Goal: Task Accomplishment & Management: Manage account settings

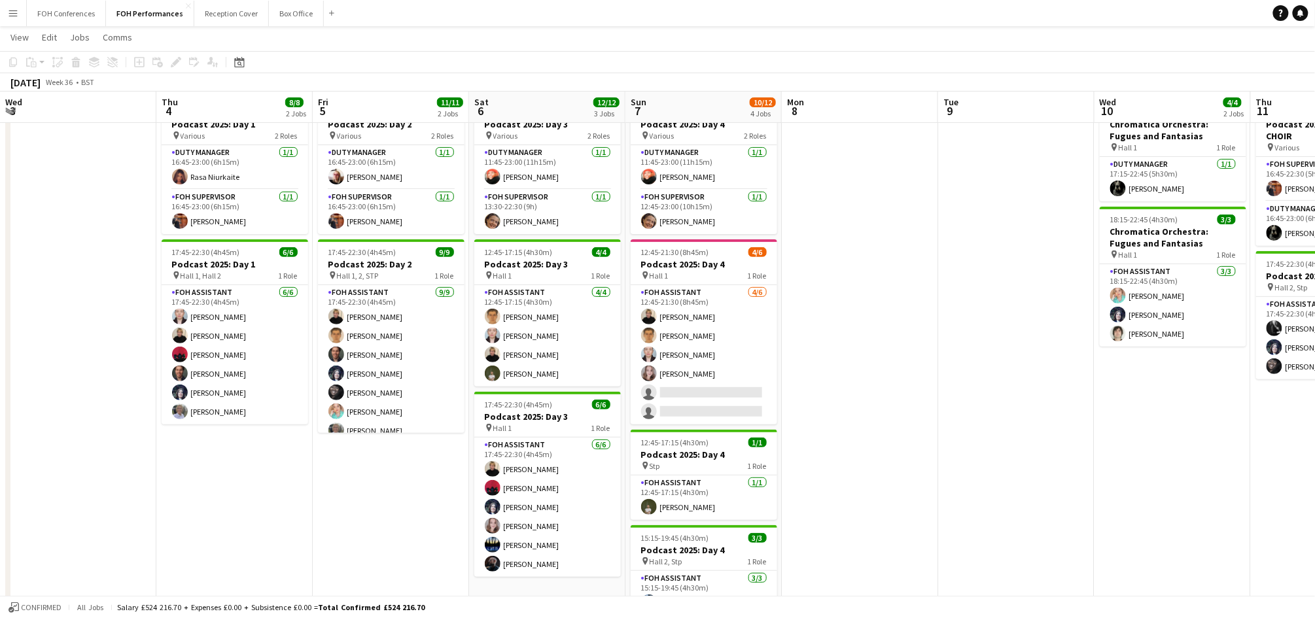
scroll to position [0, 417]
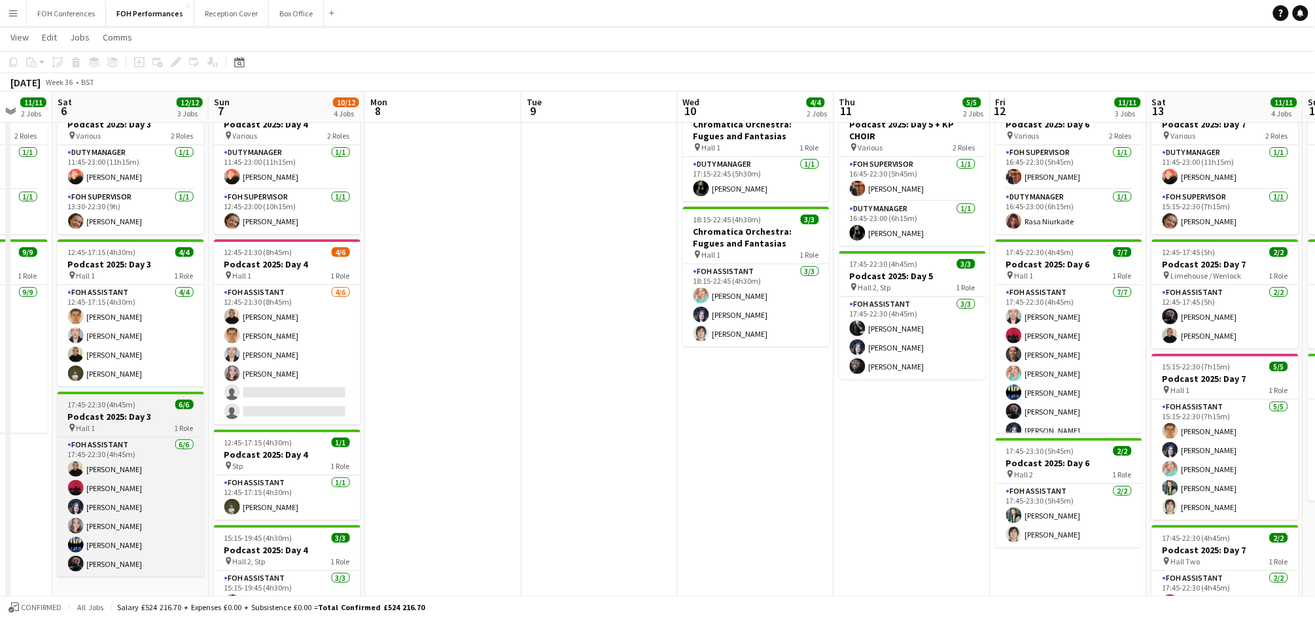
click at [118, 407] on span "17:45-22:30 (4h45m)" at bounding box center [102, 405] width 68 height 10
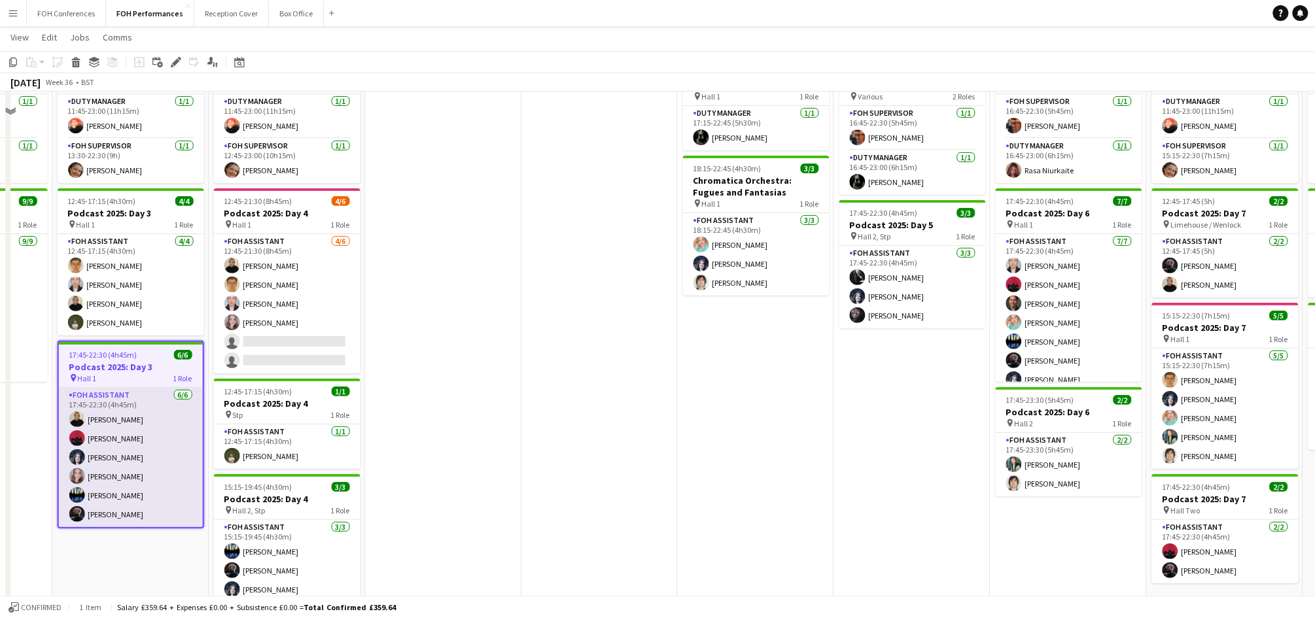
scroll to position [139, 0]
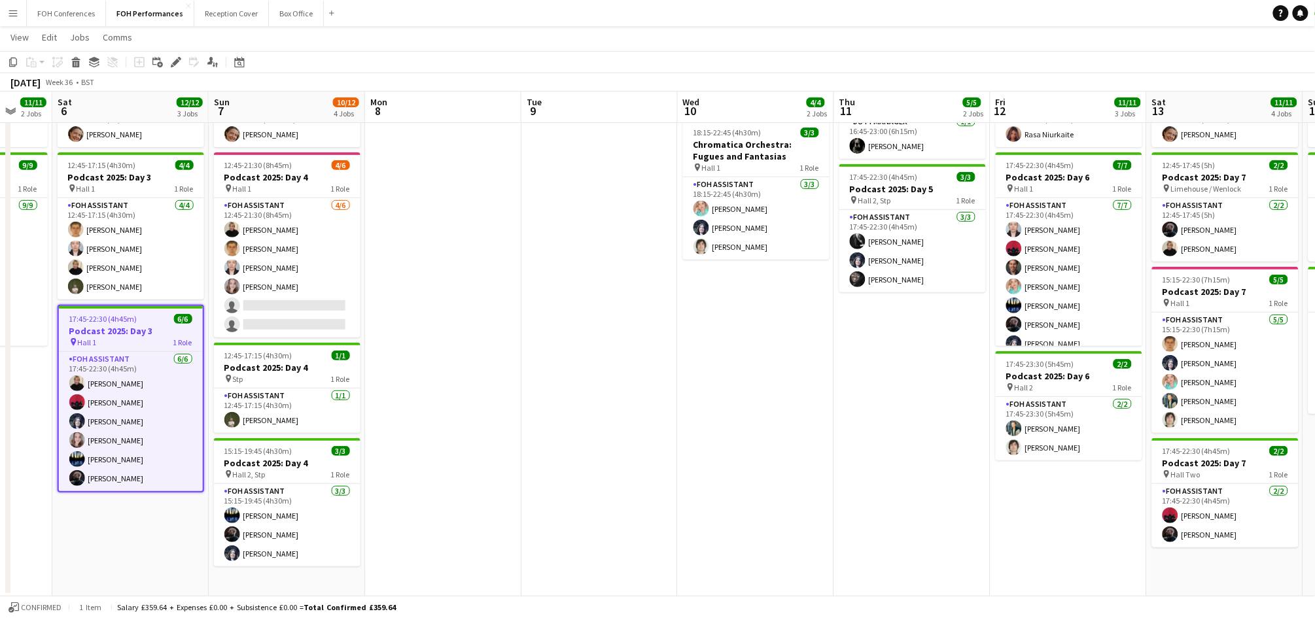
click at [113, 516] on app-date-cell "11:45-23:00 (11h15m) 2/2 Podcast 2025: Day 3 pin Various 2 Roles Duty Manager […" at bounding box center [130, 302] width 156 height 590
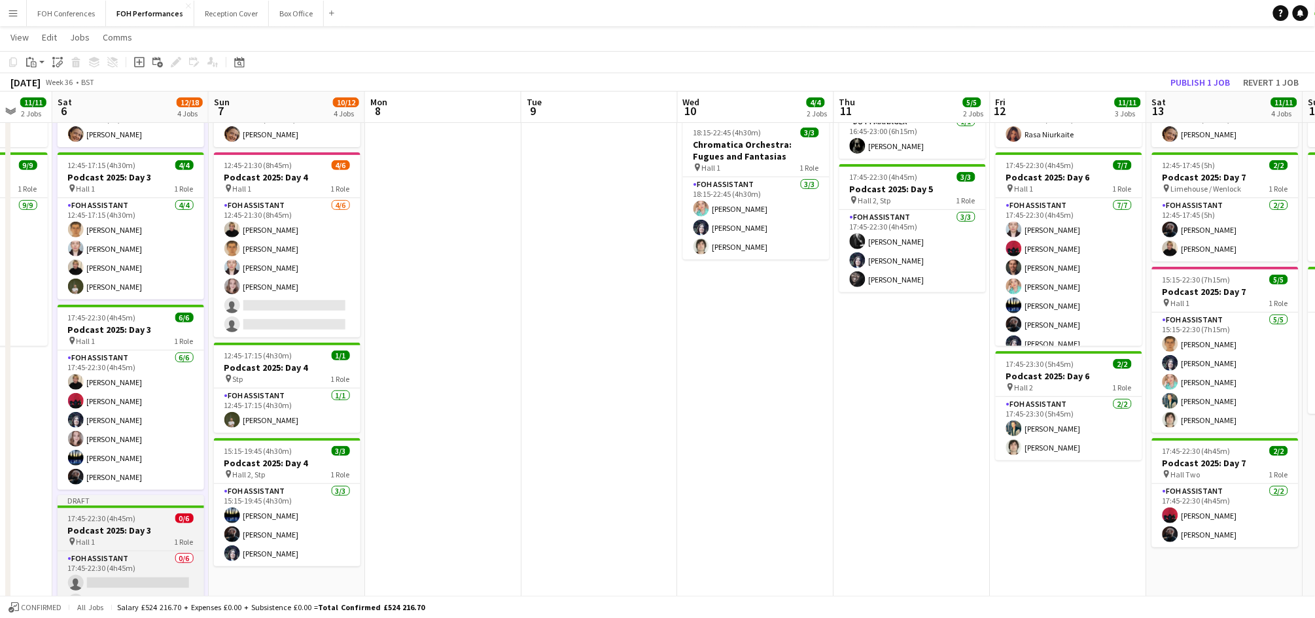
click at [109, 529] on h3 "Podcast 2025: Day 3" at bounding box center [131, 531] width 147 height 12
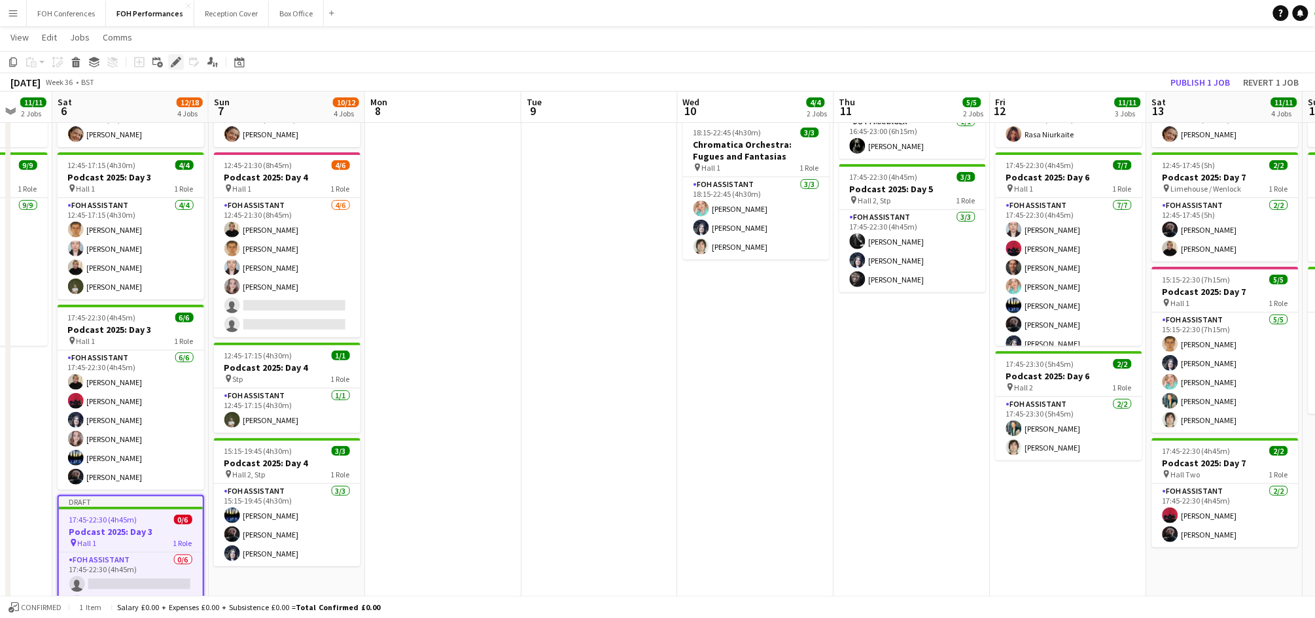
click at [175, 65] on icon "Edit" at bounding box center [176, 62] width 10 height 10
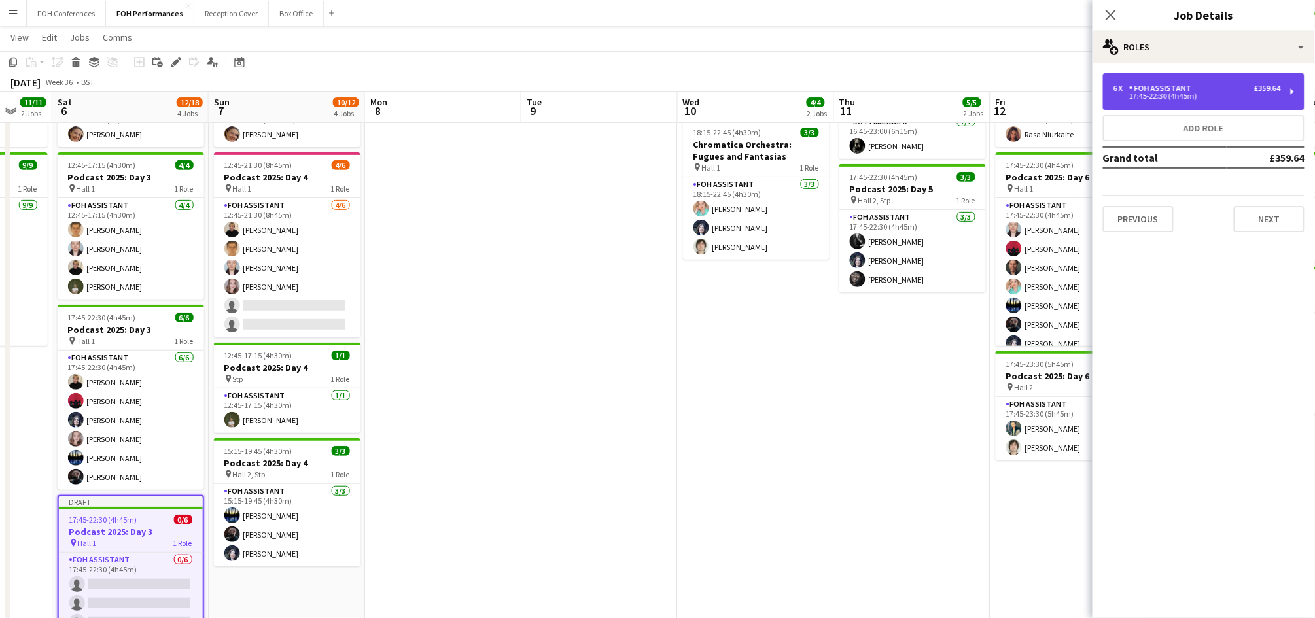
click at [1294, 96] on div "6 x FOH Assistant £359.64 17:45-22:30 (4h45m)" at bounding box center [1204, 91] width 202 height 37
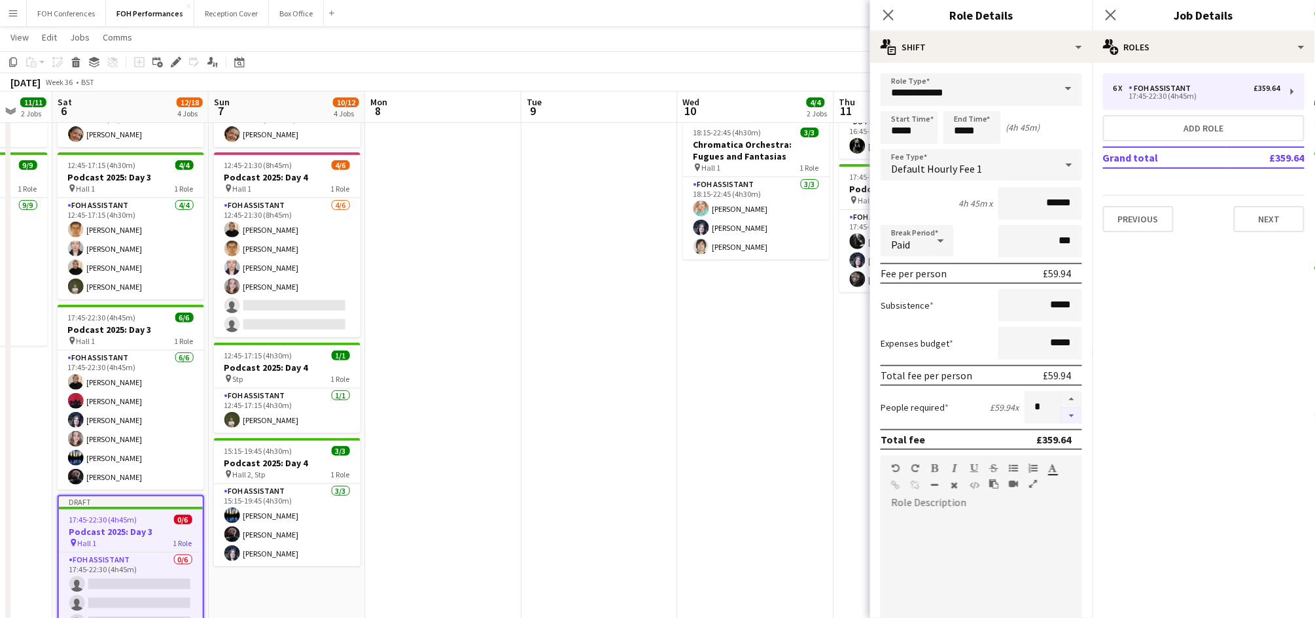
click at [1061, 412] on button "button" at bounding box center [1071, 416] width 21 height 16
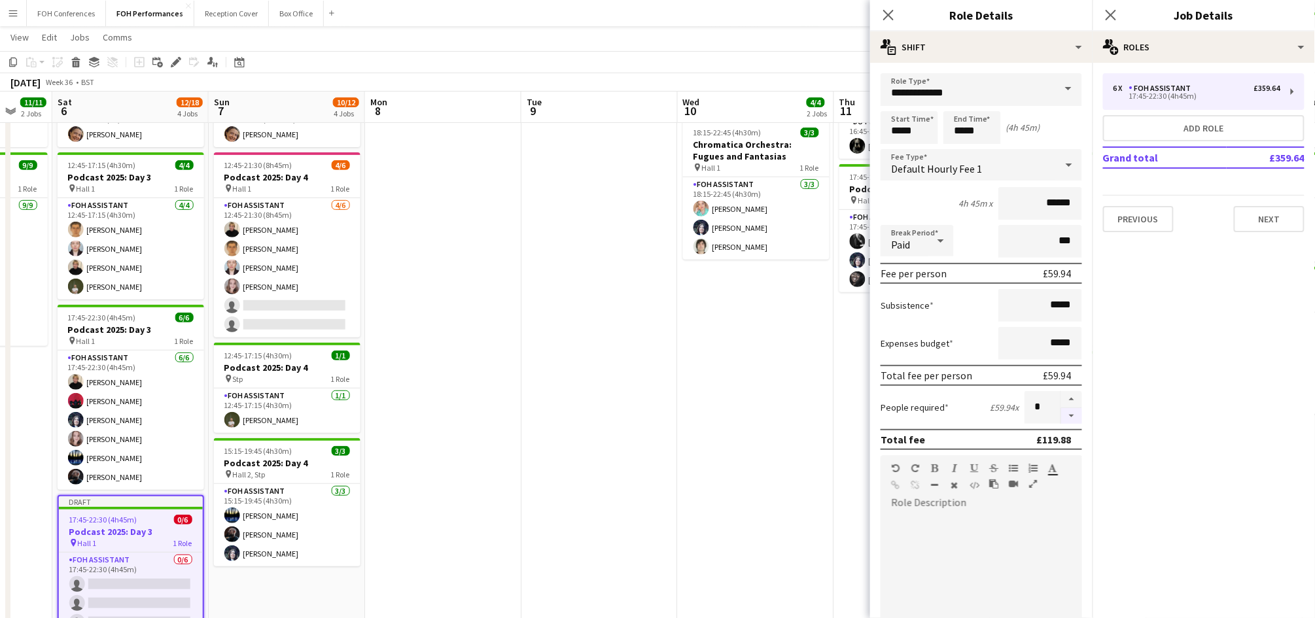
type input "*"
drag, startPoint x: 919, startPoint y: 140, endPoint x: 857, endPoint y: 129, distance: 63.1
click at [857, 129] on body "Menu Boards Boards Boards All jobs Status Workforce Workforce My Workforce Recr…" at bounding box center [657, 301] width 1315 height 880
type input "*****"
click at [718, 46] on app-page-menu "View Day view expanded Day view collapsed Month view Date picker Jump to [DATE]…" at bounding box center [657, 38] width 1315 height 25
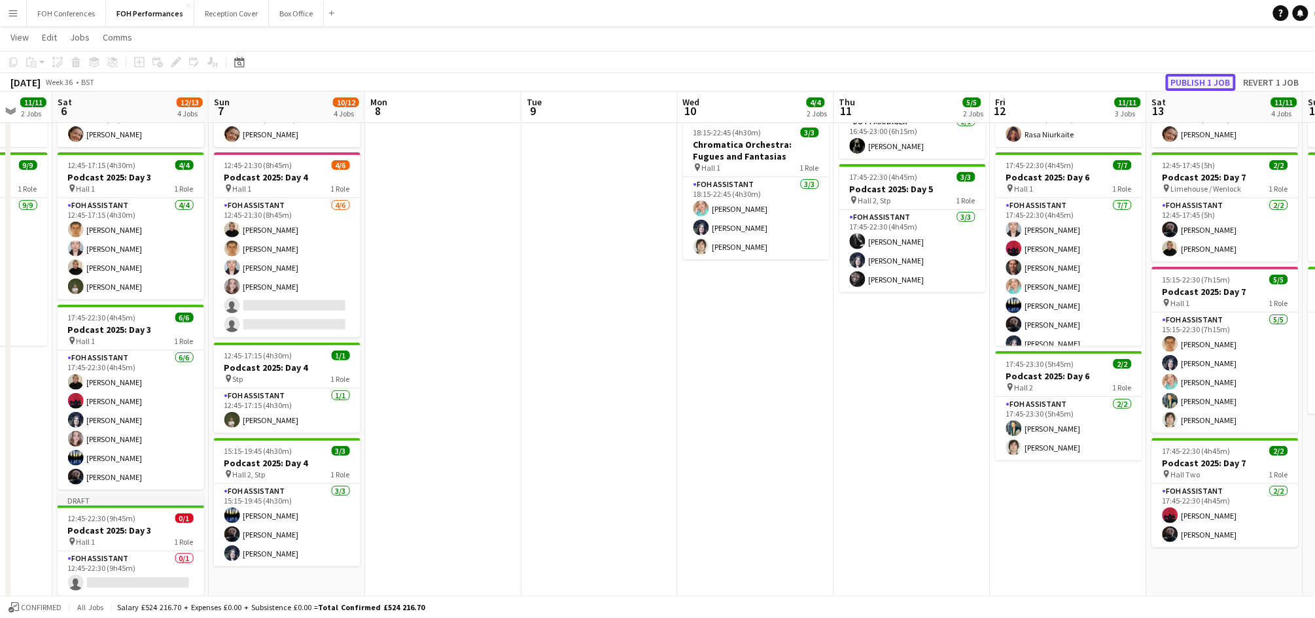
click at [1191, 77] on button "Publish 1 job" at bounding box center [1201, 82] width 70 height 17
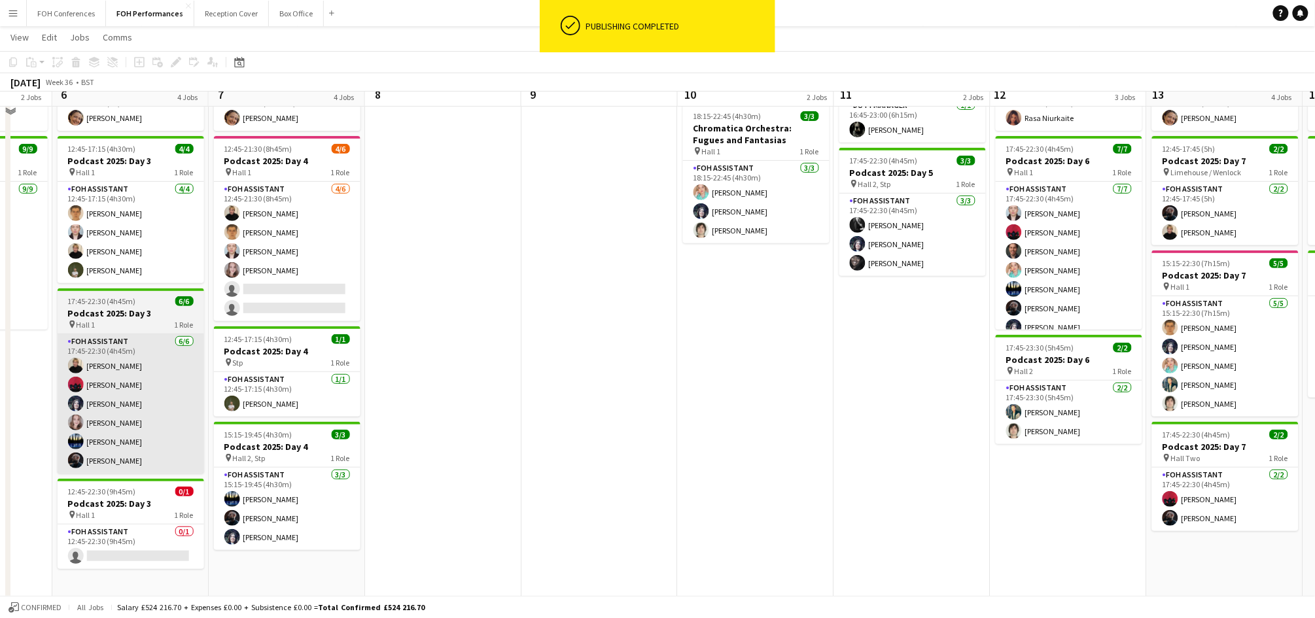
scroll to position [158, 0]
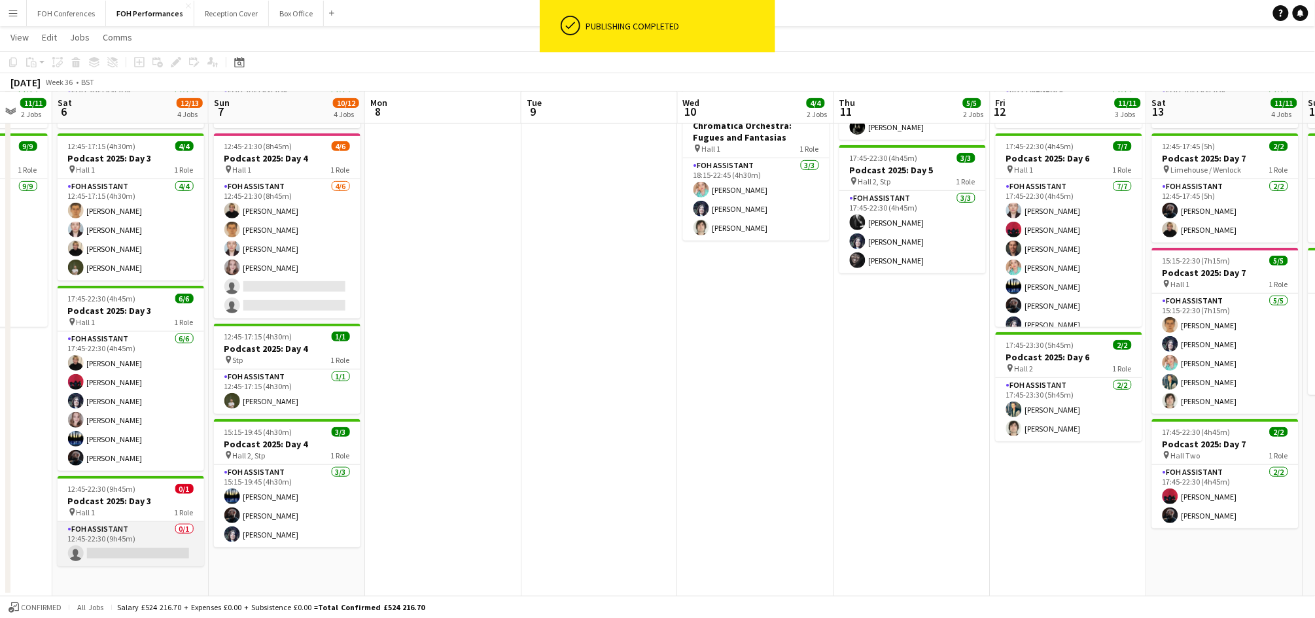
click at [111, 555] on app-card-role "FOH Assistant 0/1 12:45-22:30 (9h45m) single-neutral-actions" at bounding box center [131, 544] width 147 height 44
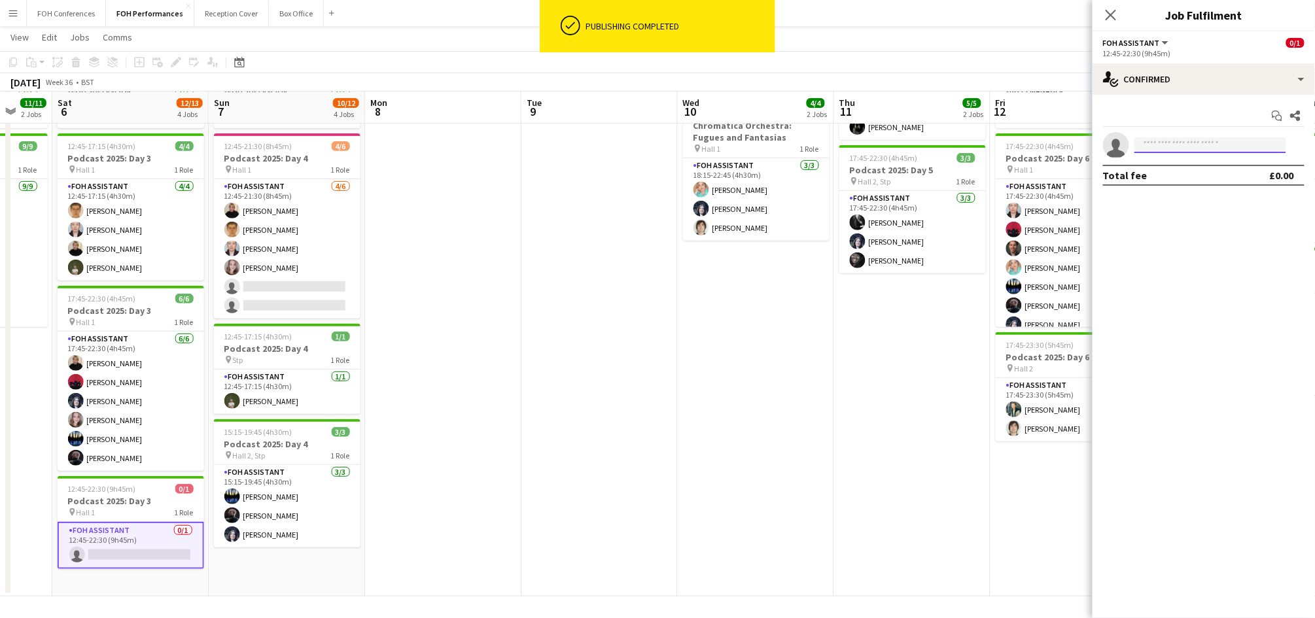
click at [1176, 152] on input at bounding box center [1211, 145] width 152 height 16
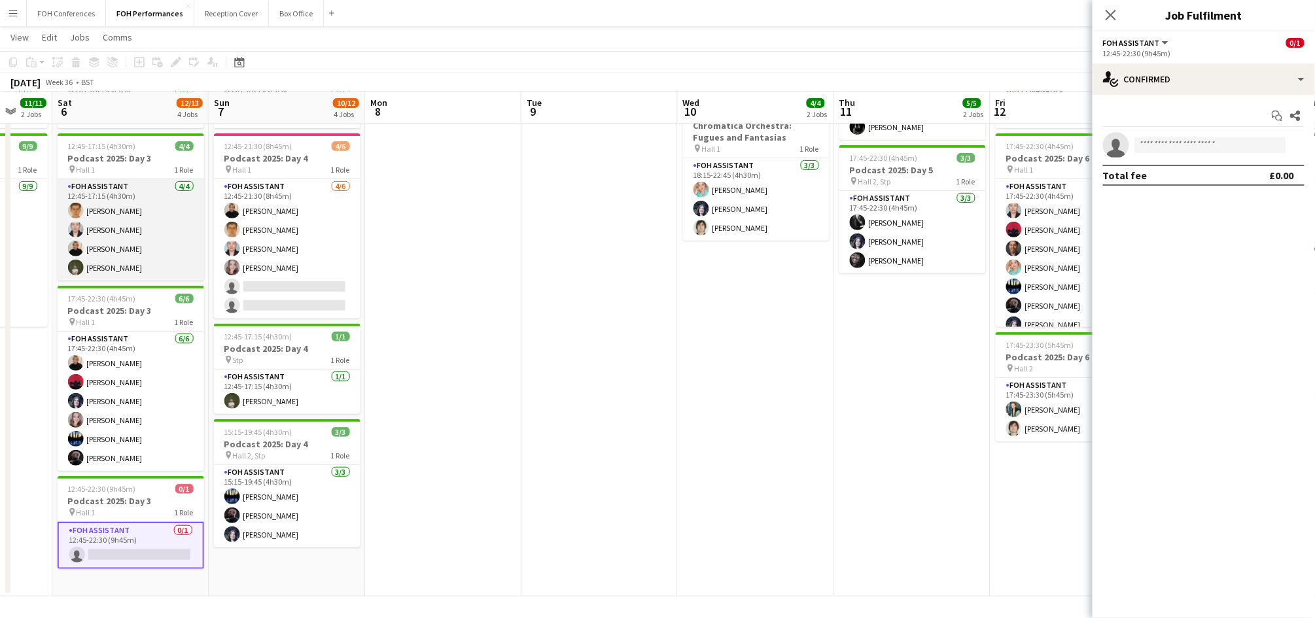
click at [102, 247] on app-card-role "FOH Assistant [DATE] 12:45-17:15 (4h30m) [PERSON_NAME] [PERSON_NAME] [PERSON_NA…" at bounding box center [131, 229] width 147 height 101
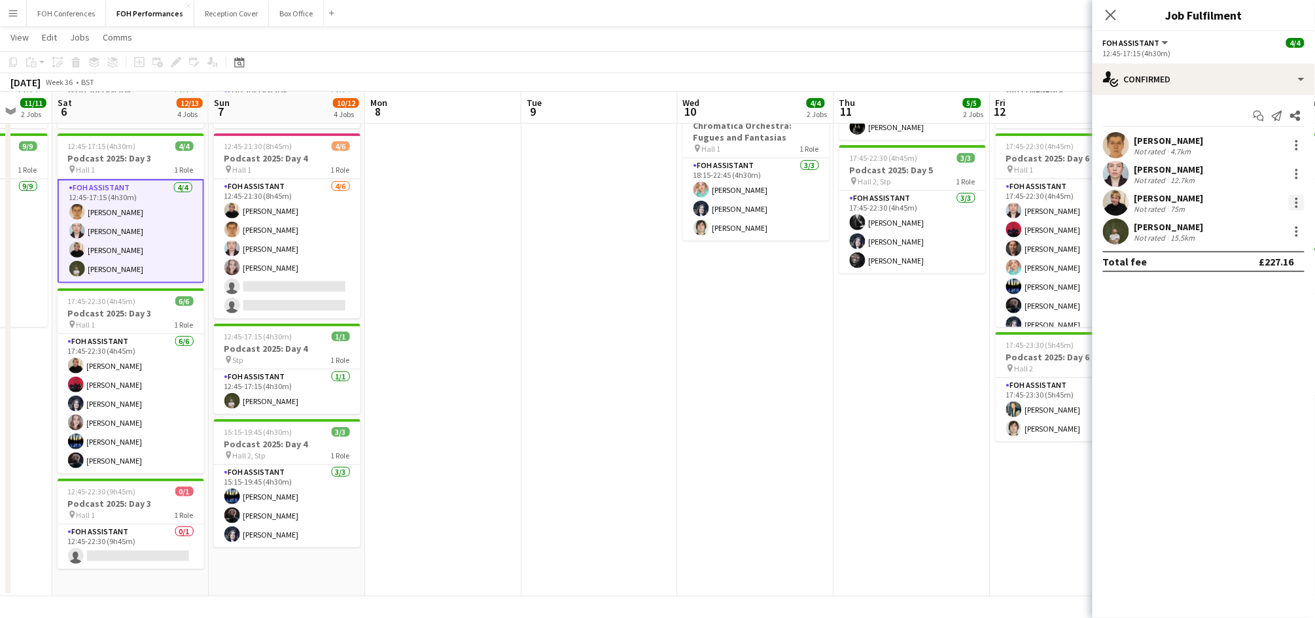
click at [1301, 200] on div at bounding box center [1297, 203] width 16 height 16
click at [1241, 352] on span "Remove" at bounding box center [1233, 352] width 39 height 11
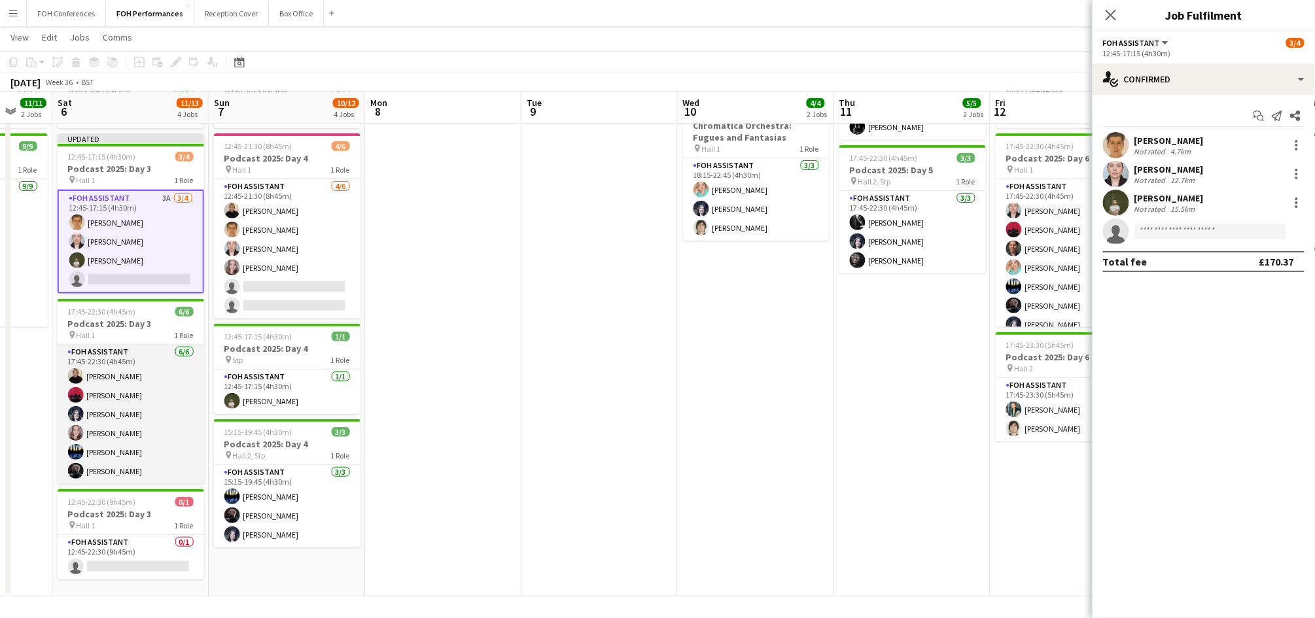
click at [95, 381] on app-card-role "FOH Assistant [DATE] 17:45-22:30 (4h45m) [PERSON_NAME] [PERSON_NAME] [PERSON_NA…" at bounding box center [131, 414] width 147 height 139
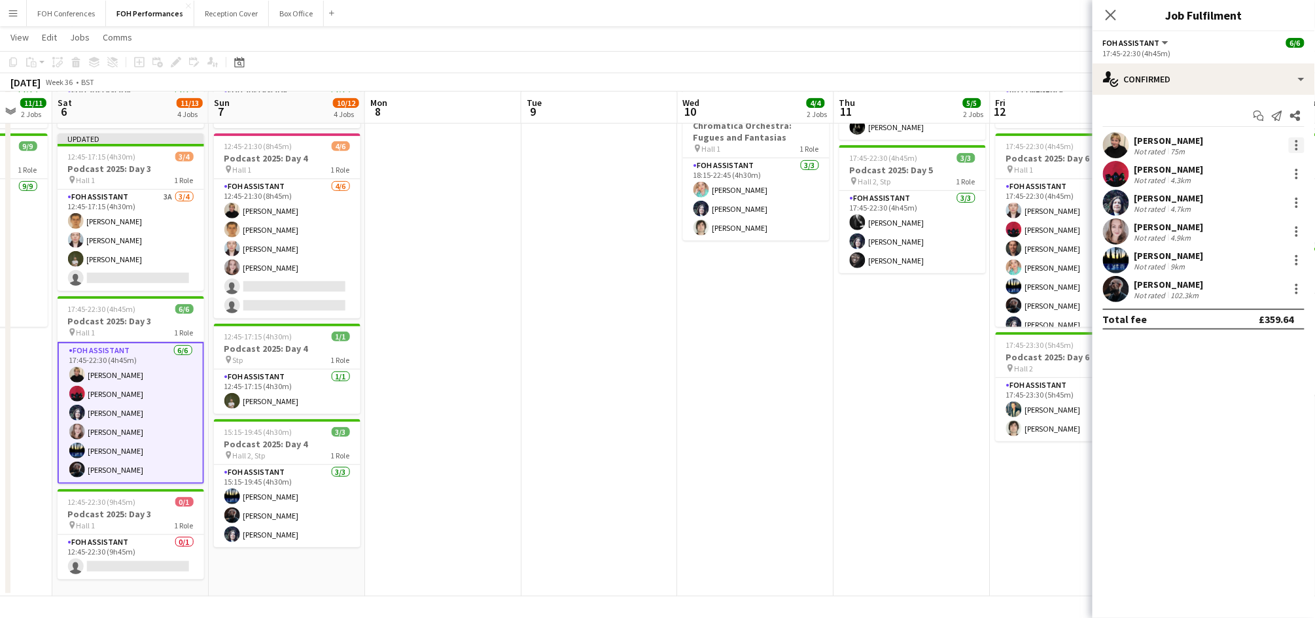
click at [1299, 139] on div at bounding box center [1297, 145] width 16 height 16
click at [1273, 291] on span "Remove" at bounding box center [1254, 295] width 81 height 12
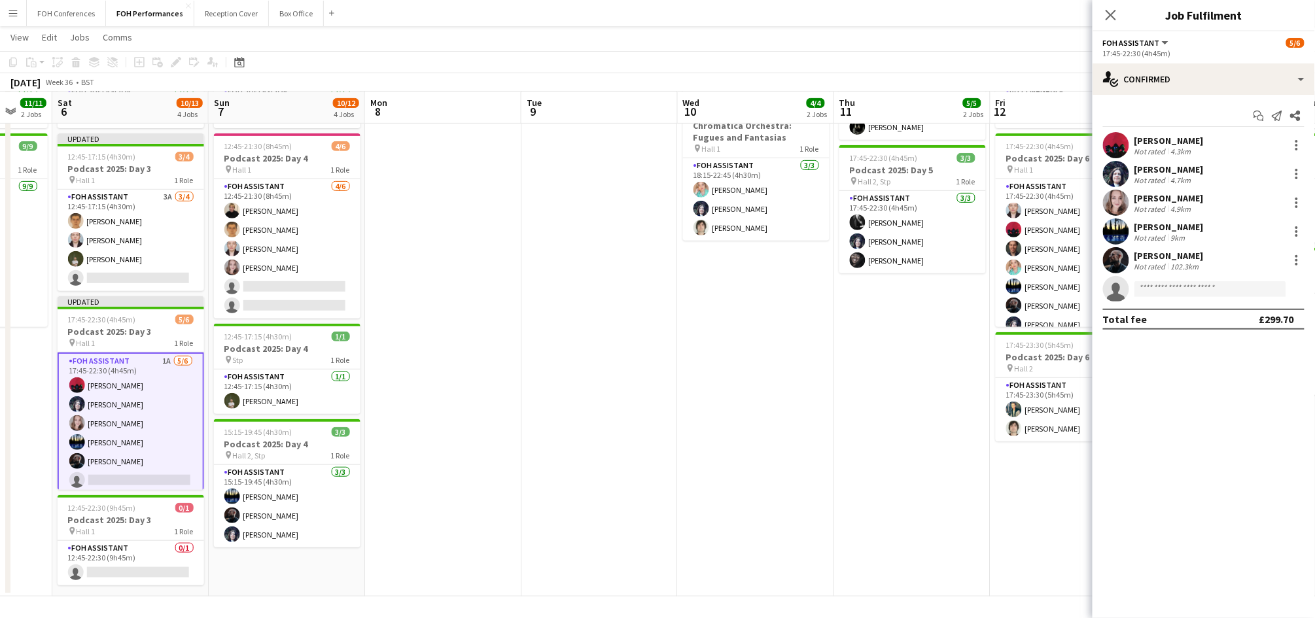
drag, startPoint x: 957, startPoint y: 42, endPoint x: 1259, endPoint y: 77, distance: 304.3
click at [958, 42] on app-page-menu "View Day view expanded Day view collapsed Month view Date picker Jump to [DATE]…" at bounding box center [657, 38] width 1315 height 25
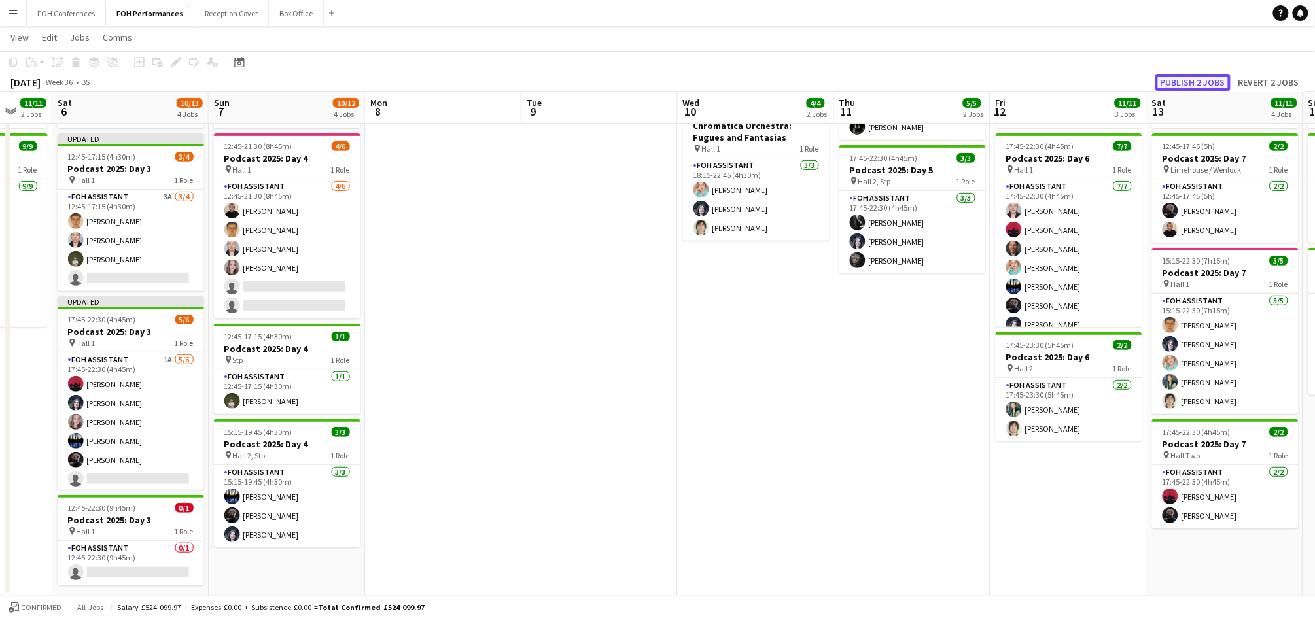
click at [1170, 85] on button "Publish 2 jobs" at bounding box center [1192, 82] width 75 height 17
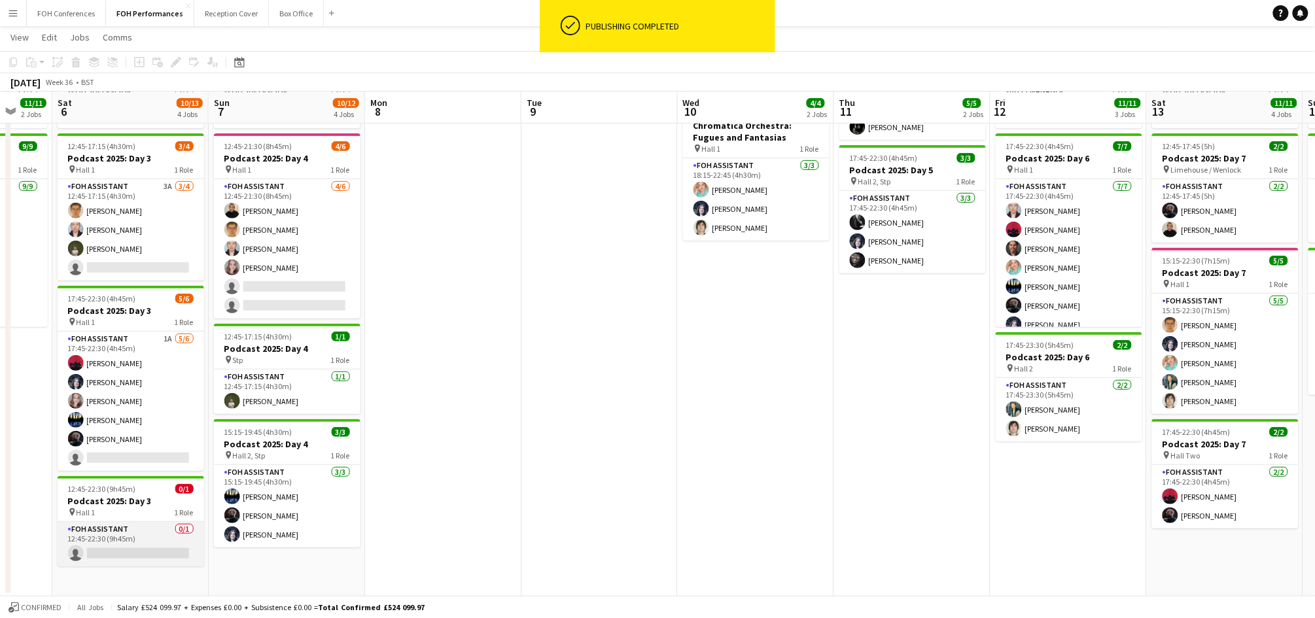
click at [118, 553] on app-card-role "FOH Assistant 0/1 12:45-22:30 (9h45m) single-neutral-actions" at bounding box center [131, 544] width 147 height 44
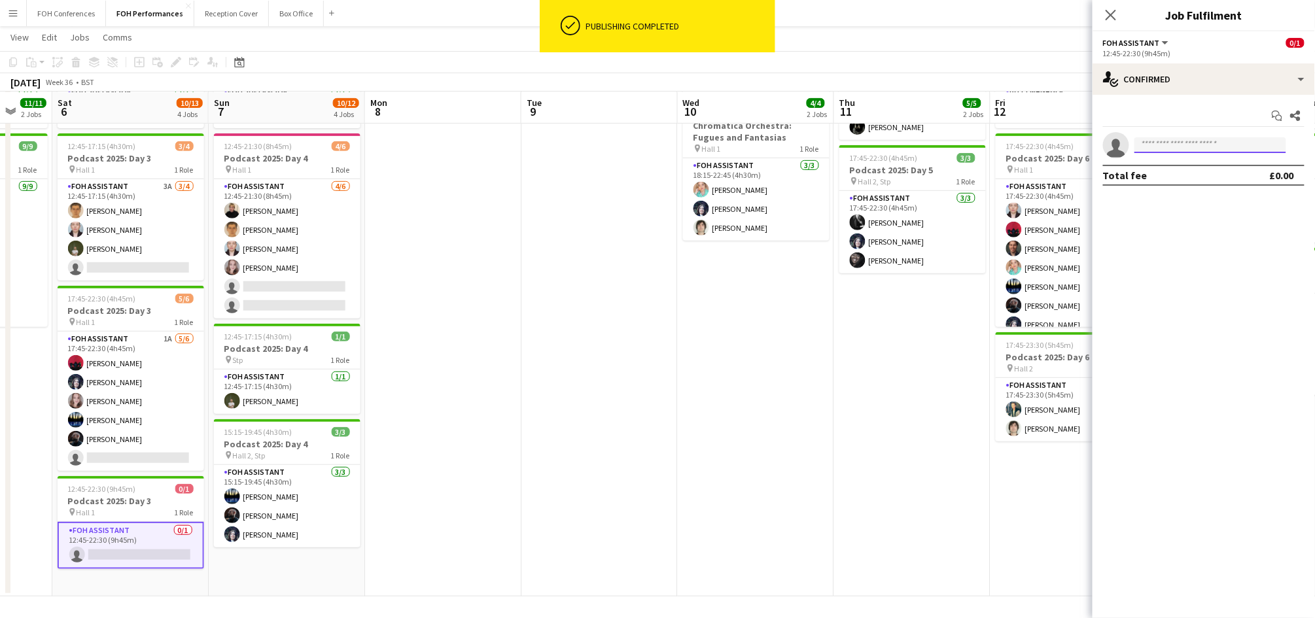
click at [1155, 140] on input at bounding box center [1211, 145] width 152 height 16
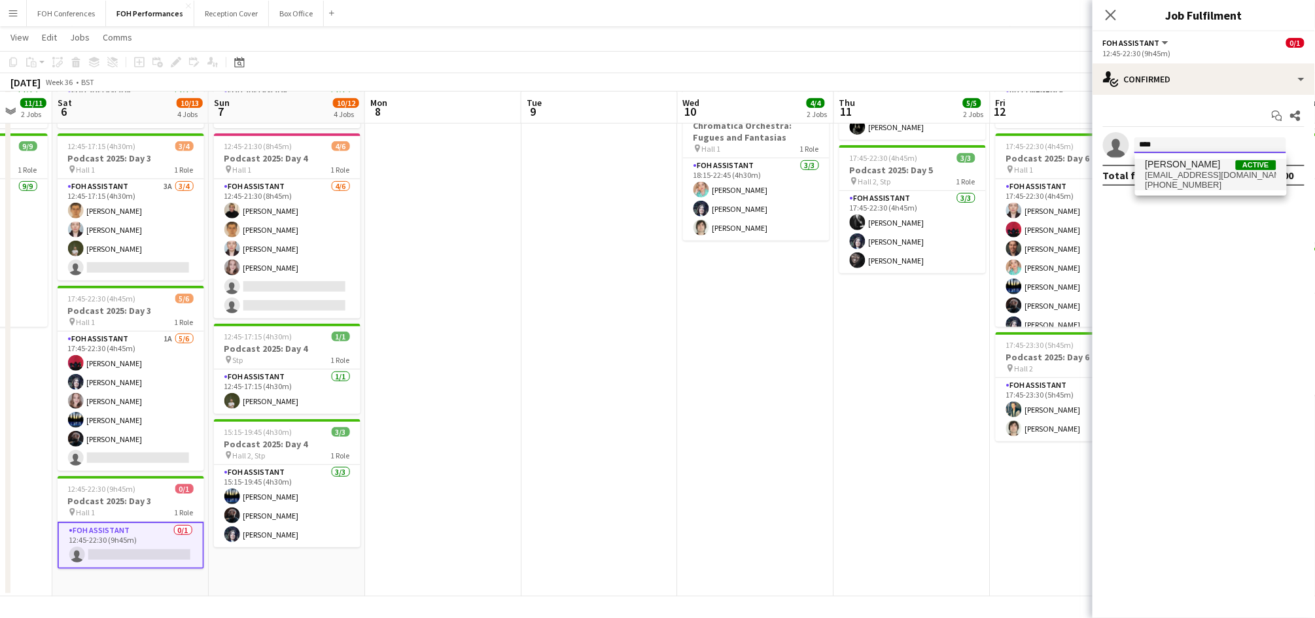
type input "****"
click at [1178, 171] on span "[EMAIL_ADDRESS][DOMAIN_NAME]" at bounding box center [1211, 175] width 131 height 10
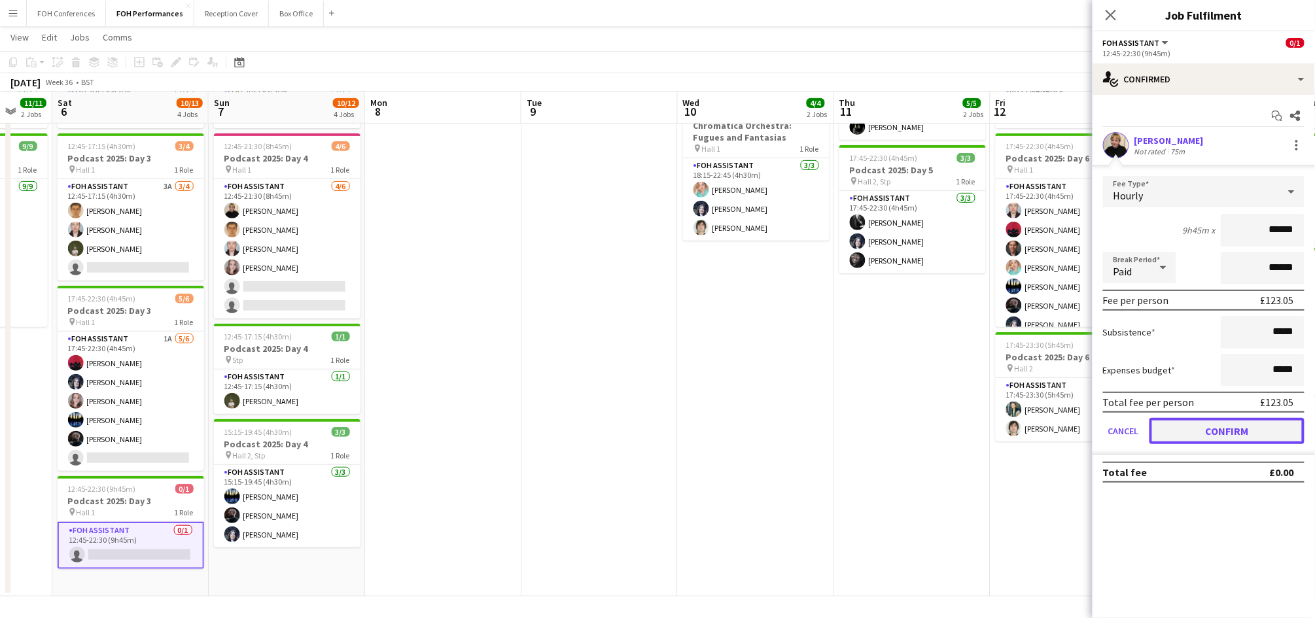
click at [1202, 425] on button "Confirm" at bounding box center [1227, 431] width 155 height 26
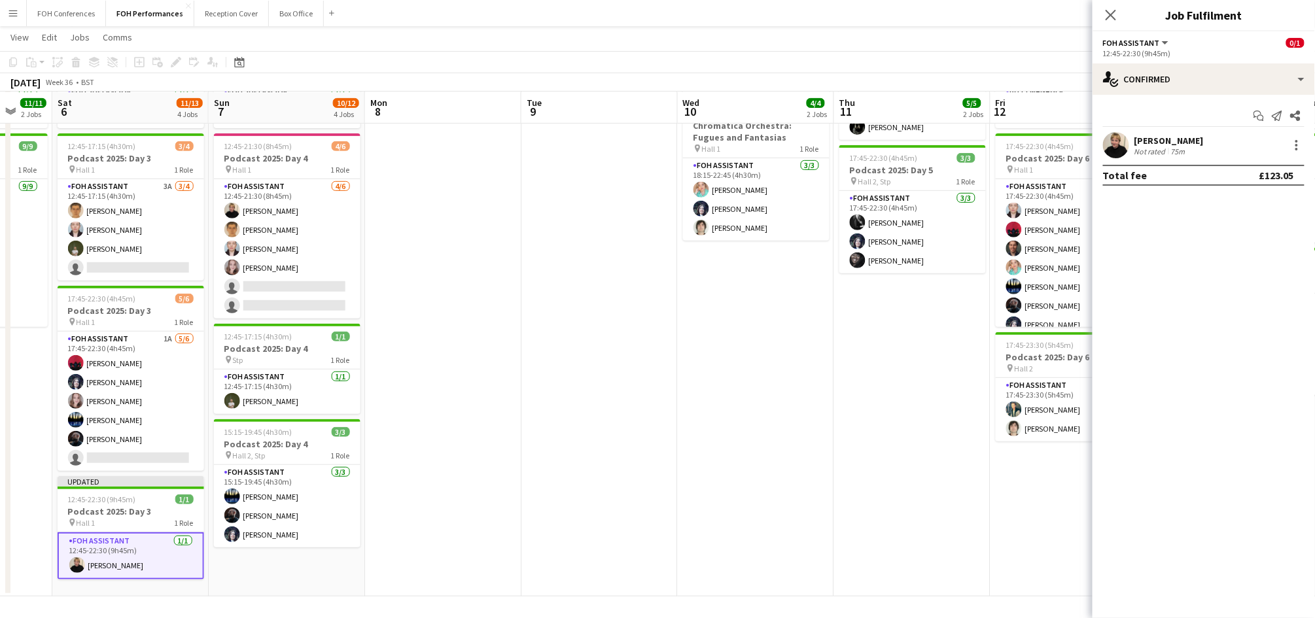
click at [1019, 41] on app-page-menu "View Day view expanded Day view collapsed Month view Date picker Jump to [DATE]…" at bounding box center [657, 38] width 1315 height 25
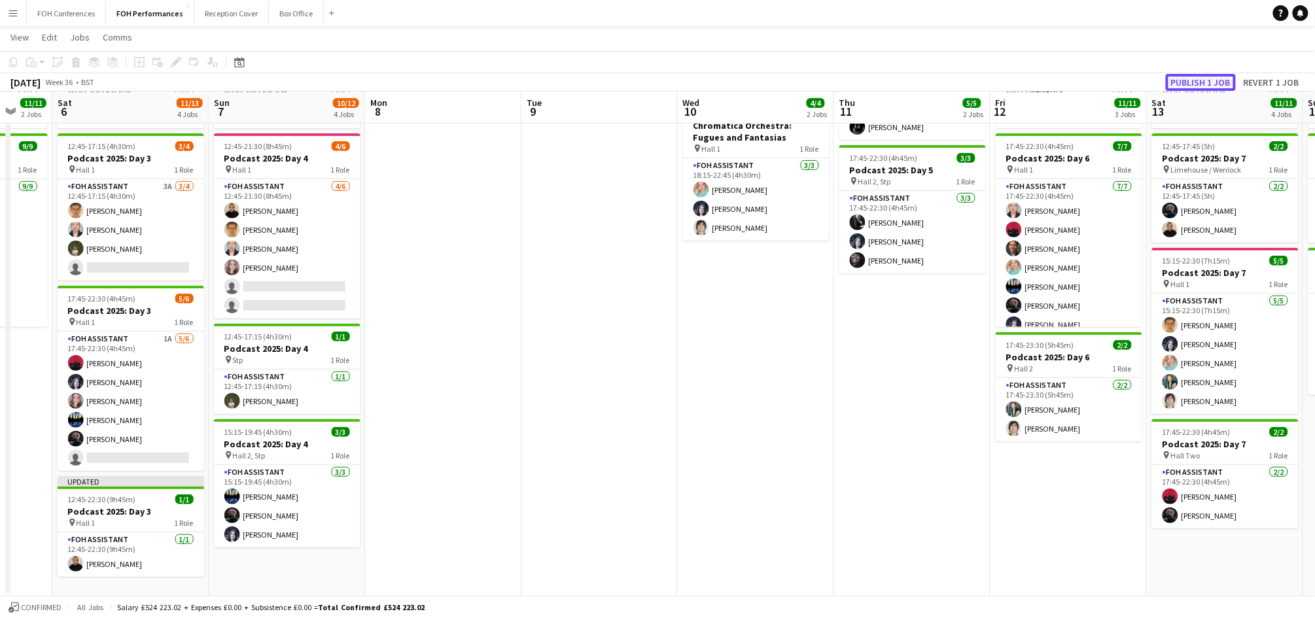
click at [1197, 79] on button "Publish 1 job" at bounding box center [1201, 82] width 70 height 17
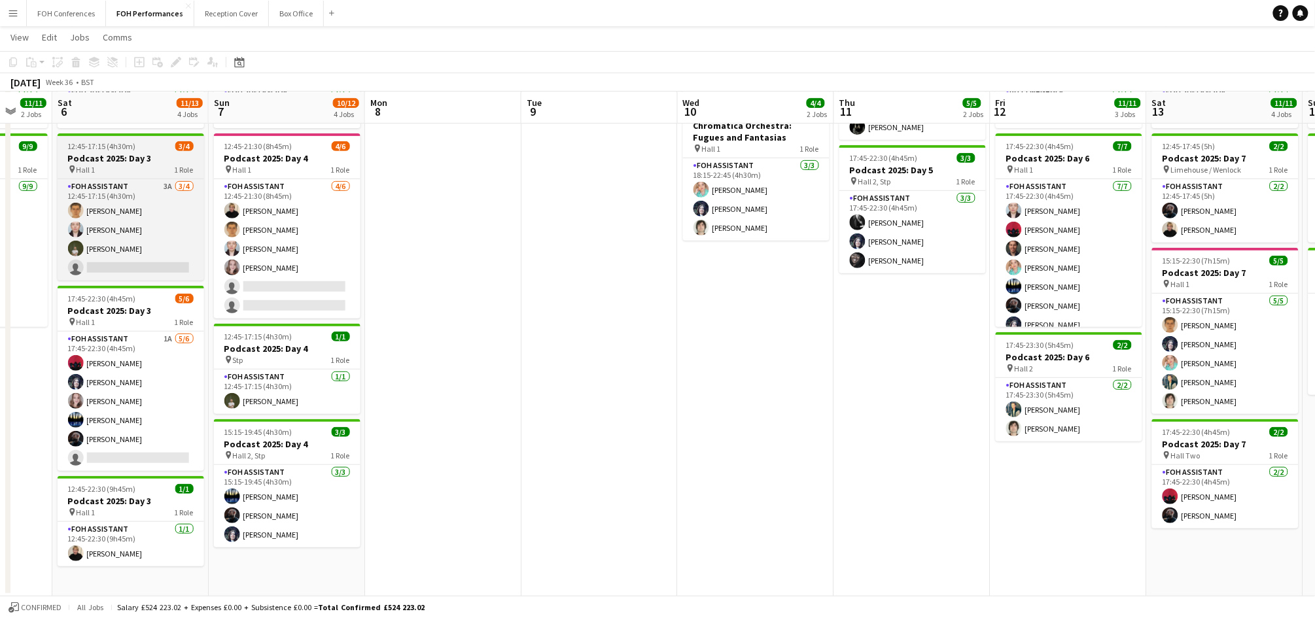
click at [89, 168] on span "Hall 1" at bounding box center [86, 170] width 19 height 10
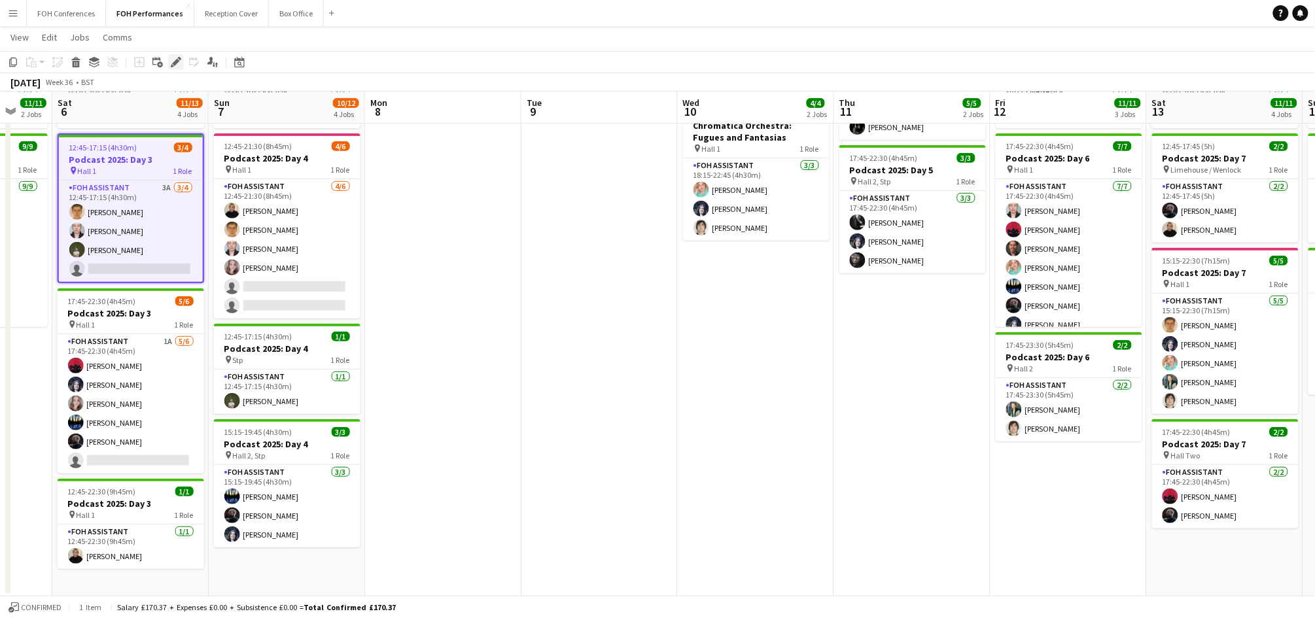
click at [181, 54] on div "Edit" at bounding box center [176, 62] width 16 height 16
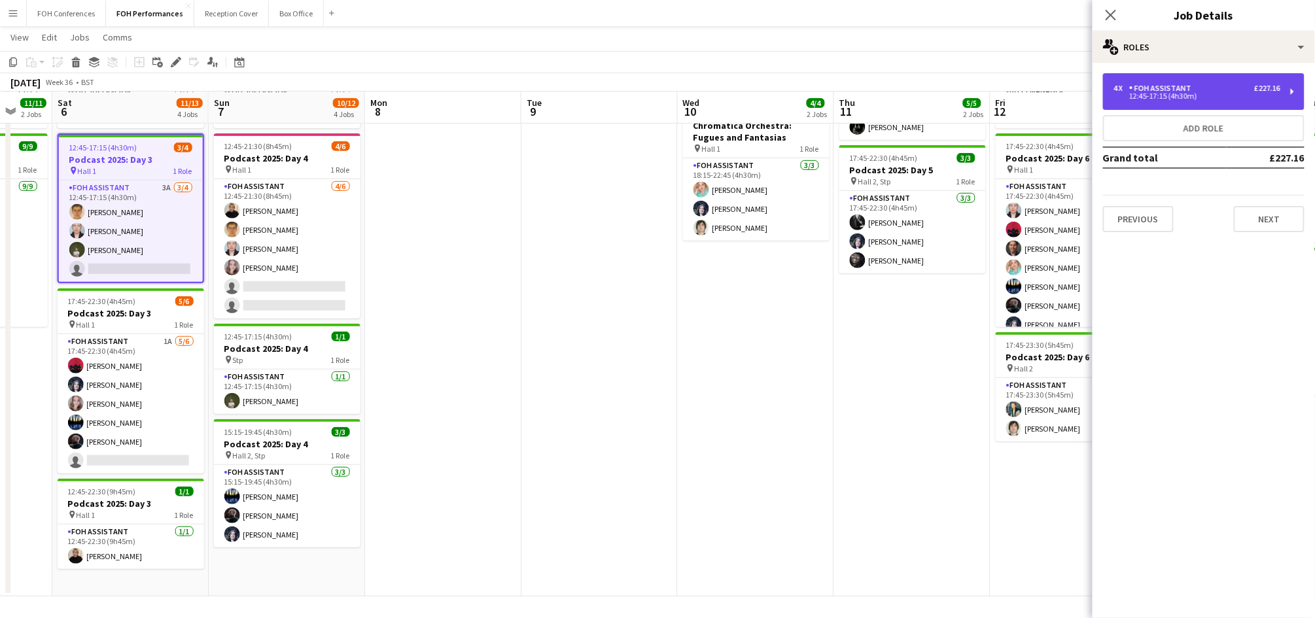
click at [1175, 81] on div "4 x FOH Assistant £227.16 12:45-17:15 (4h30m)" at bounding box center [1204, 91] width 202 height 37
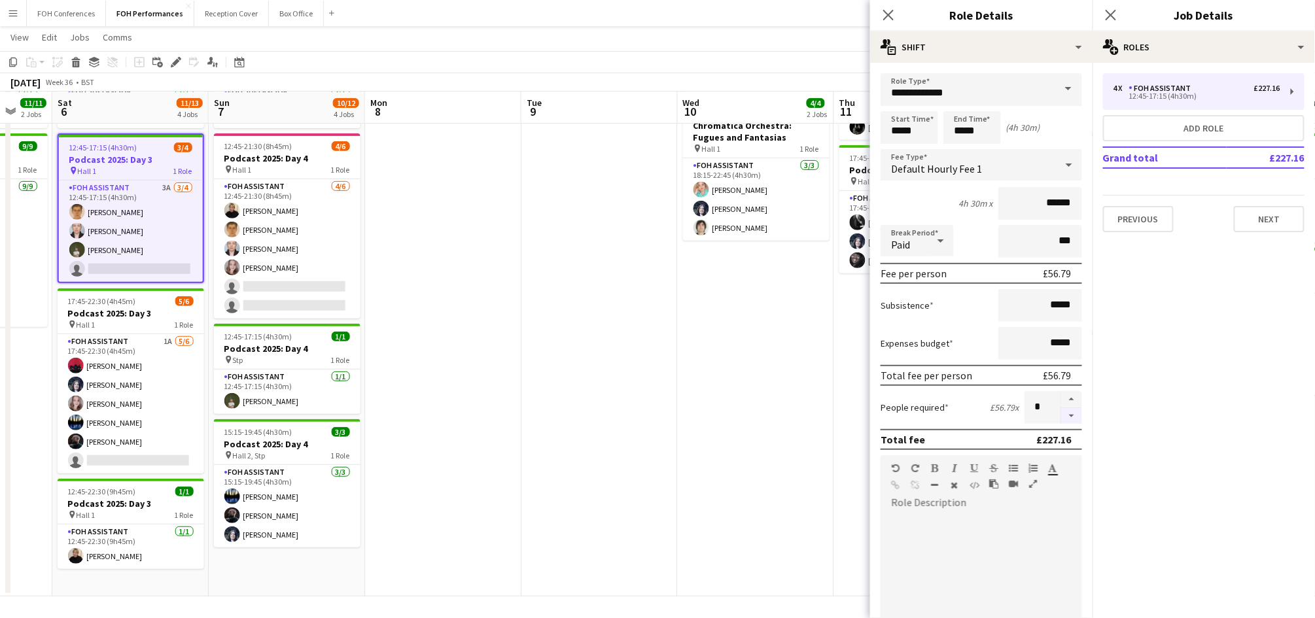
click at [1061, 408] on button "button" at bounding box center [1071, 416] width 21 height 16
click at [1061, 393] on button "button" at bounding box center [1071, 399] width 21 height 17
type input "*"
click at [828, 37] on app-page-menu "View Day view expanded Day view collapsed Month view Date picker Jump to [DATE]…" at bounding box center [657, 38] width 1315 height 25
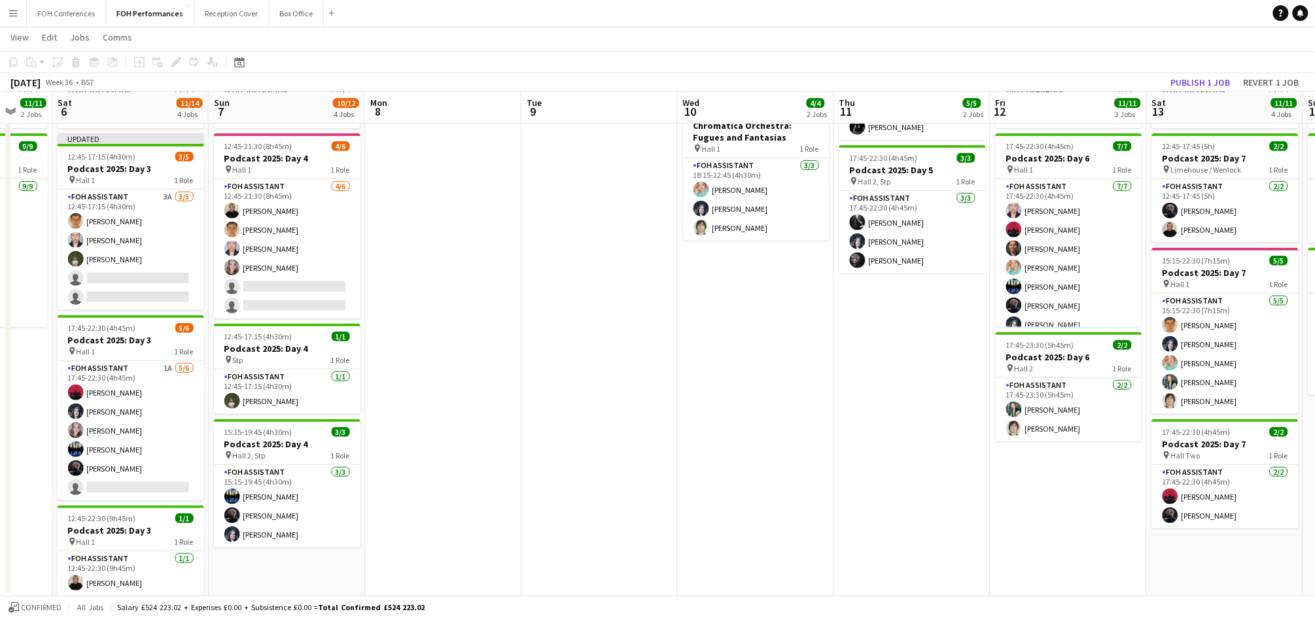
click at [1189, 71] on app-toolbar "Copy Paste Paste Ctrl+V Paste with crew Ctrl+Shift+V Paste linked Job [GEOGRAPH…" at bounding box center [657, 62] width 1315 height 22
click at [1212, 75] on button "Publish 1 job" at bounding box center [1201, 82] width 70 height 17
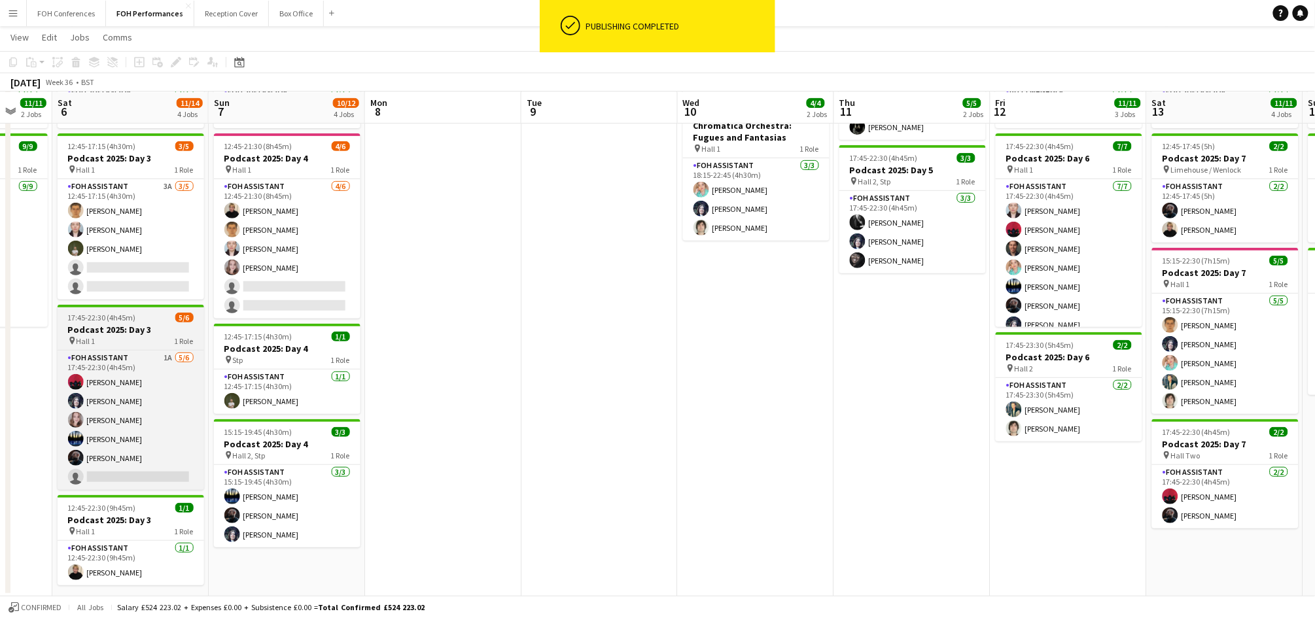
click at [123, 331] on h3 "Podcast 2025: Day 3" at bounding box center [131, 330] width 147 height 12
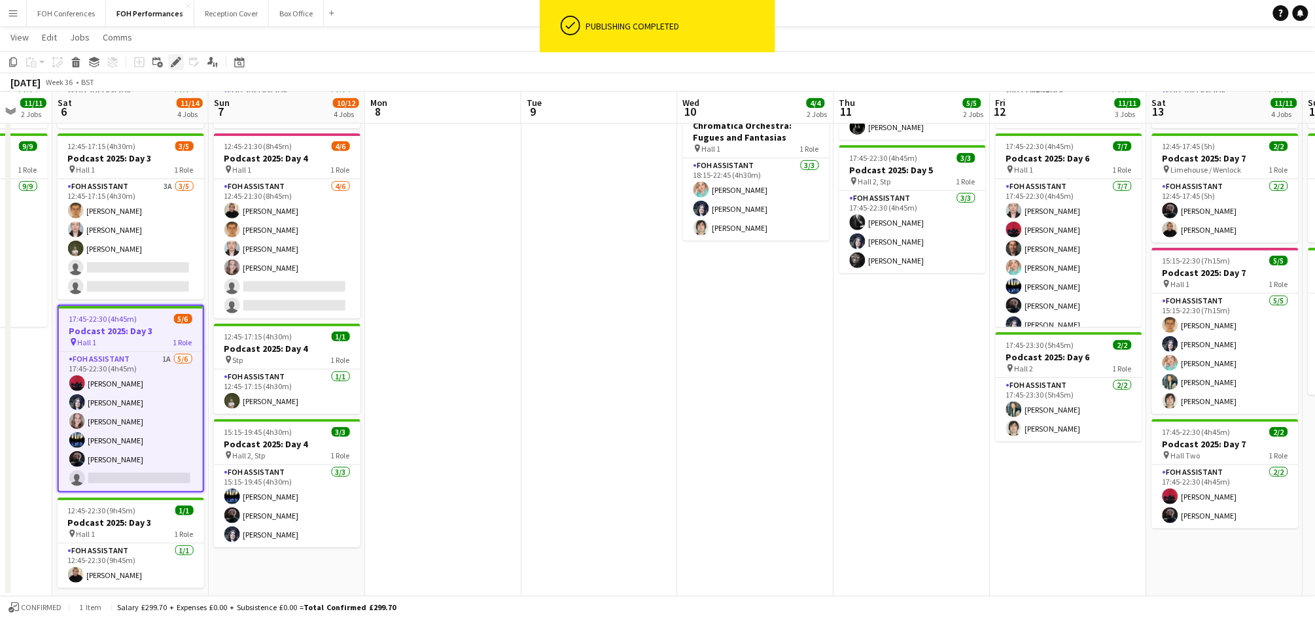
click at [174, 62] on icon at bounding box center [175, 62] width 7 height 7
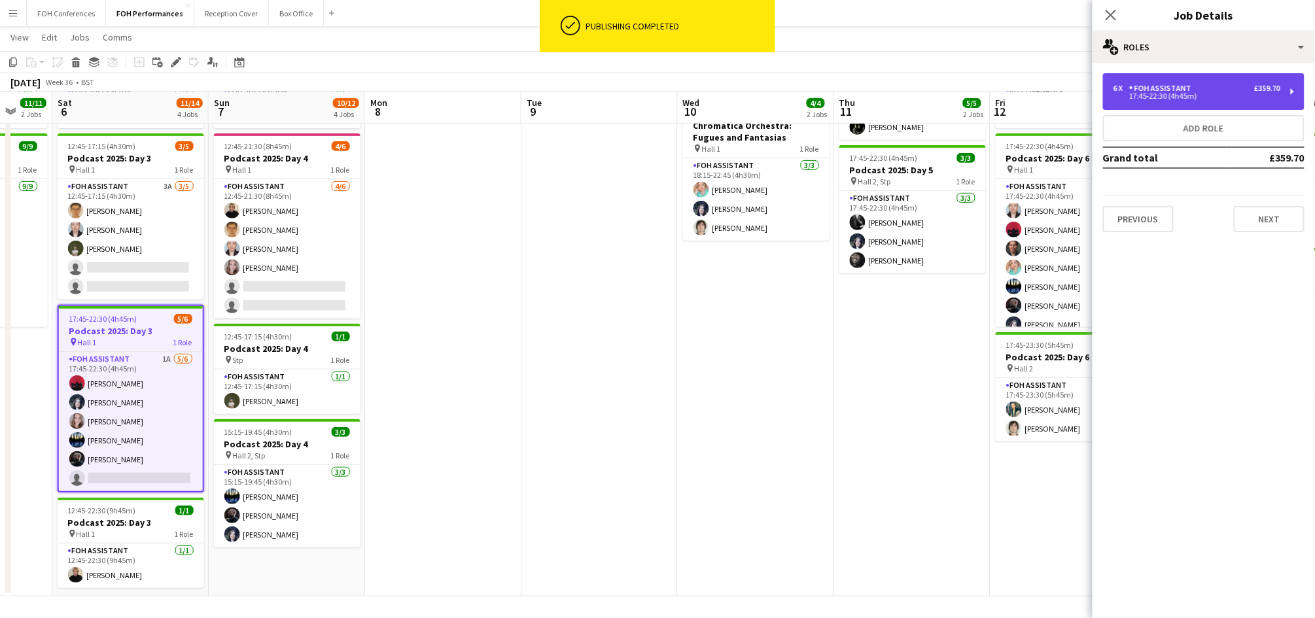
click at [1223, 80] on div "6 x FOH Assistant £359.70 17:45-22:30 (4h45m)" at bounding box center [1204, 91] width 202 height 37
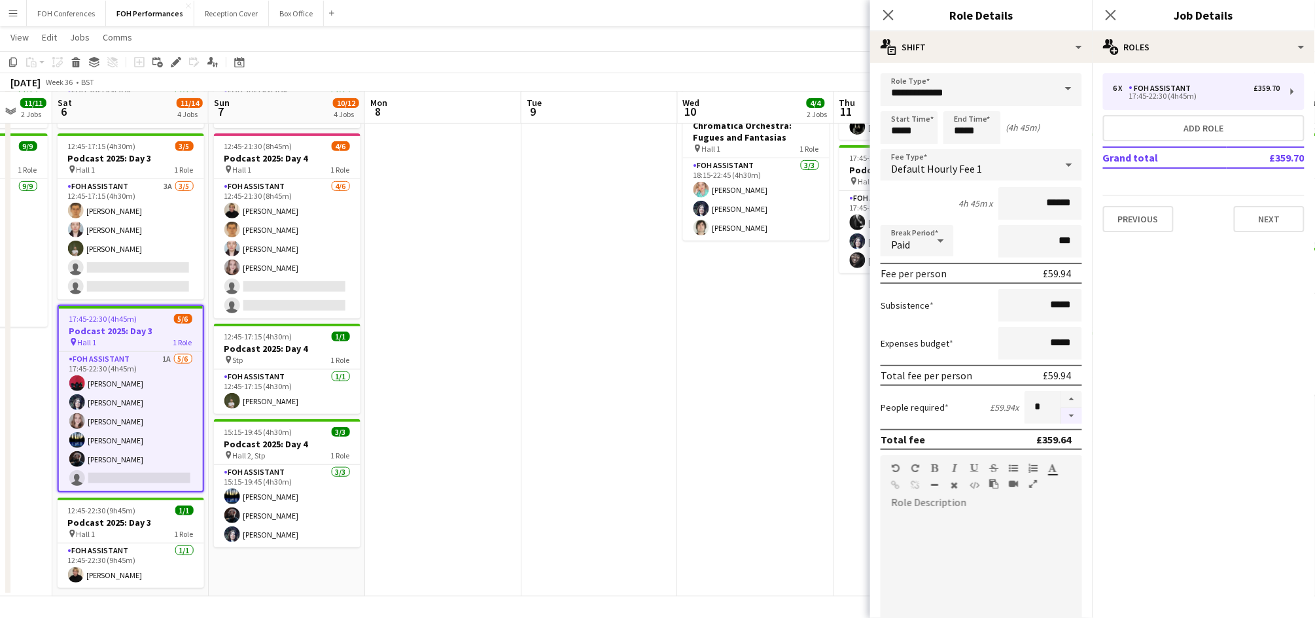
click at [1066, 408] on button "button" at bounding box center [1071, 416] width 21 height 16
type input "*"
click at [823, 1] on app-navbar "Menu Boards Boards Boards All jobs Status Workforce Workforce My Workforce Recr…" at bounding box center [657, 13] width 1315 height 26
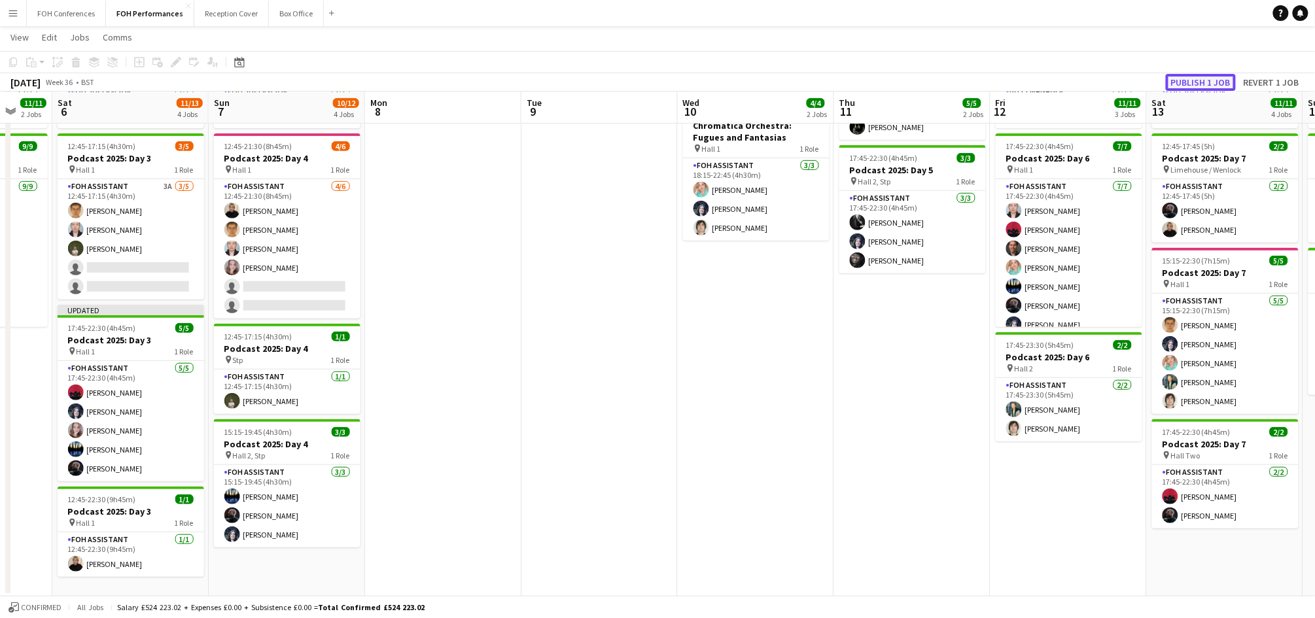
click at [1189, 77] on button "Publish 1 job" at bounding box center [1201, 82] width 70 height 17
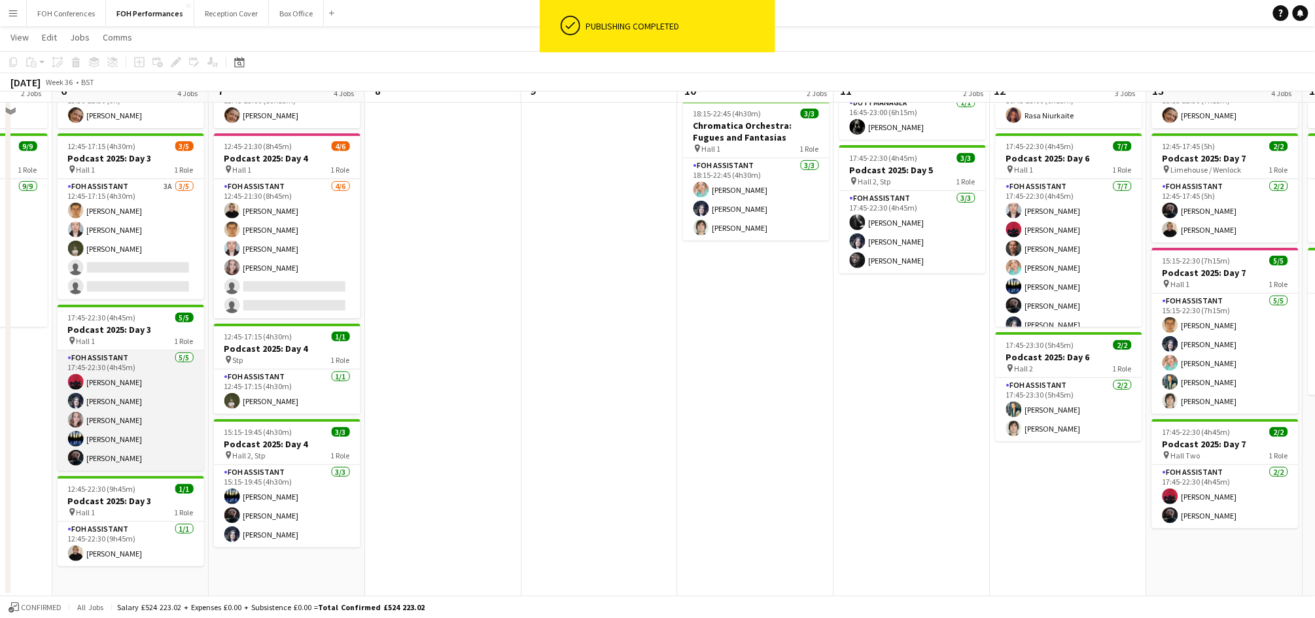
scroll to position [71, 0]
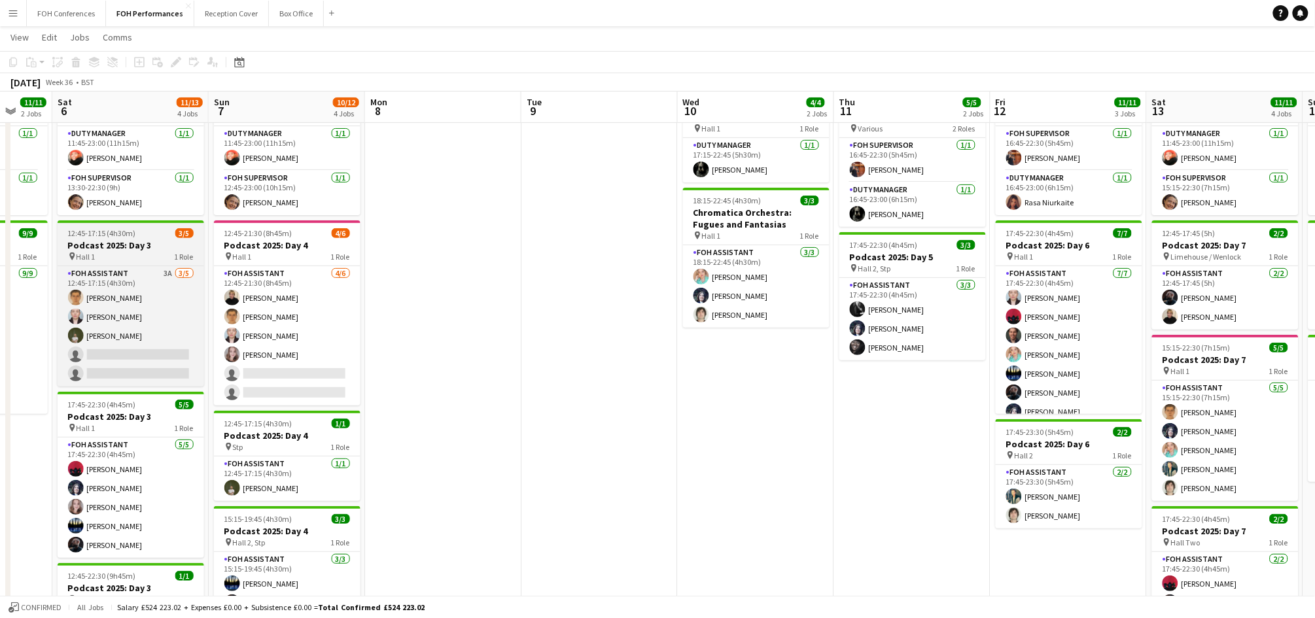
click at [121, 241] on h3 "Podcast 2025: Day 3" at bounding box center [131, 245] width 147 height 12
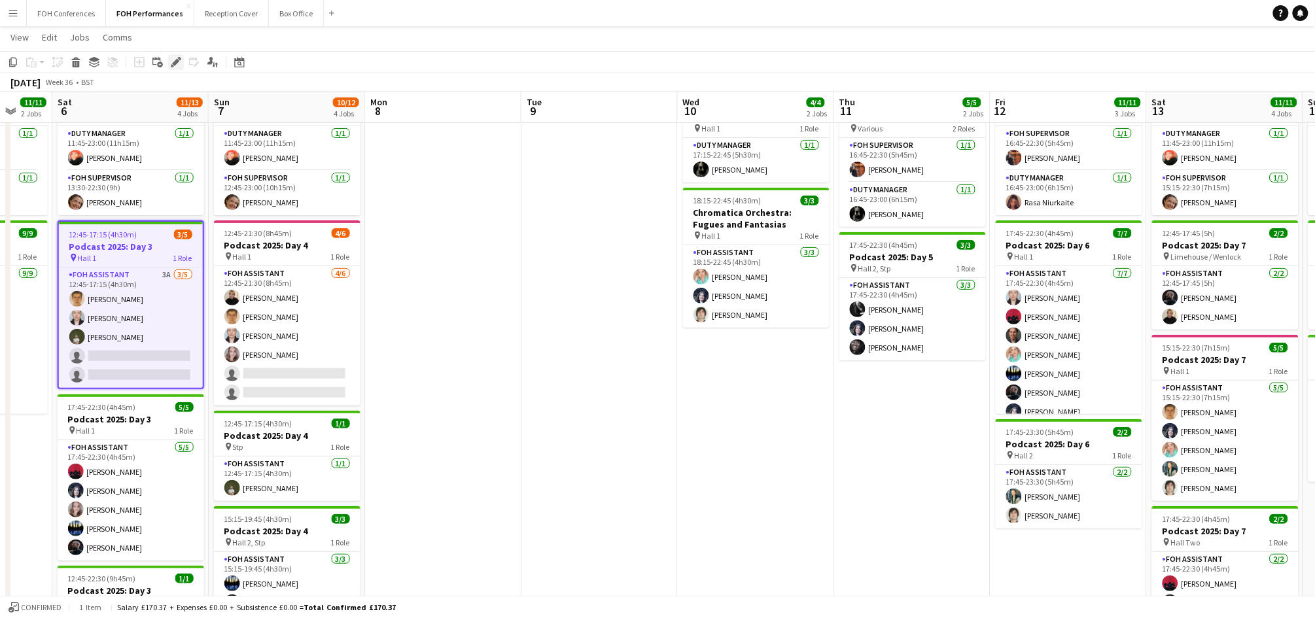
click at [176, 56] on div "Edit" at bounding box center [176, 62] width 16 height 16
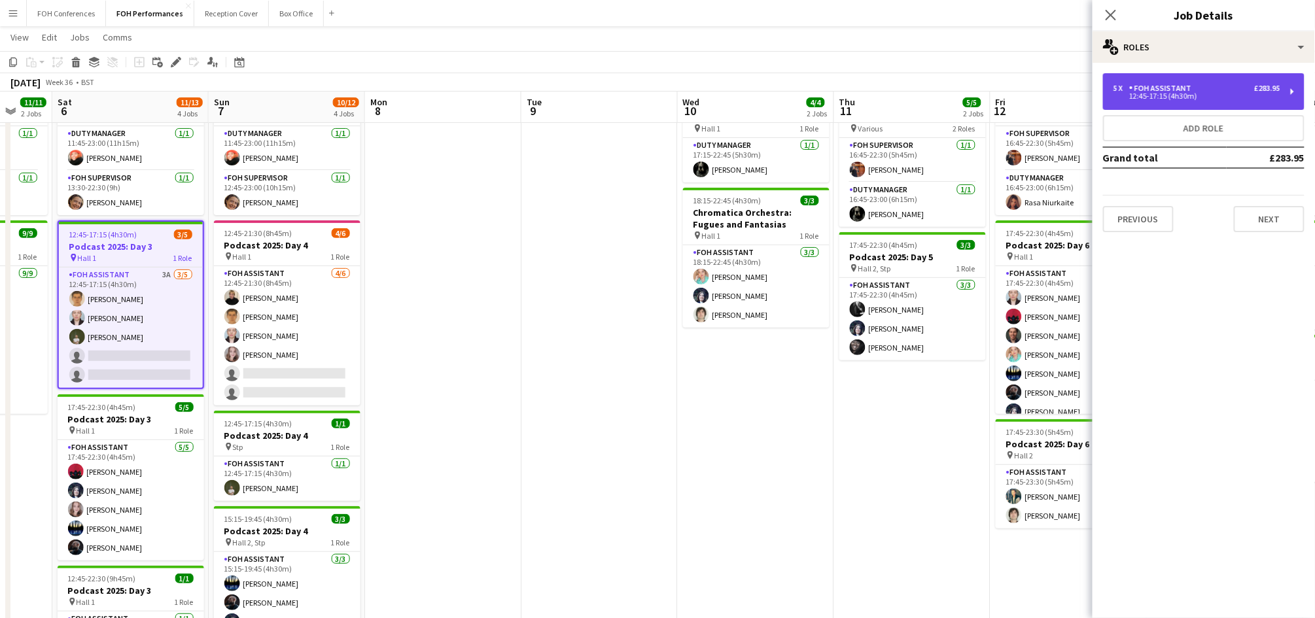
click at [1235, 90] on div "5 x FOH Assistant £283.95" at bounding box center [1197, 88] width 167 height 9
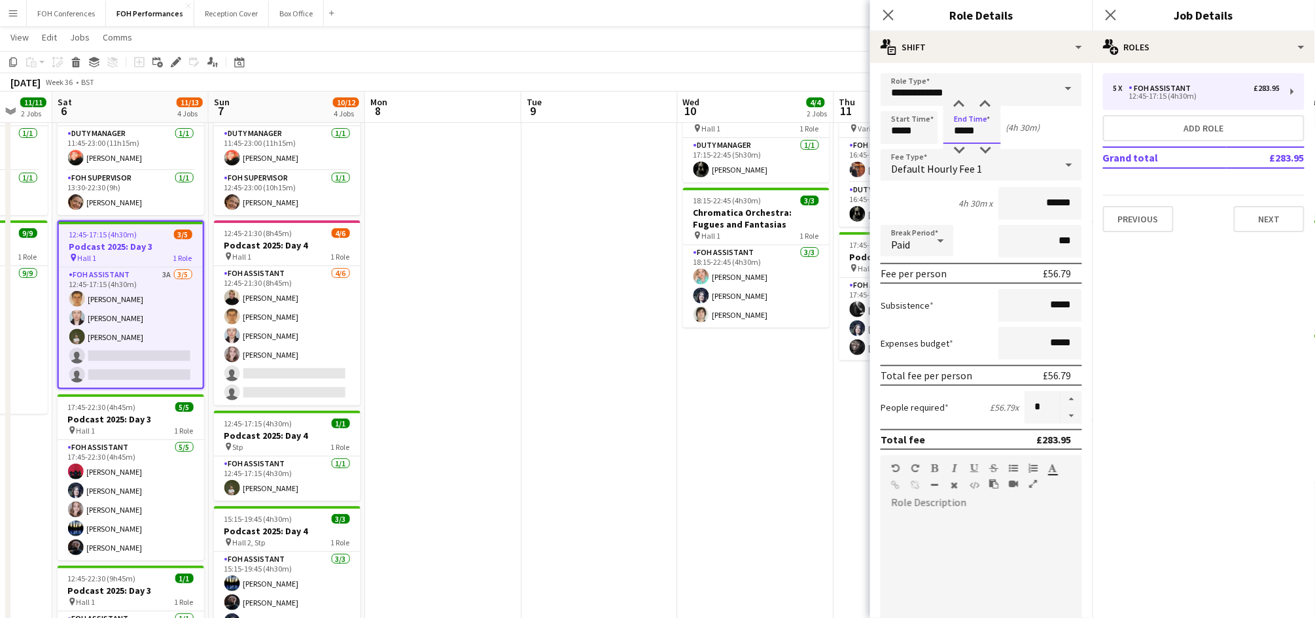
drag, startPoint x: 991, startPoint y: 137, endPoint x: 946, endPoint y: 123, distance: 46.8
click at [946, 123] on input "*****" at bounding box center [972, 127] width 58 height 33
type input "*****"
click at [830, 59] on app-toolbar "Copy Paste Paste Ctrl+V Paste with crew Ctrl+Shift+V Paste linked Job [GEOGRAPH…" at bounding box center [657, 62] width 1315 height 22
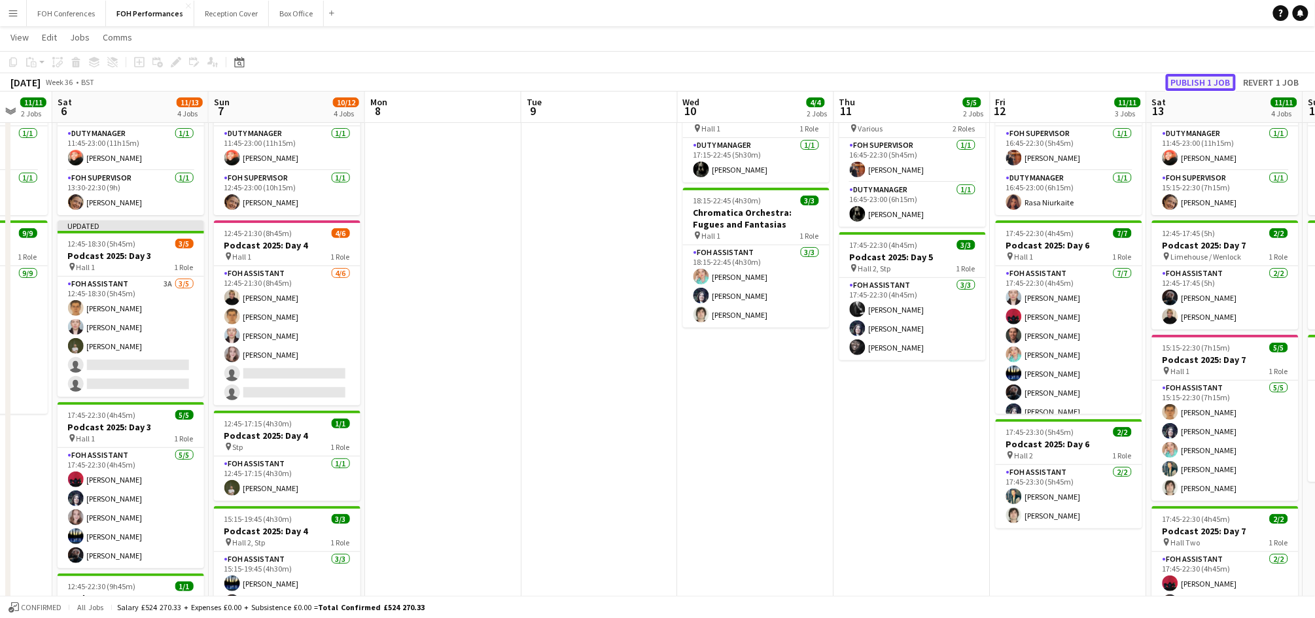
click at [1200, 76] on button "Publish 1 job" at bounding box center [1201, 82] width 70 height 17
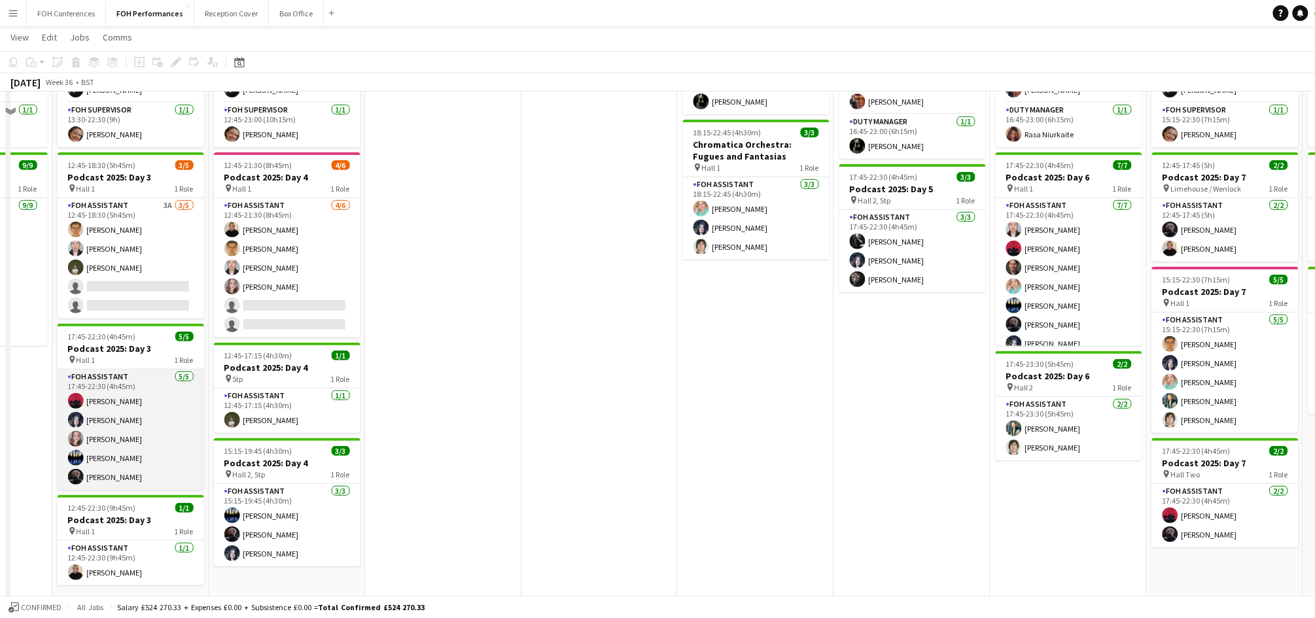
scroll to position [158, 0]
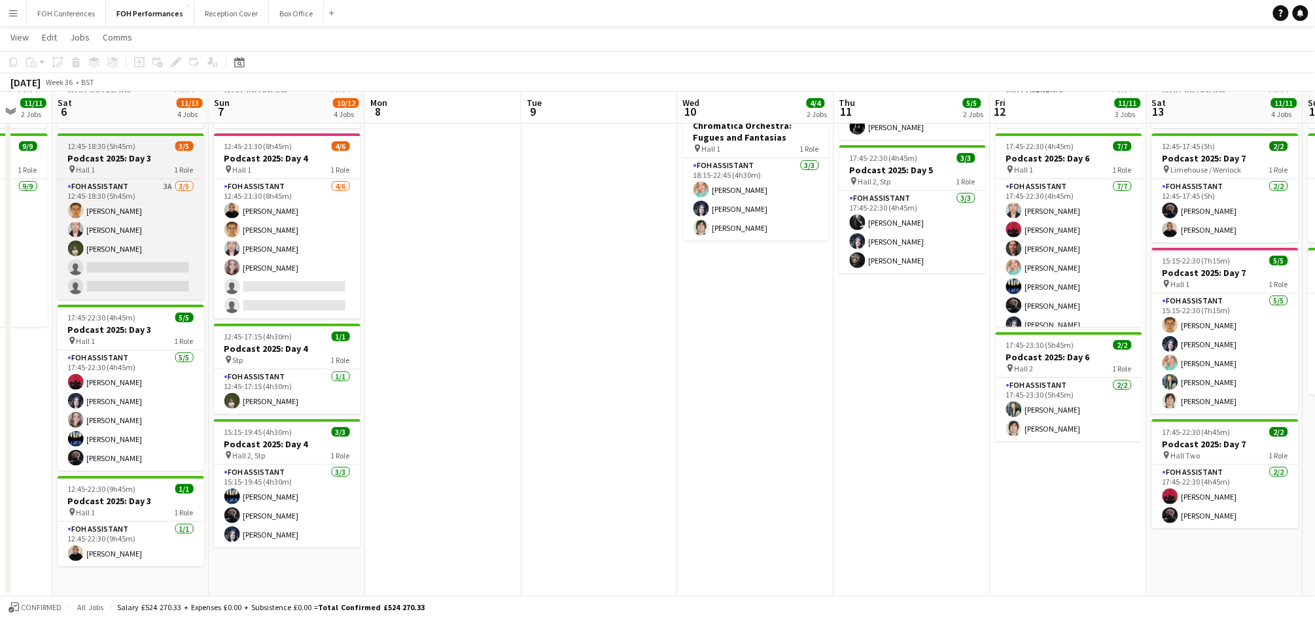
click at [127, 162] on h3 "Podcast 2025: Day 3" at bounding box center [131, 158] width 147 height 12
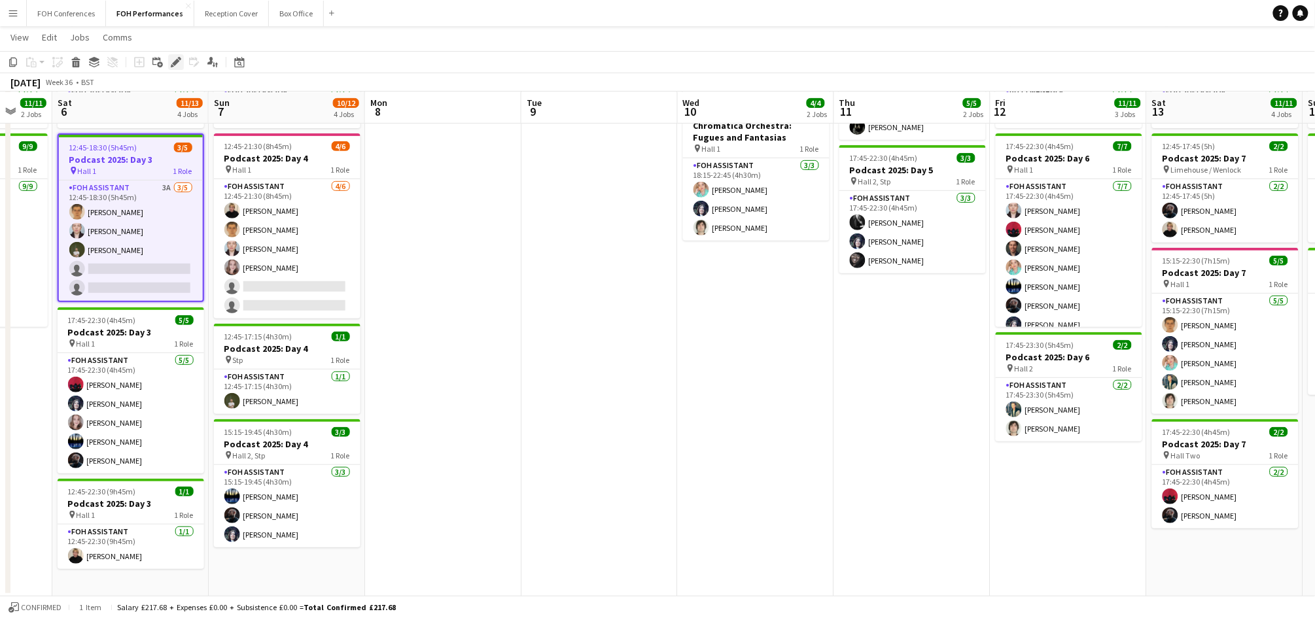
click at [181, 59] on icon at bounding box center [179, 58] width 3 height 3
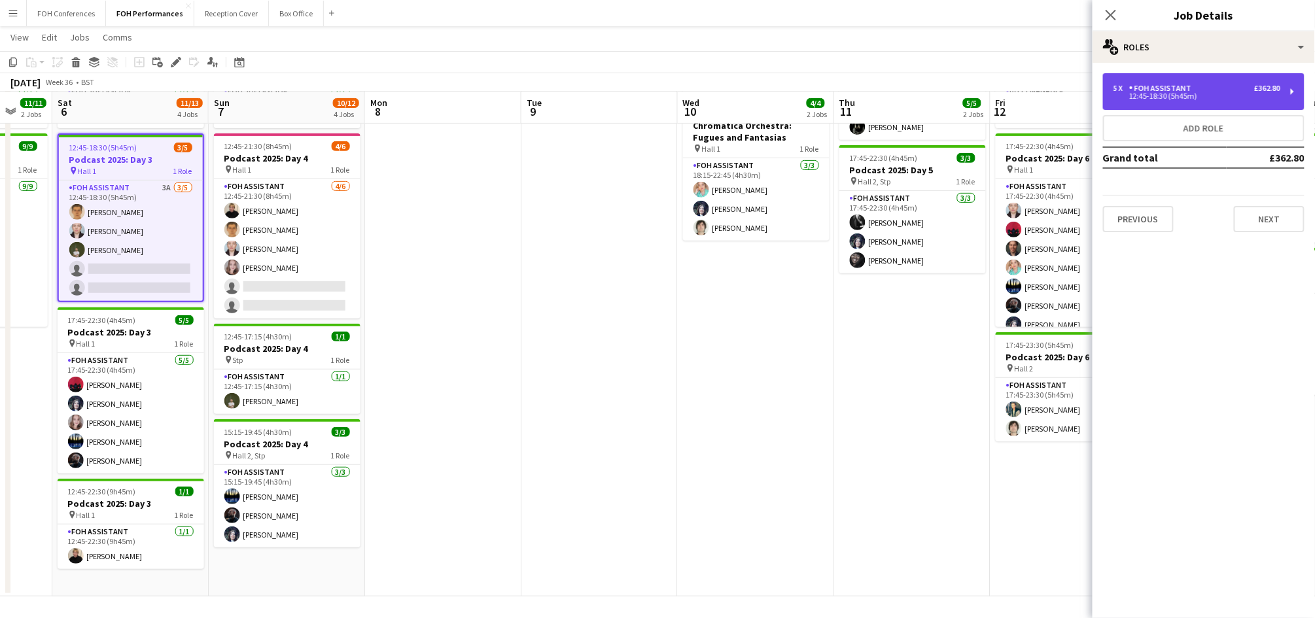
click at [1286, 89] on div "5 x FOH Assistant £362.80 12:45-18:30 (5h45m)" at bounding box center [1204, 91] width 202 height 37
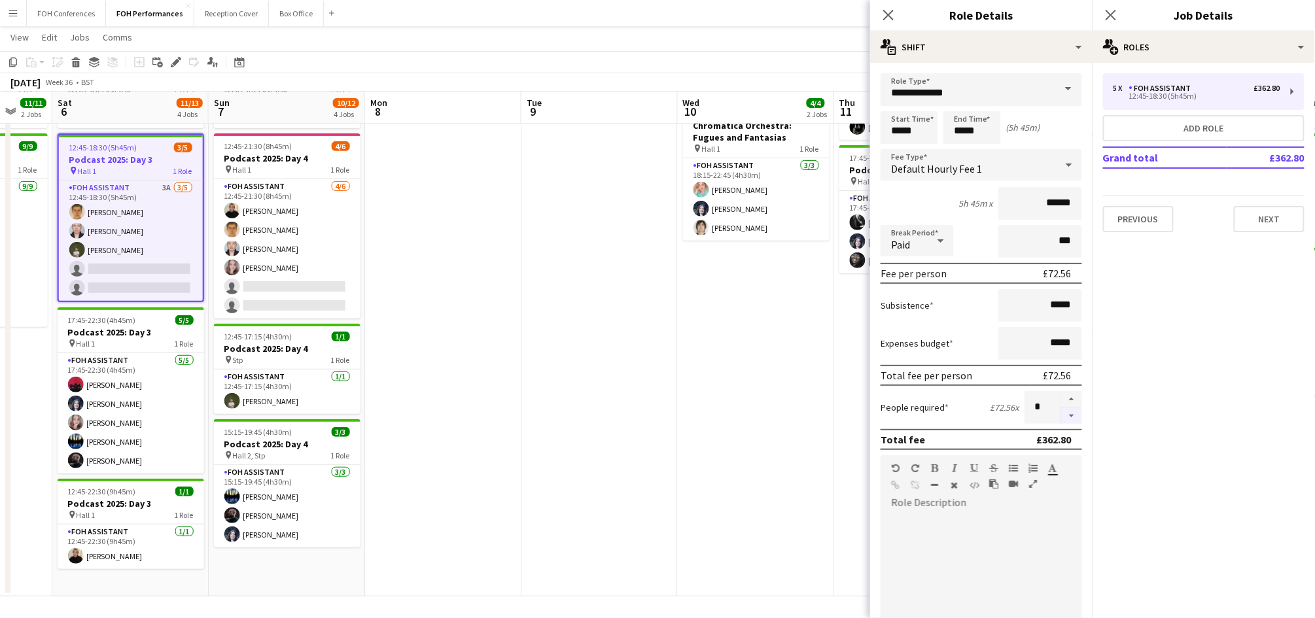
click at [1061, 410] on button "button" at bounding box center [1071, 416] width 21 height 16
type input "*"
click at [828, 54] on app-toolbar "Copy Paste Paste Ctrl+V Paste with crew Ctrl+Shift+V Paste linked Job [GEOGRAPH…" at bounding box center [657, 62] width 1315 height 22
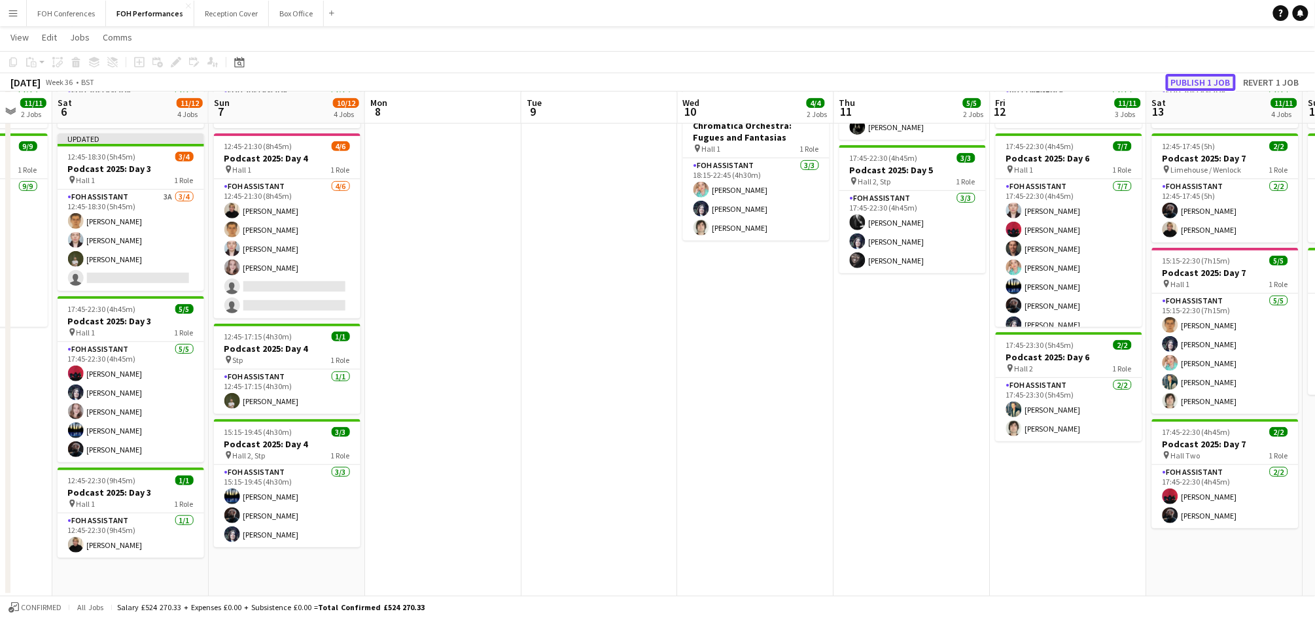
click at [1179, 77] on button "Publish 1 job" at bounding box center [1201, 82] width 70 height 17
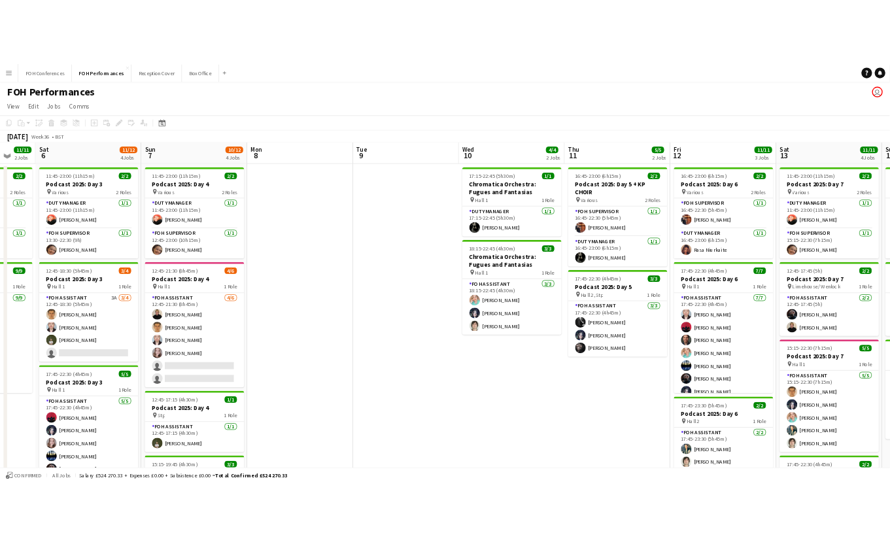
scroll to position [0, 417]
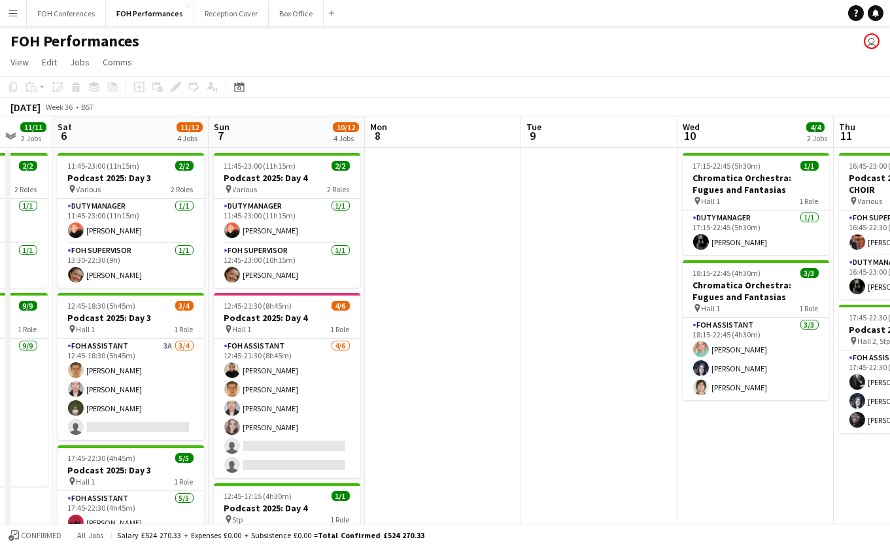
click at [440, 54] on app-page-menu "View Day view expanded Day view collapsed Month view Date picker Jump to [DATE]…" at bounding box center [445, 63] width 890 height 25
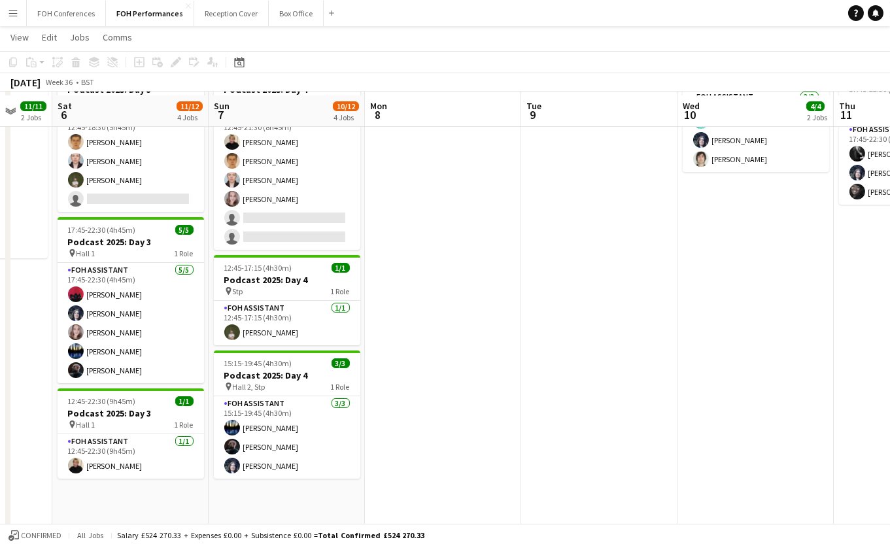
scroll to position [231, 0]
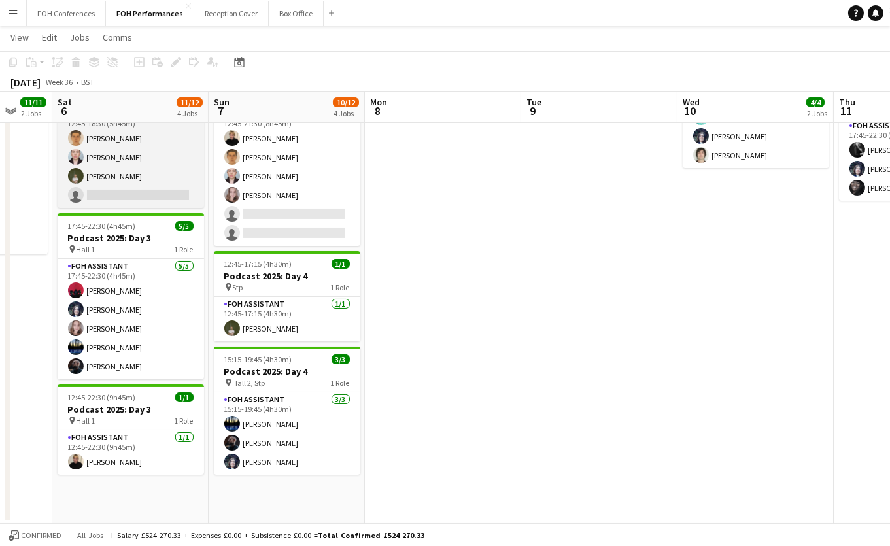
click at [134, 196] on app-card-role "FOH Assistant 3A [DATE] 12:45-18:30 (5h45m) [PERSON_NAME] [PERSON_NAME] [PERSON…" at bounding box center [131, 157] width 147 height 101
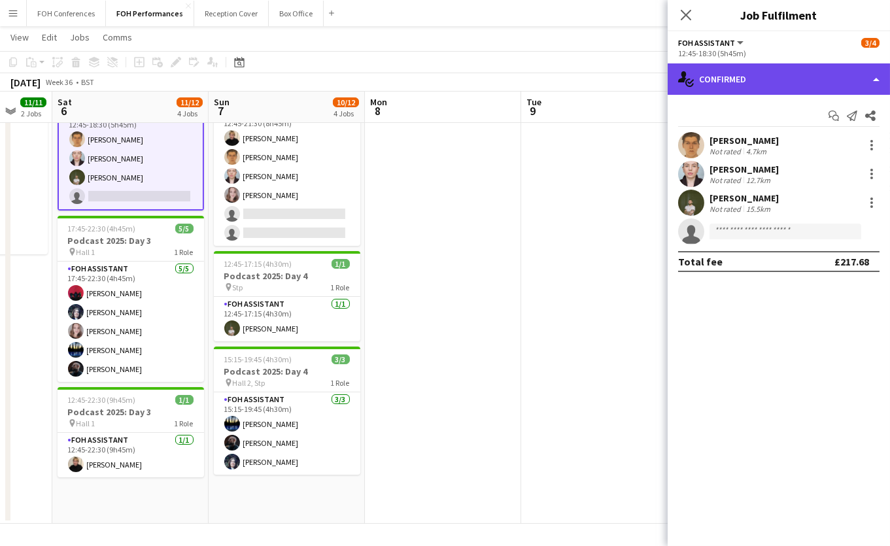
click at [710, 78] on div "single-neutral-actions-check-2 Confirmed" at bounding box center [779, 78] width 222 height 31
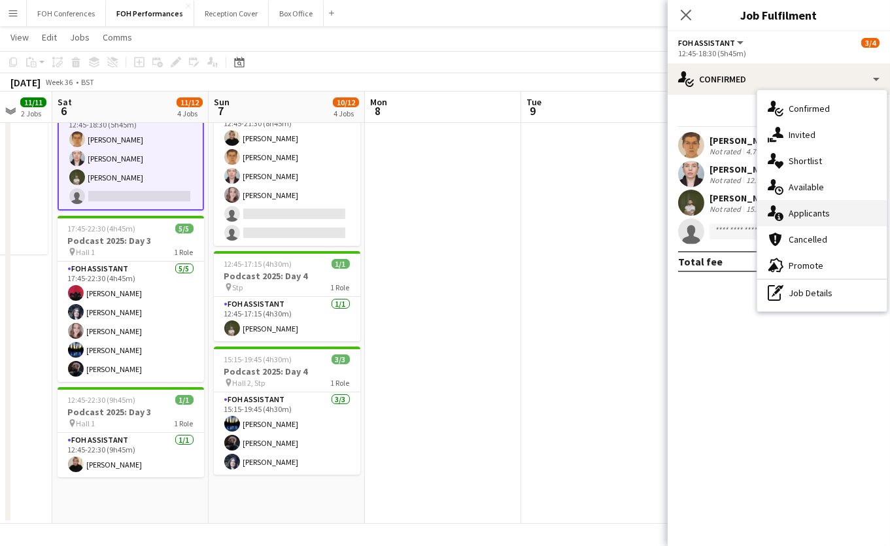
click at [822, 212] on div "single-neutral-actions-information Applicants" at bounding box center [823, 213] width 130 height 26
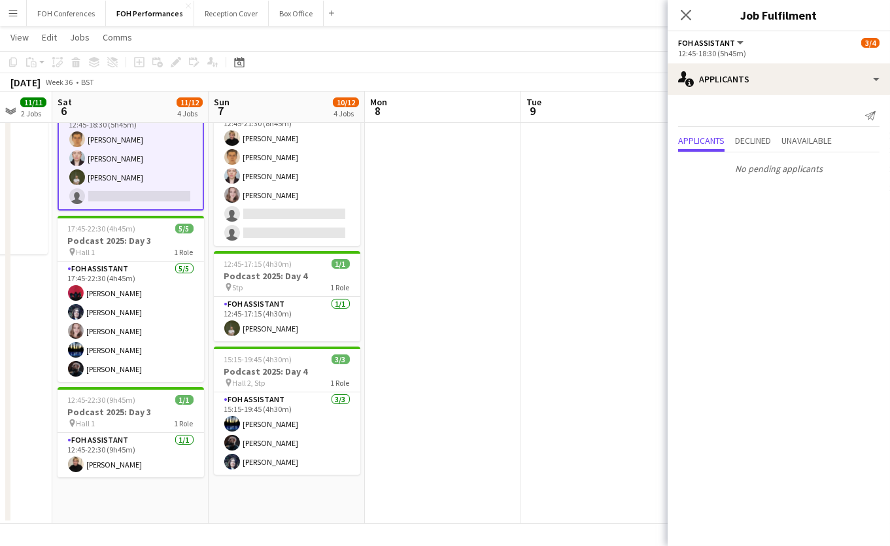
click at [773, 268] on mat-expansion-panel "users2 Applicants Send notification Applicants Declined Unavailable No pending …" at bounding box center [779, 320] width 222 height 451
click at [422, 53] on app-toolbar "Copy Paste Paste Ctrl+V Paste with crew Ctrl+Shift+V Paste linked Job [GEOGRAPH…" at bounding box center [445, 62] width 890 height 22
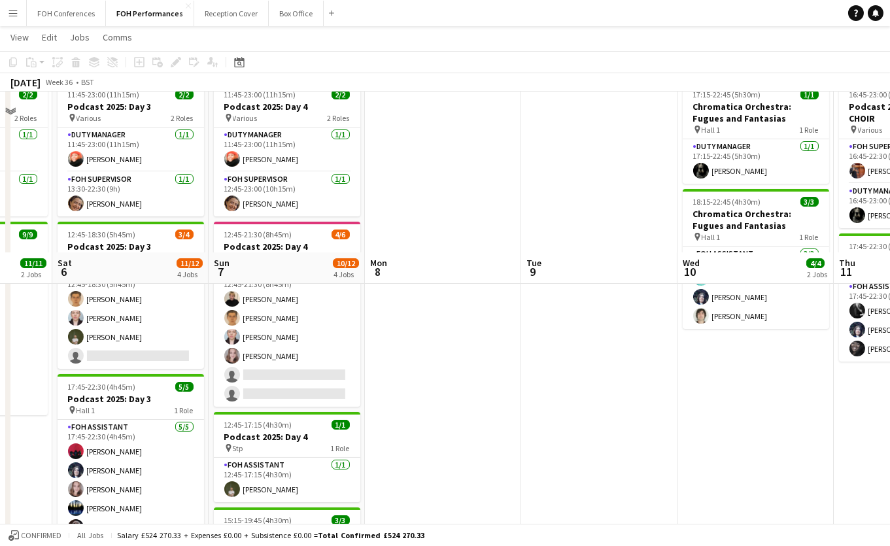
scroll to position [0, 0]
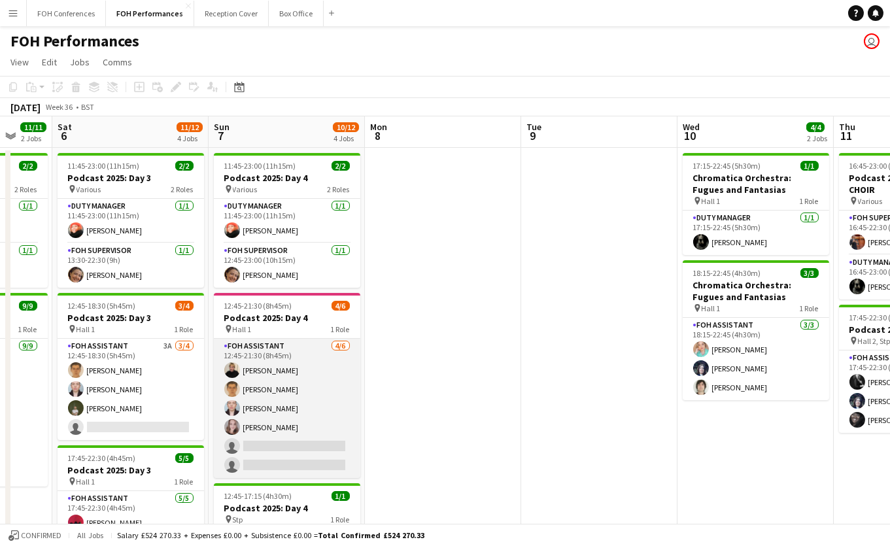
click at [284, 430] on app-card-role "FOH Assistant [DATE] 12:45-21:30 (8h45m) [PERSON_NAME] [PERSON_NAME] [PERSON_NA…" at bounding box center [287, 408] width 147 height 139
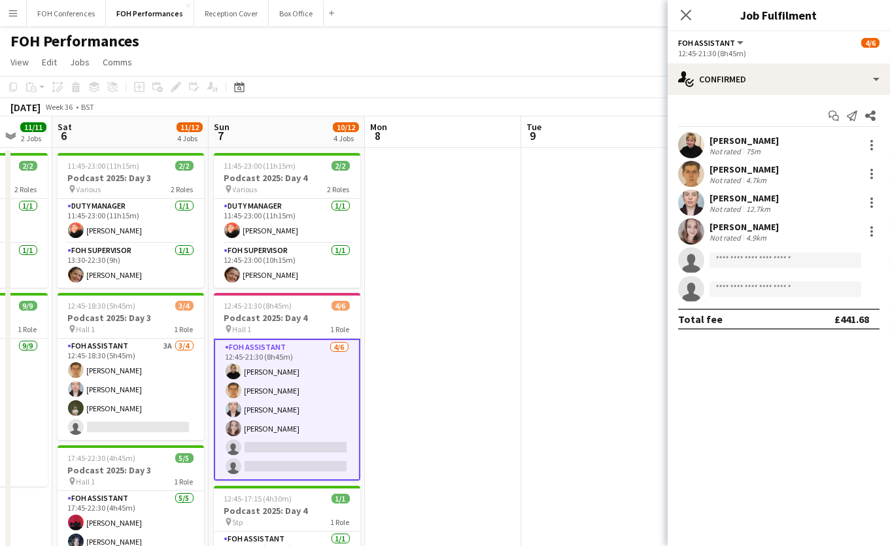
click at [369, 69] on app-page-menu "View Day view expanded Day view collapsed Month view Date picker Jump to [DATE]…" at bounding box center [445, 63] width 890 height 25
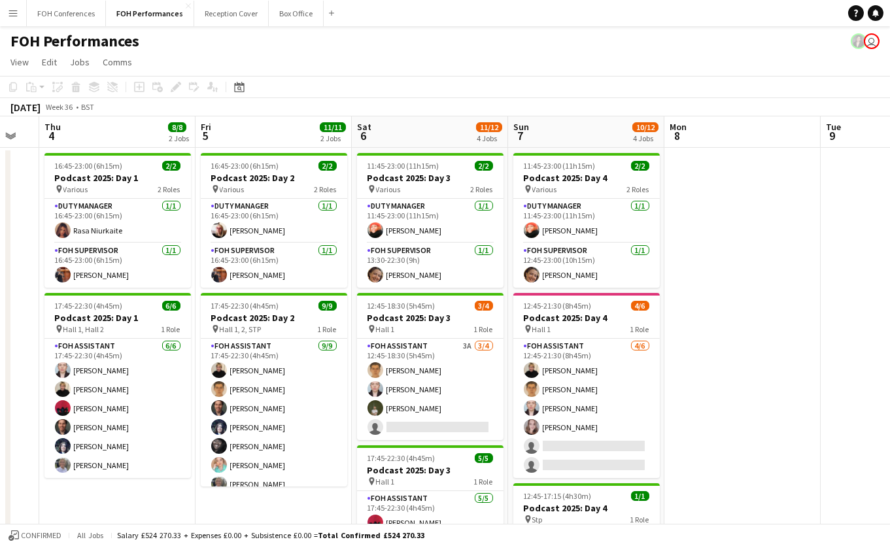
scroll to position [0, 411]
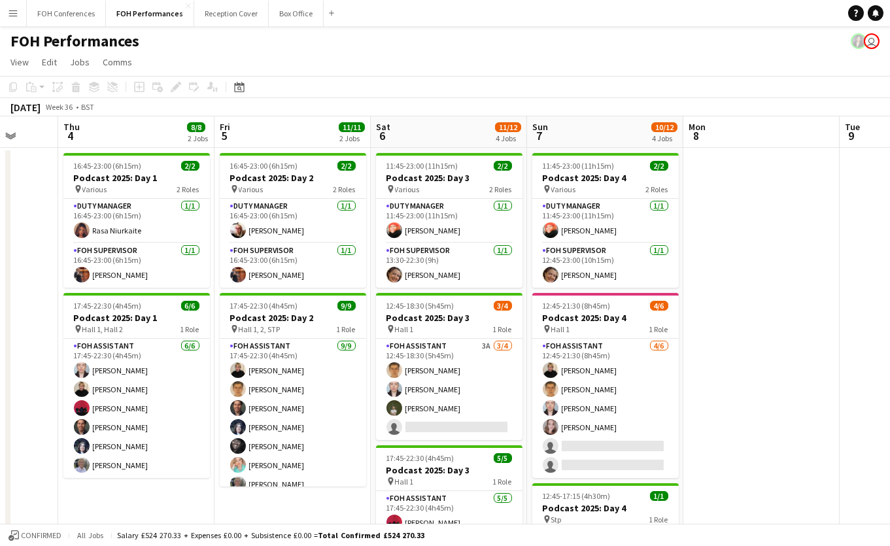
drag, startPoint x: 133, startPoint y: 128, endPoint x: 452, endPoint y: 147, distance: 319.8
click at [452, 147] on app-calendar-viewport "Mon 1 Tue 2 7/7 2 Jobs Wed 3 Thu 4 8/8 2 Jobs Fri 5 11/11 2 Jobs Sat 6 11/12 4 …" at bounding box center [445, 436] width 890 height 640
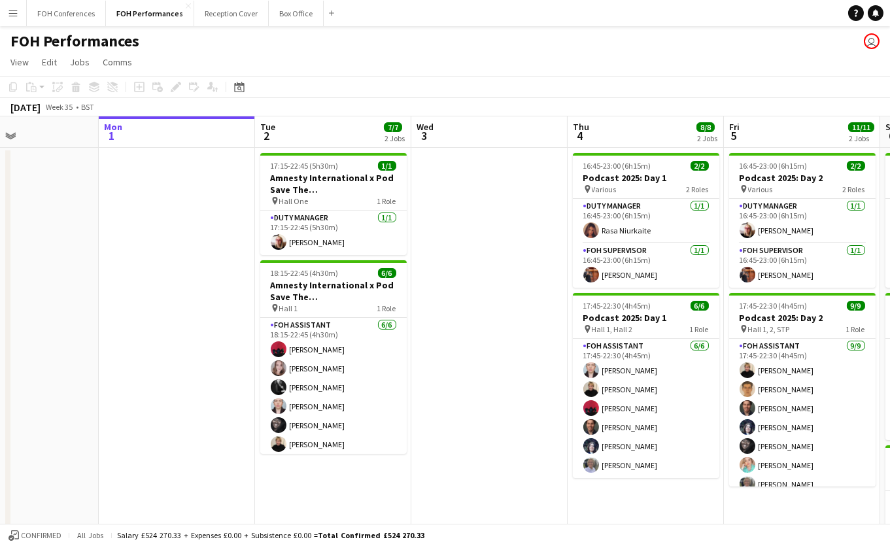
scroll to position [0, 370]
drag, startPoint x: 116, startPoint y: 135, endPoint x: 608, endPoint y: 173, distance: 493.5
click at [608, 173] on app-calendar-viewport "Fri 29 4/5 2 Jobs Sat 30 Sun 31 Mon 1 Tue 2 7/7 2 Jobs Wed 3 Thu 4 8/8 2 Jobs F…" at bounding box center [445, 436] width 890 height 640
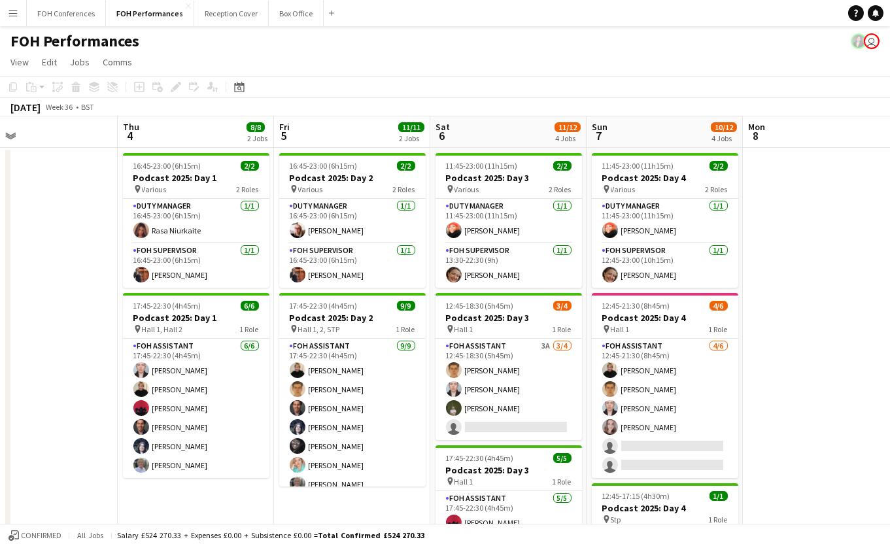
scroll to position [0, 508]
drag, startPoint x: 819, startPoint y: 137, endPoint x: 368, endPoint y: 134, distance: 451.5
click at [368, 134] on app-calendar-viewport "Sun 31 Mon 1 Tue 2 7/7 2 Jobs Wed 3 Thu 4 8/8 2 Jobs Fri 5 11/11 2 Jobs Sat 6 1…" at bounding box center [445, 436] width 890 height 640
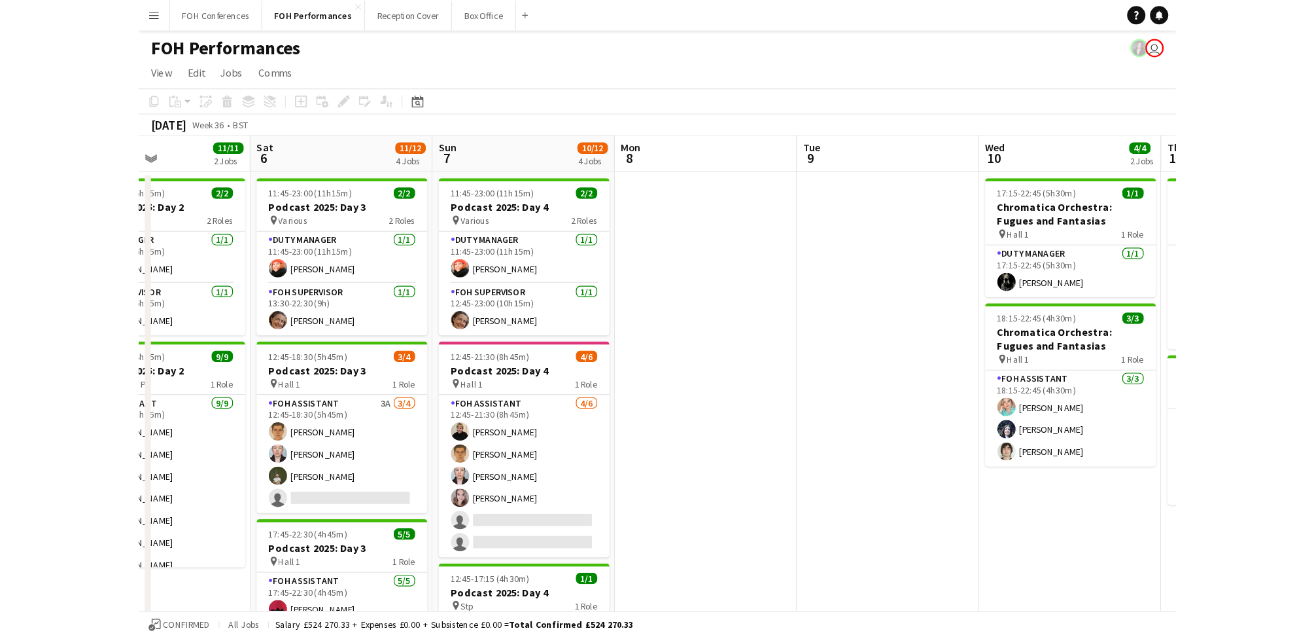
scroll to position [0, 527]
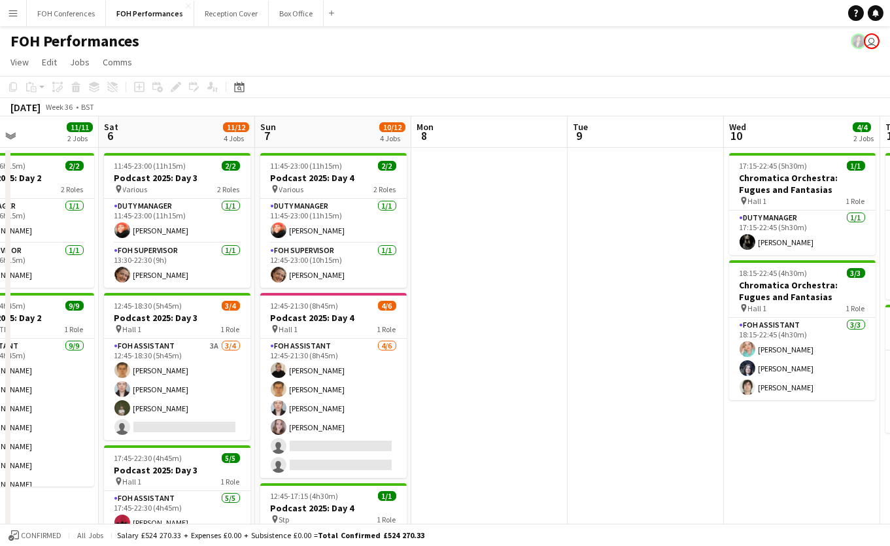
drag, startPoint x: 546, startPoint y: 133, endPoint x: 215, endPoint y: 139, distance: 331.1
click at [215, 139] on app-calendar-viewport "Tue 2 7/7 2 Jobs Wed 3 Thu 4 8/8 2 Jobs Fri 5 11/11 2 Jobs Sat 6 11/12 4 Jobs S…" at bounding box center [445, 436] width 890 height 640
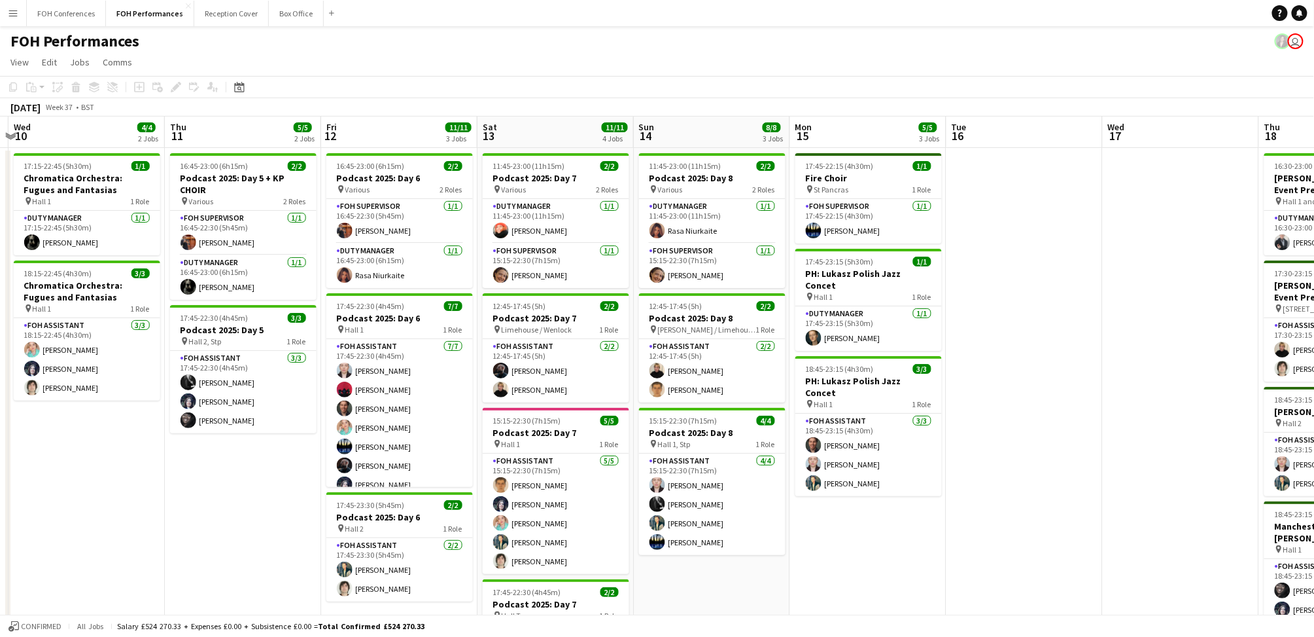
scroll to position [0, 463]
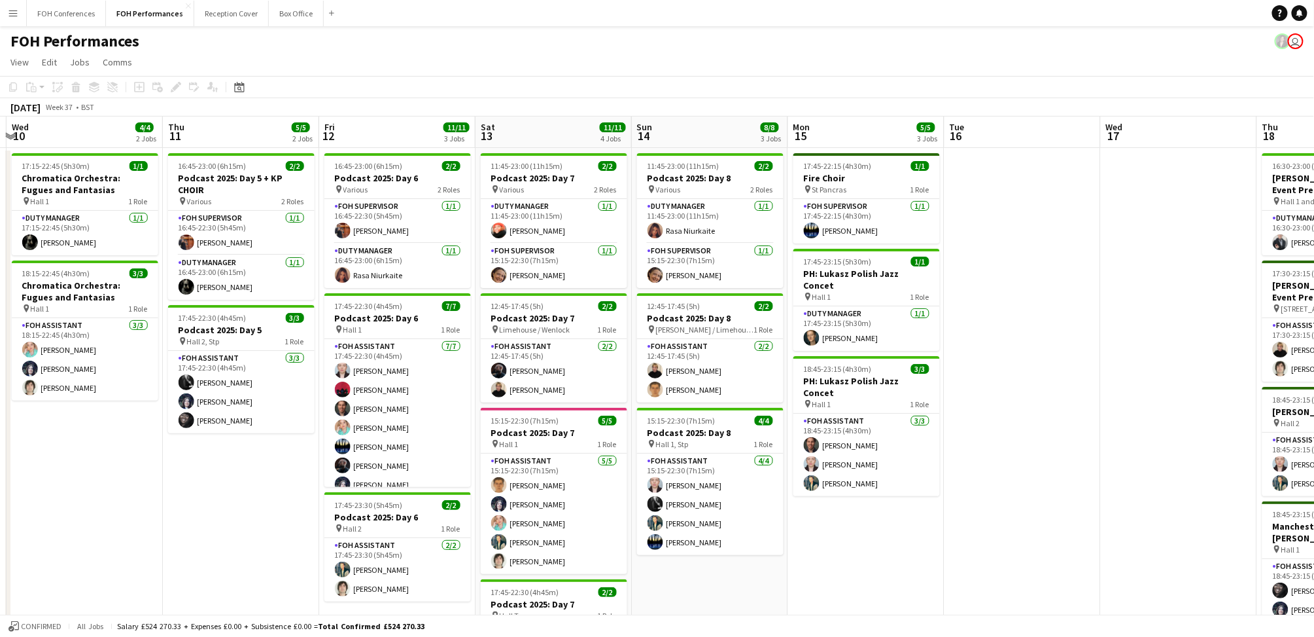
drag, startPoint x: 1102, startPoint y: 135, endPoint x: 541, endPoint y: 127, distance: 561.4
click at [541, 127] on app-calendar-viewport "Sun 7 10/12 4 Jobs Mon 8 Tue 9 Wed 10 4/4 2 Jobs Thu 11 5/5 2 Jobs Fri 12 11/11…" at bounding box center [657, 436] width 1314 height 640
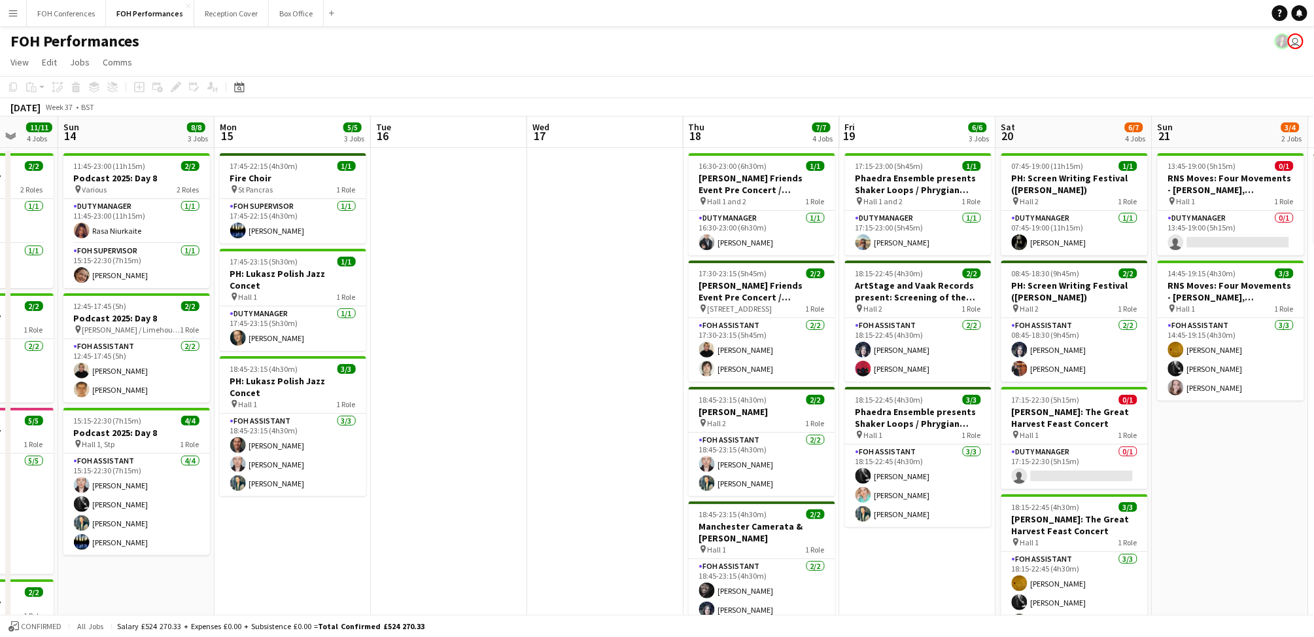
scroll to position [0, 490]
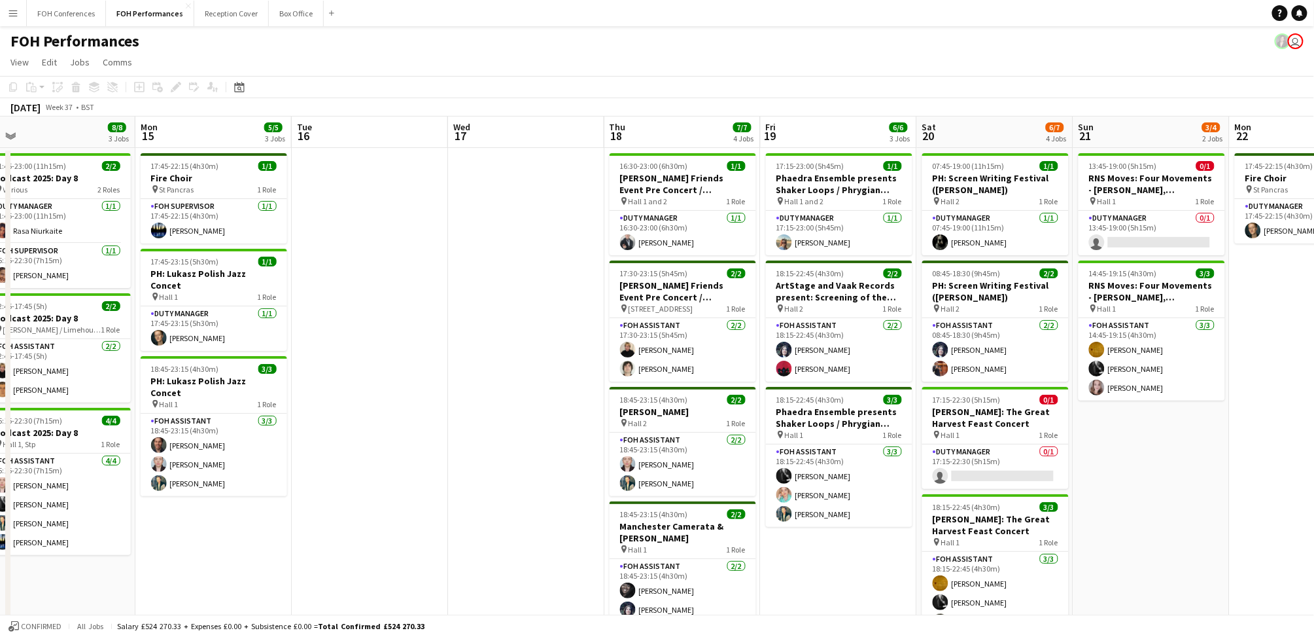
drag, startPoint x: 1069, startPoint y: 127, endPoint x: 415, endPoint y: 160, distance: 655.1
click at [415, 160] on app-calendar-viewport "Thu 11 5/5 2 Jobs Fri 12 11/11 3 Jobs Sat 13 11/11 4 Jobs Sun 14 8/8 3 Jobs Mon…" at bounding box center [657, 436] width 1314 height 640
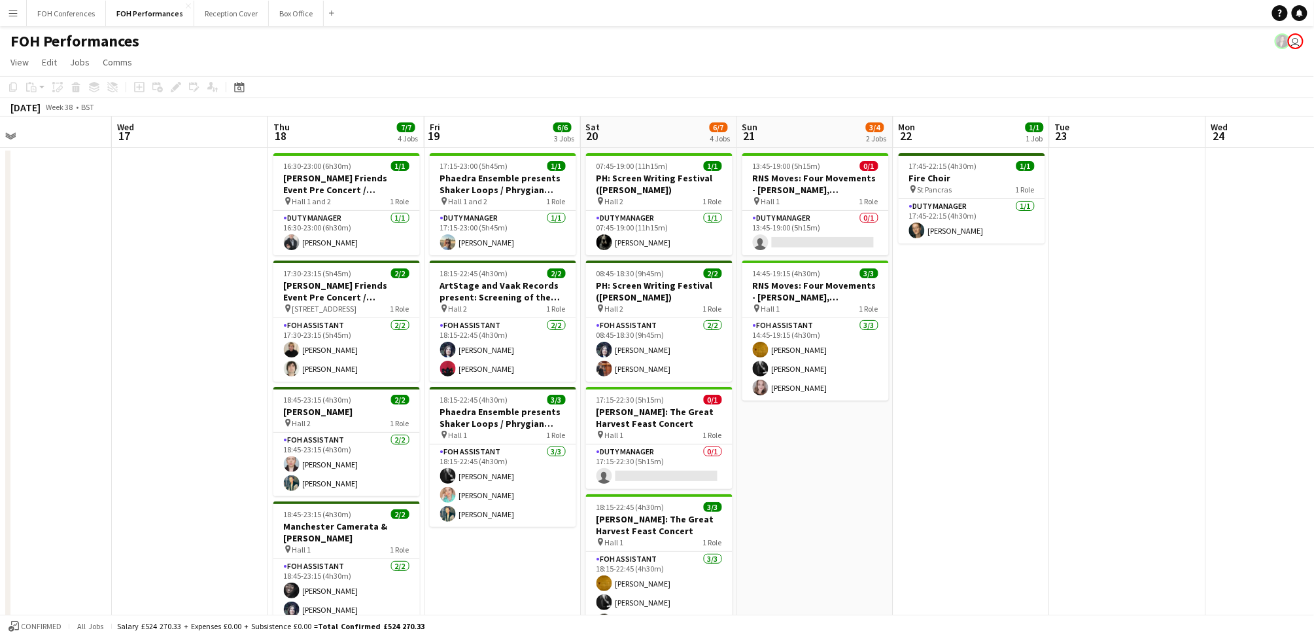
scroll to position [0, 514]
drag, startPoint x: 1150, startPoint y: 141, endPoint x: 813, endPoint y: 170, distance: 337.5
click at [813, 170] on app-calendar-viewport "Sat 13 11/11 4 Jobs Sun 14 8/8 3 Jobs Mon 15 5/5 3 Jobs Tue 16 Wed 17 Thu 18 7/…" at bounding box center [657, 436] width 1314 height 640
click at [800, 239] on app-card-role "Duty Manager 0/1 13:45-19:00 (5h15m) single-neutral-actions" at bounding box center [815, 233] width 147 height 44
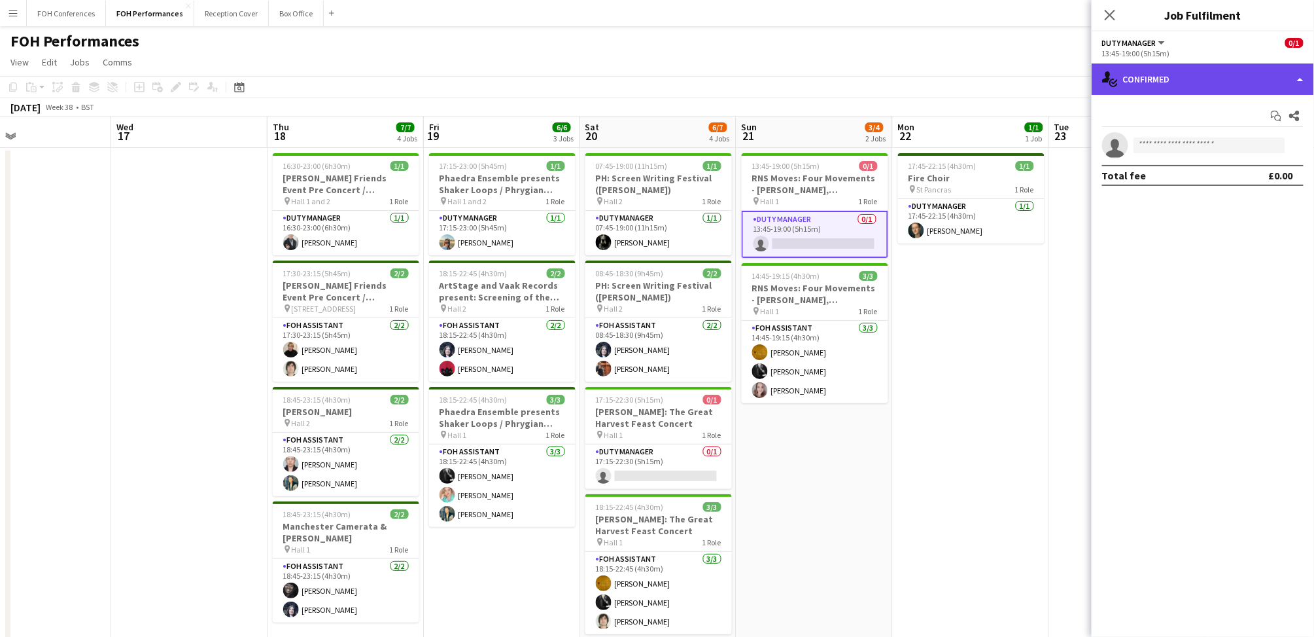
click at [1208, 78] on div "single-neutral-actions-check-2 Confirmed" at bounding box center [1203, 78] width 222 height 31
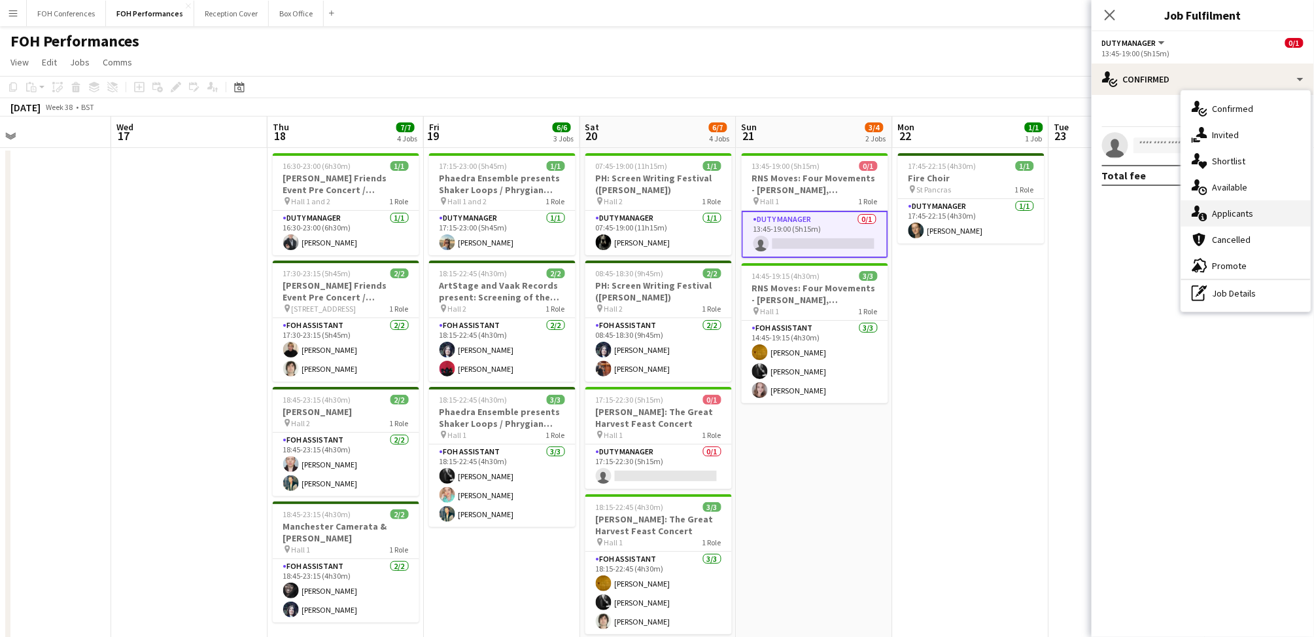
click at [1225, 213] on div "single-neutral-actions-information Applicants" at bounding box center [1247, 213] width 130 height 26
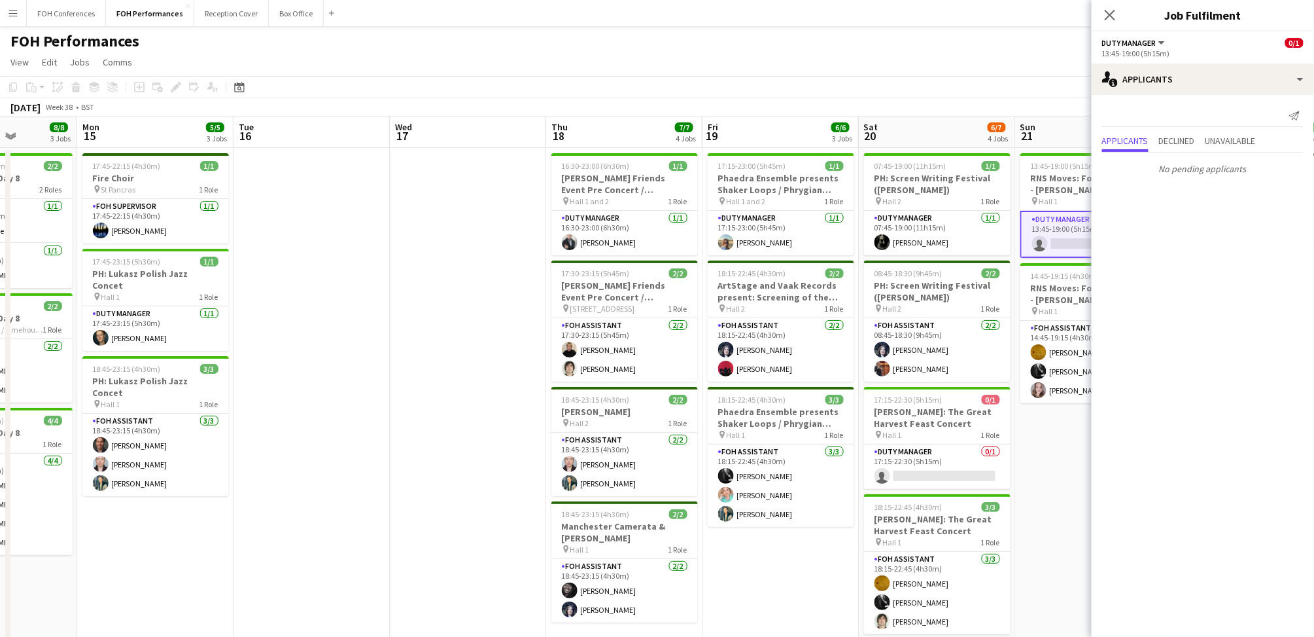
drag, startPoint x: 765, startPoint y: 141, endPoint x: 1049, endPoint y: 131, distance: 284.2
click at [1049, 131] on app-calendar-viewport "Sat 13 11/11 4 Jobs Sun 14 8/8 3 Jobs Mon 15 5/5 3 Jobs Tue 16 Wed 17 Thu 18 7/…" at bounding box center [657, 436] width 1314 height 640
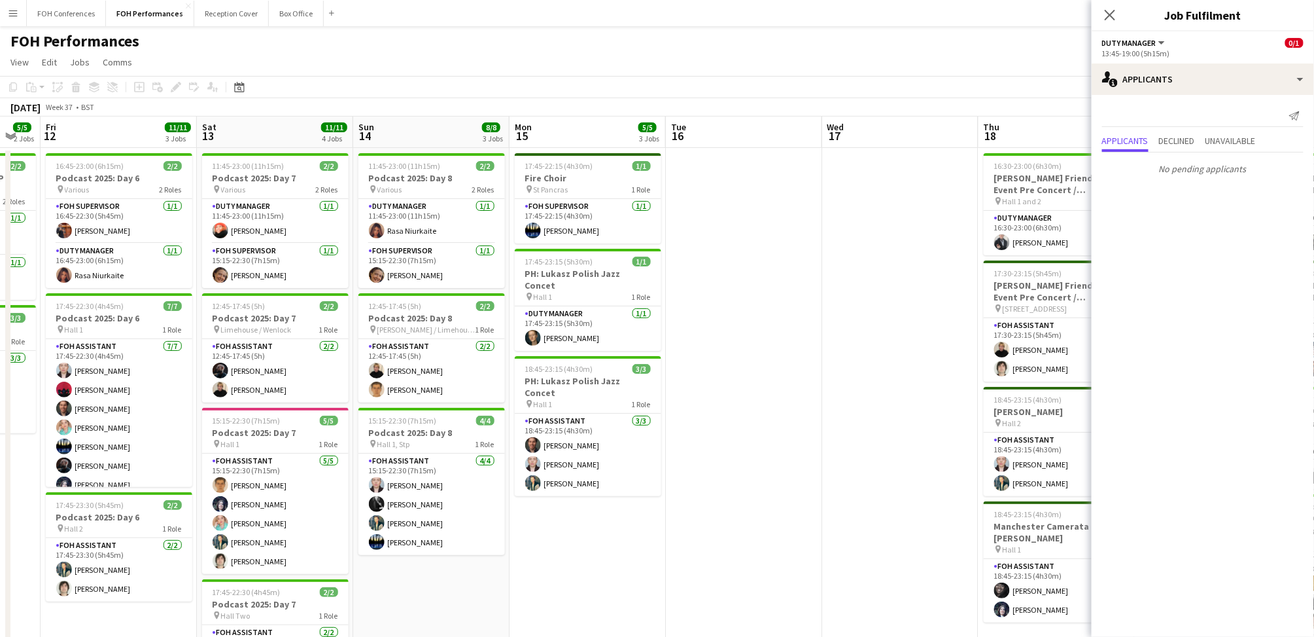
drag, startPoint x: 304, startPoint y: 133, endPoint x: 921, endPoint y: 154, distance: 617.3
click at [912, 154] on app-calendar-viewport "Wed 10 4/4 2 Jobs Thu 11 5/5 2 Jobs Fri 12 11/11 3 Jobs Sat 13 11/11 4 Jobs Sun…" at bounding box center [657, 436] width 1314 height 640
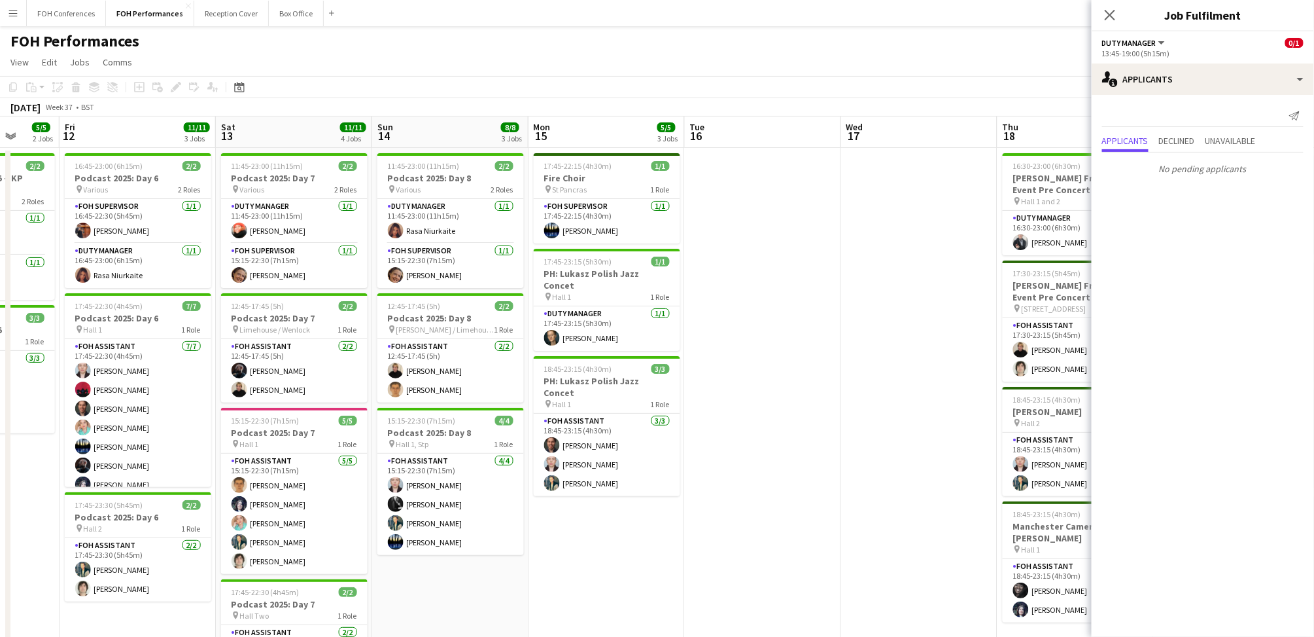
scroll to position [0, 598]
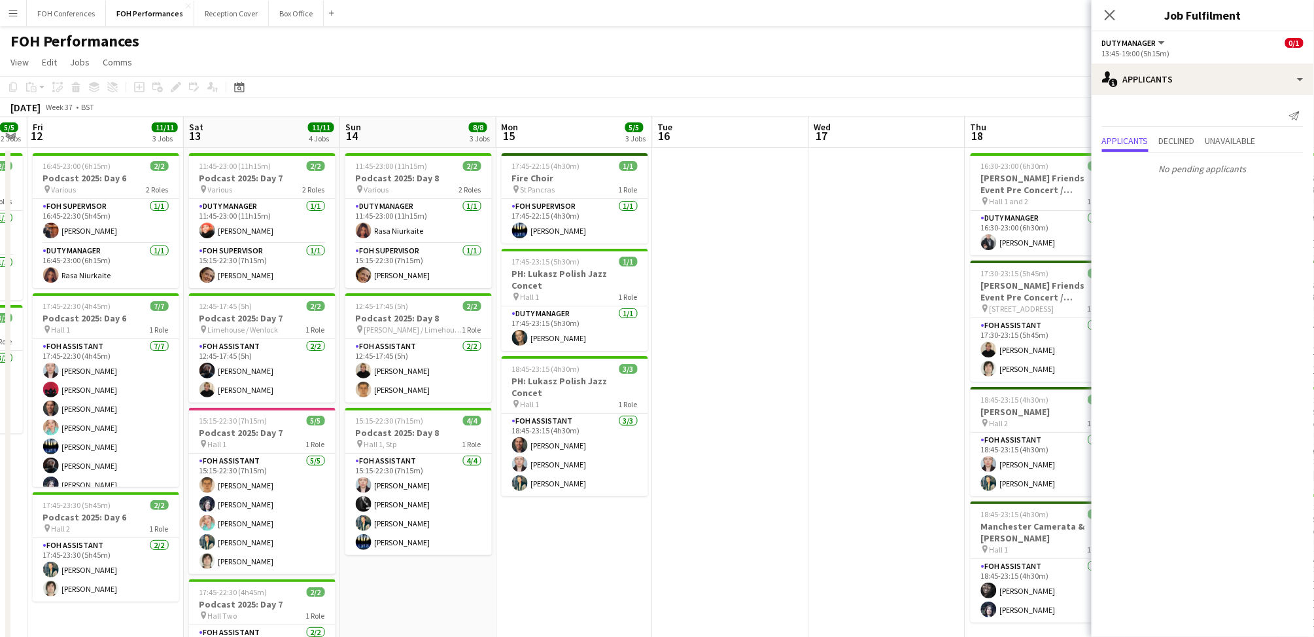
drag, startPoint x: 468, startPoint y: 143, endPoint x: 273, endPoint y: 136, distance: 194.4
click at [273, 136] on app-calendar-viewport "Mon 8 Tue 9 Wed 10 4/4 2 Jobs Thu 11 5/5 2 Jobs Fri 12 11/11 3 Jobs Sat 13 11/1…" at bounding box center [657, 436] width 1314 height 640
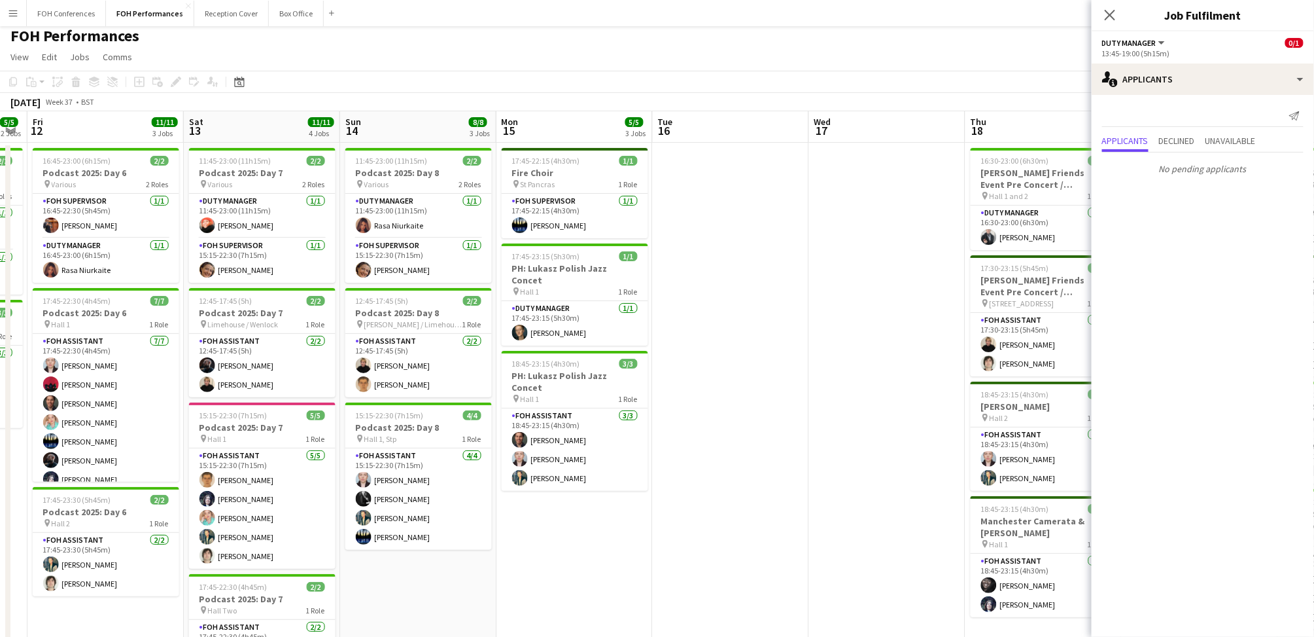
scroll to position [0, 0]
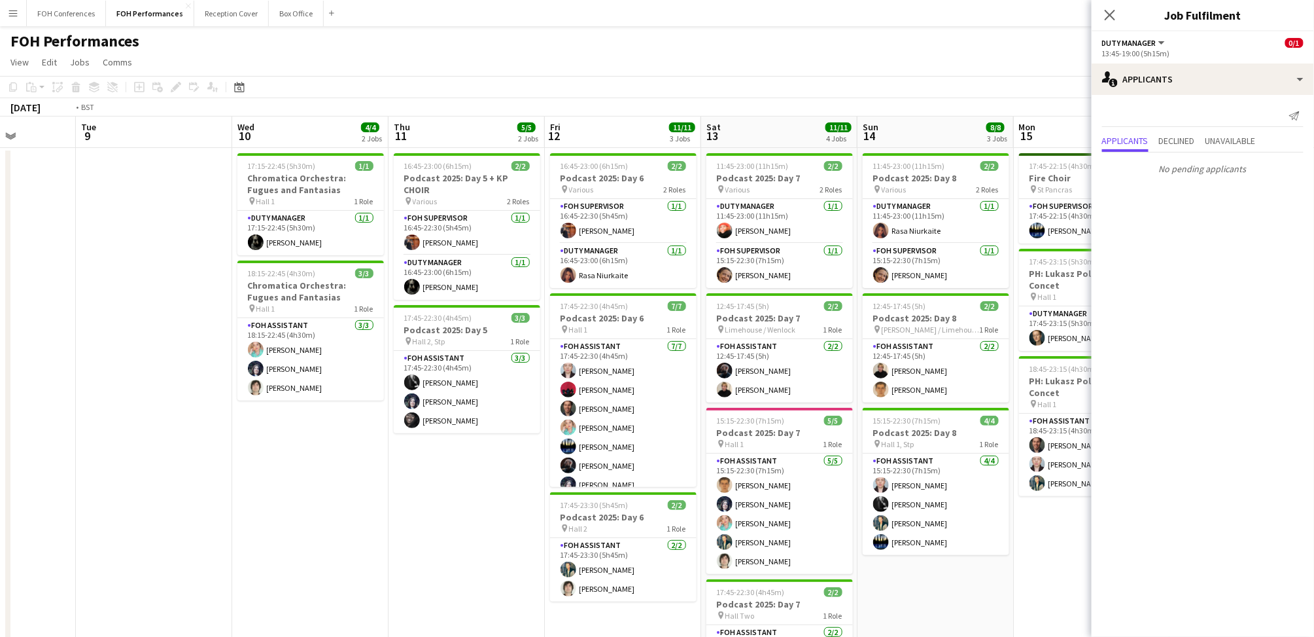
drag, startPoint x: 107, startPoint y: 141, endPoint x: 1020, endPoint y: 174, distance: 914.0
click at [1014, 175] on app-calendar-viewport "Mon 8 Tue 9 Wed 10 4/4 2 Jobs Thu 11 5/5 2 Jobs Fri 12 11/11 3 Jobs Sat 13 11/1…" at bounding box center [657, 436] width 1314 height 640
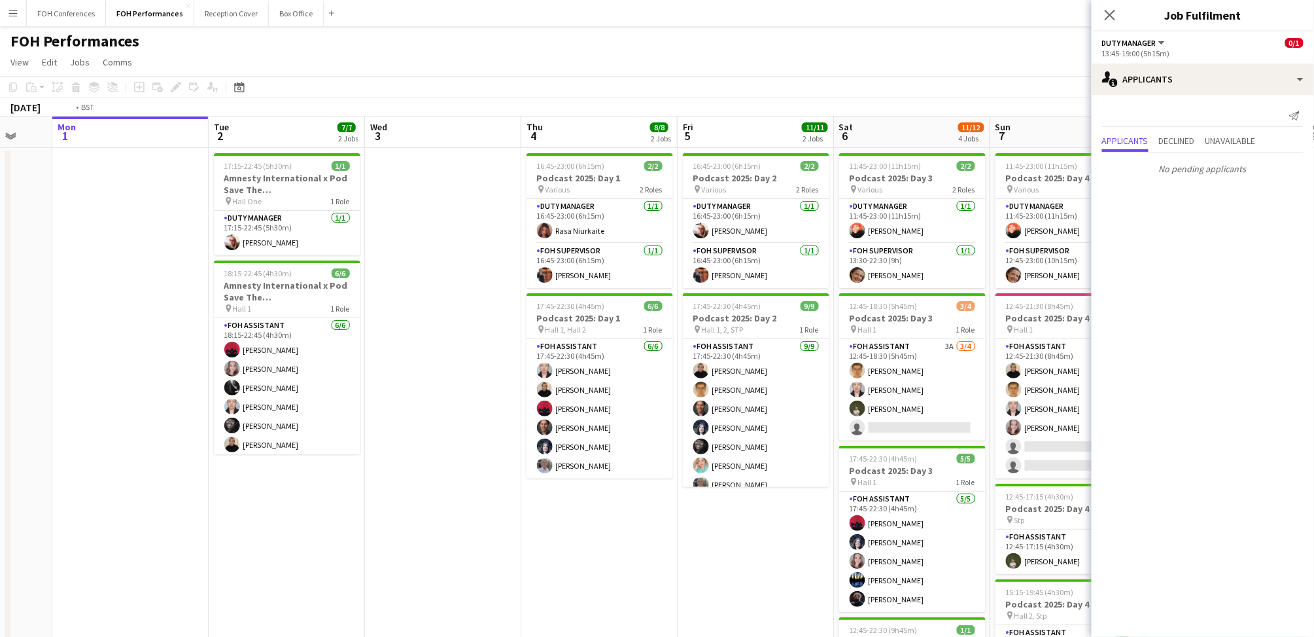
drag, startPoint x: 213, startPoint y: 130, endPoint x: 1090, endPoint y: 156, distance: 877.8
click at [1090, 156] on app-calendar-viewport "Sat 30 Sun 31 Mon 1 Tue 2 7/7 2 Jobs Wed 3 Thu 4 8/8 2 Jobs Fri 5 11/11 2 Jobs …" at bounding box center [657, 436] width 1314 height 640
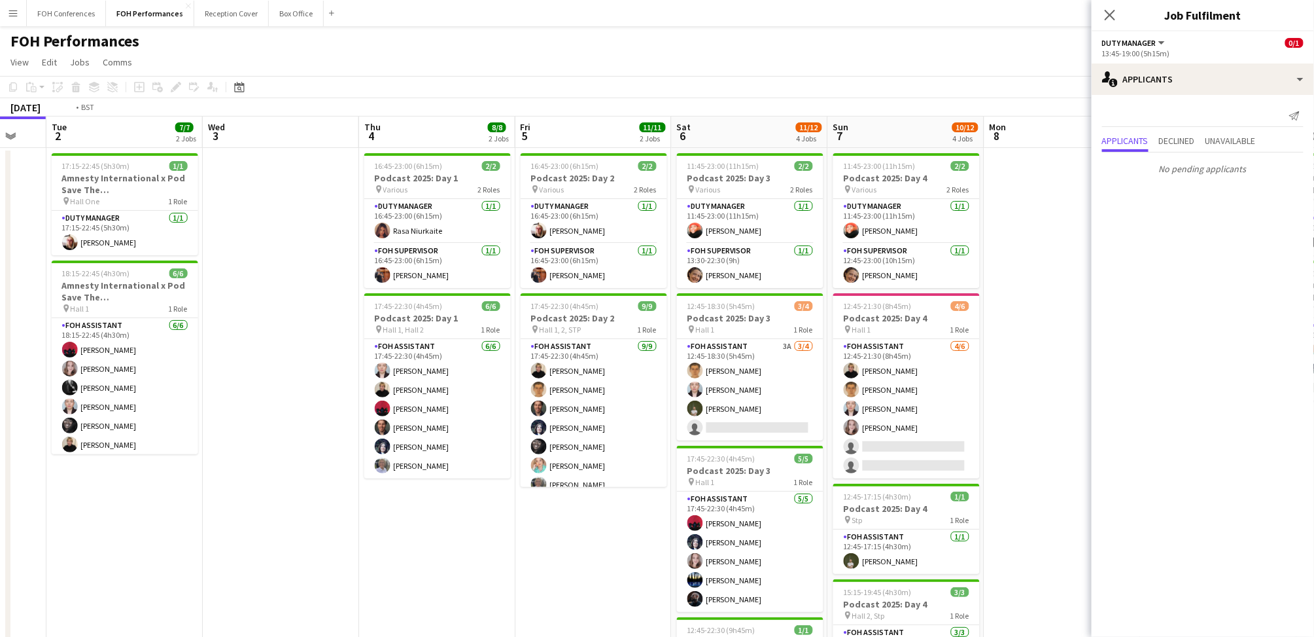
drag, startPoint x: 412, startPoint y: 146, endPoint x: 244, endPoint y: 148, distance: 167.5
click at [244, 148] on app-calendar-viewport "Fri 29 4/5 2 Jobs Sat 30 Sun 31 Mon 1 Tue 2 7/7 2 Jobs Wed 3 Thu 4 8/8 2 Jobs F…" at bounding box center [657, 436] width 1314 height 640
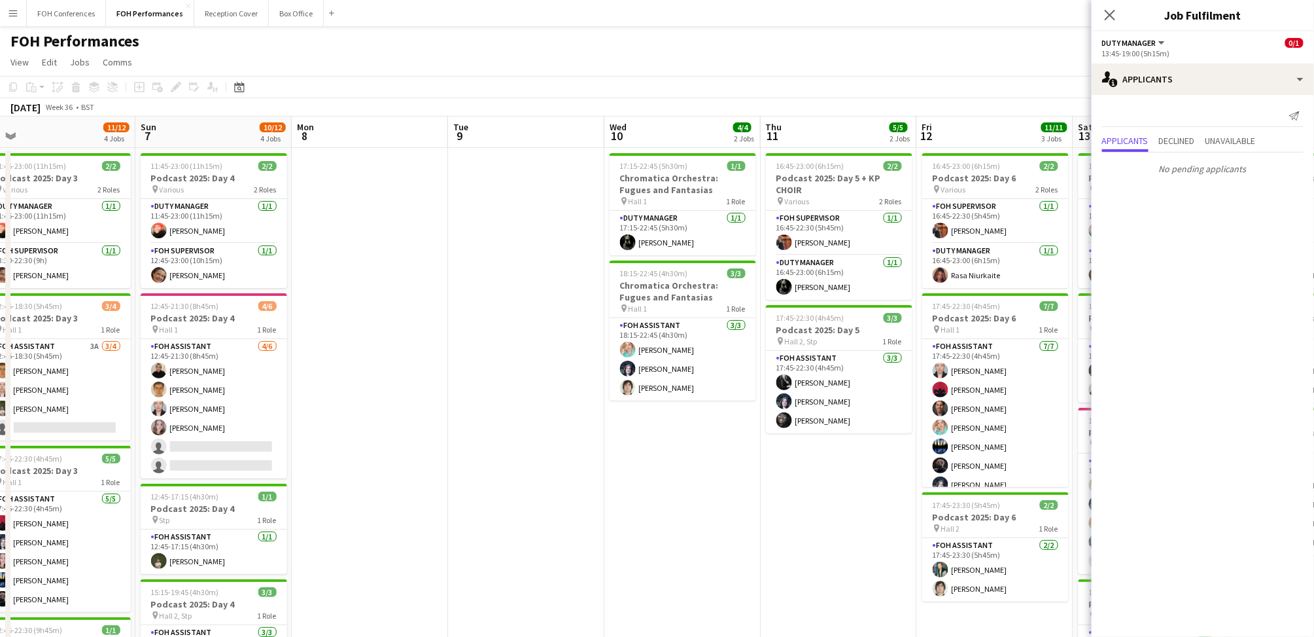
scroll to position [0, 333]
drag, startPoint x: 839, startPoint y: 129, endPoint x: 213, endPoint y: 207, distance: 631.1
click at [213, 207] on app-calendar-viewport "Thu 4 8/8 2 Jobs Fri 5 11/11 2 Jobs Sat 6 11/12 4 Jobs Sun 7 10/12 4 Jobs Mon 8…" at bounding box center [657, 436] width 1314 height 640
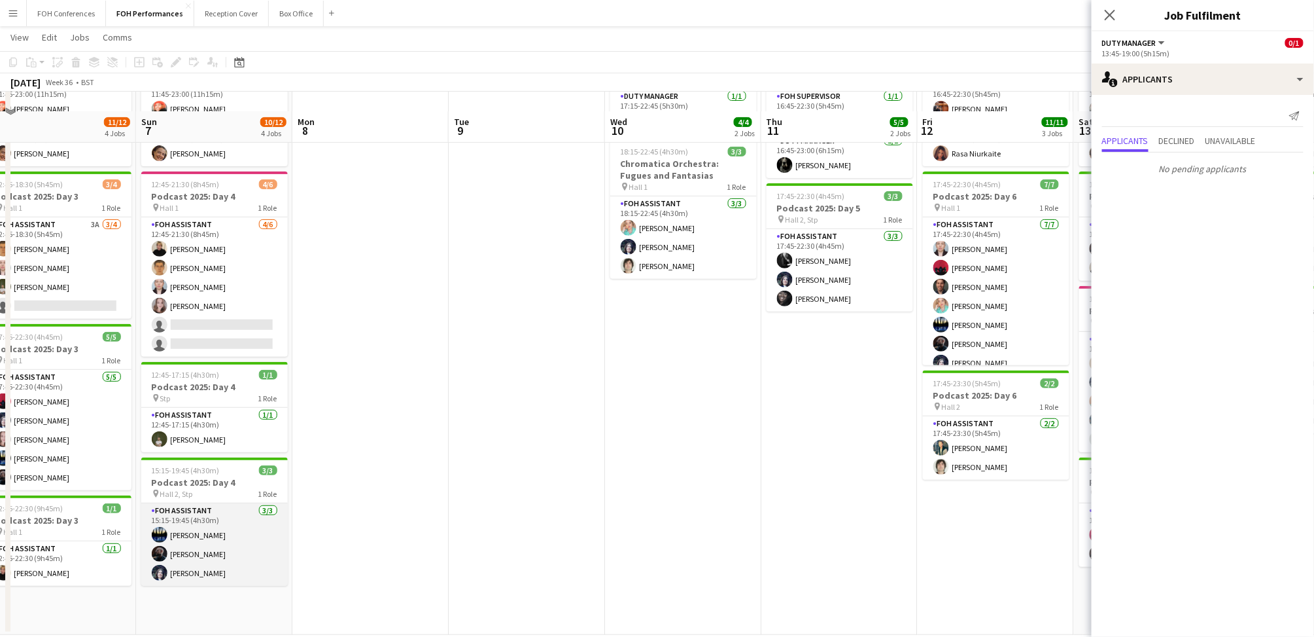
scroll to position [140, 0]
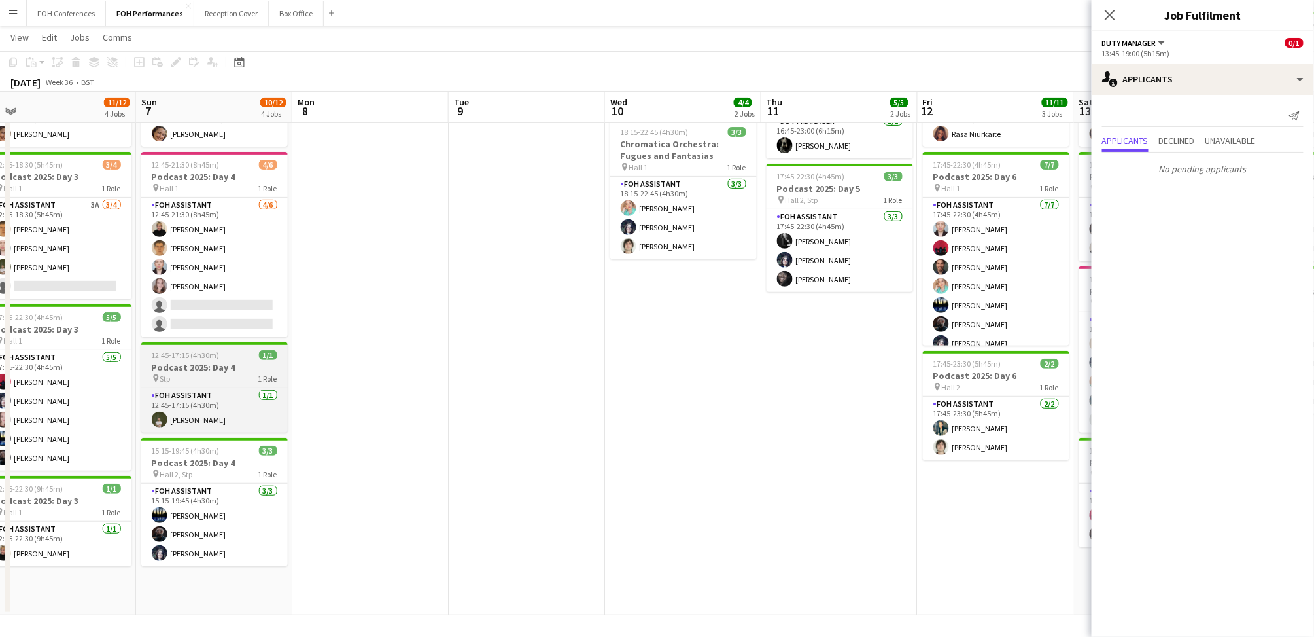
click at [208, 370] on h3 "Podcast 2025: Day 4" at bounding box center [214, 367] width 147 height 12
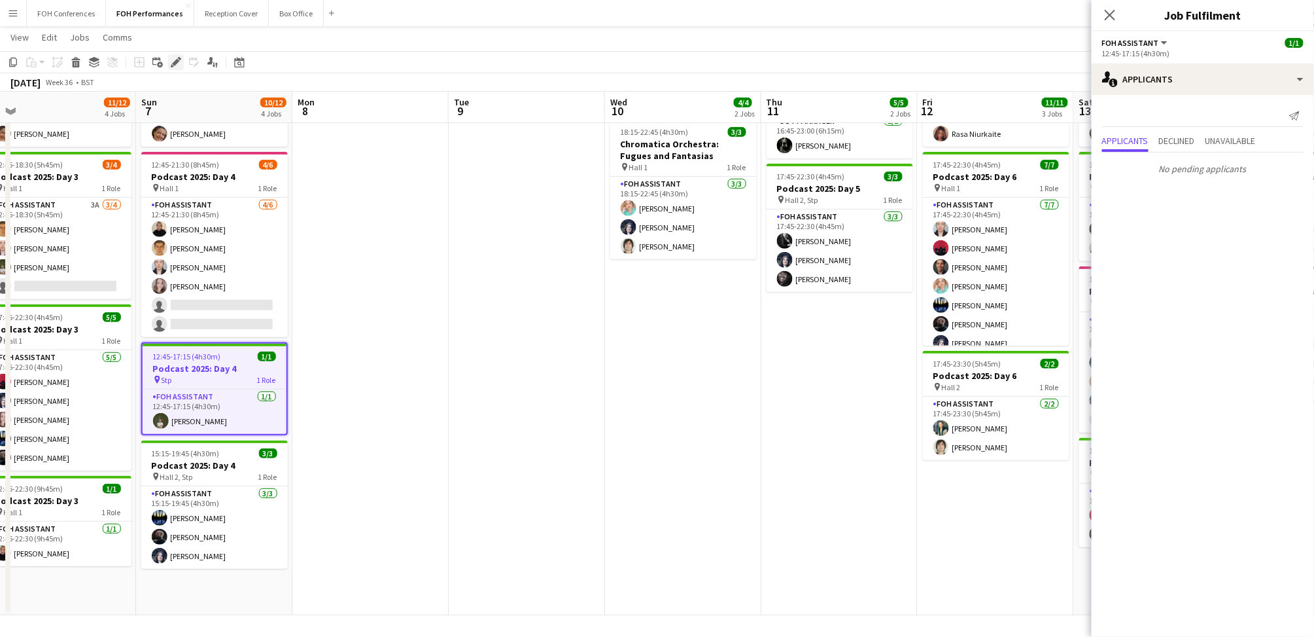
click at [171, 61] on icon "Edit" at bounding box center [176, 62] width 10 height 10
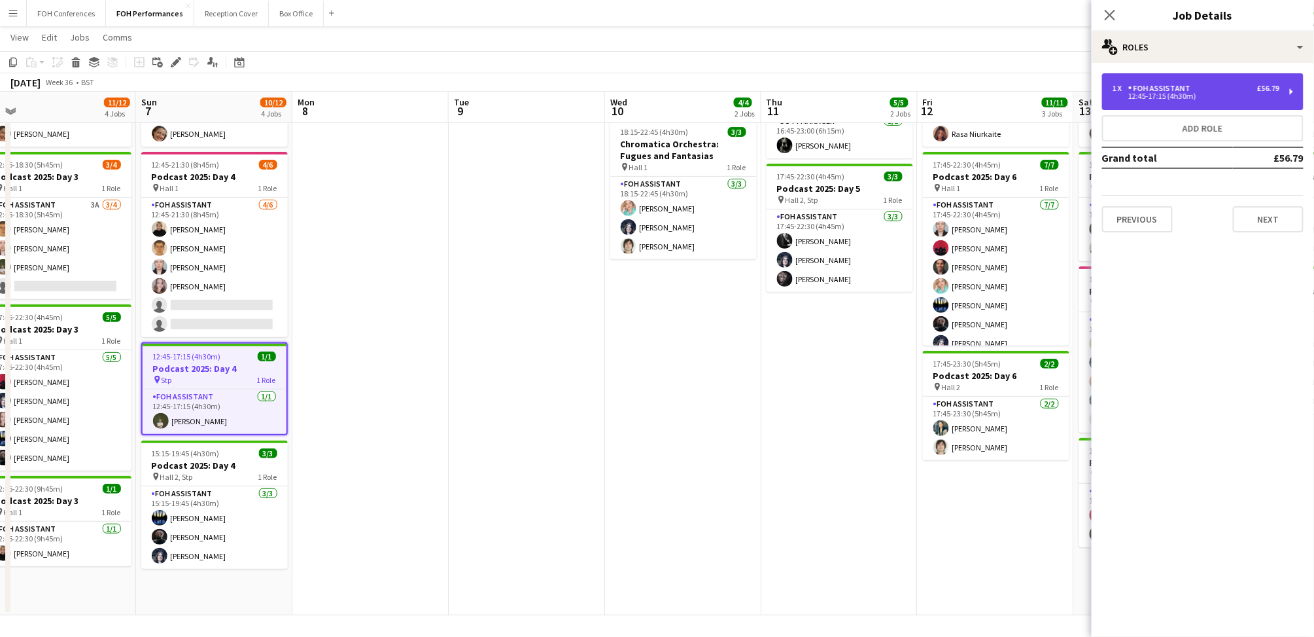
click at [1290, 87] on div "1 x FOH Assistant £56.79 12:45-17:15 (4h30m)" at bounding box center [1203, 91] width 202 height 37
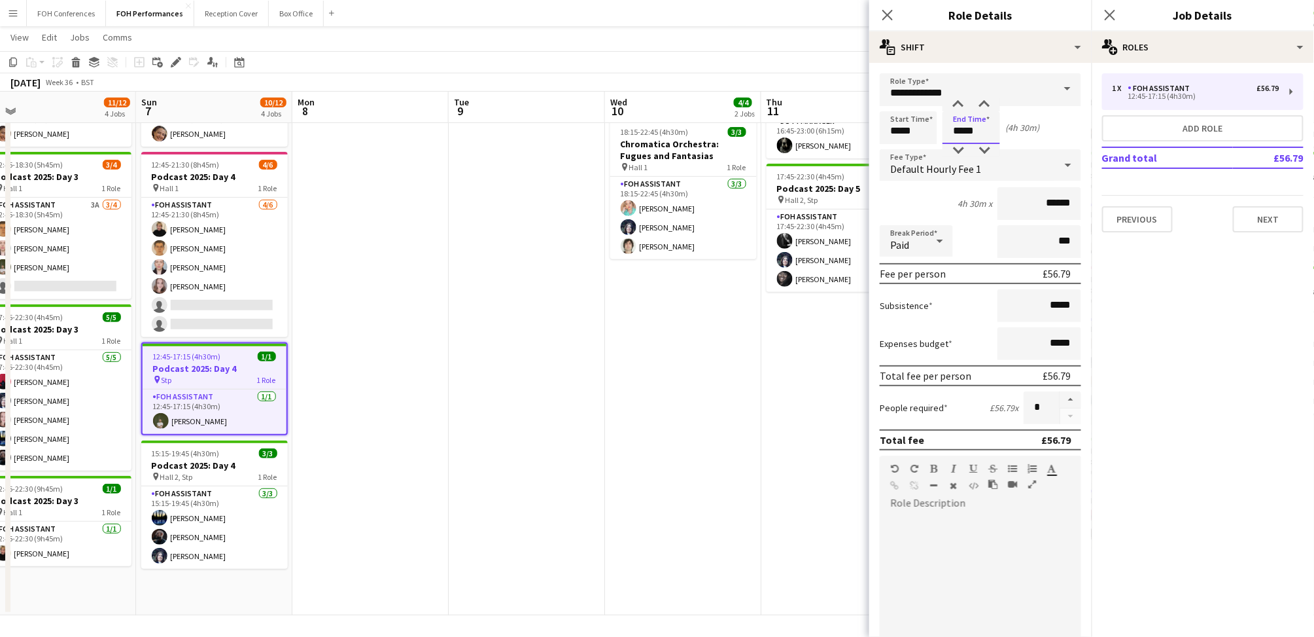
drag, startPoint x: 990, startPoint y: 133, endPoint x: 939, endPoint y: 131, distance: 51.1
click at [939, 131] on div "Start Time ***** End Time ***** (4h 30m)" at bounding box center [981, 127] width 202 height 33
type input "*****"
click at [685, 52] on app-toolbar "Copy Paste Paste Ctrl+V Paste with crew Ctrl+Shift+V Paste linked Job [GEOGRAPH…" at bounding box center [657, 62] width 1314 height 22
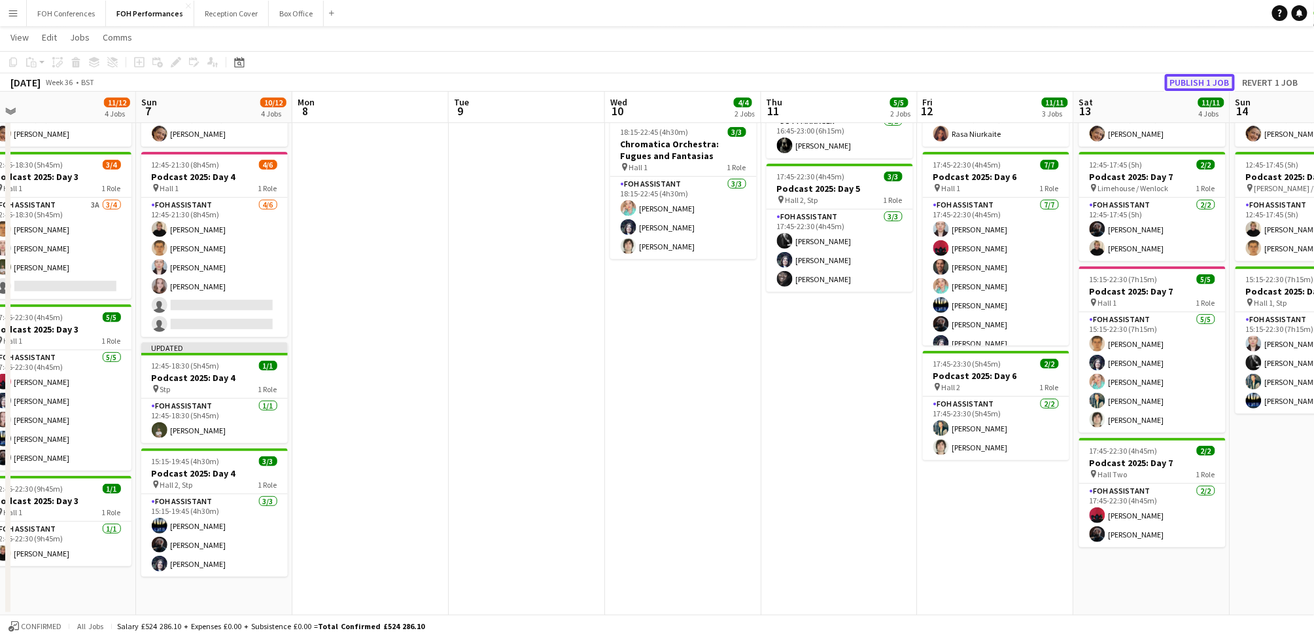
click at [1188, 80] on button "Publish 1 job" at bounding box center [1200, 82] width 70 height 17
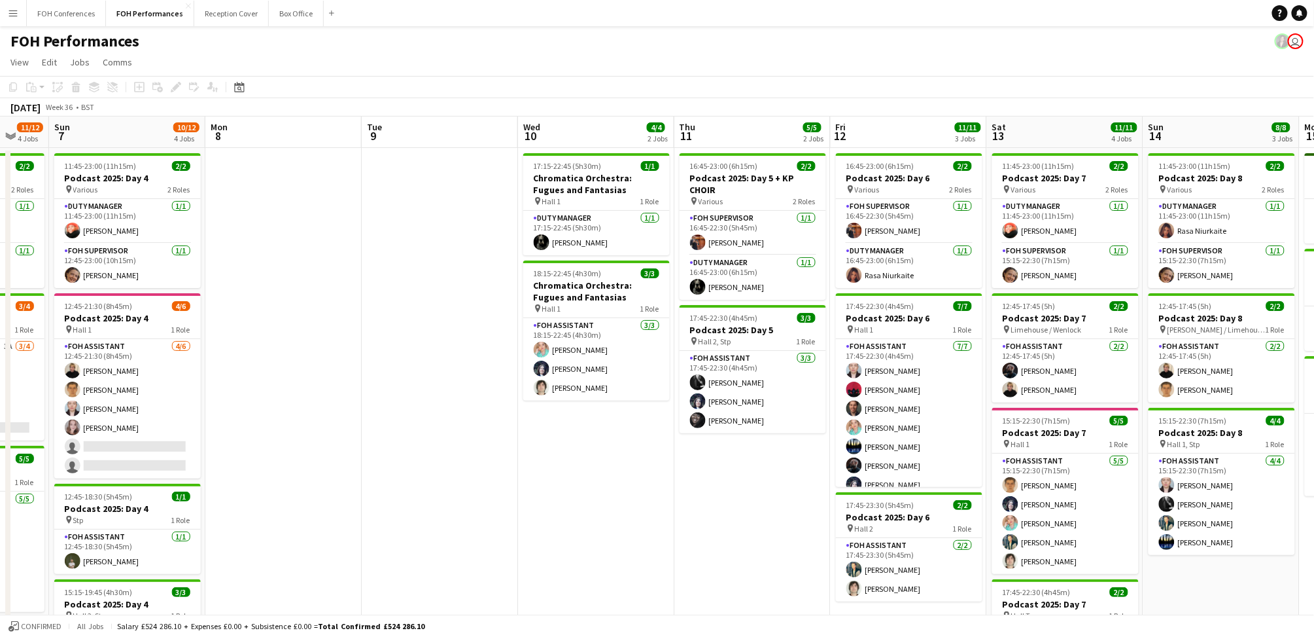
scroll to position [0, 423]
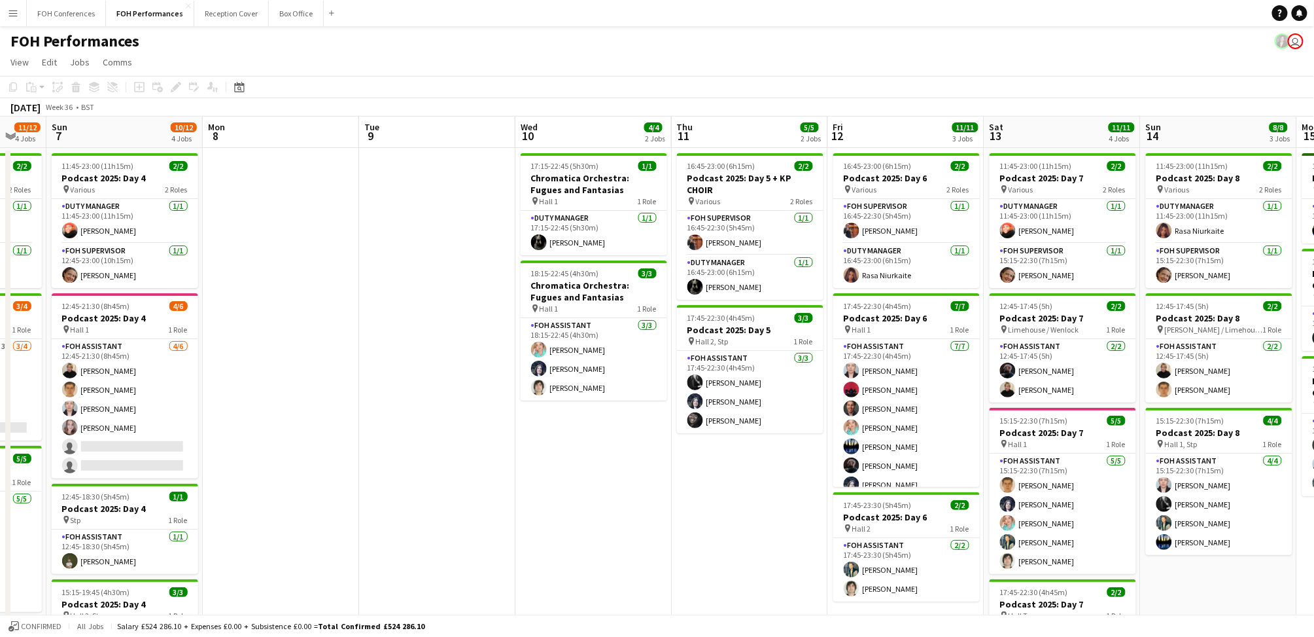
drag, startPoint x: 236, startPoint y: 123, endPoint x: 147, endPoint y: 151, distance: 93.9
click at [147, 151] on app-calendar-viewport "Thu 4 8/8 2 Jobs Fri 5 11/11 2 Jobs Sat 6 11/12 4 Jobs Sun 7 10/12 4 Jobs Mon 8…" at bounding box center [657, 436] width 1314 height 640
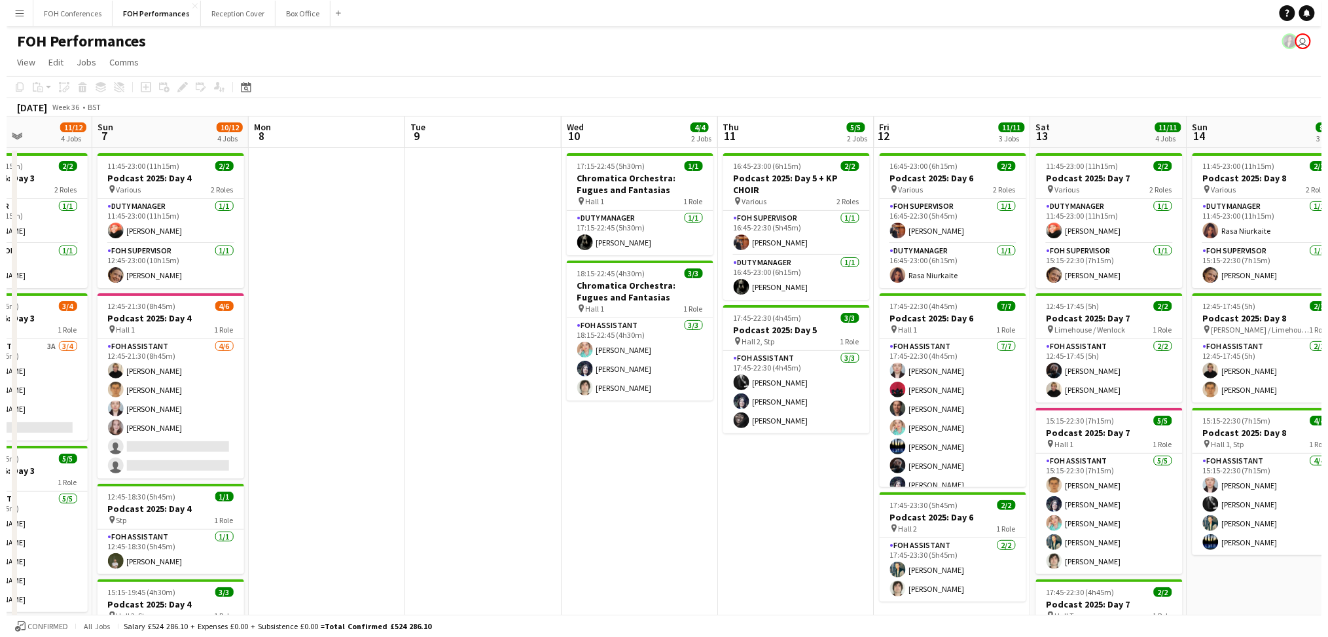
scroll to position [0, 379]
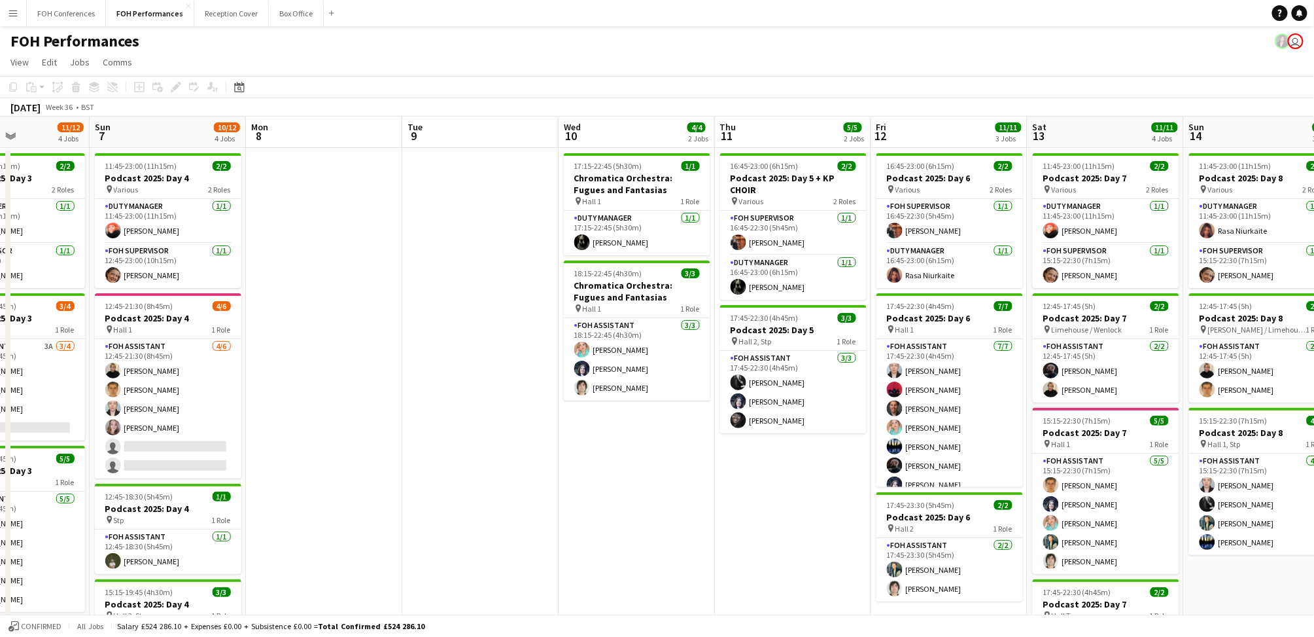
drag, startPoint x: 271, startPoint y: 139, endPoint x: 314, endPoint y: 171, distance: 54.2
click at [314, 171] on app-calendar-viewport "Thu 4 8/8 2 Jobs Fri 5 11/11 2 Jobs Sat 6 11/12 4 Jobs Sun 7 10/12 4 Jobs Mon 8…" at bounding box center [657, 436] width 1314 height 640
click at [55, 14] on button "FOH Conferences Close" at bounding box center [66, 14] width 79 height 26
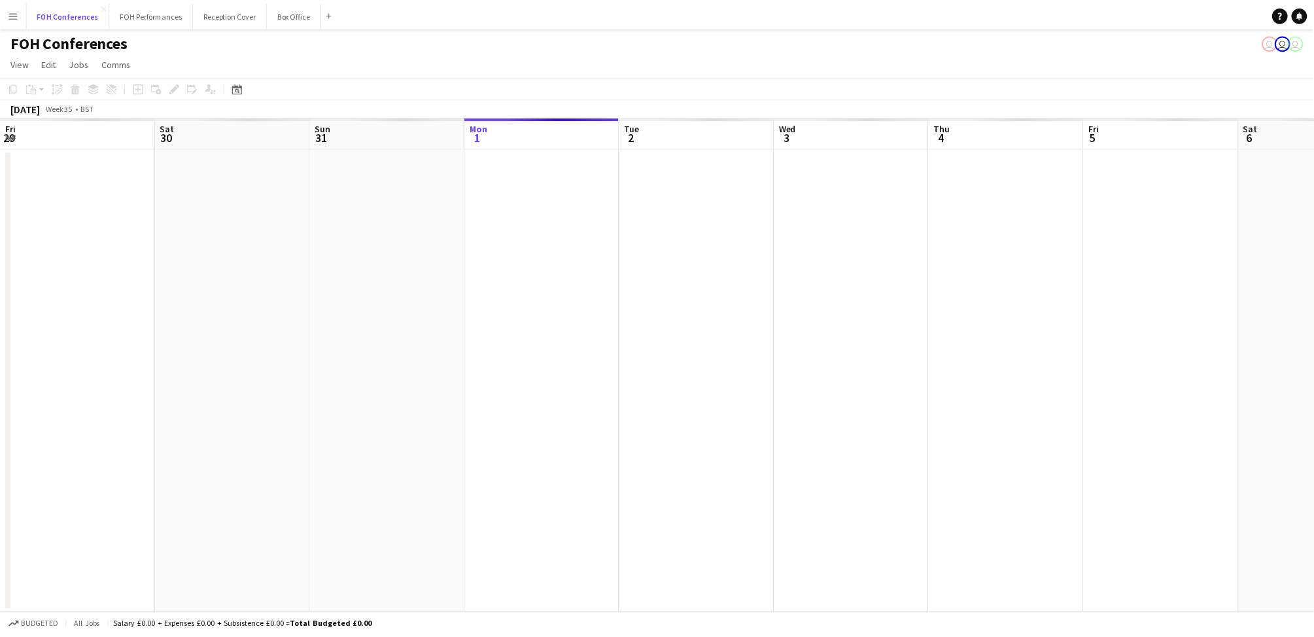
scroll to position [0, 312]
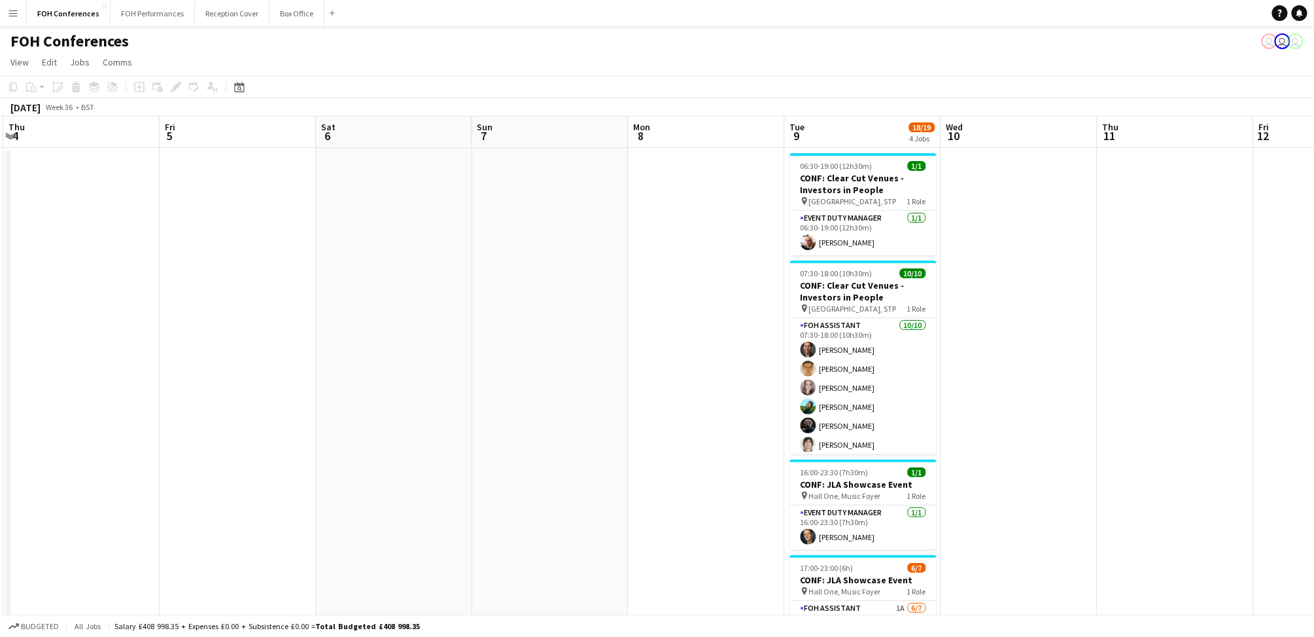
drag, startPoint x: 1046, startPoint y: 135, endPoint x: 62, endPoint y: 154, distance: 984.2
click at [62, 154] on app-calendar-viewport "Sun 31 Mon 1 Tue 2 Wed 3 Thu 4 Fri 5 Sat 6 Sun 7 Mon 8 Tue 9 18/19 4 Jobs Wed 1…" at bounding box center [657, 452] width 1314 height 672
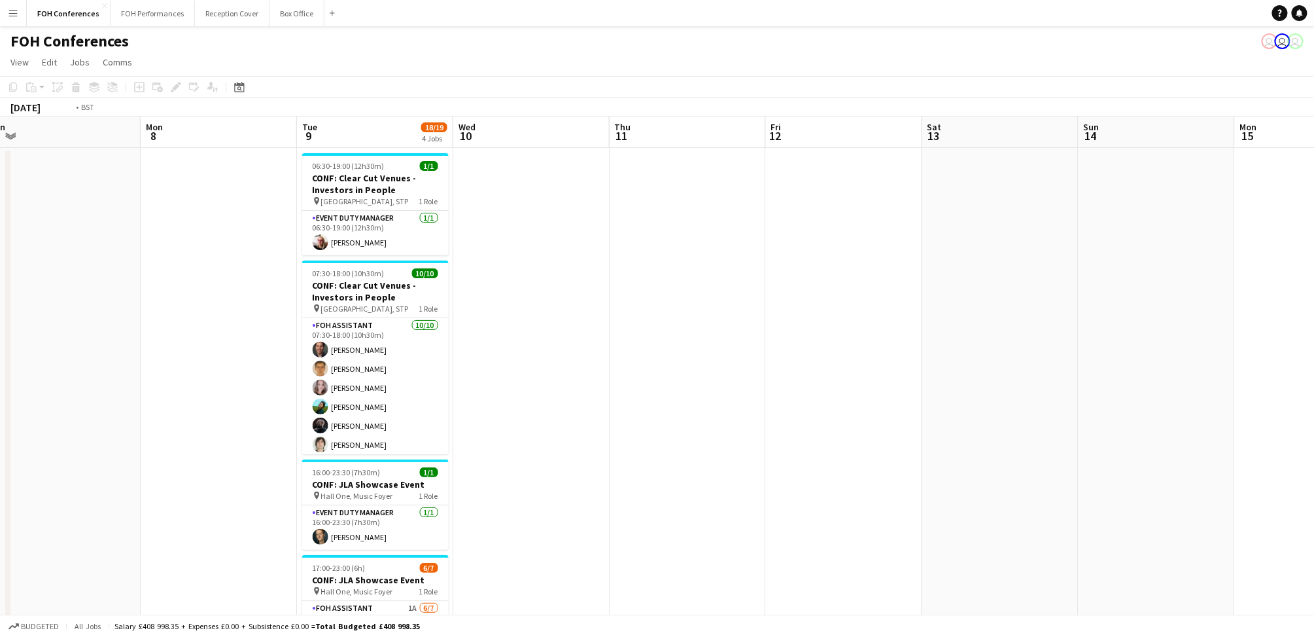
scroll to position [0, 540]
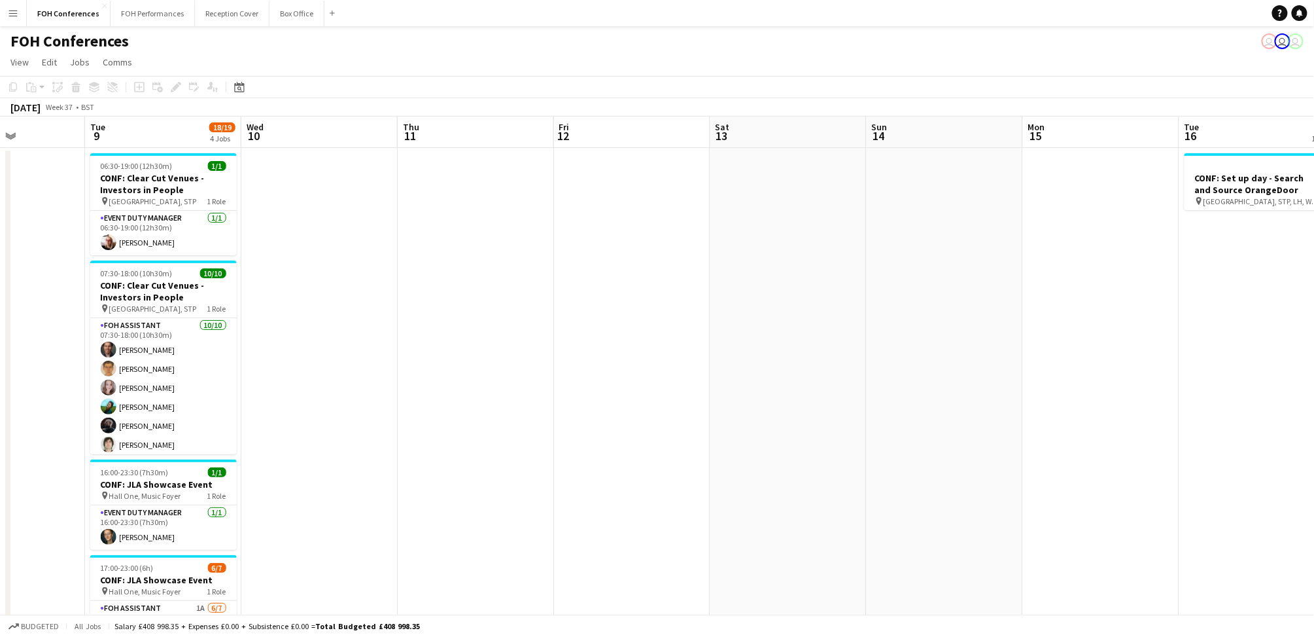
drag, startPoint x: 947, startPoint y: 132, endPoint x: 629, endPoint y: 131, distance: 318.0
click at [629, 131] on app-calendar-viewport "Fri 5 Sat 6 Sun 7 Mon 8 Tue 9 18/19 4 Jobs Wed 10 Thu 11 Fri 12 Sat 13 Sun 14 M…" at bounding box center [657, 452] width 1314 height 672
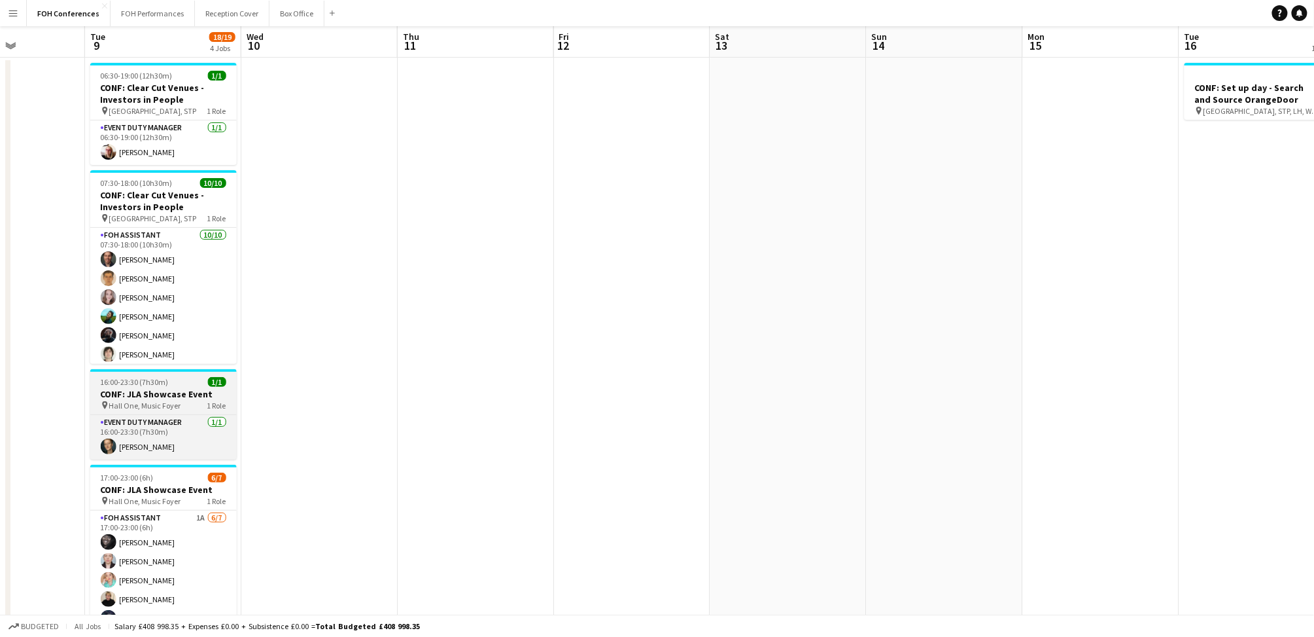
scroll to position [172, 0]
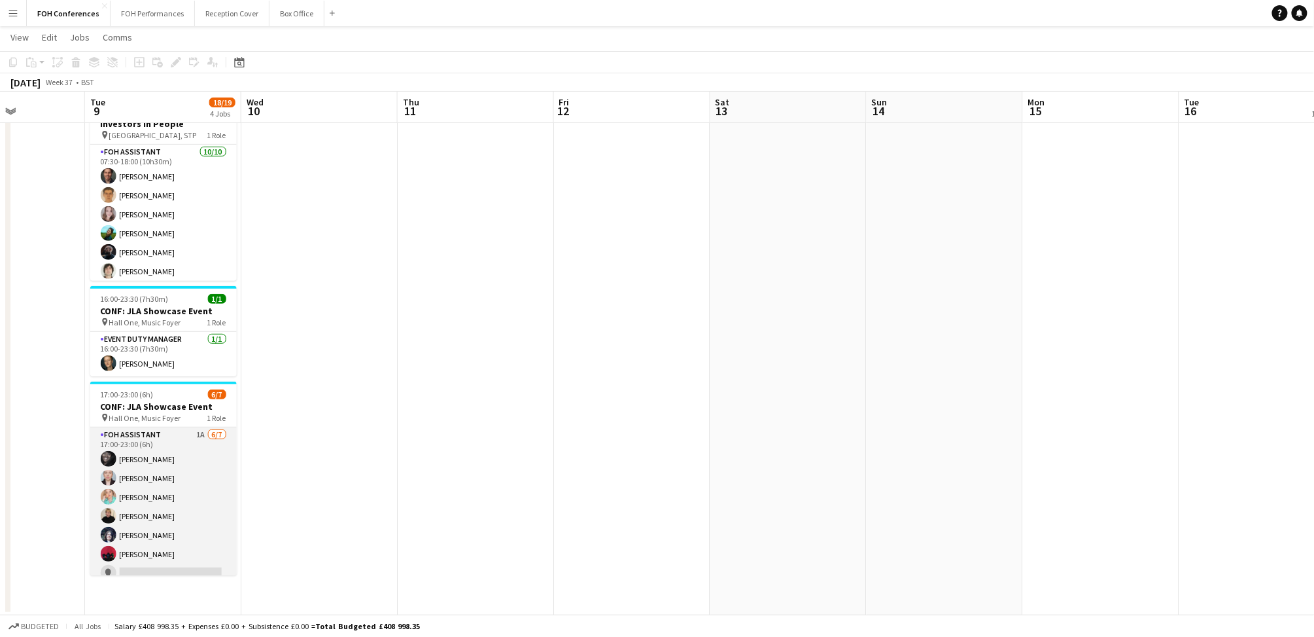
click at [126, 574] on app-card-role "FOH Assistant 1A [DATE] 17:00-23:00 (6h) [PERSON_NAME] [PERSON_NAME] [PERSON_NA…" at bounding box center [163, 506] width 147 height 158
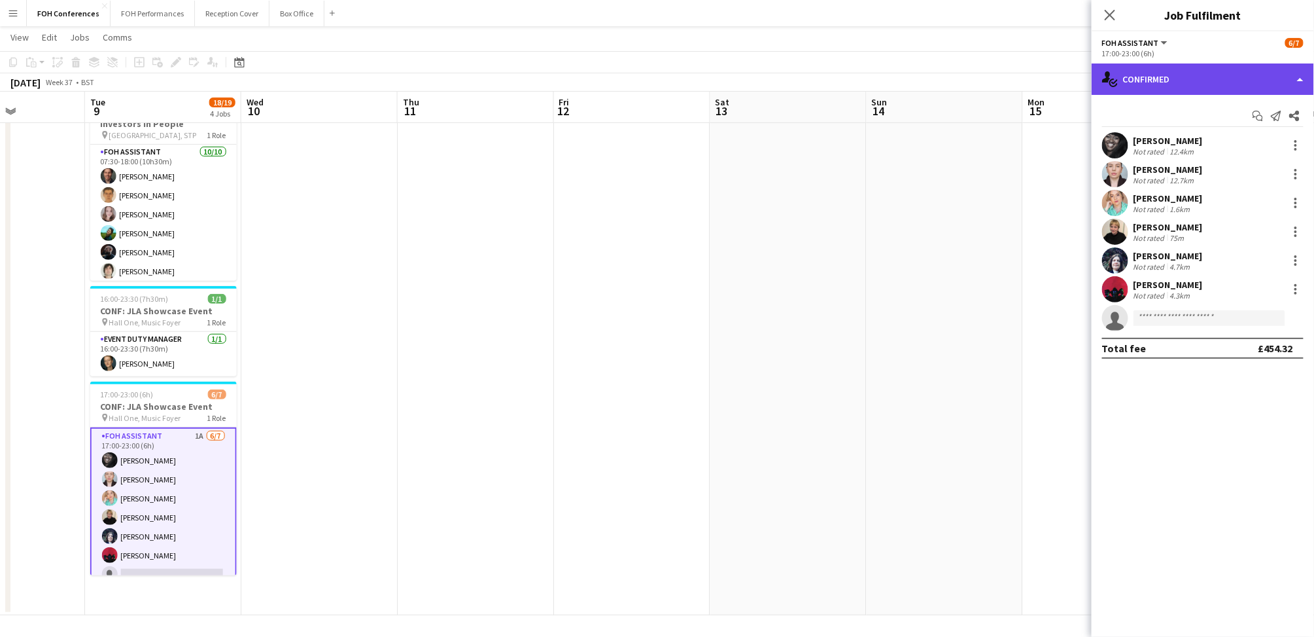
click at [1164, 67] on div "single-neutral-actions-check-2 Confirmed" at bounding box center [1203, 78] width 222 height 31
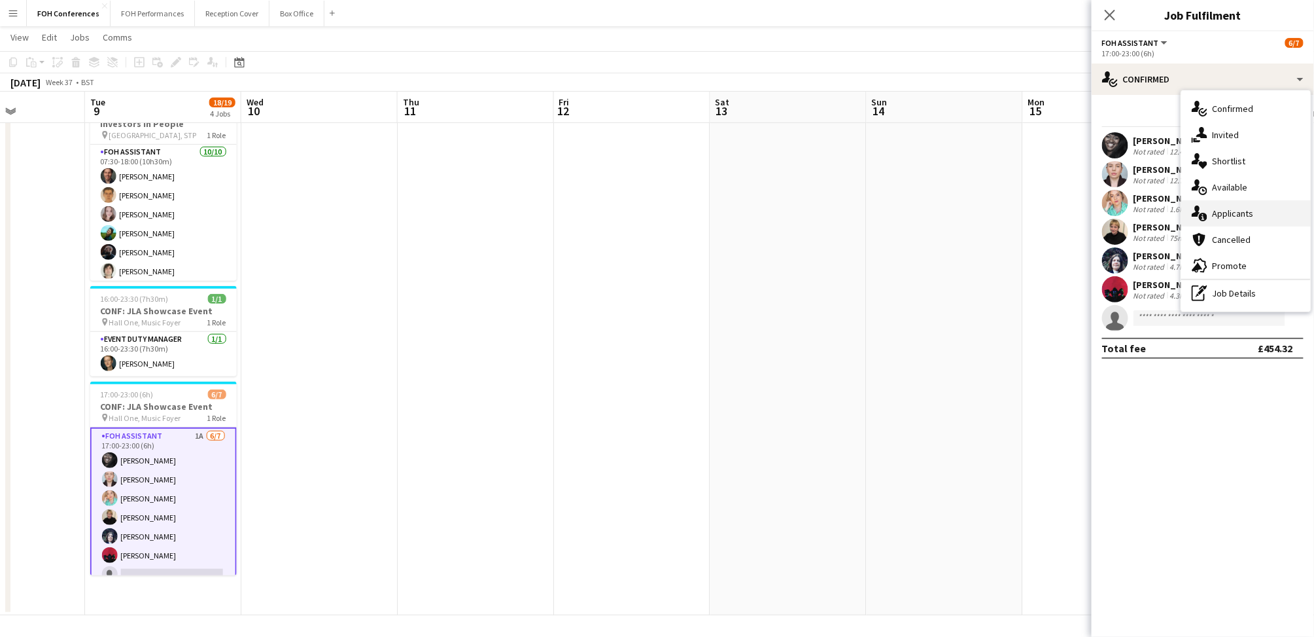
click at [1224, 215] on div "single-neutral-actions-information Applicants" at bounding box center [1247, 213] width 130 height 26
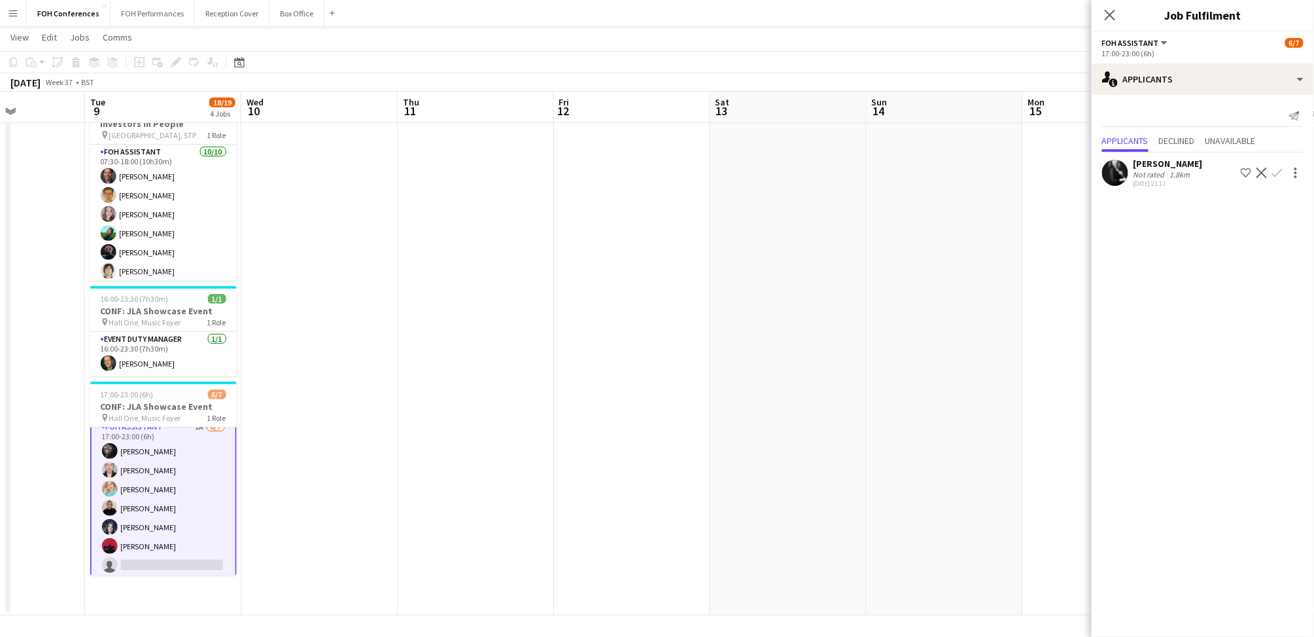
scroll to position [12, 0]
click at [1282, 173] on app-icon "Confirm" at bounding box center [1278, 172] width 10 height 10
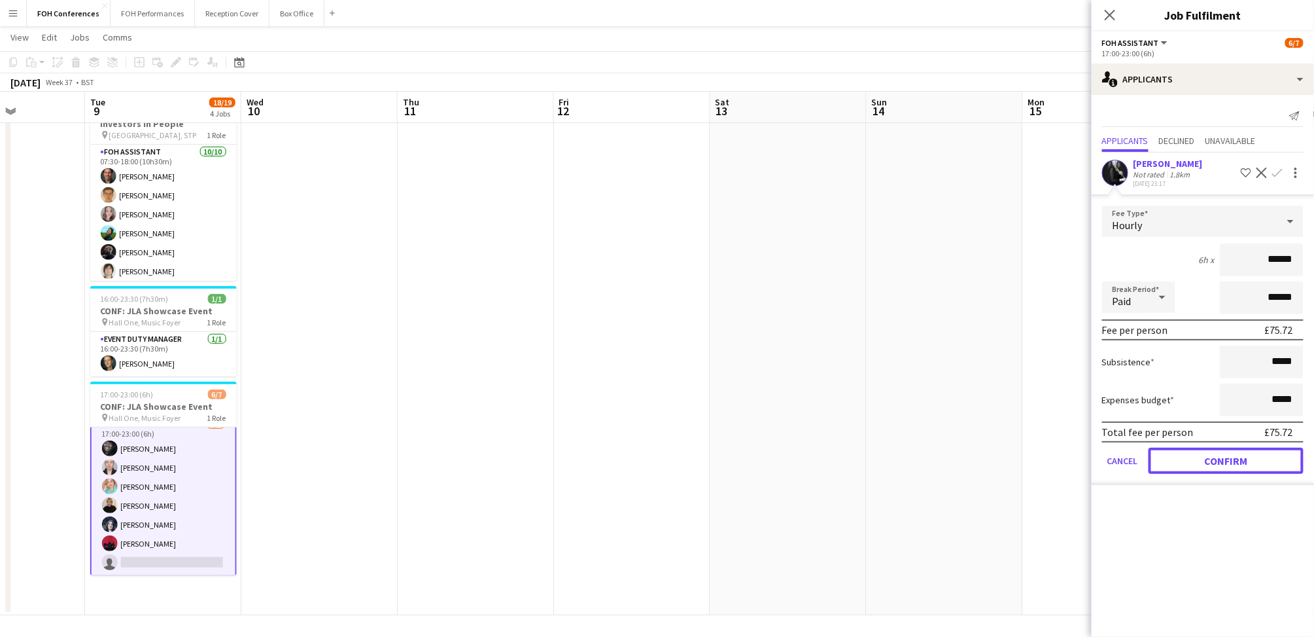
click at [1236, 449] on button "Confirm" at bounding box center [1226, 461] width 155 height 26
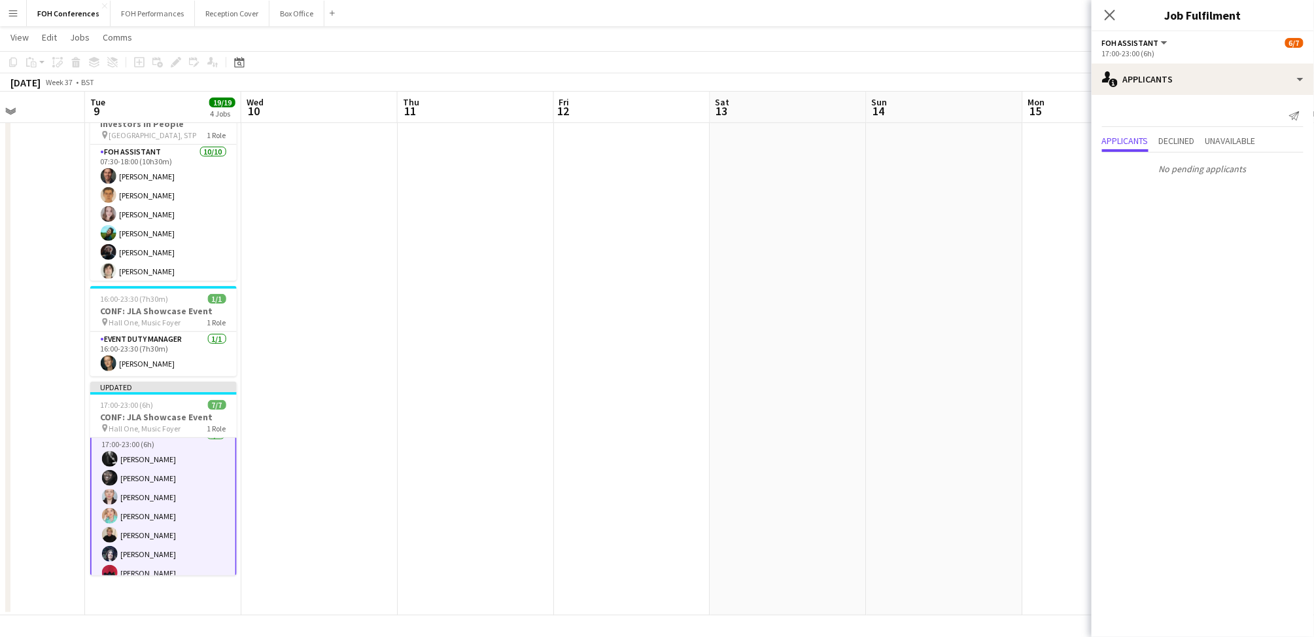
click at [867, 53] on app-toolbar "Copy Paste Paste Ctrl+V Paste with crew Ctrl+Shift+V Paste linked Job [GEOGRAPH…" at bounding box center [657, 62] width 1314 height 22
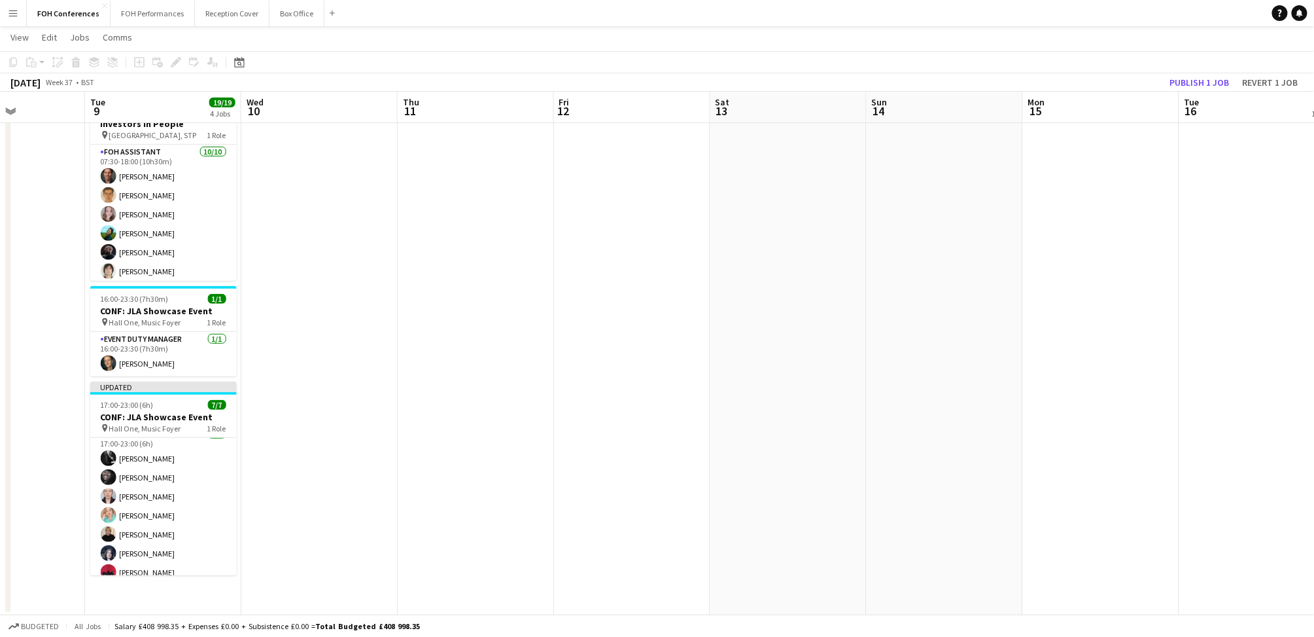
click at [1216, 64] on app-toolbar "Copy Paste Paste Ctrl+V Paste with crew Ctrl+Shift+V Paste linked Job [GEOGRAPH…" at bounding box center [657, 62] width 1314 height 22
click at [1188, 96] on span "Tue" at bounding box center [1192, 102] width 15 height 12
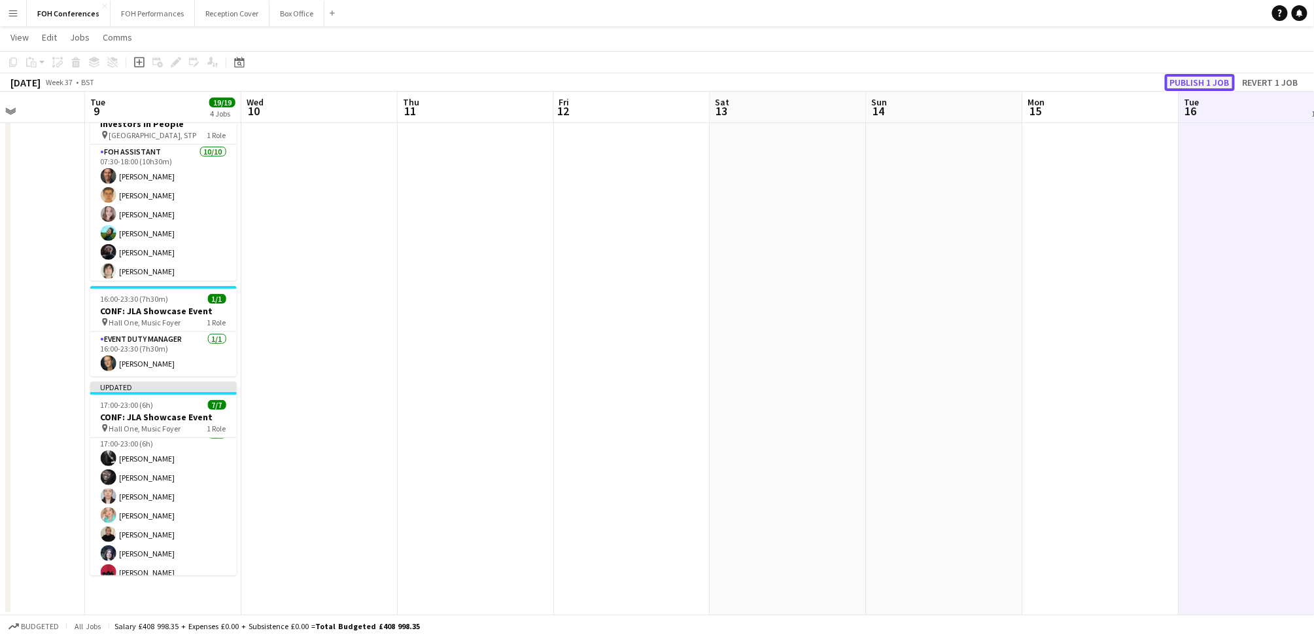
click at [1185, 79] on button "Publish 1 job" at bounding box center [1200, 82] width 70 height 17
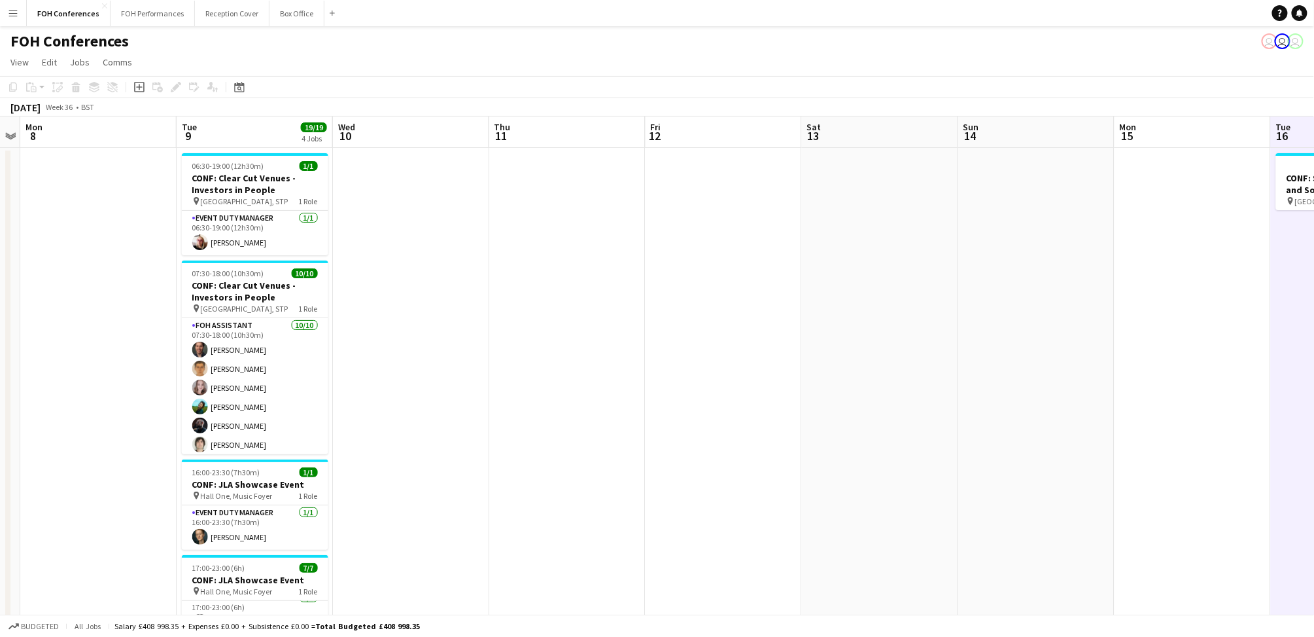
scroll to position [0, 607]
drag, startPoint x: 105, startPoint y: 143, endPoint x: 196, endPoint y: 143, distance: 90.3
click at [196, 143] on app-calendar-viewport "Thu 4 Fri 5 Sat 6 Sun 7 Mon 8 Tue 9 19/19 4 Jobs Wed 10 Thu 11 Fri 12 Sat 13 Su…" at bounding box center [657, 452] width 1314 height 672
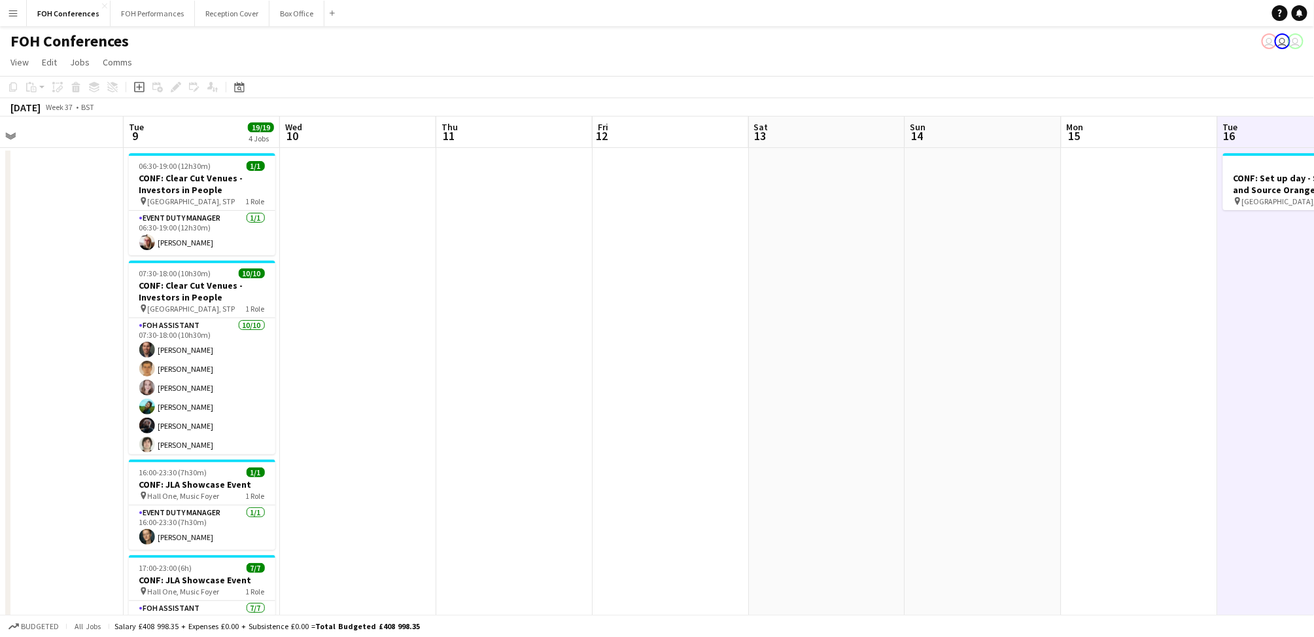
scroll to position [0, 432]
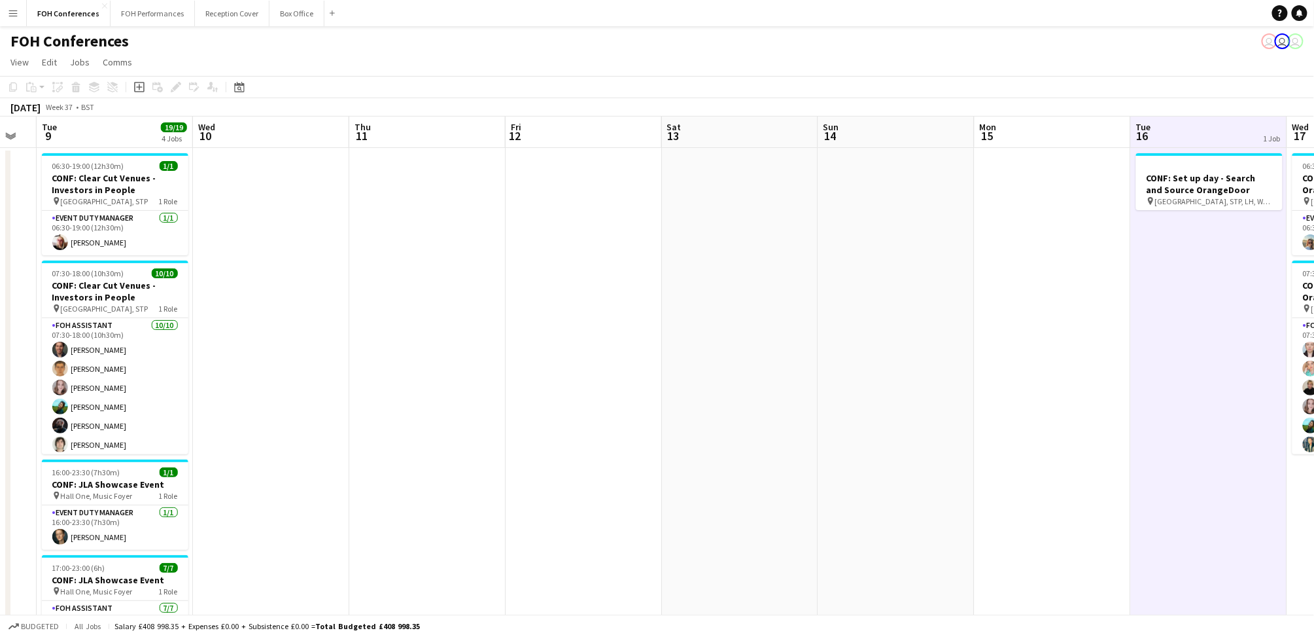
drag, startPoint x: 246, startPoint y: 134, endPoint x: 108, endPoint y: 185, distance: 147.2
click at [108, 185] on app-calendar-viewport "Sat 6 Sun 7 Mon 8 Tue 9 19/19 4 Jobs Wed 10 Thu 11 Fri 12 Sat 13 Sun 14 Mon 15 …" at bounding box center [657, 452] width 1314 height 672
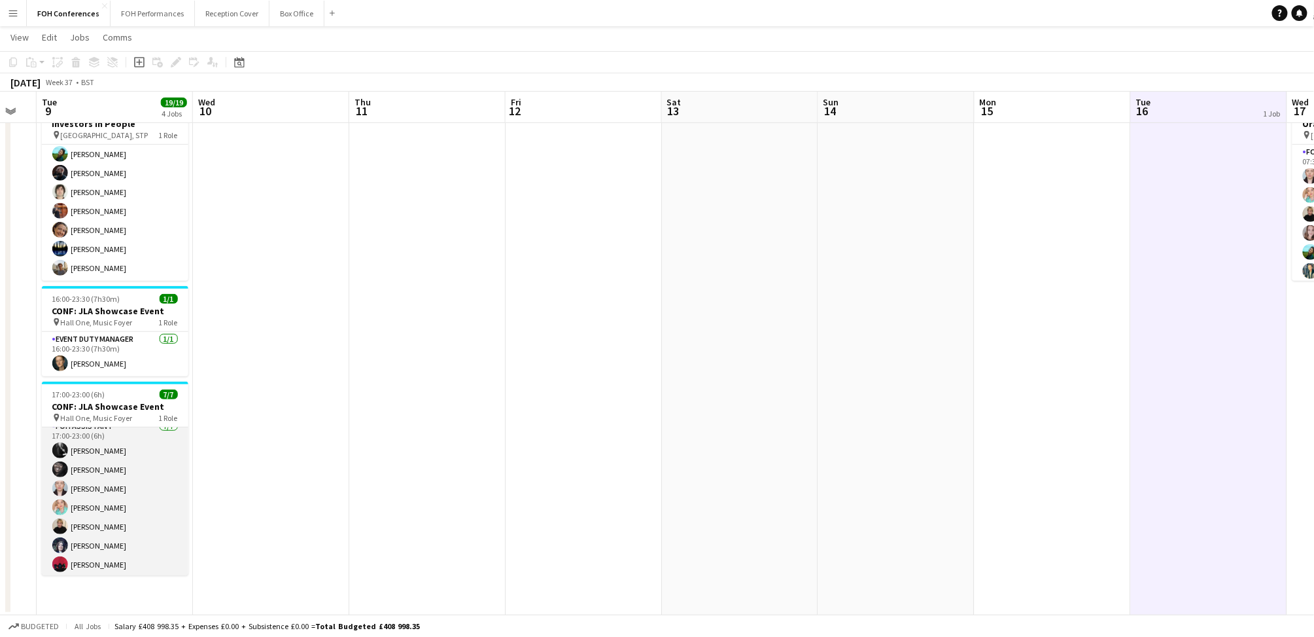
scroll to position [10, 0]
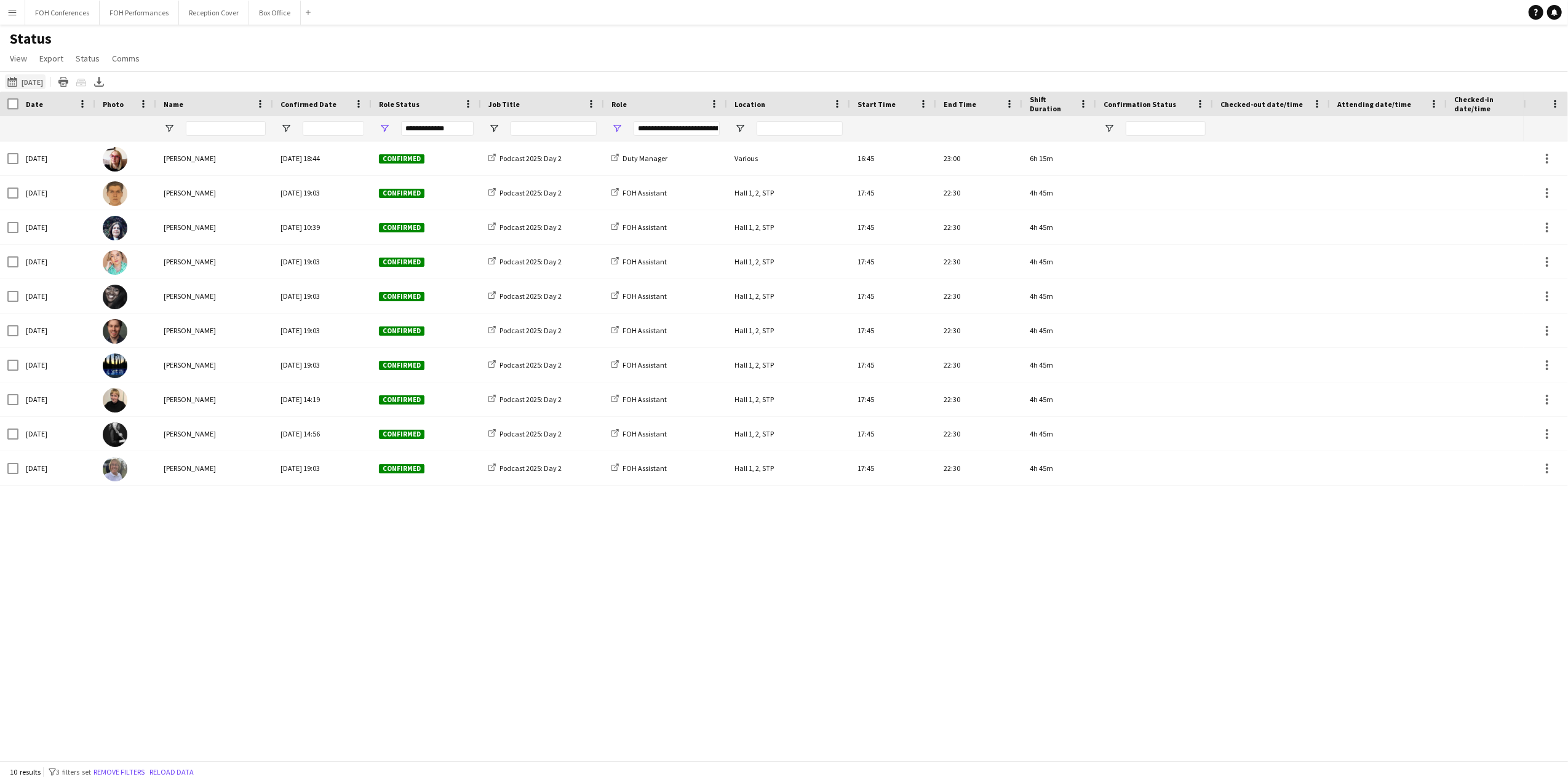
click at [45, 85] on button "01-09-2025 to 07-09-2025 05-09-2025" at bounding box center [24, 82] width 40 height 15
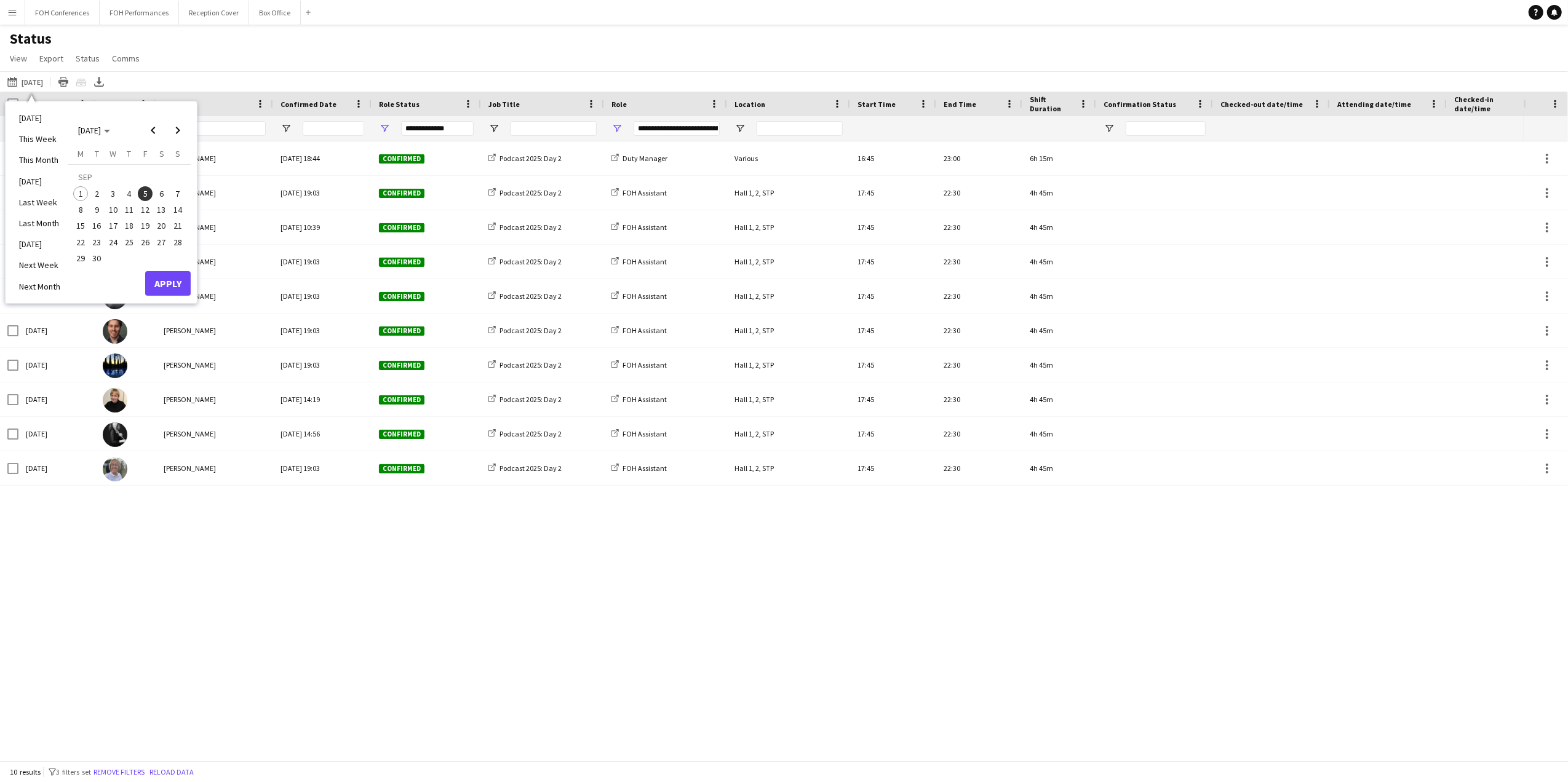
click at [154, 192] on span "6" at bounding box center [162, 194] width 15 height 15
click at [160, 281] on button "Apply" at bounding box center [167, 284] width 45 height 24
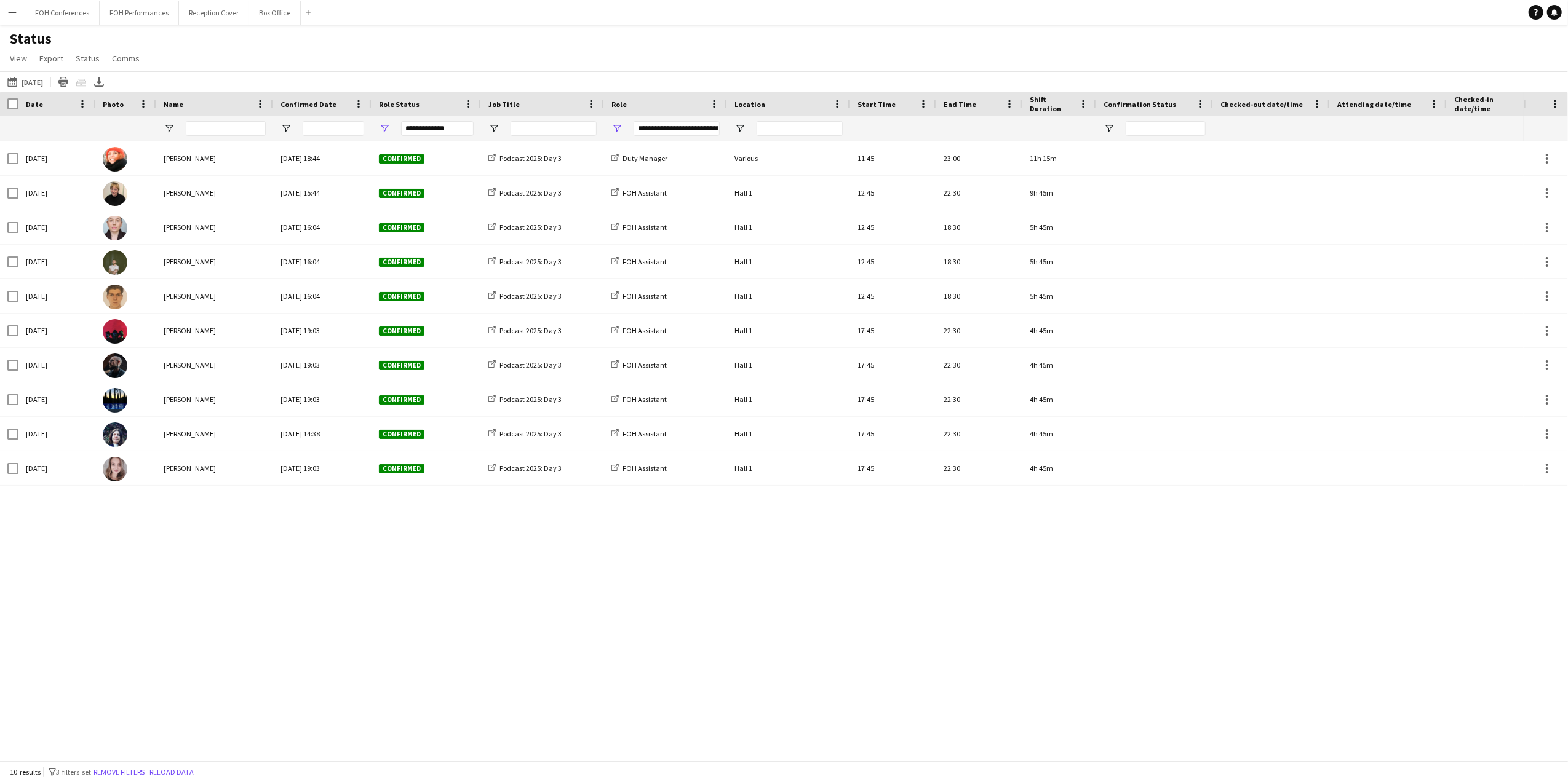
click at [272, 566] on div "Sat, 6 Sep 2025 Fay Tsorapa Wed, 16 Jul 2025 18:44 Confirmed Podcast 2025: Day …" at bounding box center [761, 445] width 1524 height 607
drag, startPoint x: 286, startPoint y: 565, endPoint x: 228, endPoint y: 492, distance: 93.2
click at [286, 565] on div "Sat, 6 Sep 2025 Fay Tsorapa Wed, 16 Jul 2025 18:44 Confirmed Podcast 2025: Day …" at bounding box center [761, 445] width 1524 height 607
click at [104, 86] on icon at bounding box center [99, 86] width 9 height 3
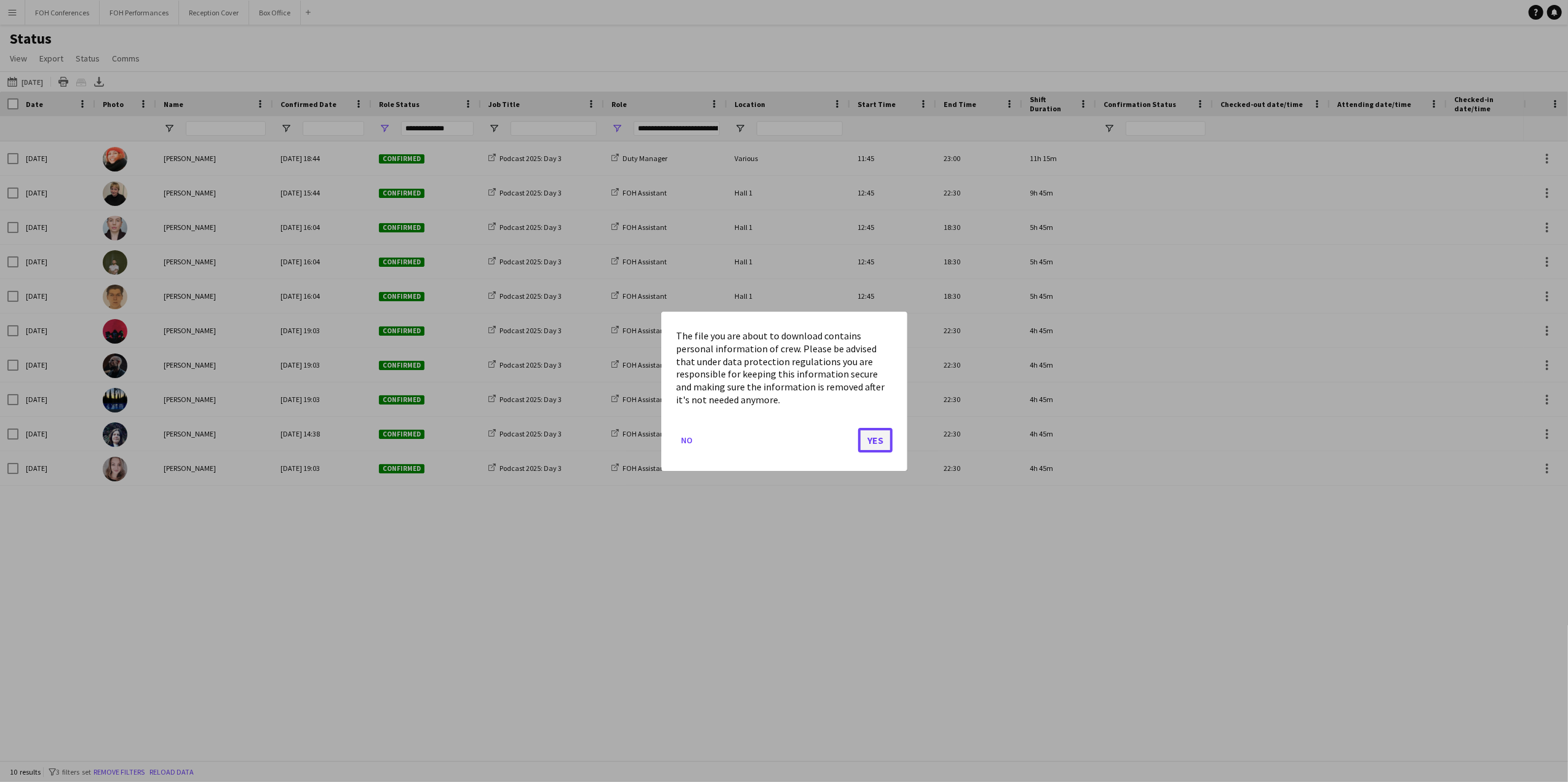
click at [881, 439] on button "Yes" at bounding box center [875, 440] width 35 height 24
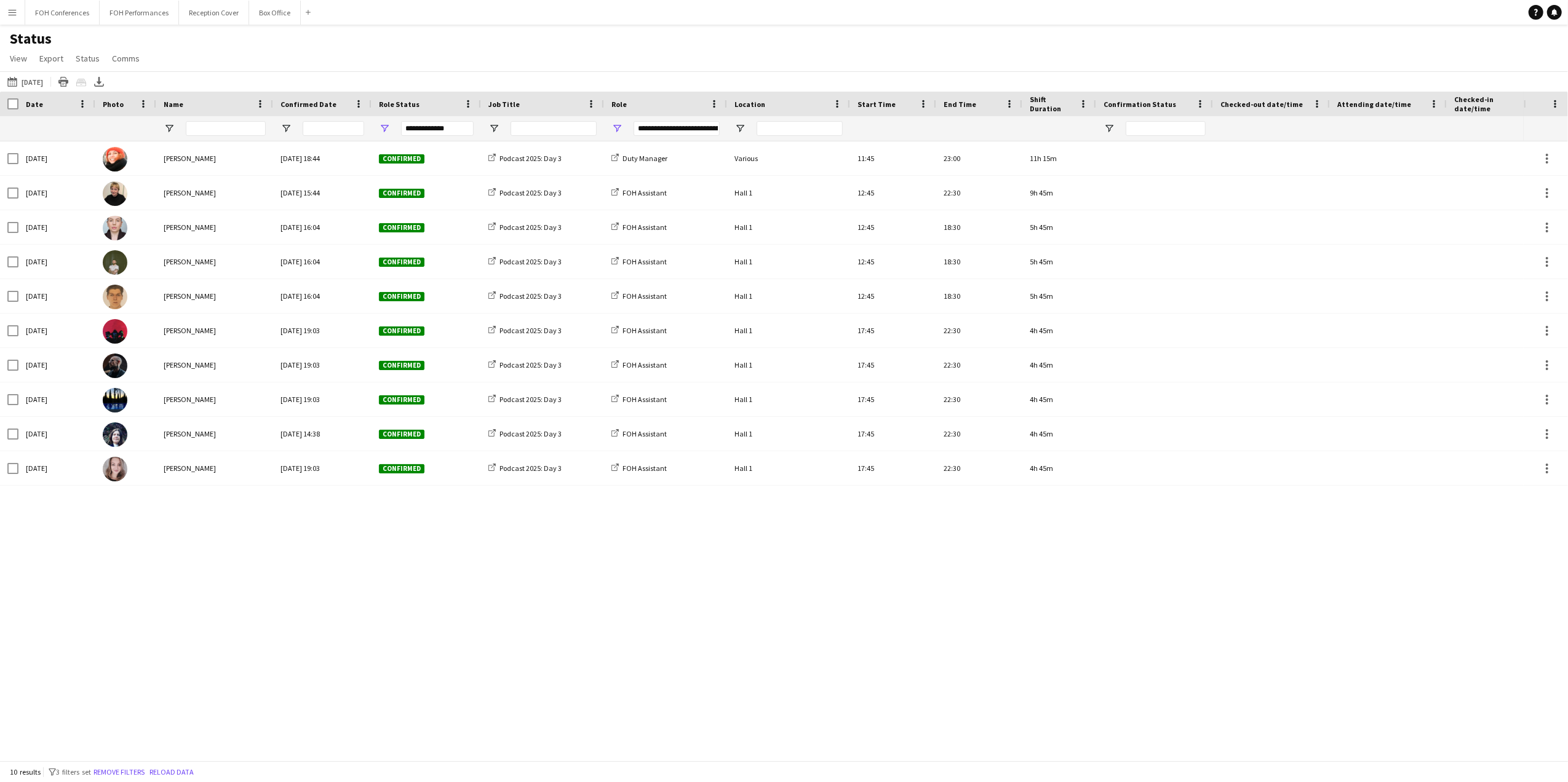
click at [525, 602] on div "Sat, 6 Sep 2025 Fay Tsorapa Wed, 16 Jul 2025 18:44 Confirmed Podcast 2025: Day …" at bounding box center [761, 445] width 1524 height 607
click at [31, 80] on button "01-09-2025 to 07-09-2025 06-09-2025" at bounding box center [24, 82] width 40 height 15
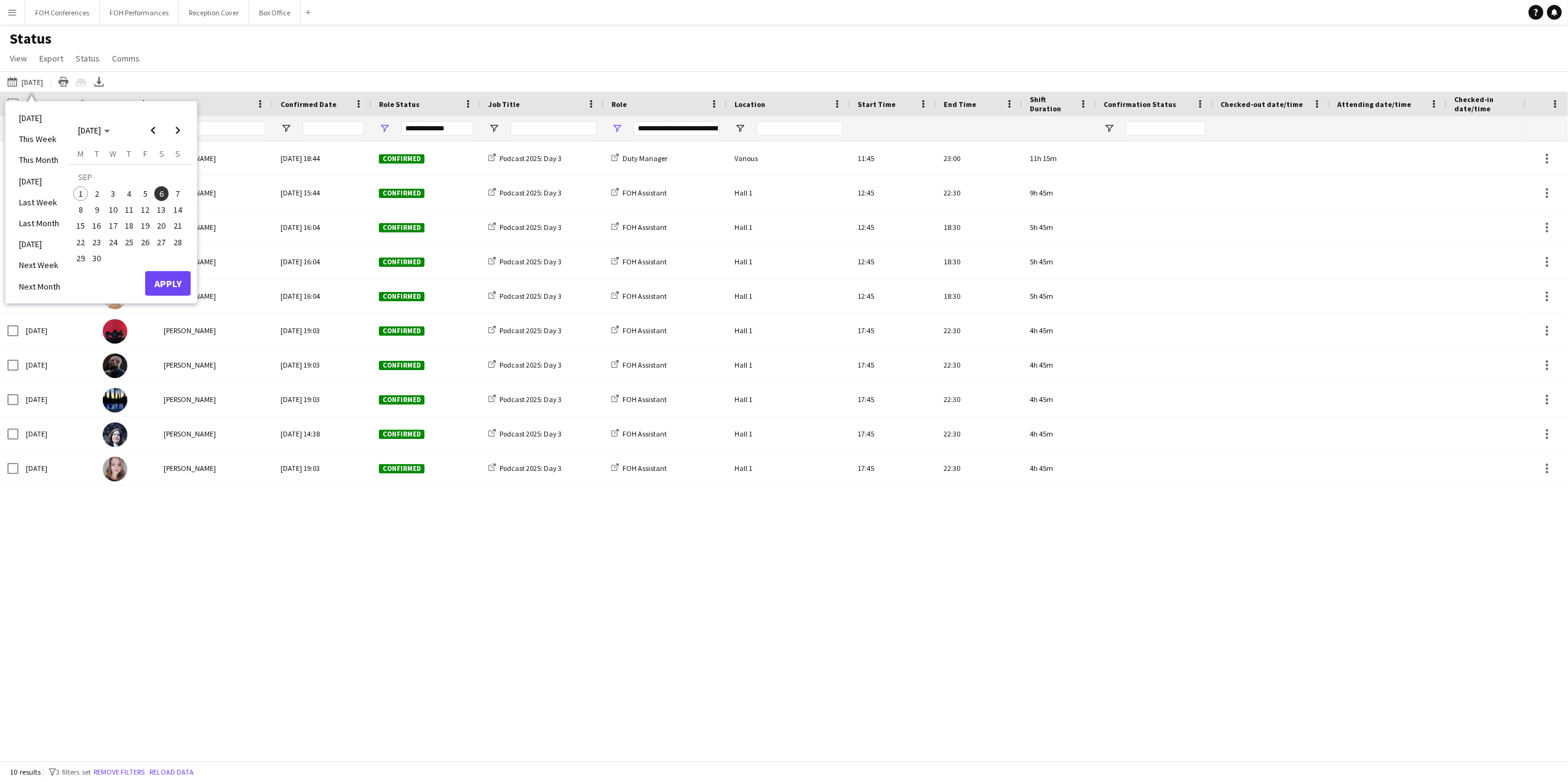
click at [161, 195] on span "6" at bounding box center [162, 194] width 15 height 15
click at [24, 62] on span "View" at bounding box center [18, 58] width 17 height 11
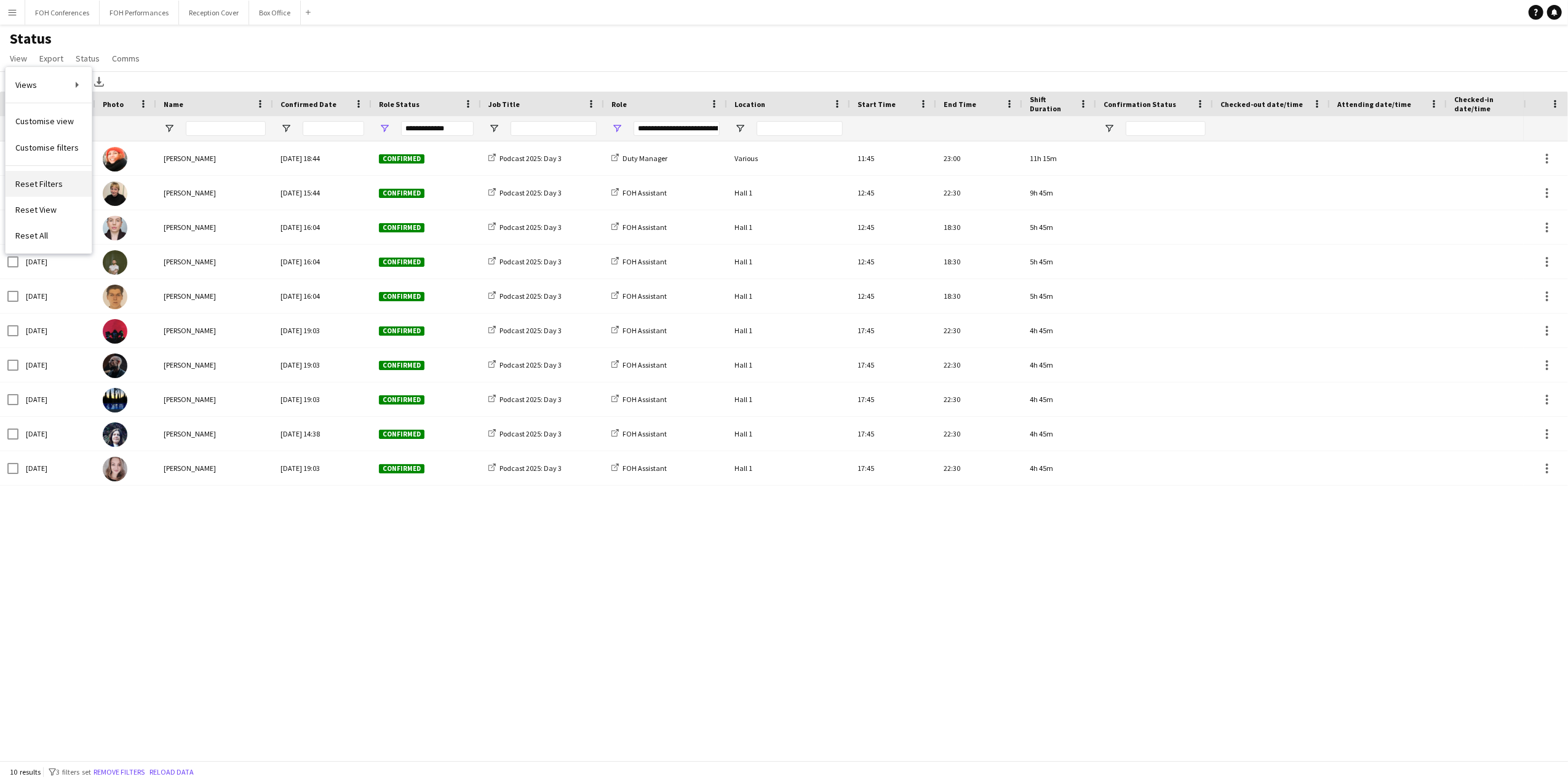
click at [47, 190] on link "Reset Filters" at bounding box center [49, 183] width 86 height 25
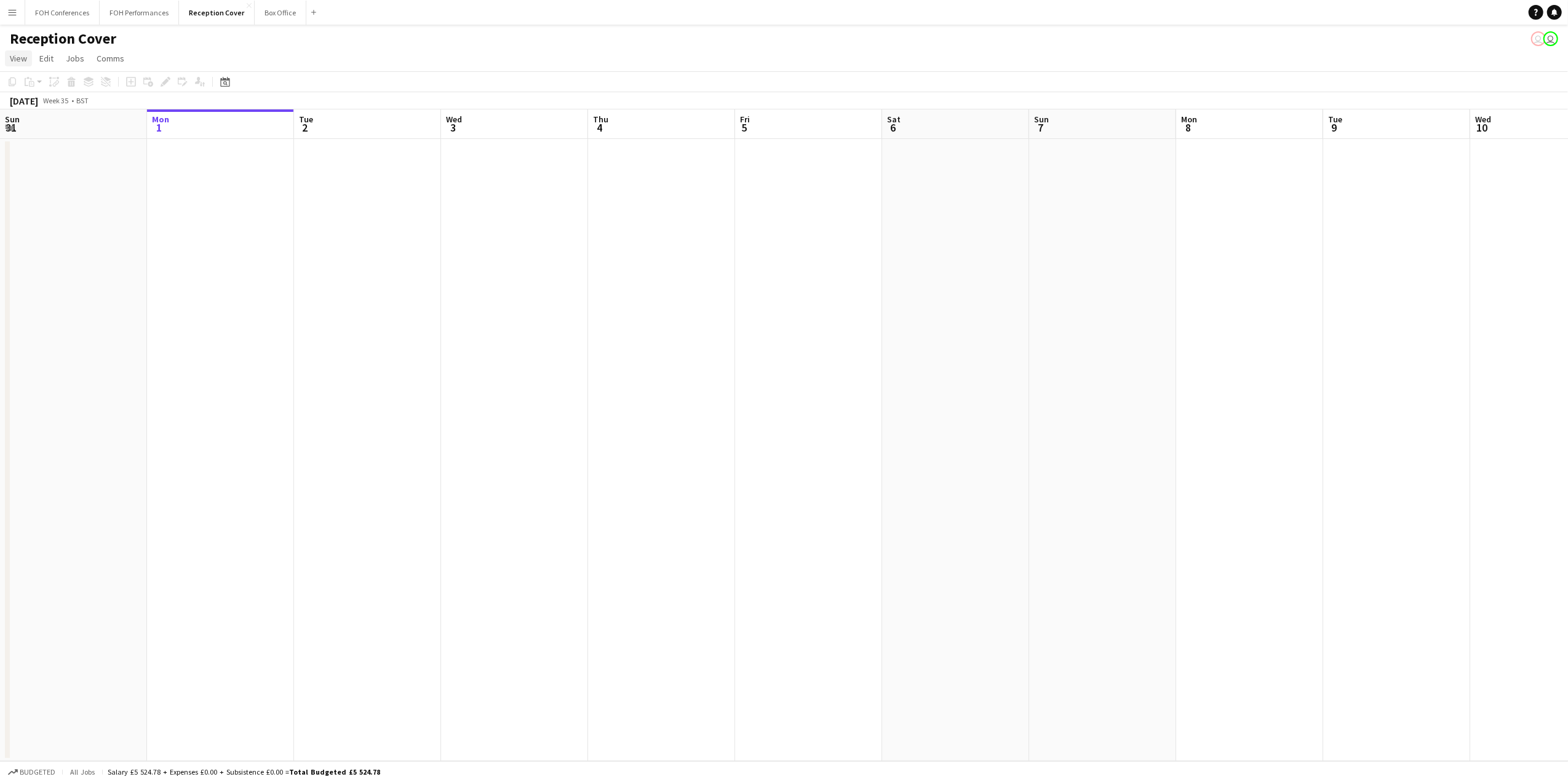
click at [21, 56] on span "View" at bounding box center [18, 58] width 17 height 11
click at [10, 12] on app-icon "Menu" at bounding box center [12, 12] width 9 height 9
click at [143, 81] on link "Status" at bounding box center [185, 91] width 123 height 24
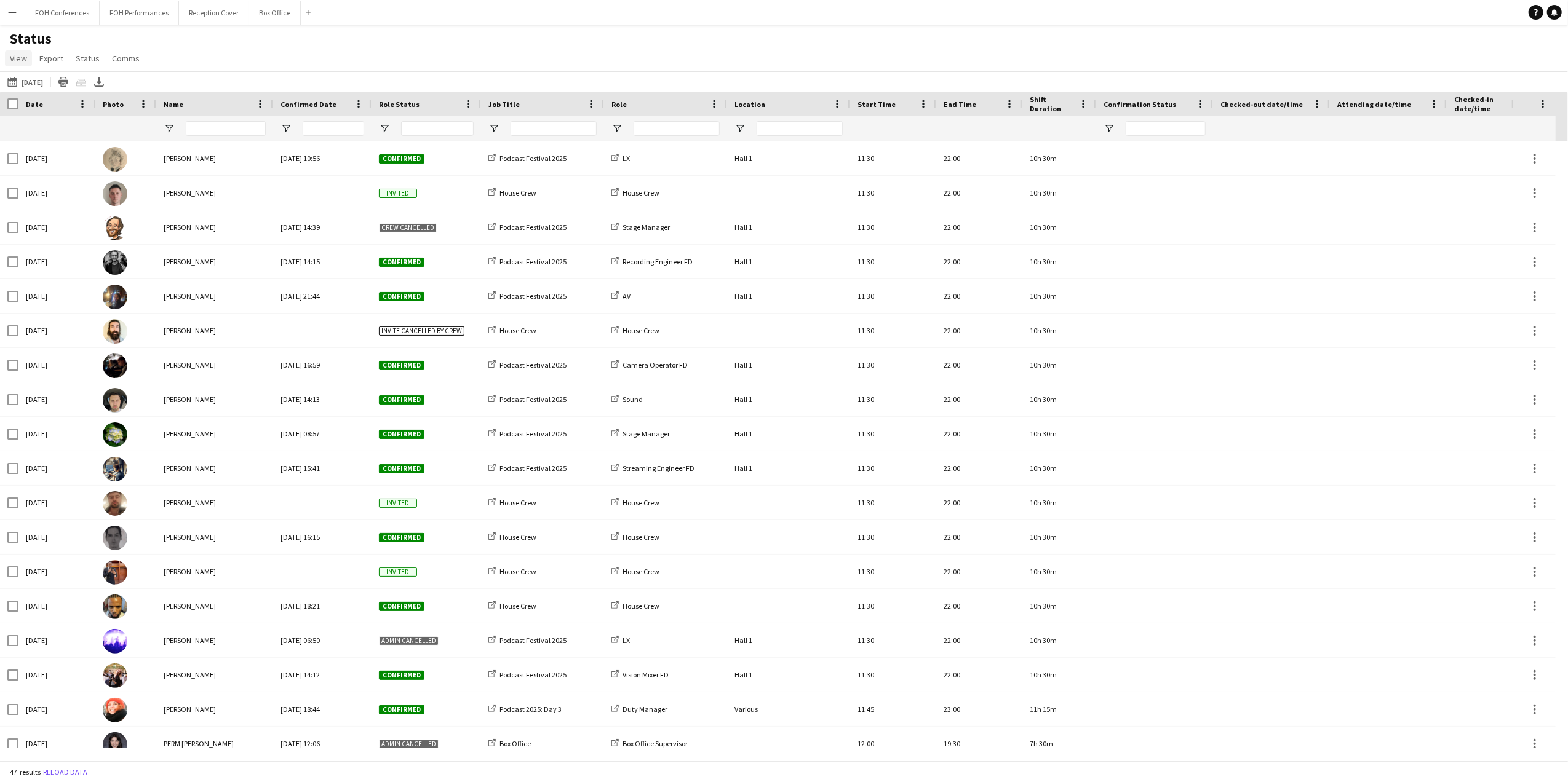
click at [24, 59] on span "View" at bounding box center [18, 58] width 17 height 11
click at [45, 140] on link "Customise filters" at bounding box center [49, 147] width 86 height 25
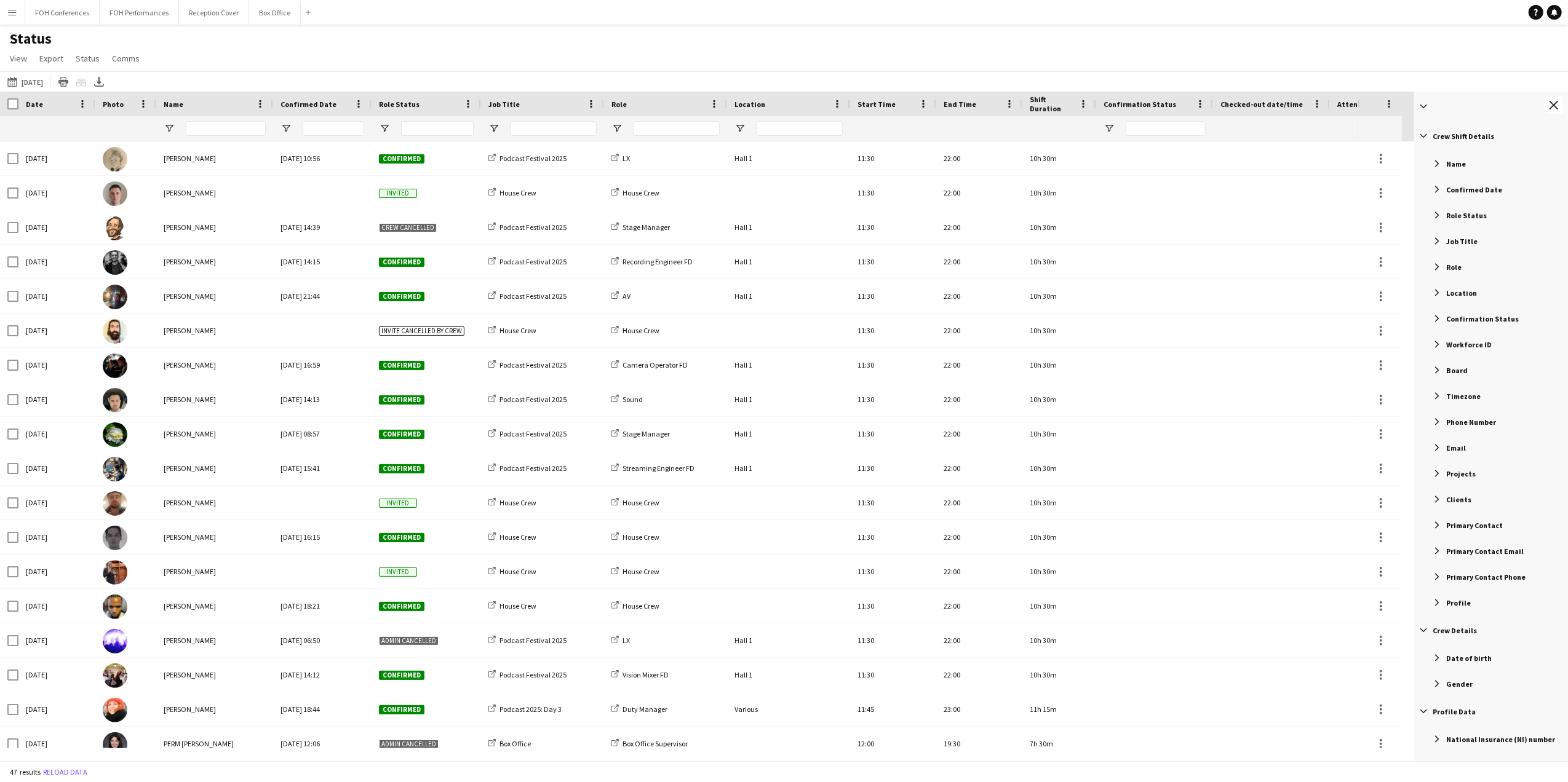
click at [1472, 219] on span "Role Status" at bounding box center [1466, 215] width 40 height 9
click at [1464, 298] on div "(Select All)" at bounding box center [1505, 295] width 118 height 9
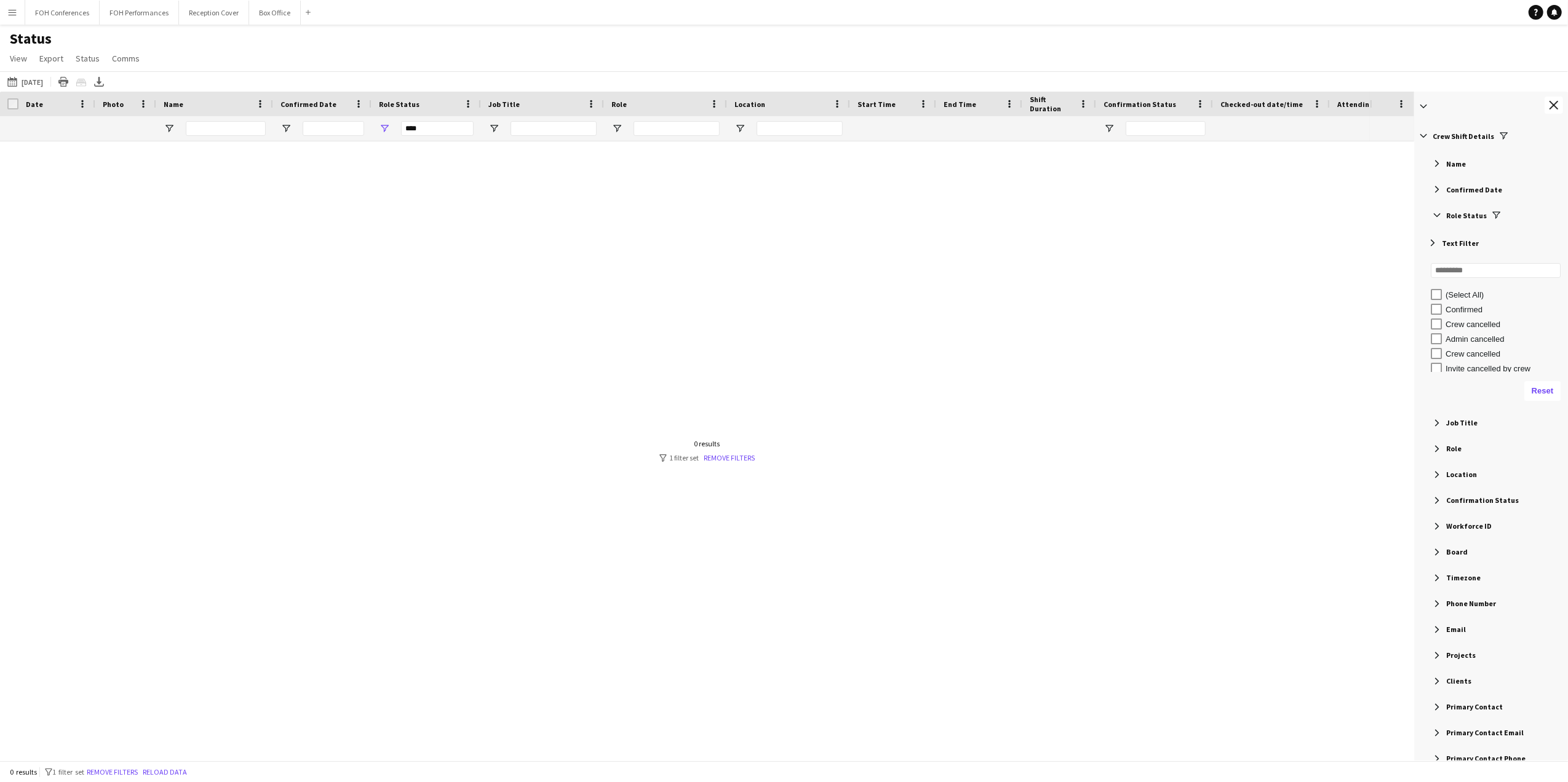
click at [1462, 311] on div "Confirmed" at bounding box center [1505, 310] width 118 height 9
type input "**********"
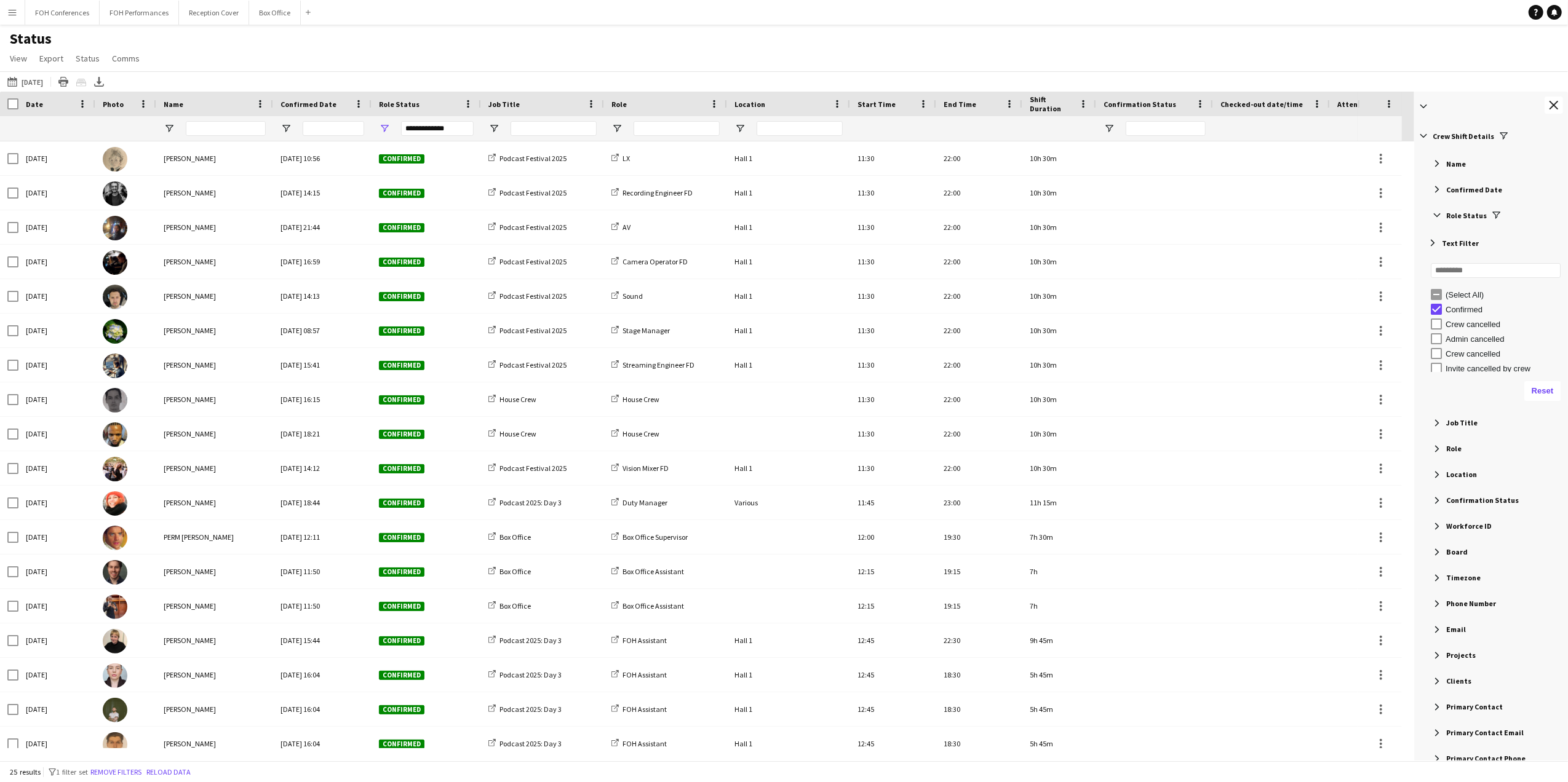
click at [1458, 426] on span "Job Title" at bounding box center [1461, 423] width 31 height 9
type input "***"
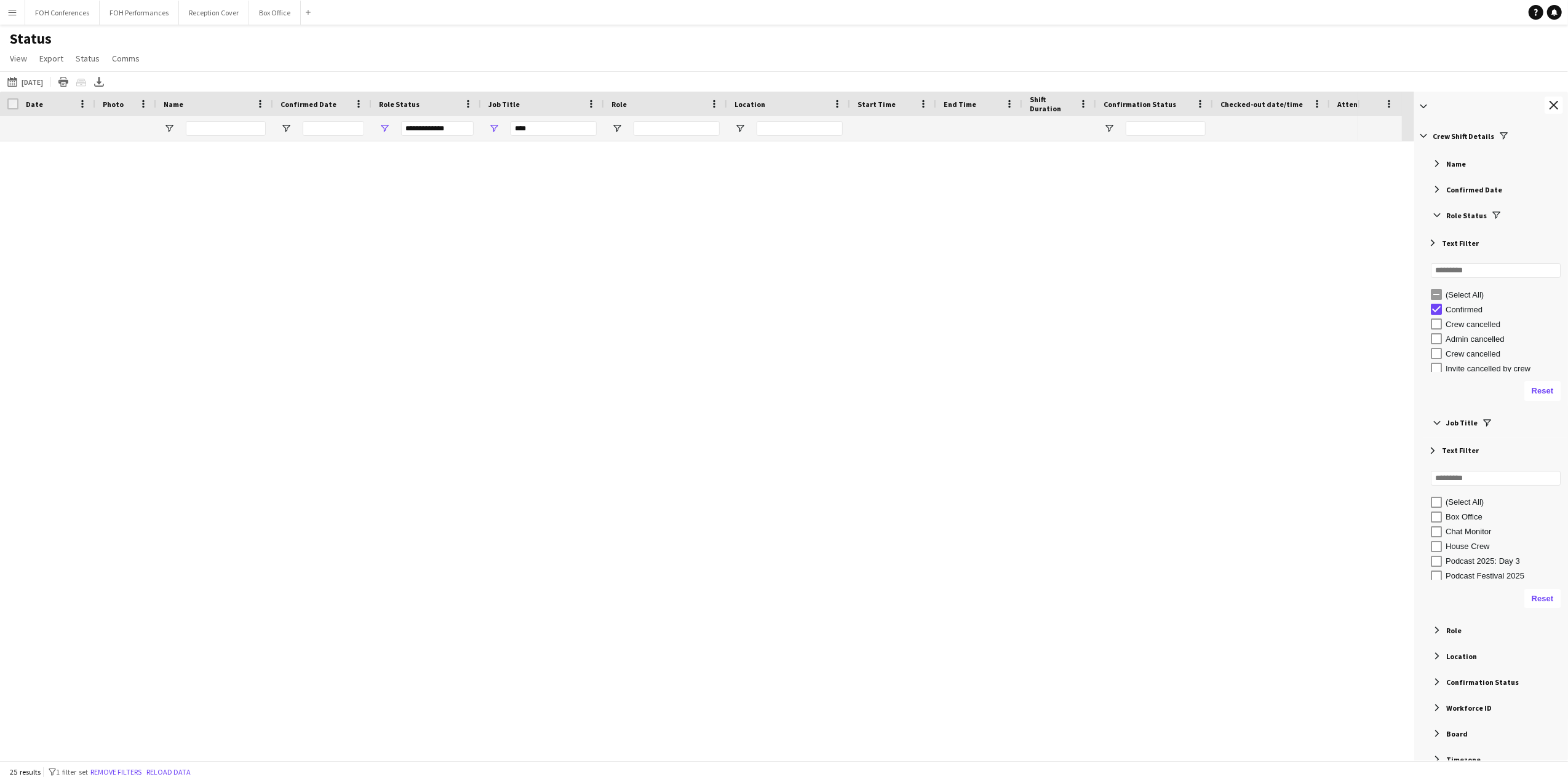
type input "***"
click at [1440, 185] on span "Filter List 60 Filters" at bounding box center [1437, 190] width 11 height 11
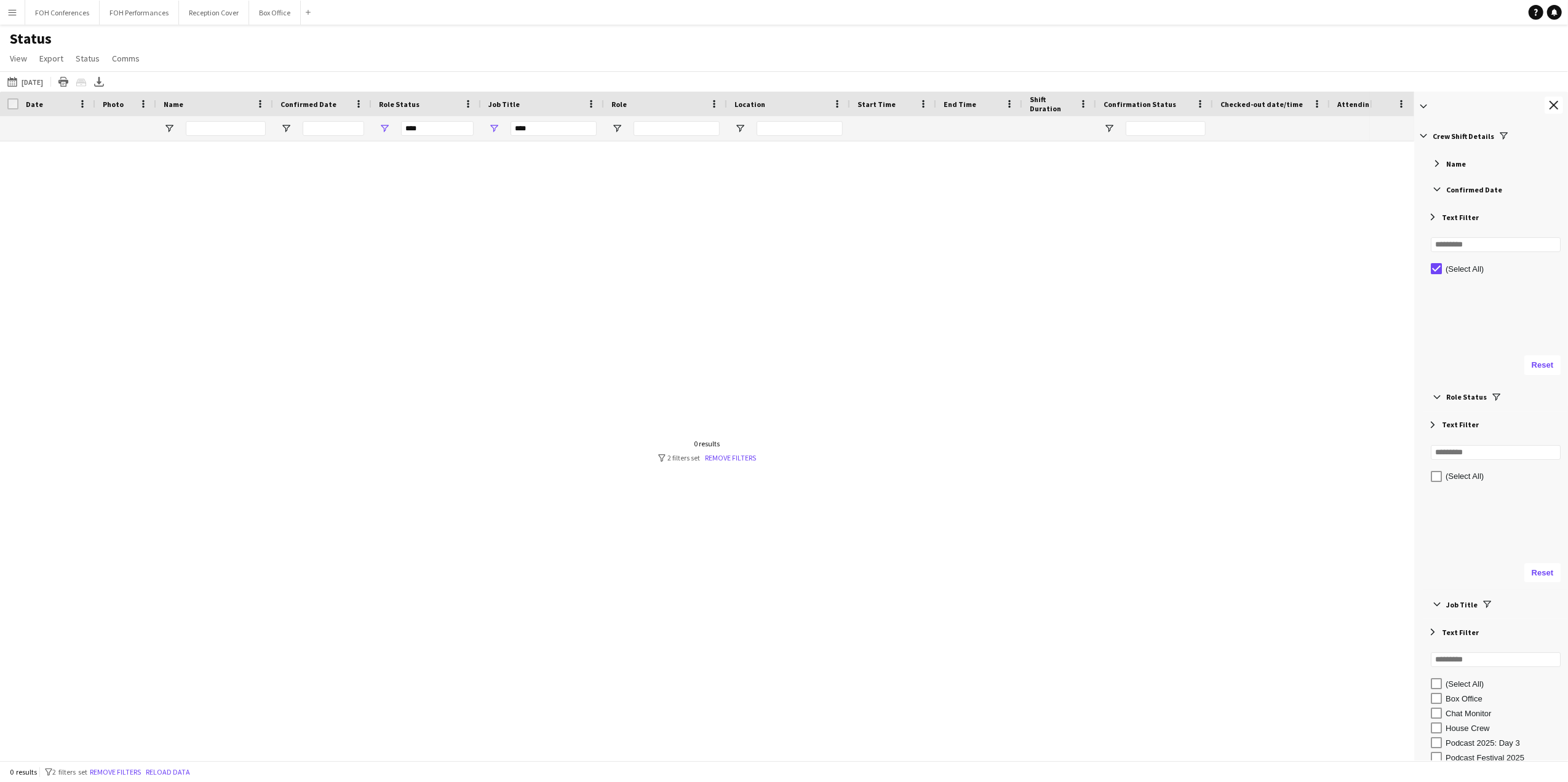
click at [1440, 185] on span "Filter List 60 Filters" at bounding box center [1437, 190] width 11 height 11
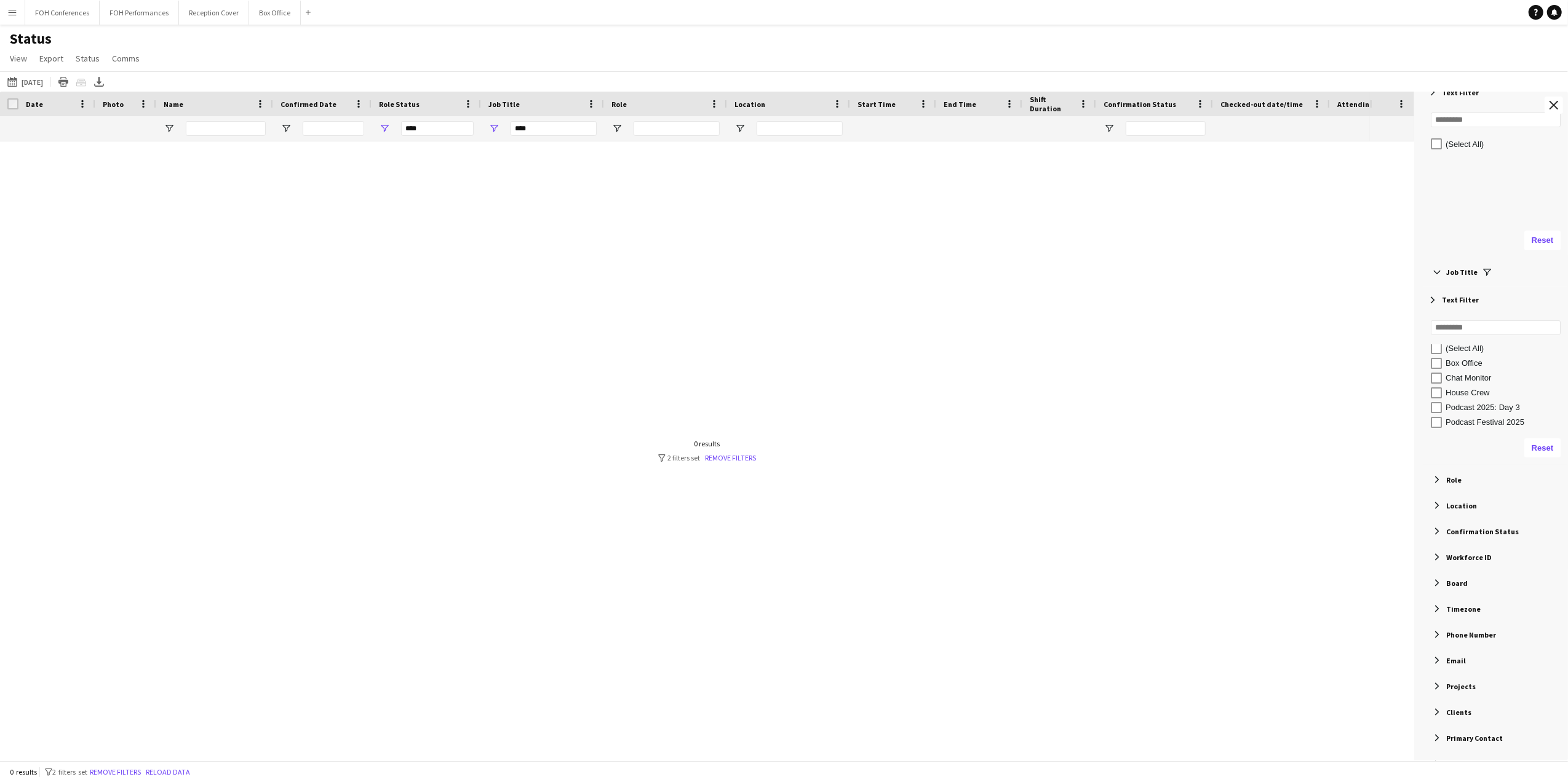
scroll to position [246, 0]
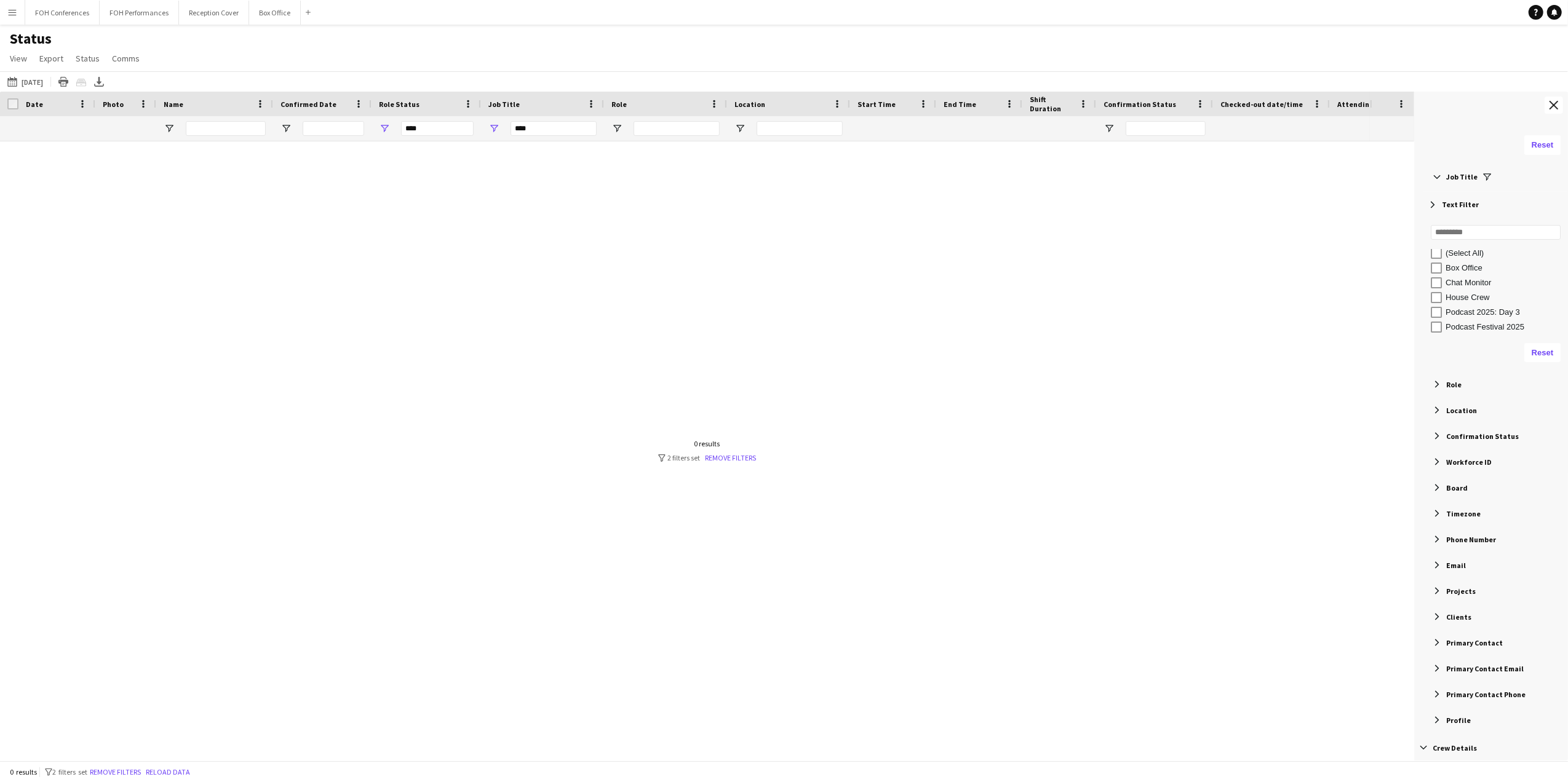
click at [1448, 392] on div "Role" at bounding box center [1493, 384] width 150 height 23
click at [1440, 598] on span "Filter List 60 Filters" at bounding box center [1437, 592] width 11 height 11
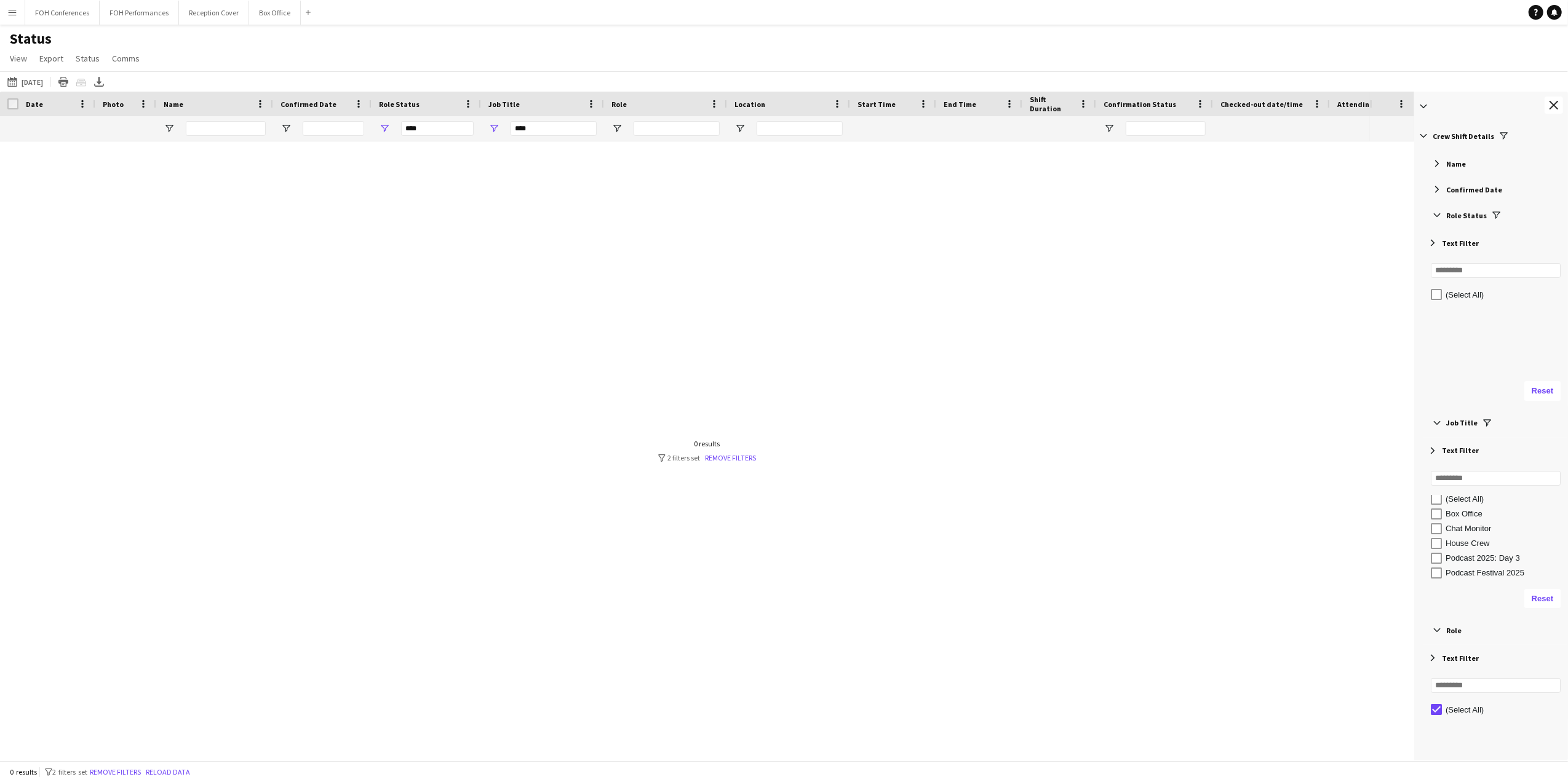
scroll to position [0, 0]
click at [1465, 184] on div "Confirmed Date" at bounding box center [1493, 190] width 150 height 23
click at [1468, 272] on div "(Select All)" at bounding box center [1505, 269] width 118 height 9
type input "***"
click at [1468, 272] on div "(Select All)" at bounding box center [1505, 269] width 118 height 9
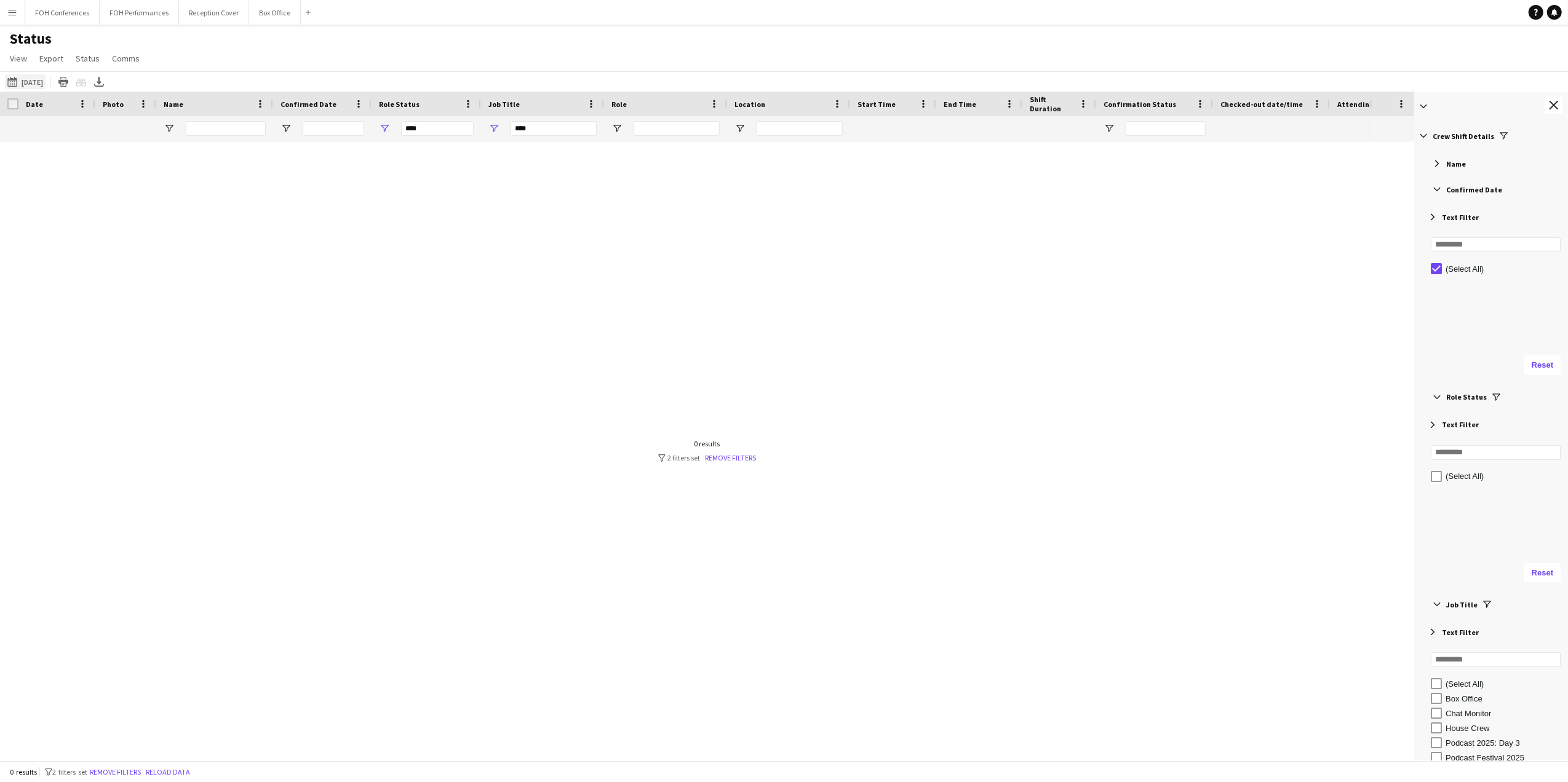
click at [35, 83] on button "01-09-2025 to 07-09-2025 06-09-2025" at bounding box center [24, 82] width 40 height 15
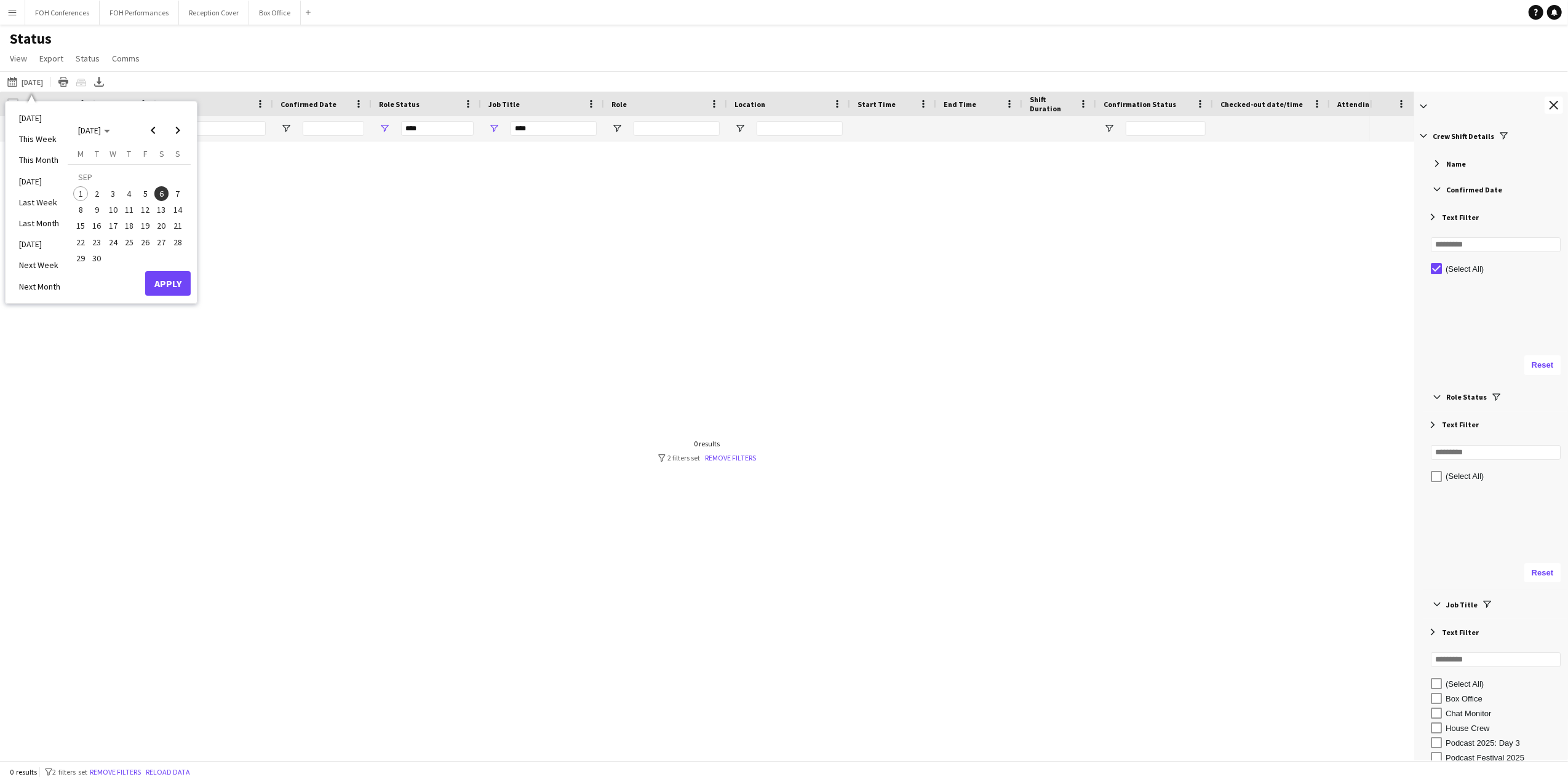
click at [163, 176] on td "SEP" at bounding box center [129, 177] width 113 height 16
click at [713, 459] on link "Remove filters" at bounding box center [730, 458] width 51 height 9
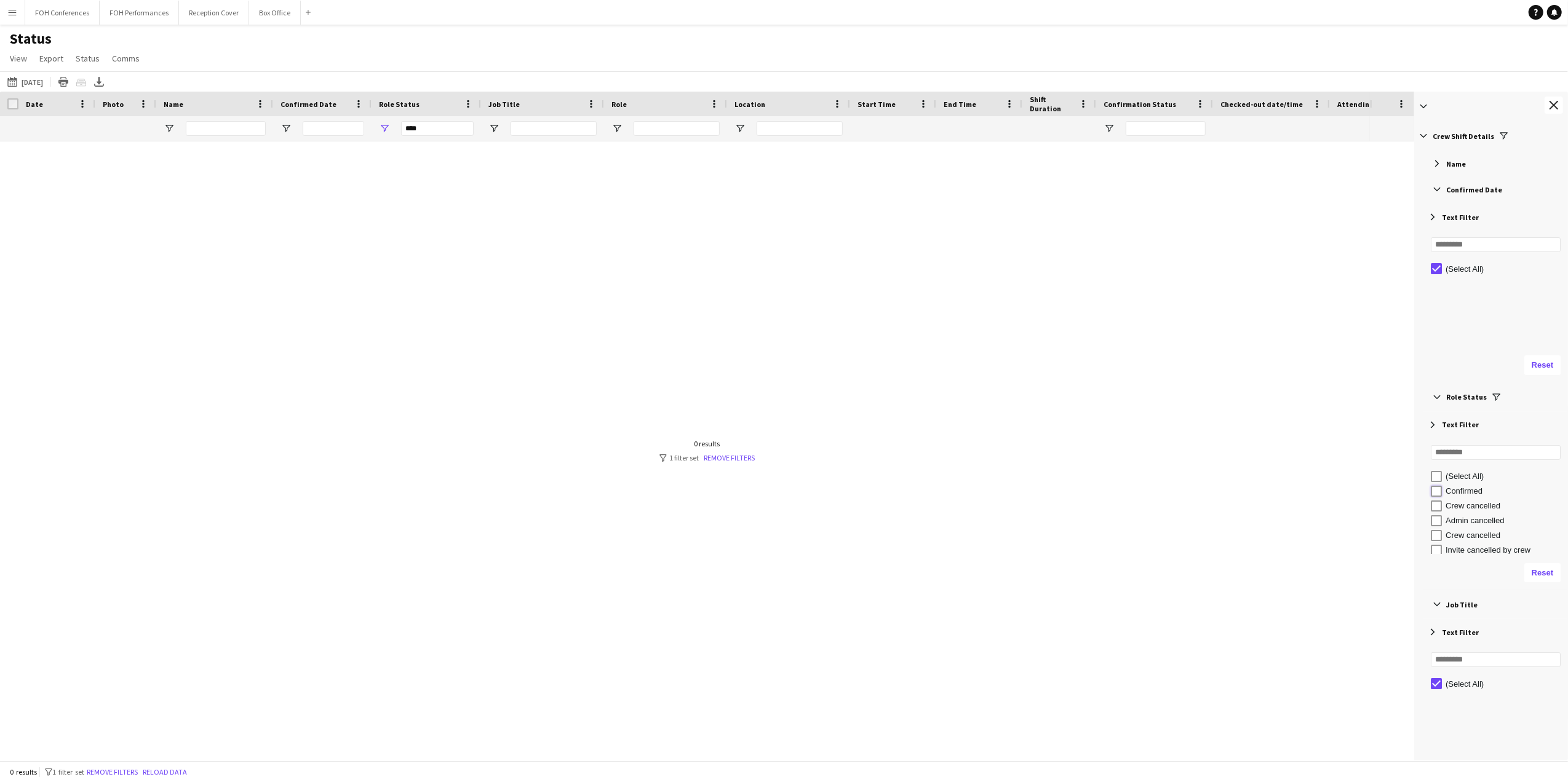
type input "**********"
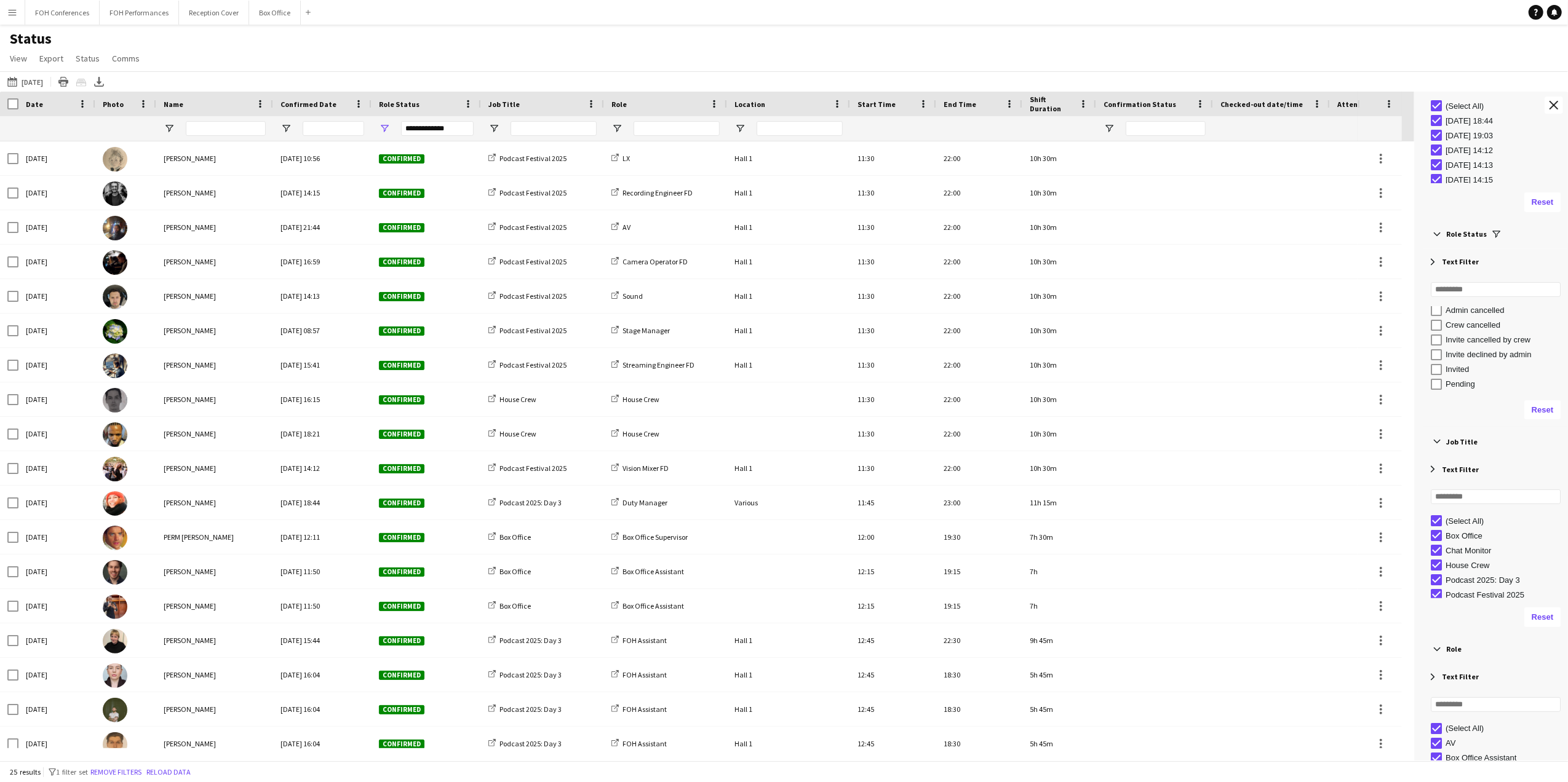
scroll to position [164, 0]
click at [1460, 522] on div "(Select All)" at bounding box center [1505, 521] width 118 height 9
type input "***"
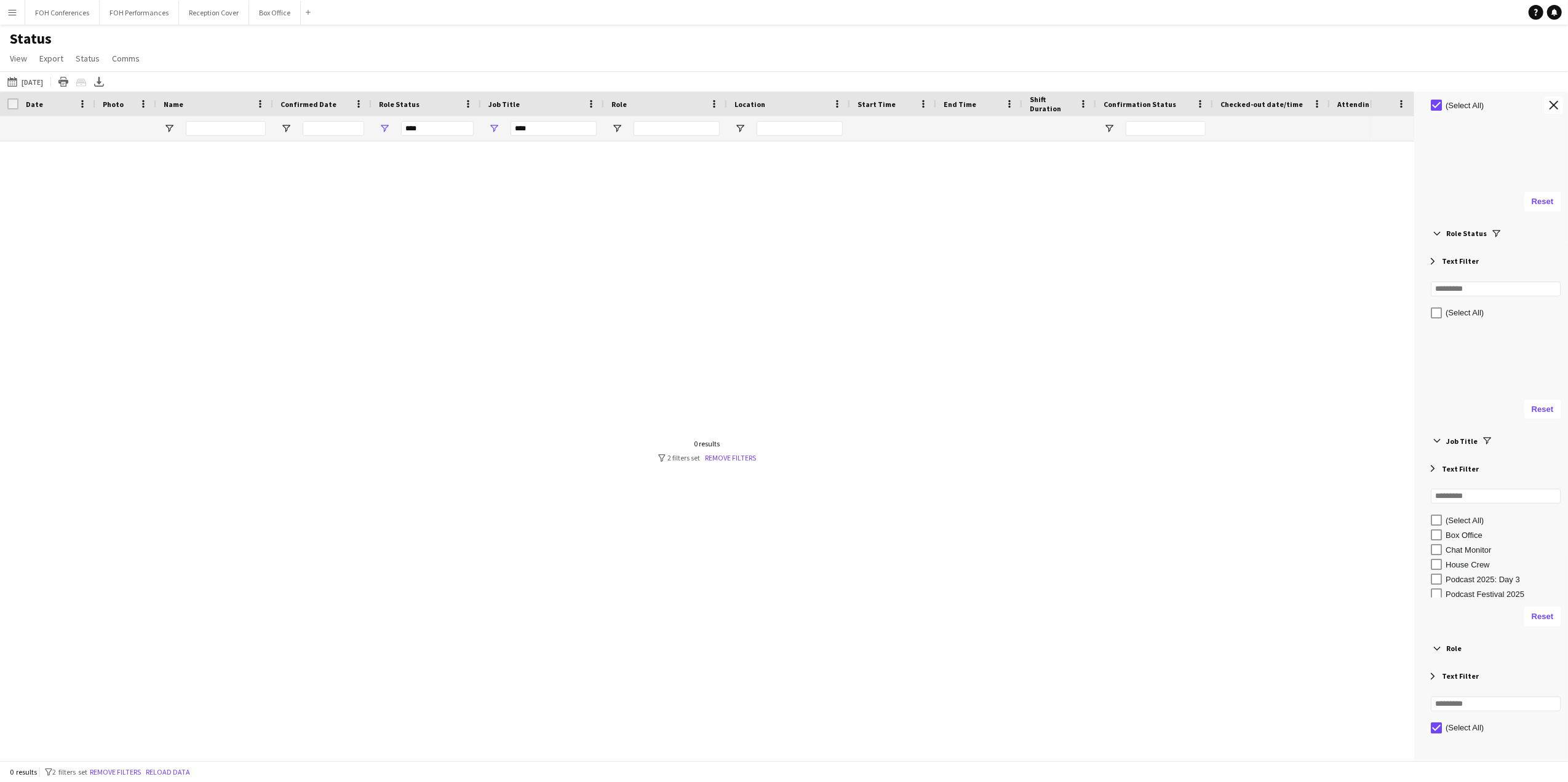
click at [1460, 582] on div "Podcast 2025: Day 3" at bounding box center [1505, 580] width 118 height 9
type input "**********"
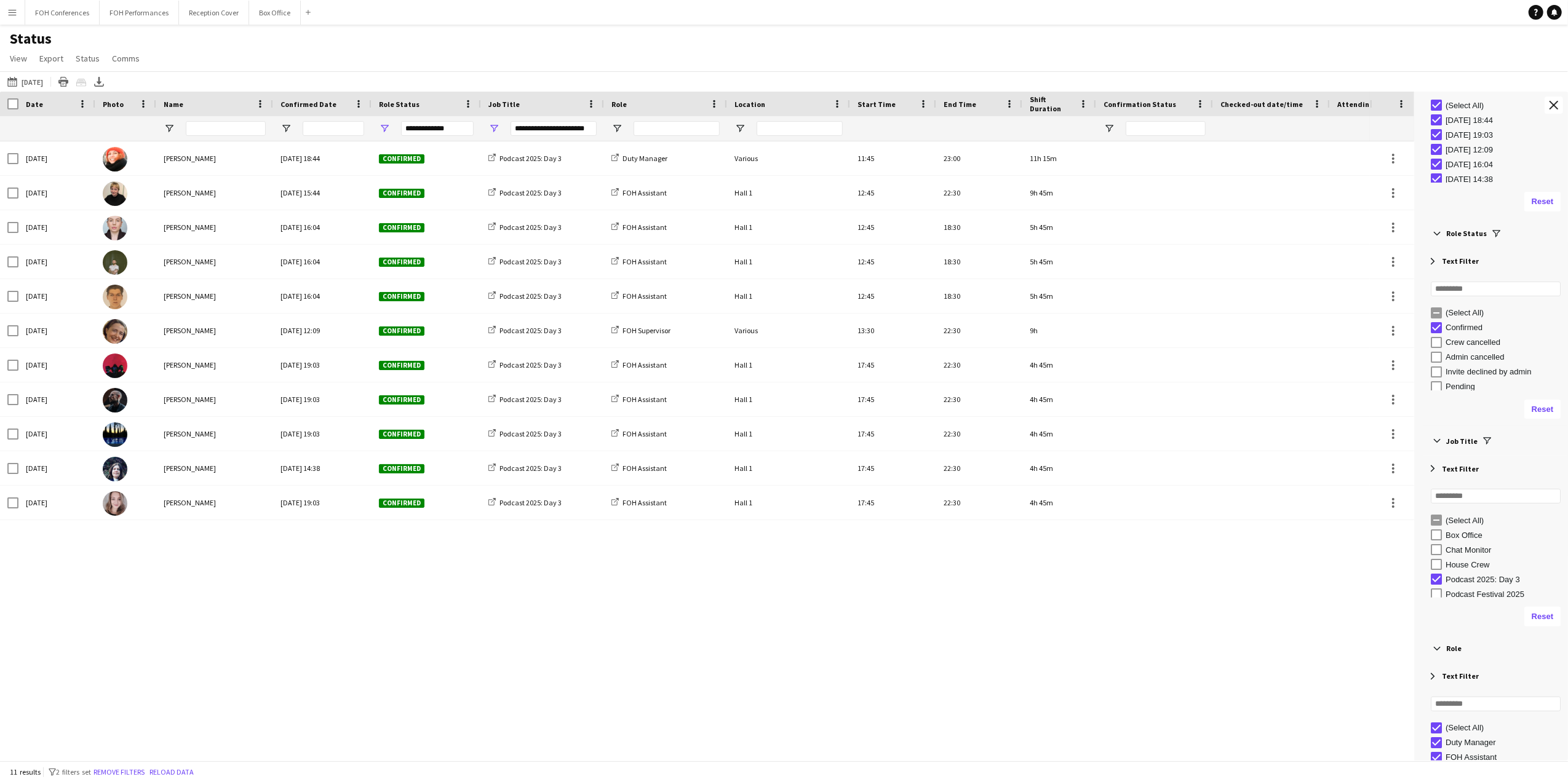
scroll to position [3, 0]
click at [1470, 593] on div "Podcast Festival 2025" at bounding box center [1505, 591] width 118 height 9
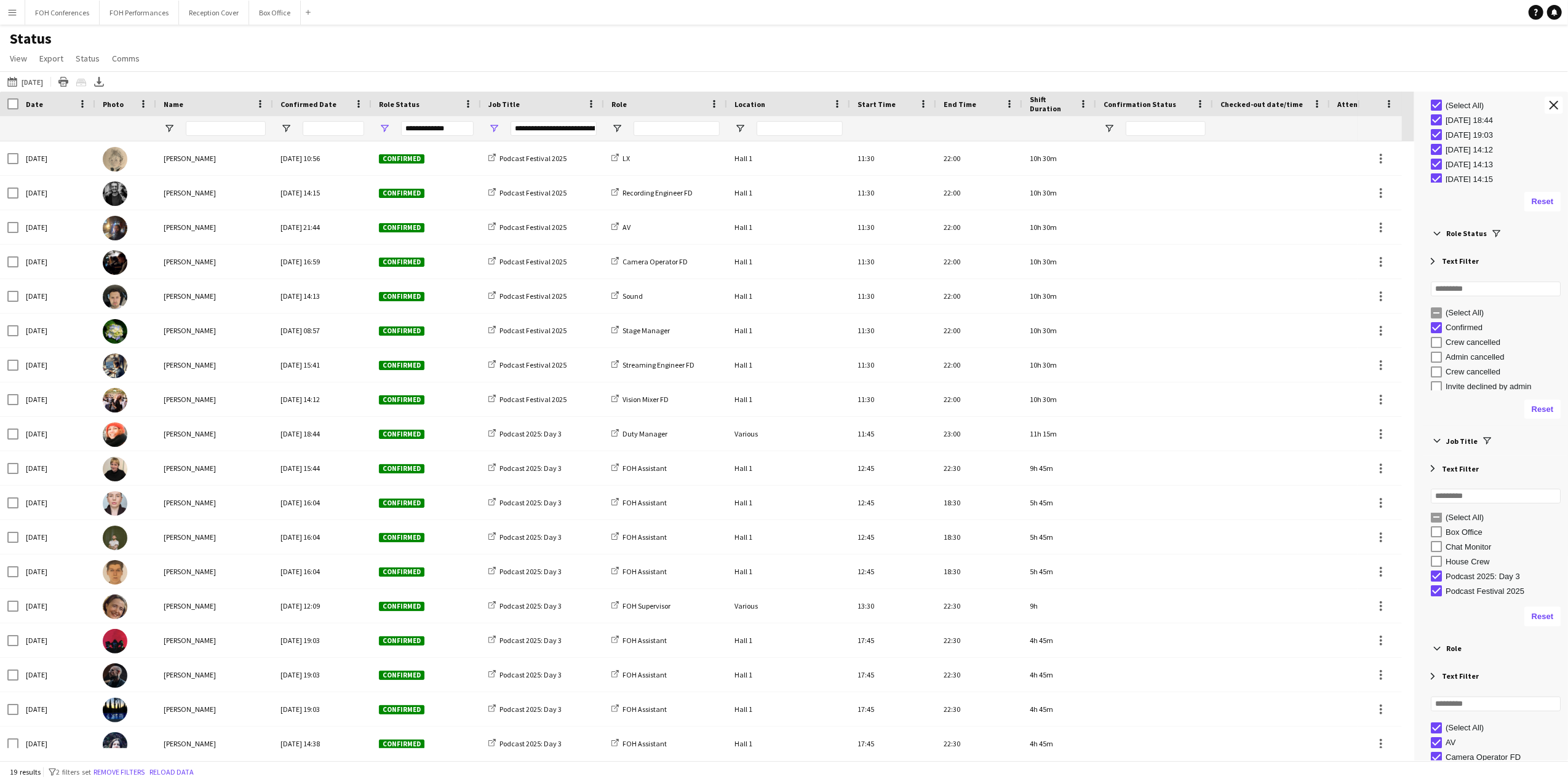
click at [1470, 593] on div "Podcast Festival 2025" at bounding box center [1505, 591] width 118 height 9
type input "**********"
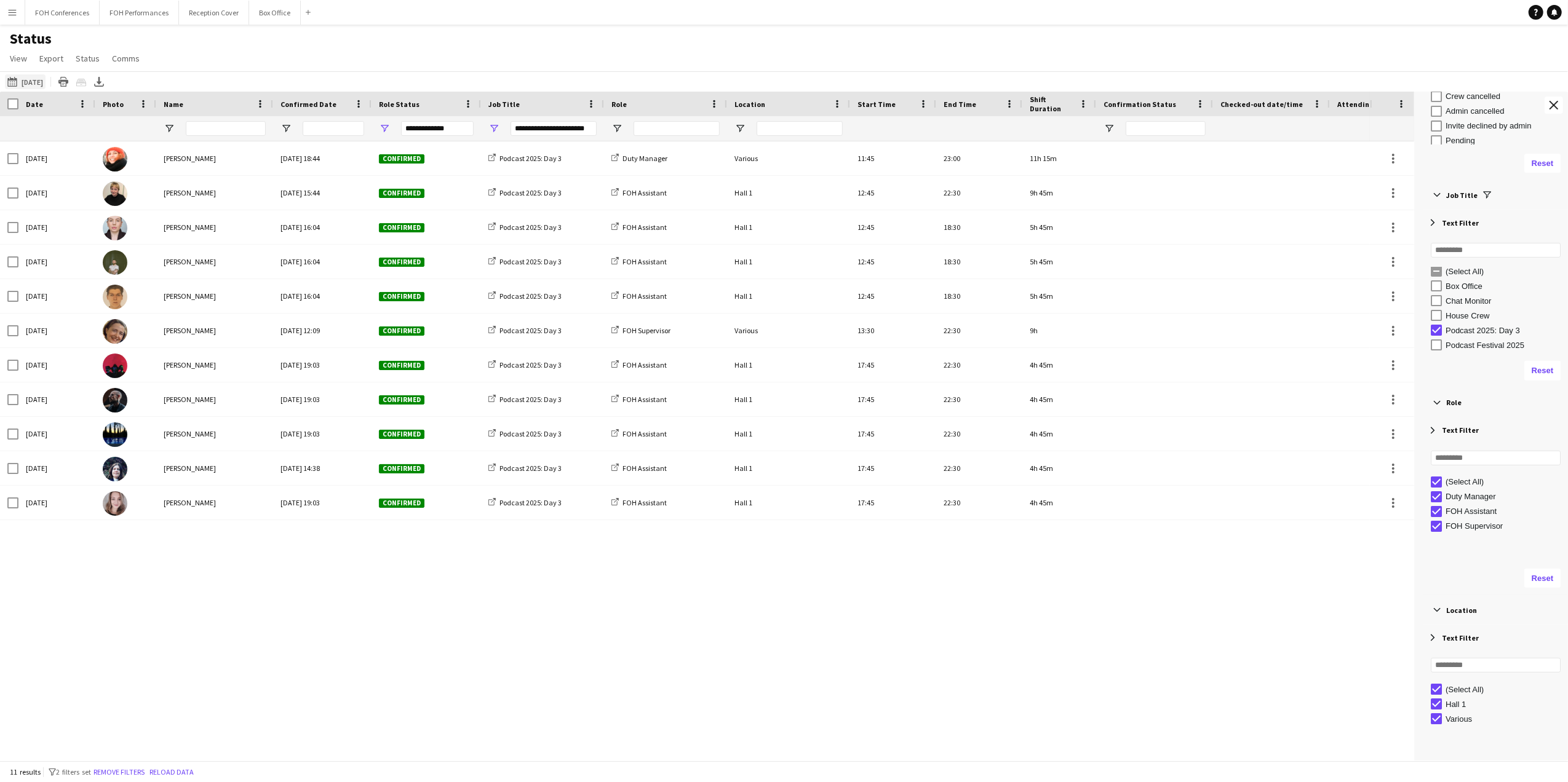
click at [39, 81] on button "01-09-2025 to 07-09-2025 06-09-2025" at bounding box center [24, 82] width 40 height 15
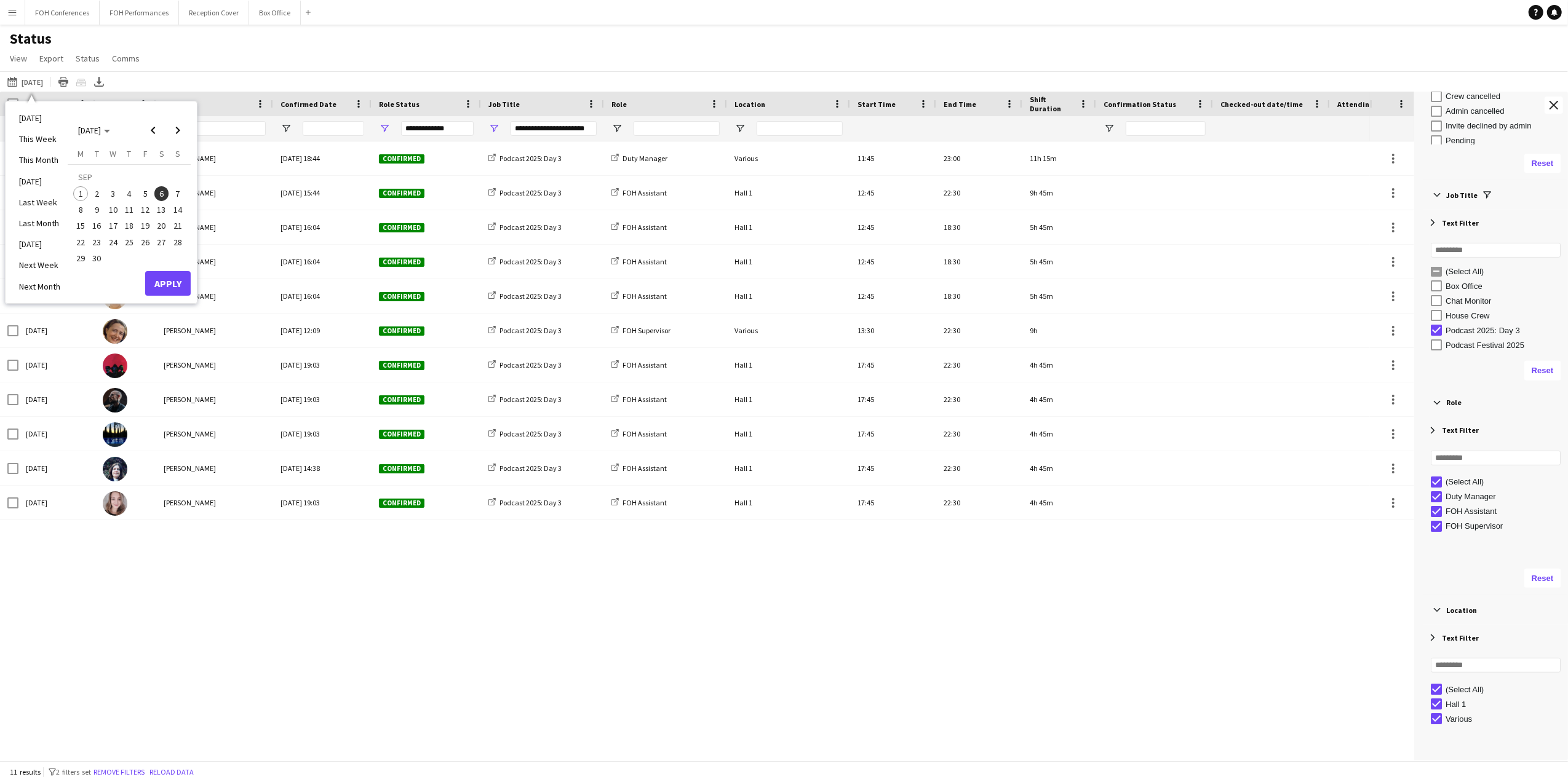
click at [131, 187] on span "4" at bounding box center [130, 194] width 15 height 15
click at [168, 284] on button "Apply" at bounding box center [167, 284] width 45 height 24
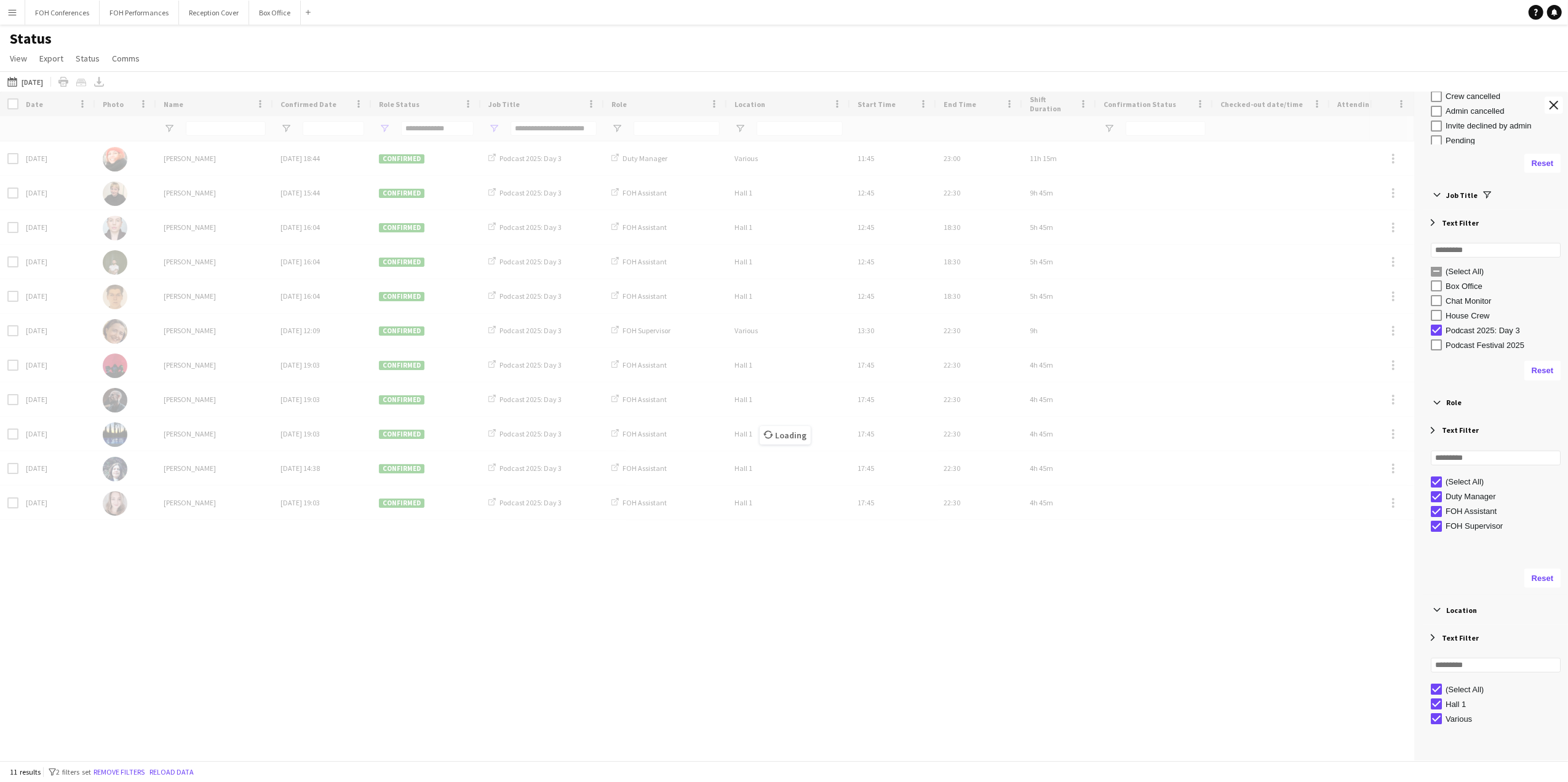
type input "***"
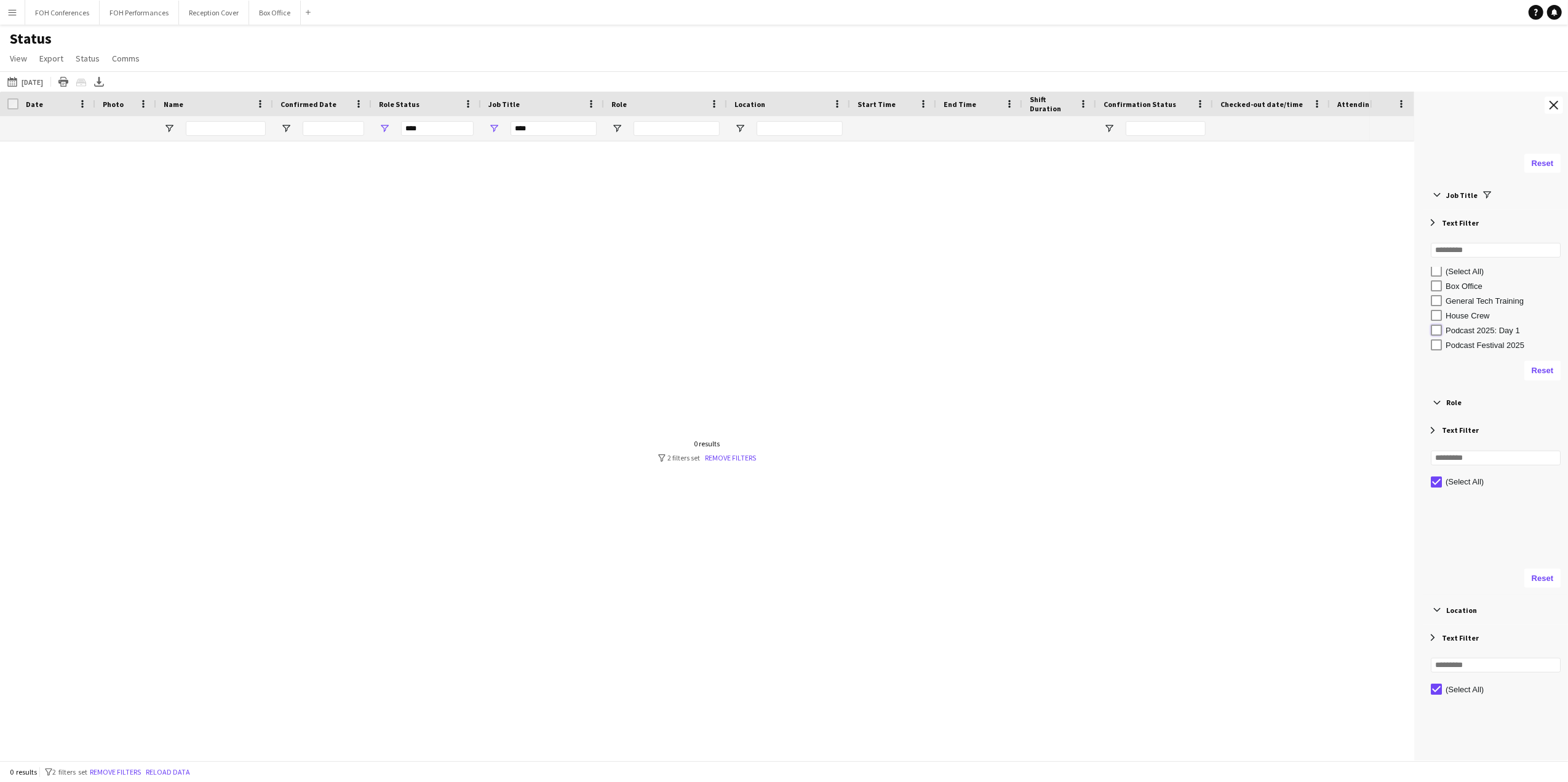
type input "**********"
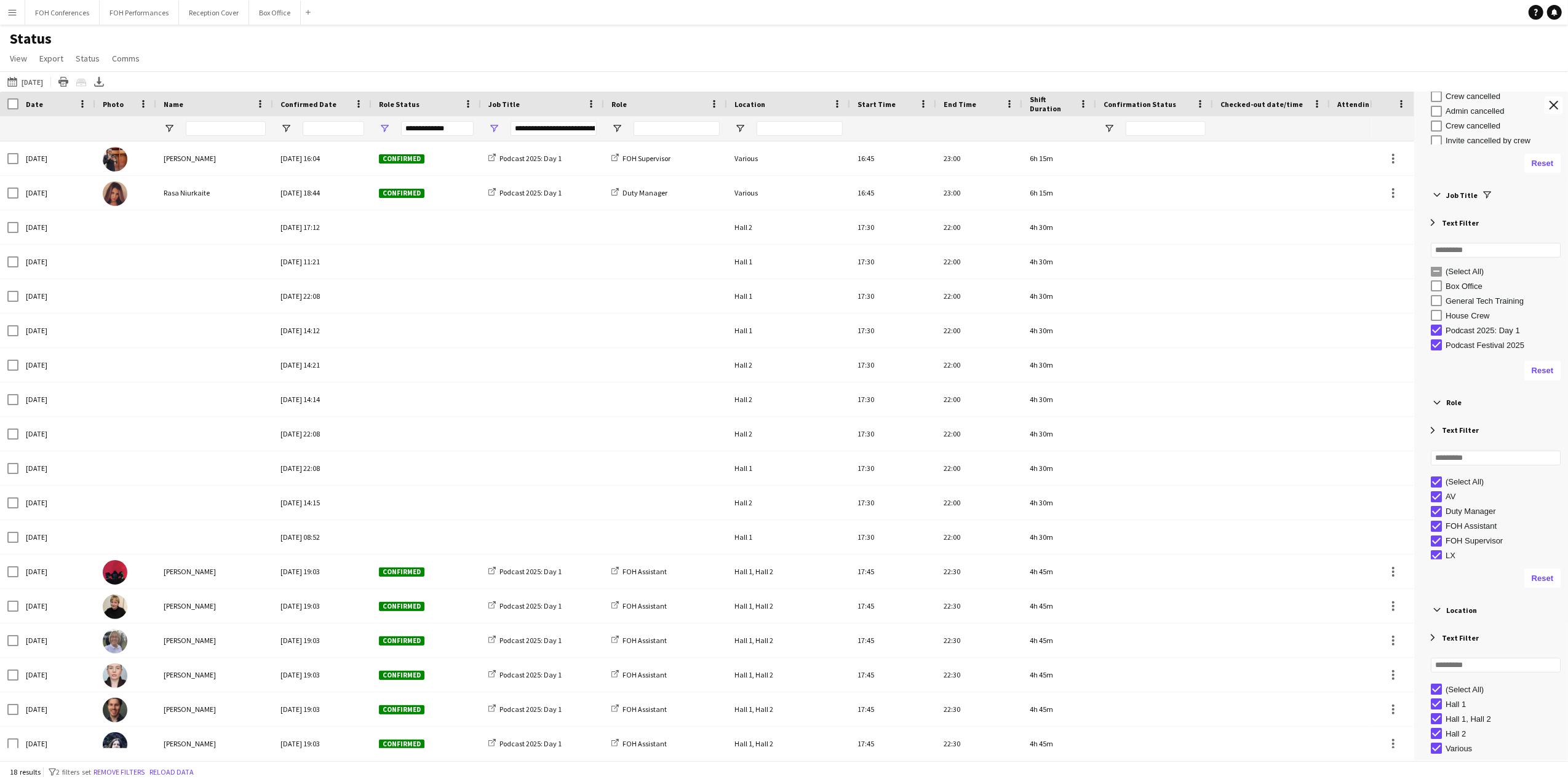
scroll to position [4, 0]
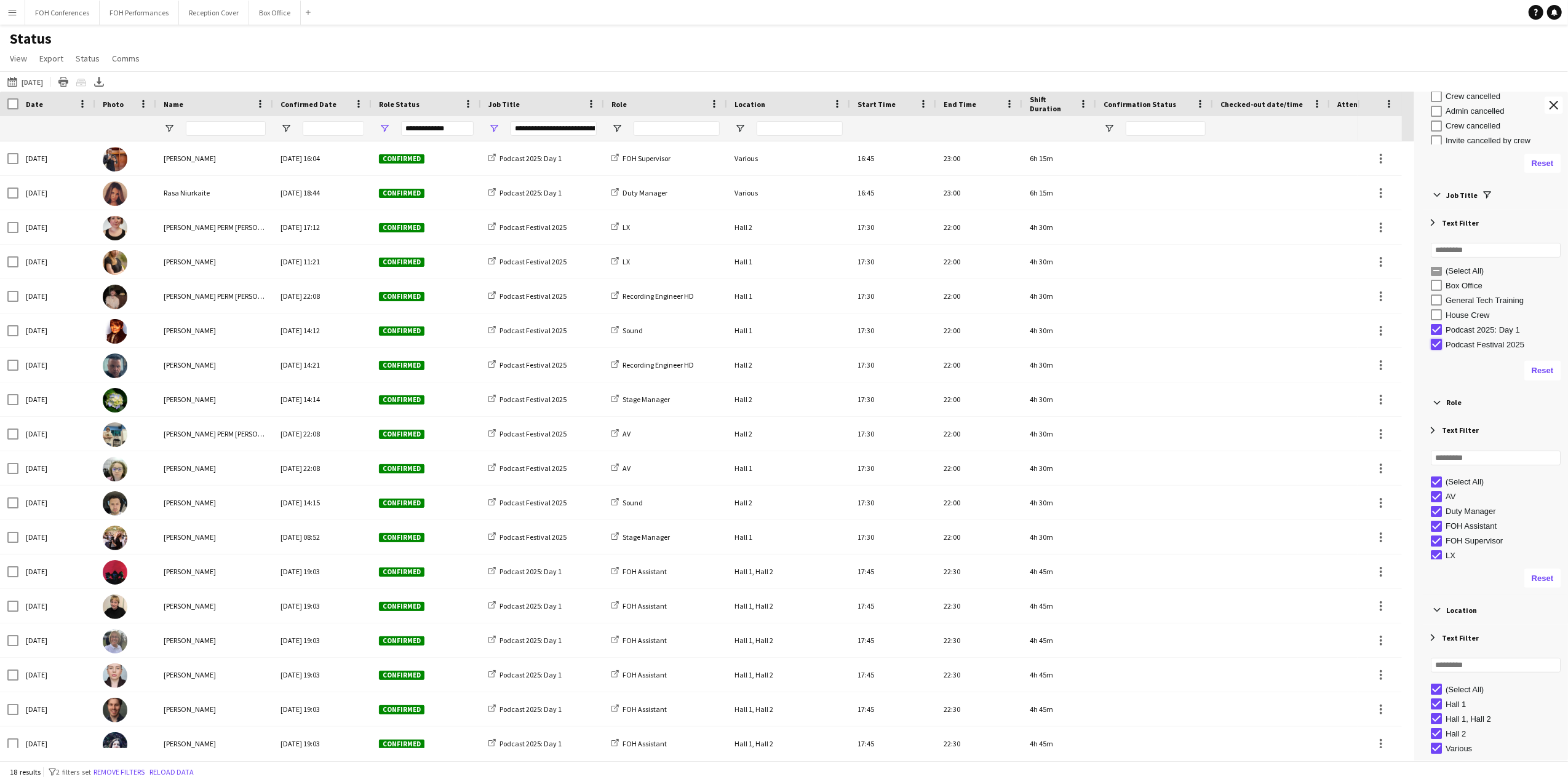
type input "**********"
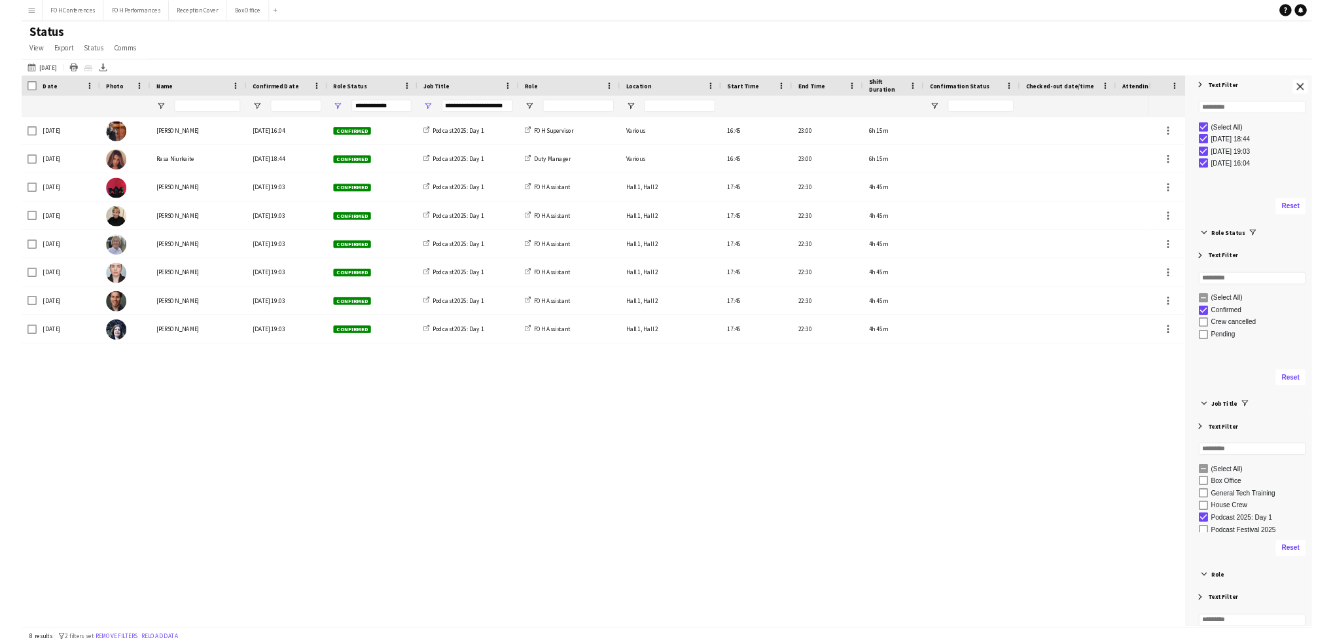
scroll to position [0, 0]
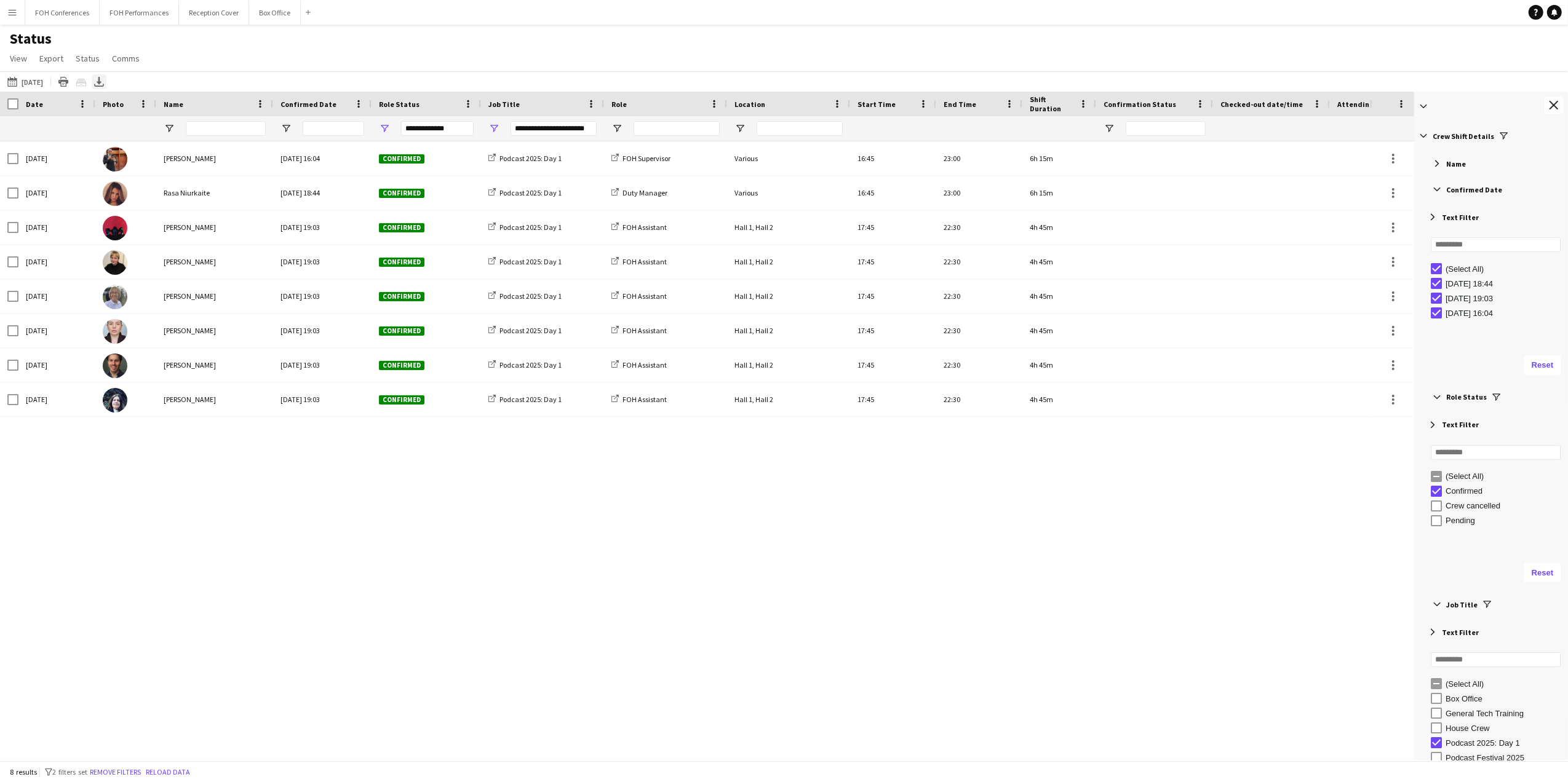
click at [104, 80] on icon "Export XLSX" at bounding box center [99, 82] width 9 height 9
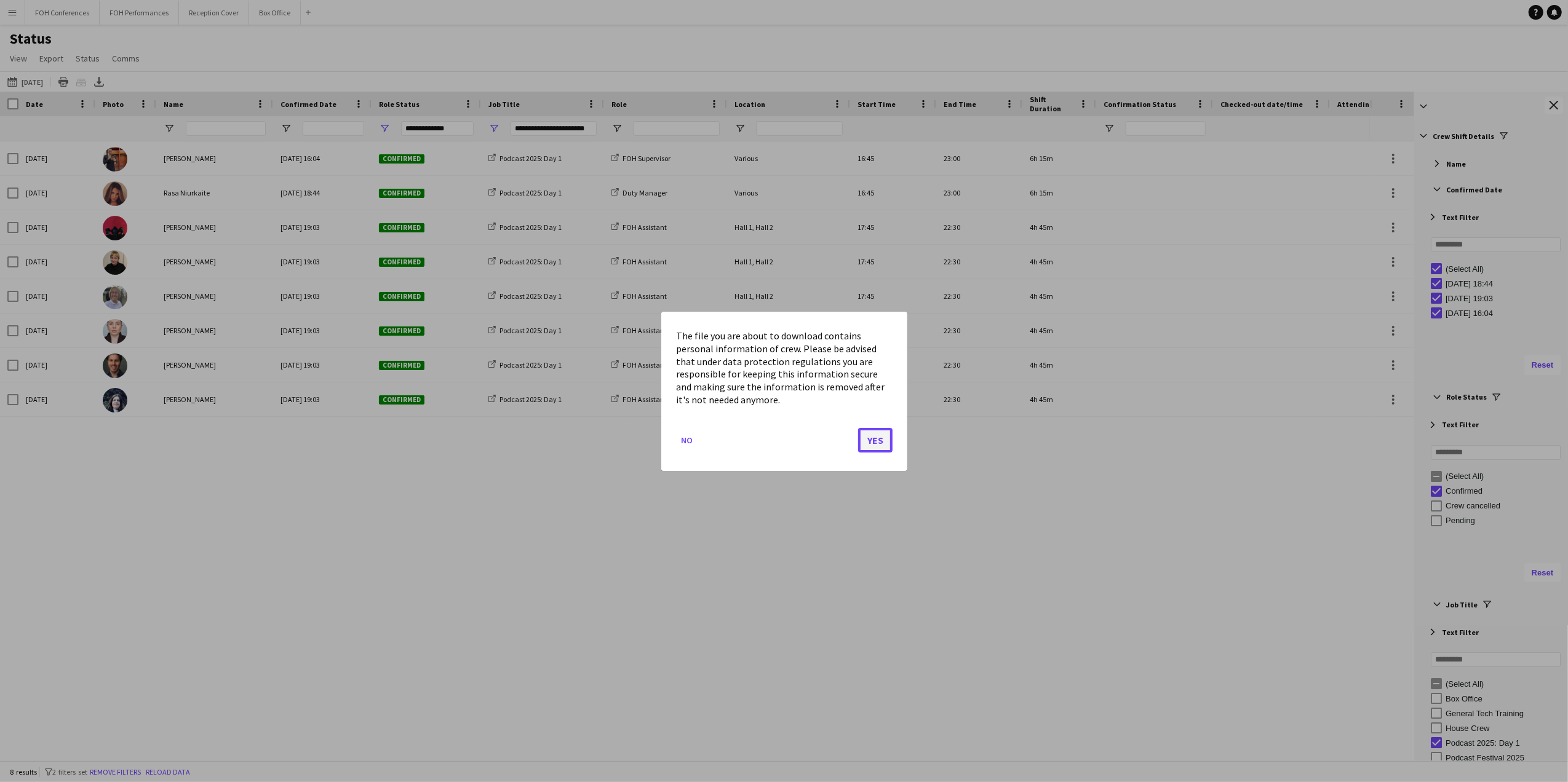
click at [882, 451] on button "Yes" at bounding box center [875, 440] width 35 height 24
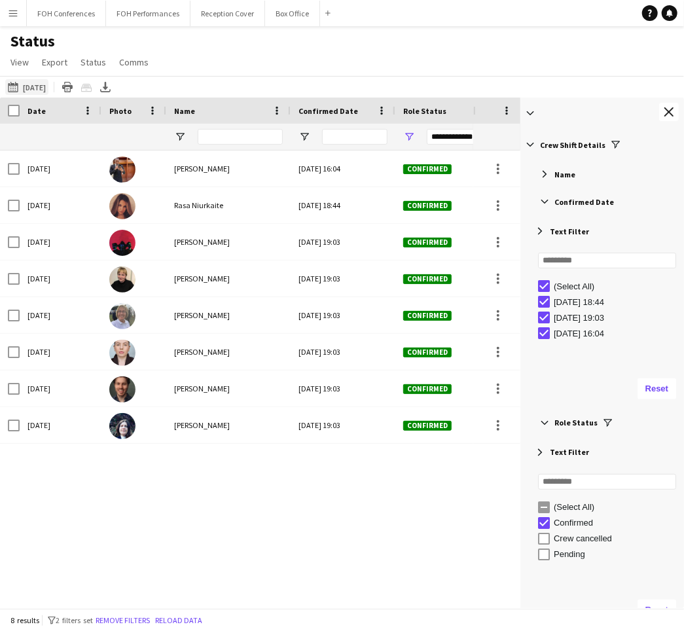
click at [45, 90] on button "01-09-2025 to 07-09-2025 04-09-2025" at bounding box center [26, 87] width 43 height 16
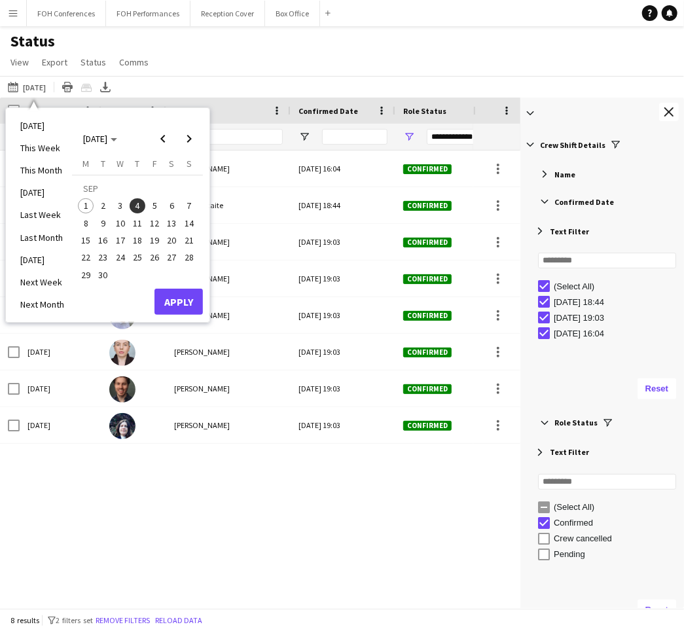
click at [152, 207] on span "5" at bounding box center [155, 206] width 16 height 16
click at [174, 300] on button "Apply" at bounding box center [178, 302] width 48 height 26
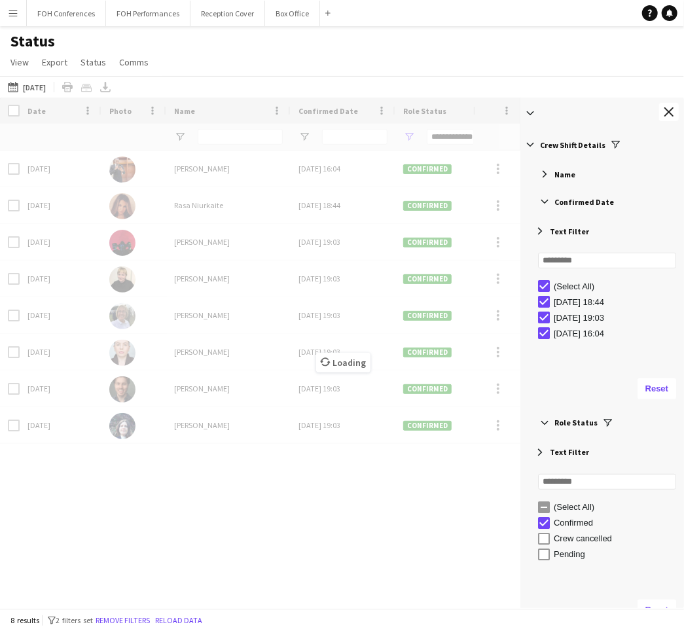
type input "***"
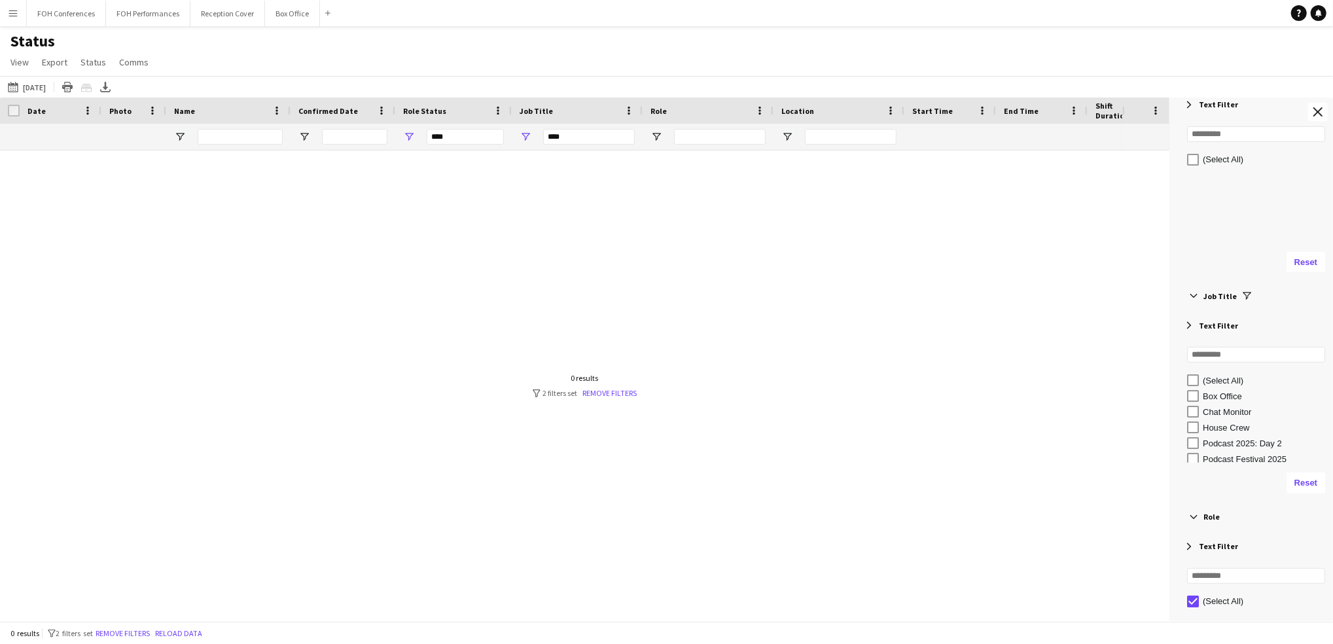
scroll to position [349, 0]
click at [1208, 441] on div "Podcast 2025: Day 2" at bounding box center [1266, 442] width 126 height 10
type input "**********"
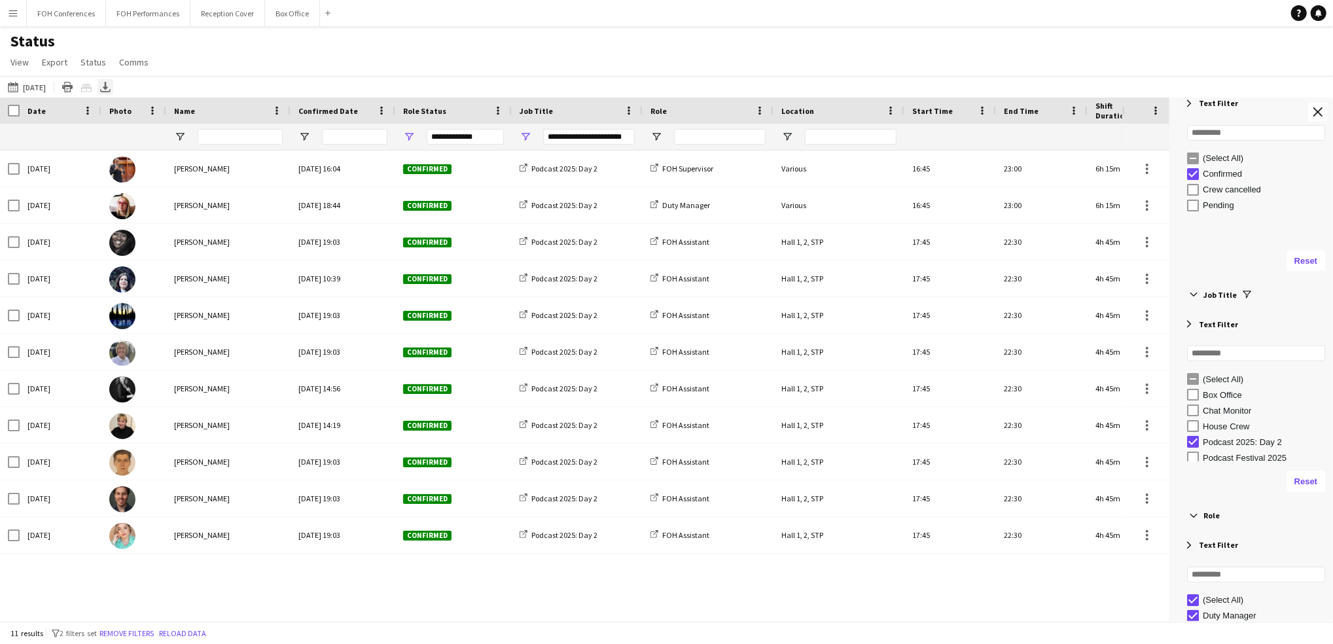
click at [111, 89] on icon "Export XLSX" at bounding box center [105, 87] width 10 height 10
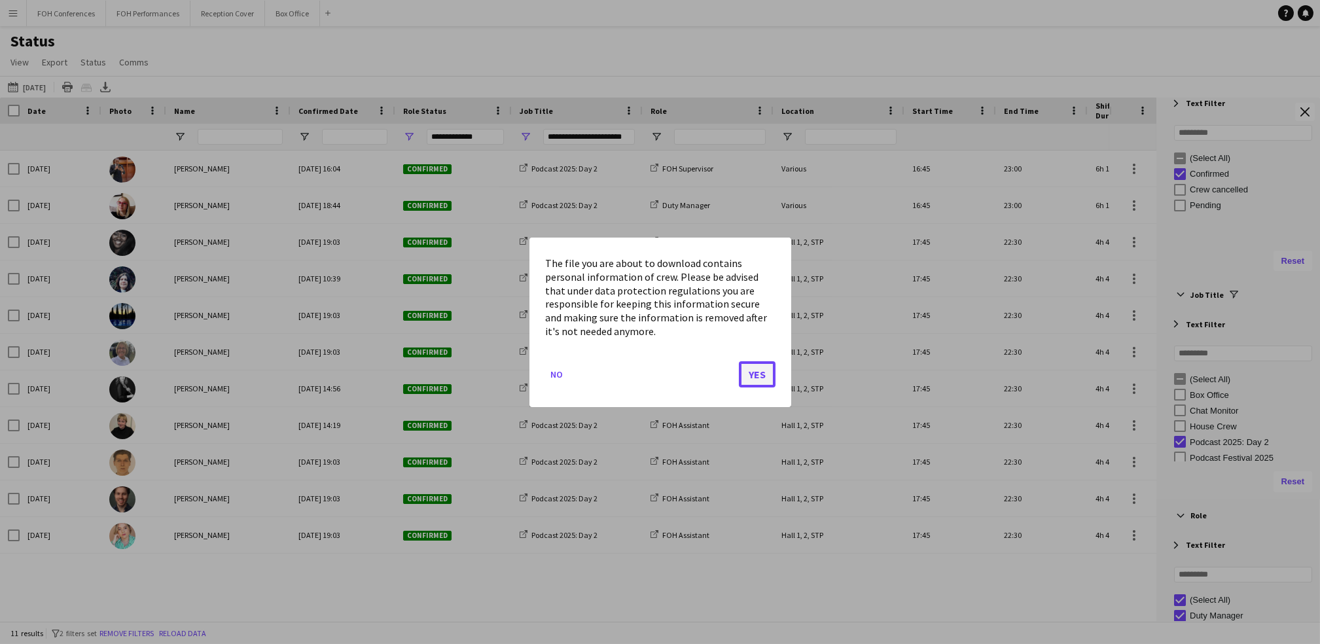
click at [752, 379] on button "Yes" at bounding box center [757, 374] width 37 height 26
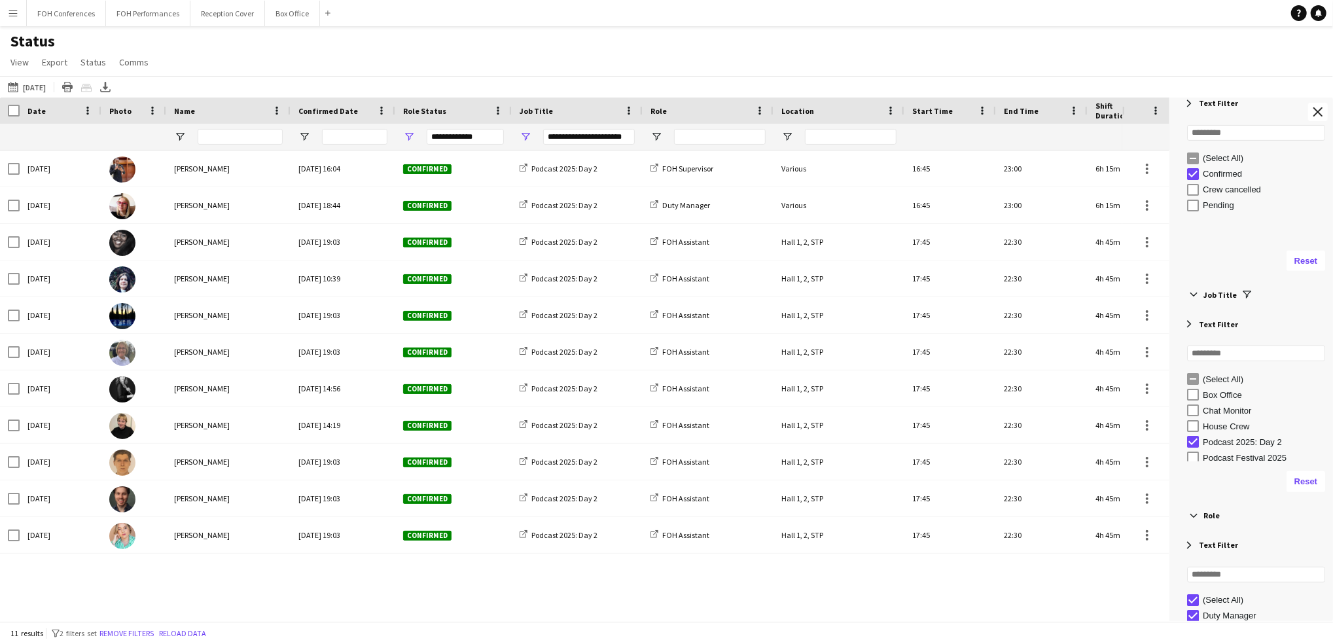
click at [828, 63] on div "Status View Views Default view Call Sheets GB View Weekly Staffing Report ZD TE…" at bounding box center [666, 53] width 1333 height 44
click at [46, 84] on button "01-09-2025 to 07-09-2025 05-09-2025" at bounding box center [26, 87] width 43 height 16
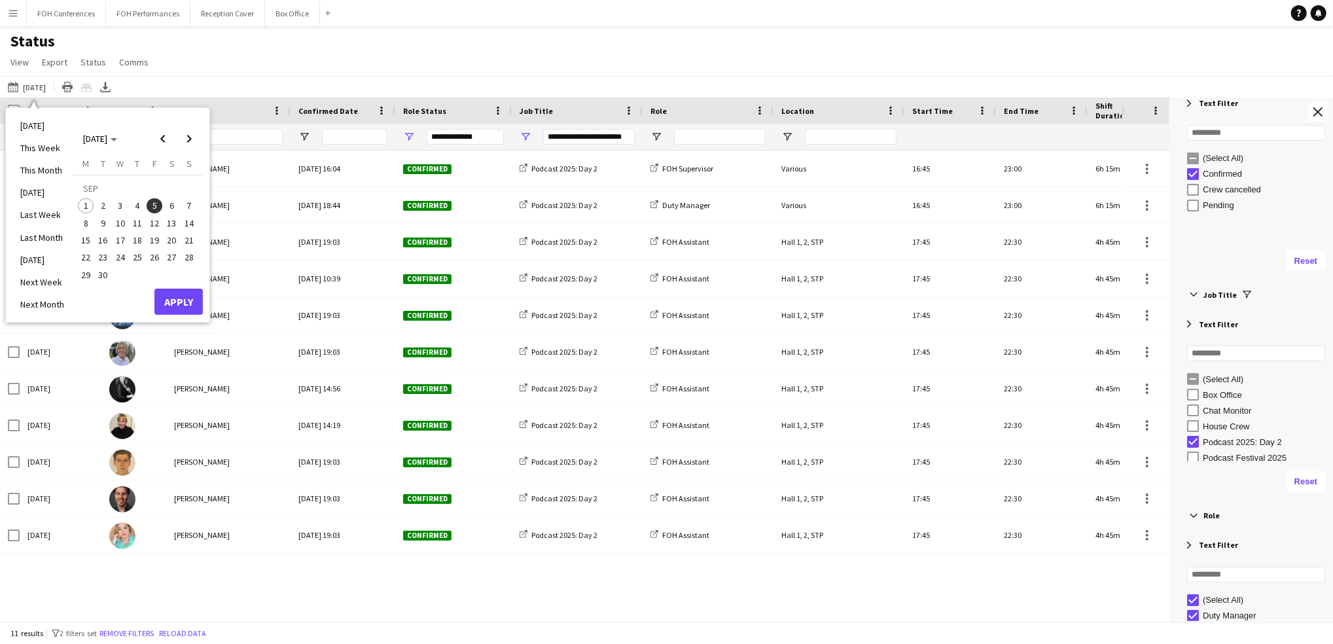
click at [181, 207] on button "7" at bounding box center [189, 205] width 17 height 17
click at [178, 207] on span "6" at bounding box center [172, 206] width 16 height 16
click at [189, 205] on span "7" at bounding box center [189, 206] width 16 height 16
click at [170, 197] on button "6" at bounding box center [171, 205] width 17 height 17
click at [172, 201] on span "6" at bounding box center [172, 206] width 16 height 16
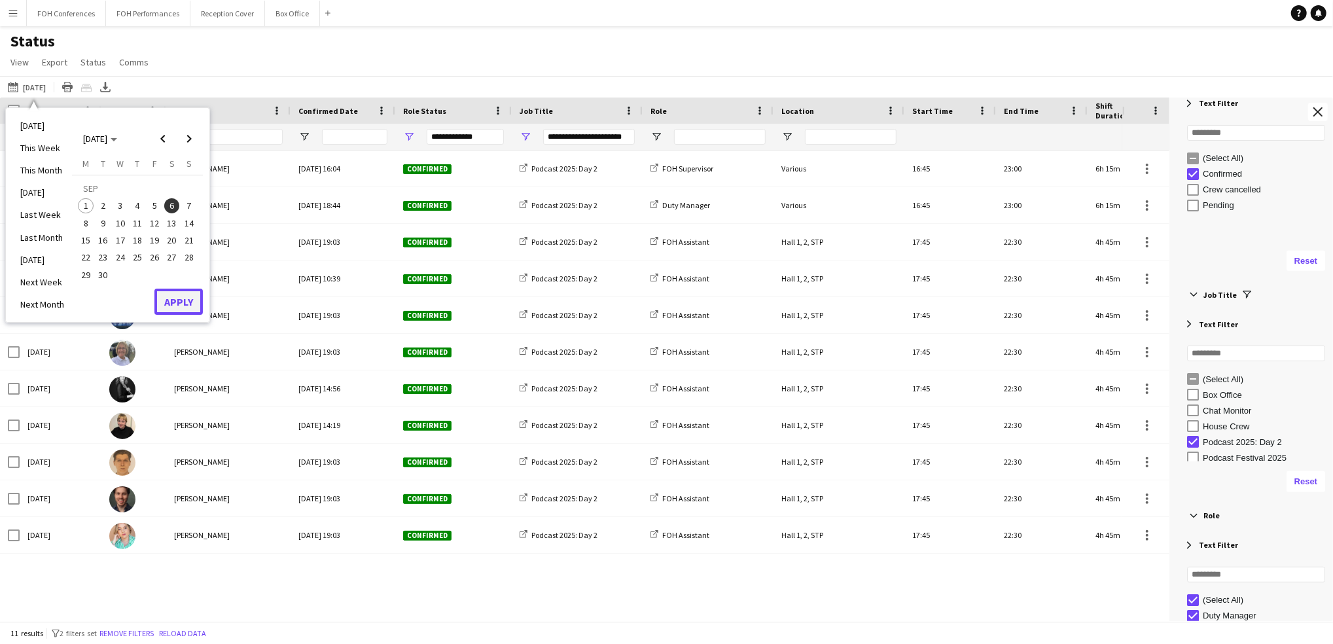
click at [174, 306] on button "Apply" at bounding box center [178, 302] width 48 height 26
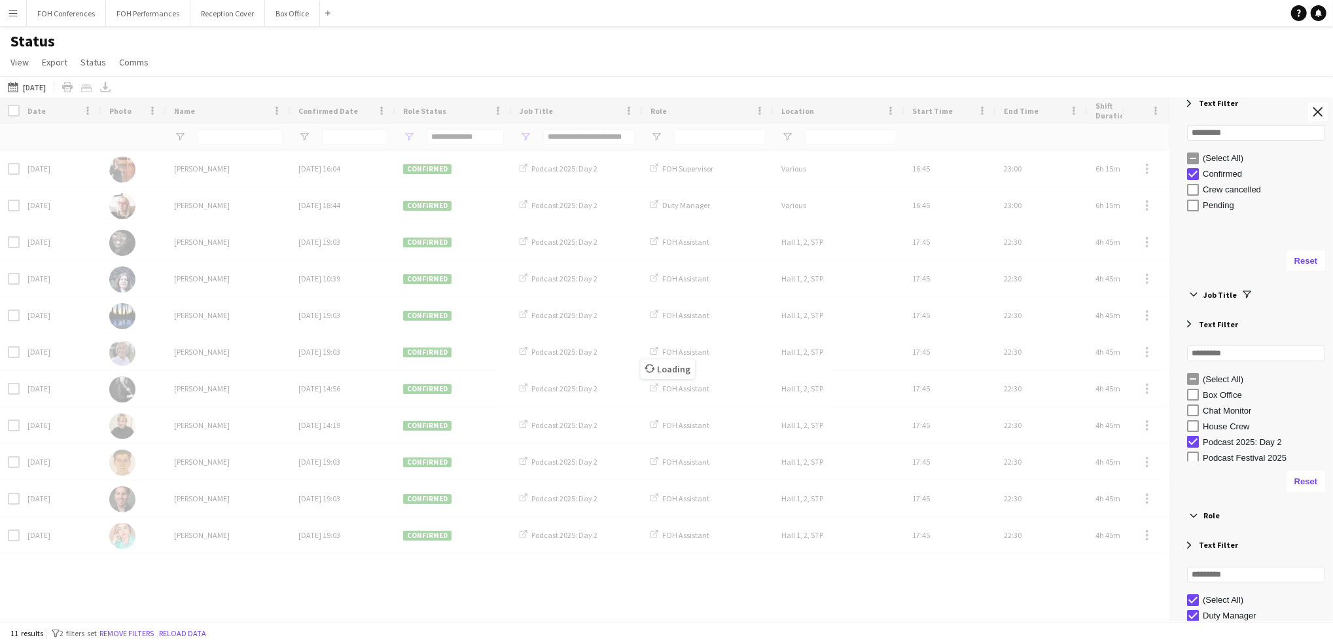
type input "***"
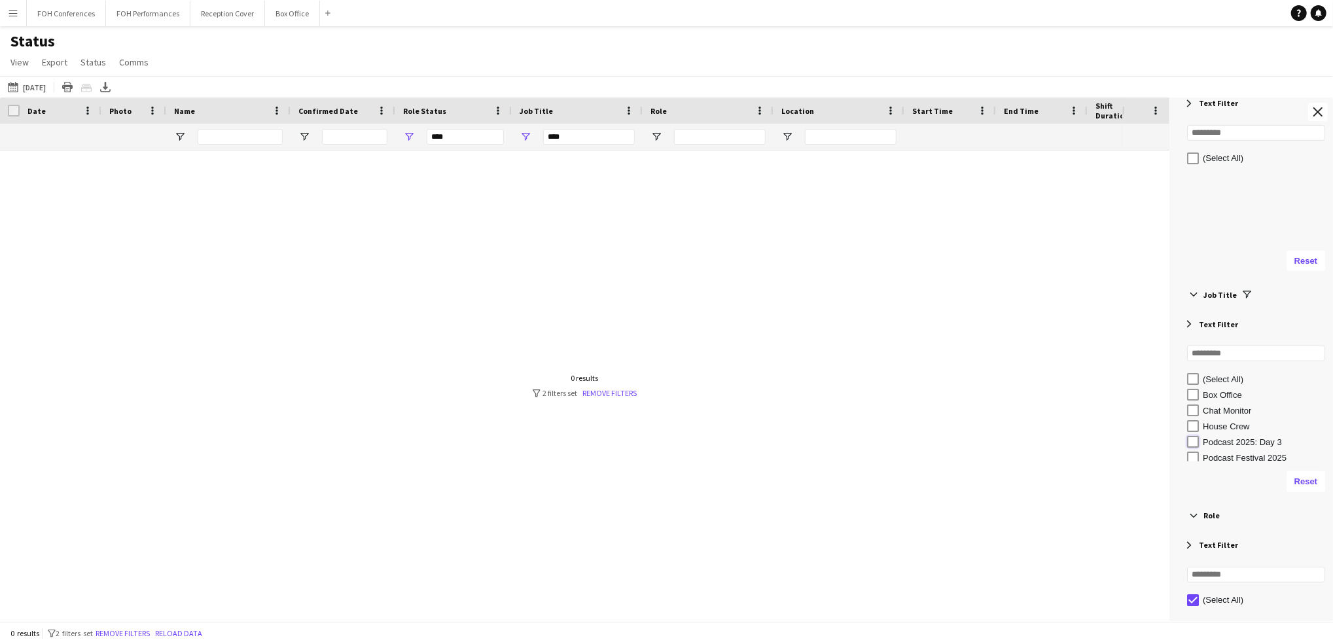
type input "**********"
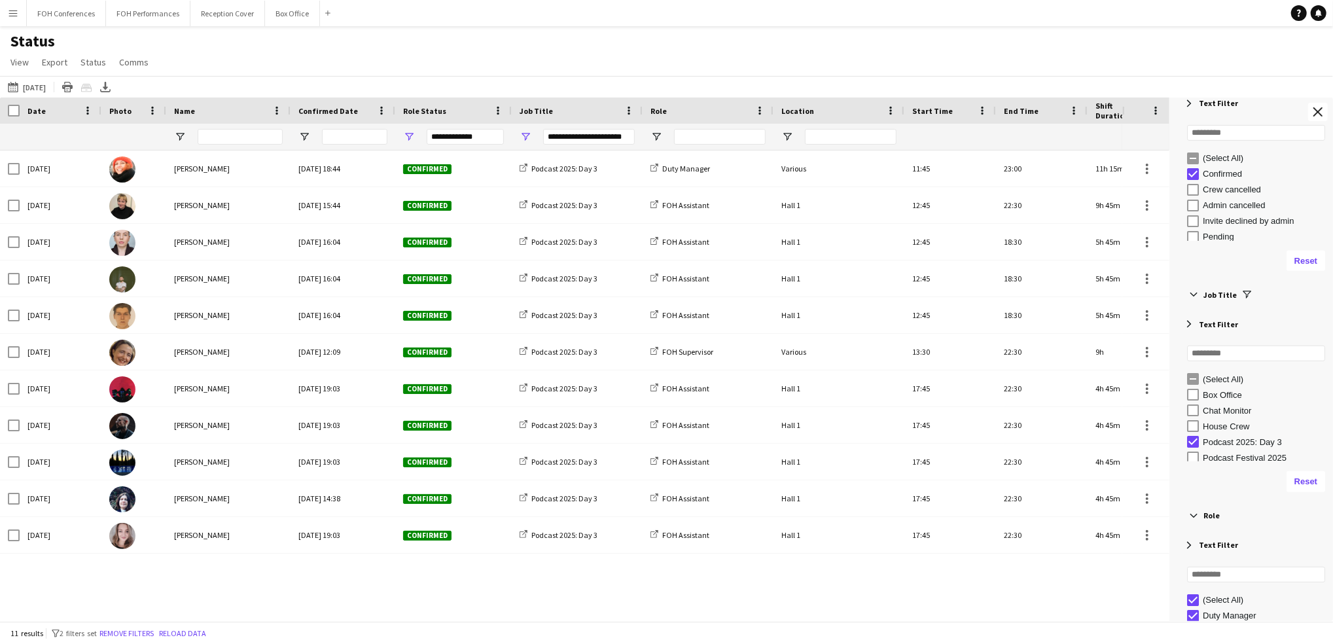
click at [162, 578] on div "Sat, 6 Sep 2025 Fay Tsorapa Wed, 16 Jul 2025 18:44 Confirmed Podcast 2025: Day …" at bounding box center [561, 378] width 1122 height 457
click at [113, 85] on div "Export XLSX" at bounding box center [105, 87] width 16 height 16
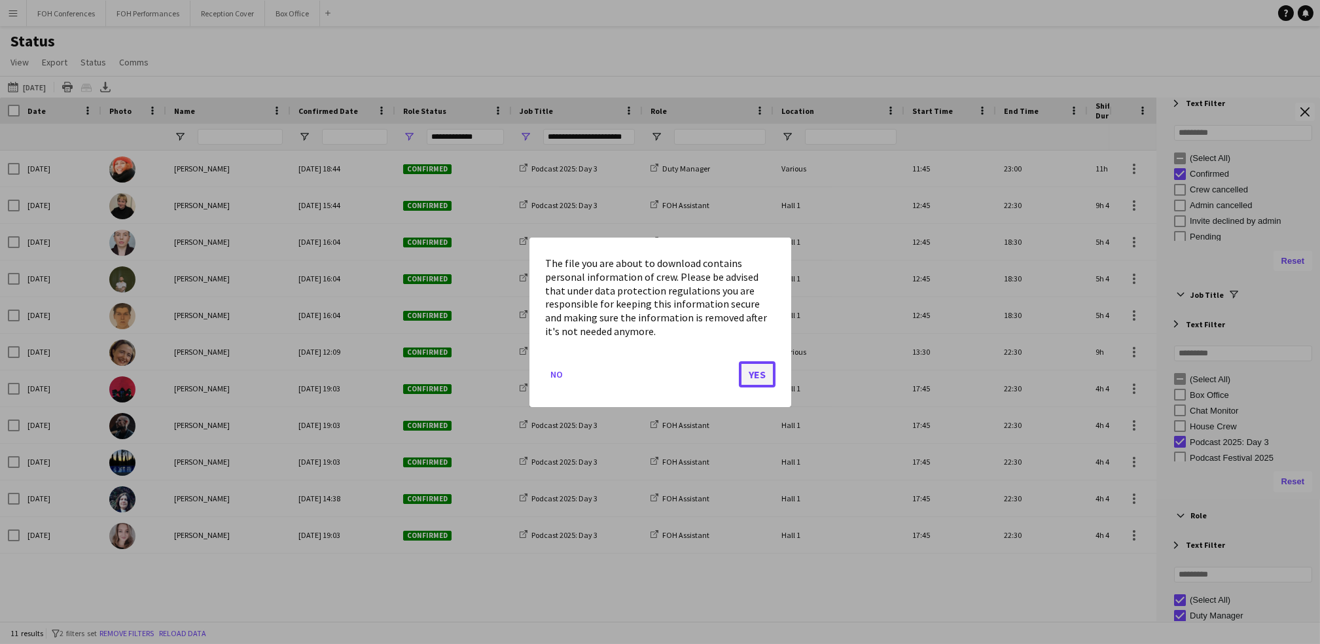
click at [757, 372] on button "Yes" at bounding box center [757, 374] width 37 height 26
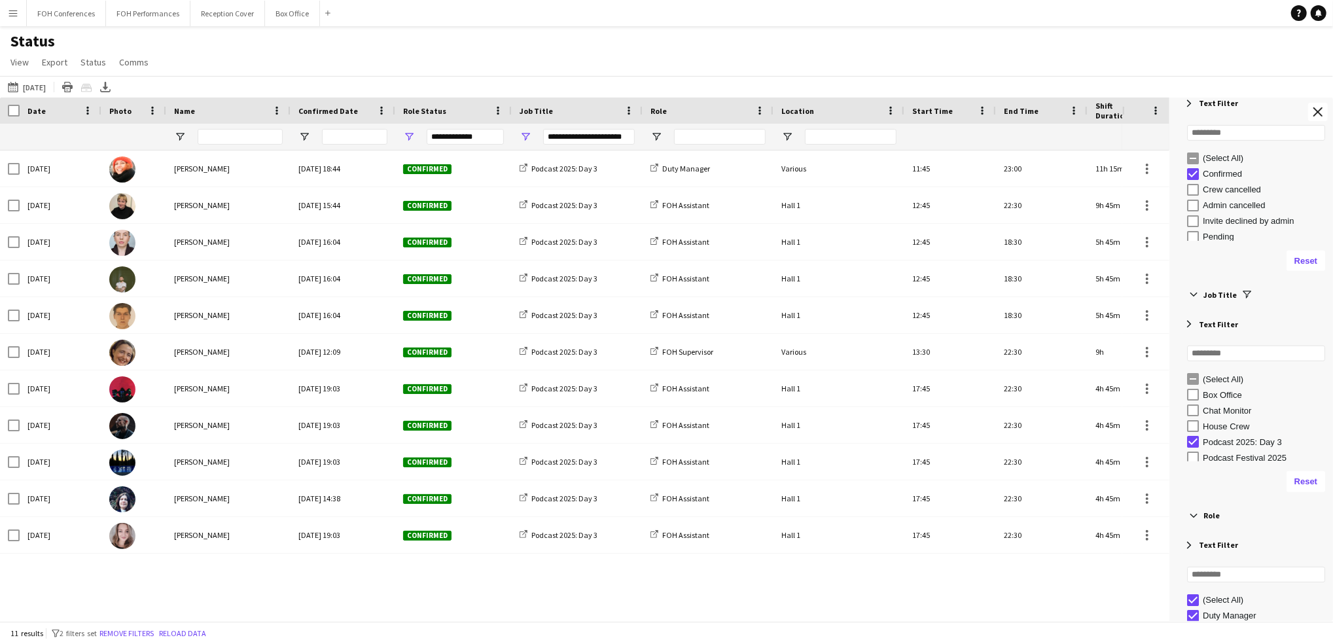
click at [270, 50] on div "Status View Views Default view Call Sheets GB View Weekly Staffing Report ZD TE…" at bounding box center [666, 53] width 1333 height 44
click at [35, 88] on button "01-09-2025 to 07-09-2025 06-09-2025" at bounding box center [26, 87] width 43 height 16
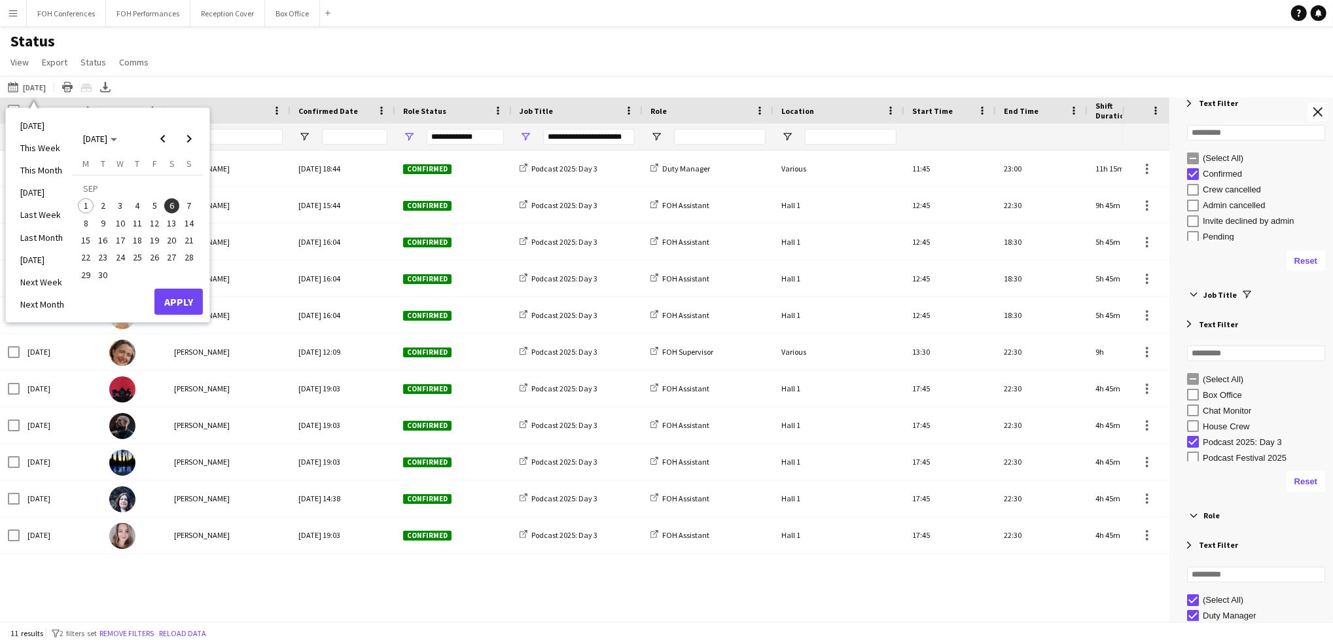
click at [188, 194] on td "SEP" at bounding box center [137, 188] width 120 height 17
click at [188, 204] on span "7" at bounding box center [189, 206] width 16 height 16
click at [176, 300] on button "Apply" at bounding box center [178, 302] width 48 height 26
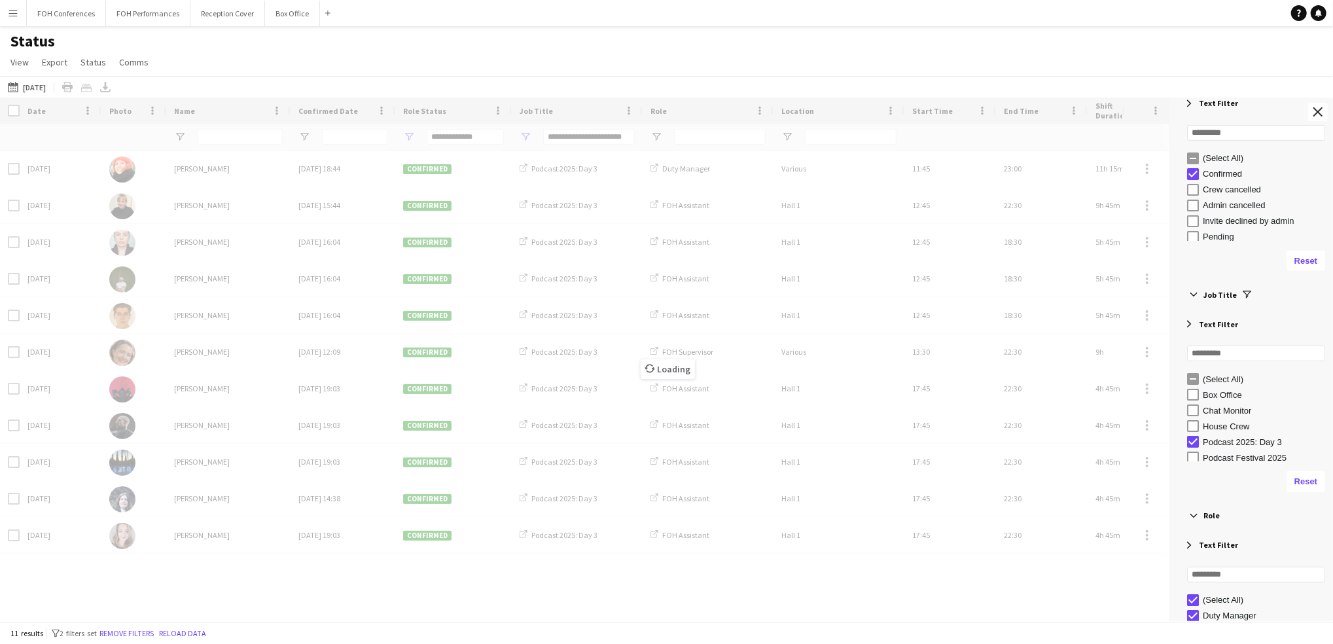
type input "***"
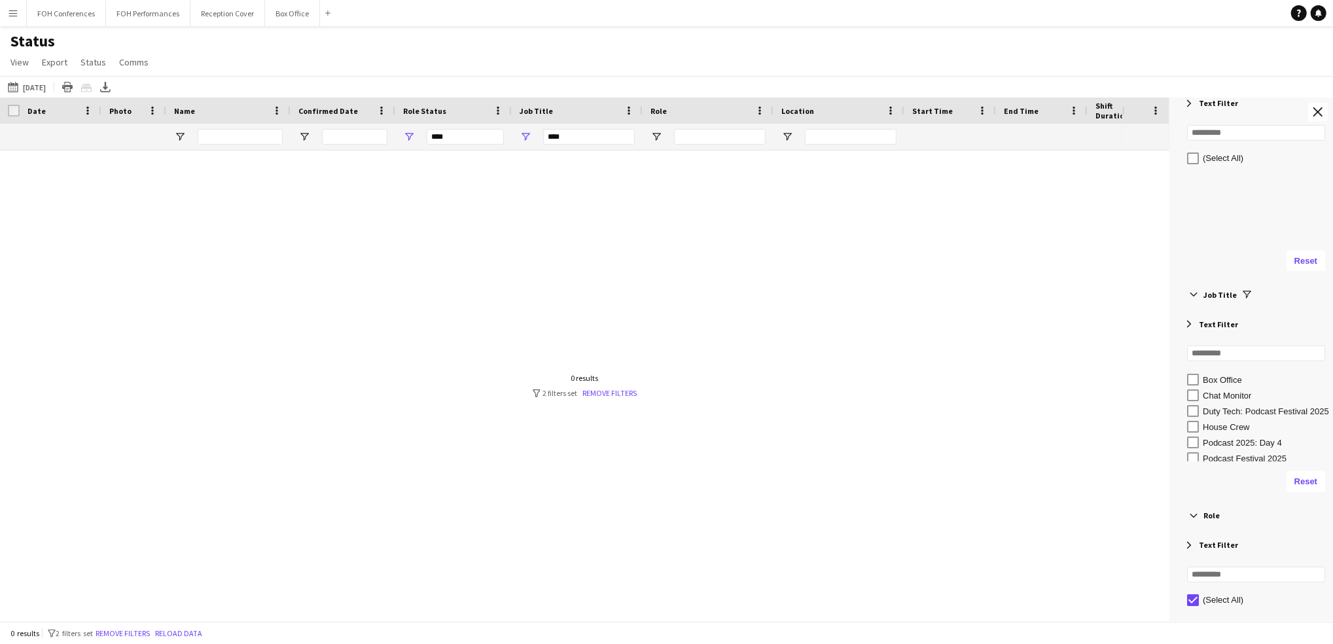
scroll to position [19, 0]
click at [1227, 438] on div "Podcast 2025: Day 4" at bounding box center [1266, 439] width 126 height 10
type input "**********"
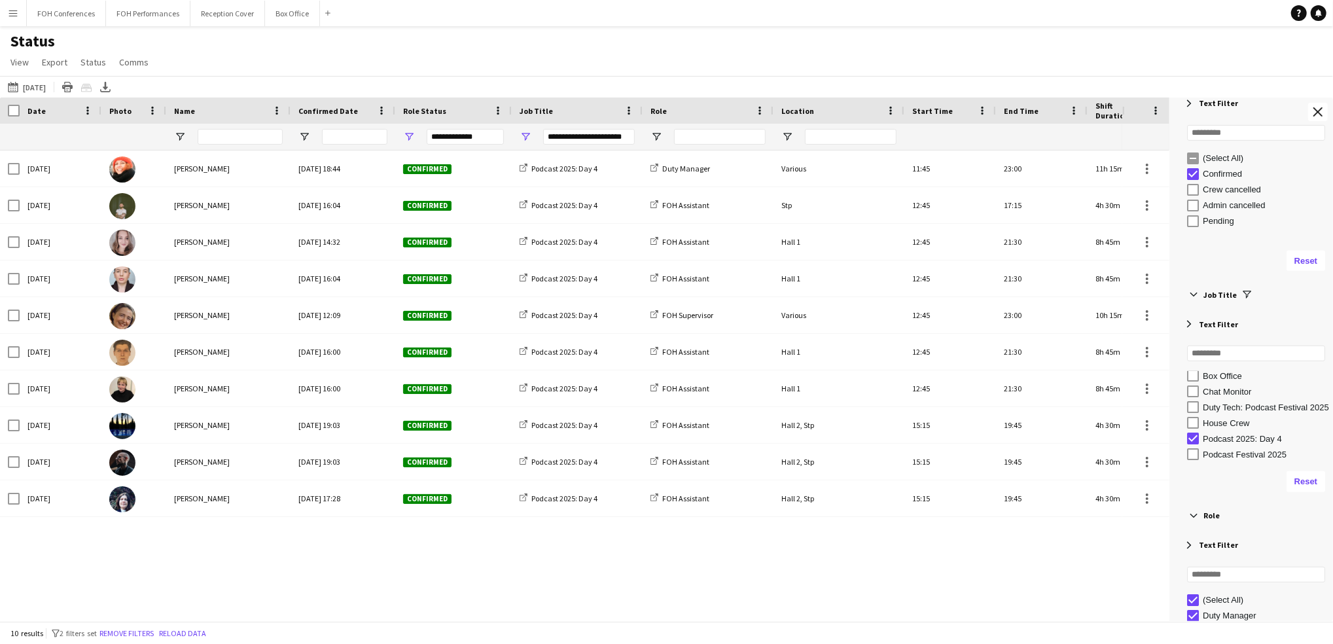
click at [210, 569] on div "Sun, 7 Sep 2025 Fay Tsorapa Wed, 16 Jul 2025 18:44 Confirmed Podcast 2025: Day …" at bounding box center [561, 378] width 1122 height 457
click at [111, 82] on icon "Export XLSX" at bounding box center [105, 87] width 10 height 10
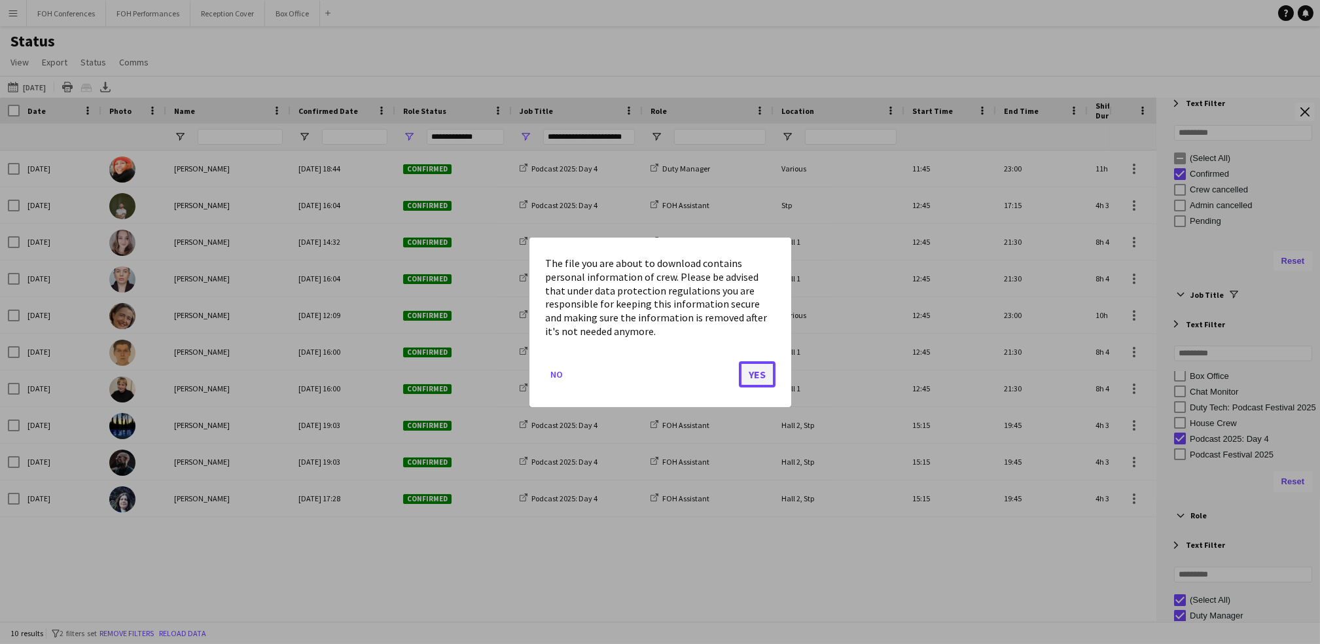
click at [755, 376] on button "Yes" at bounding box center [757, 374] width 37 height 26
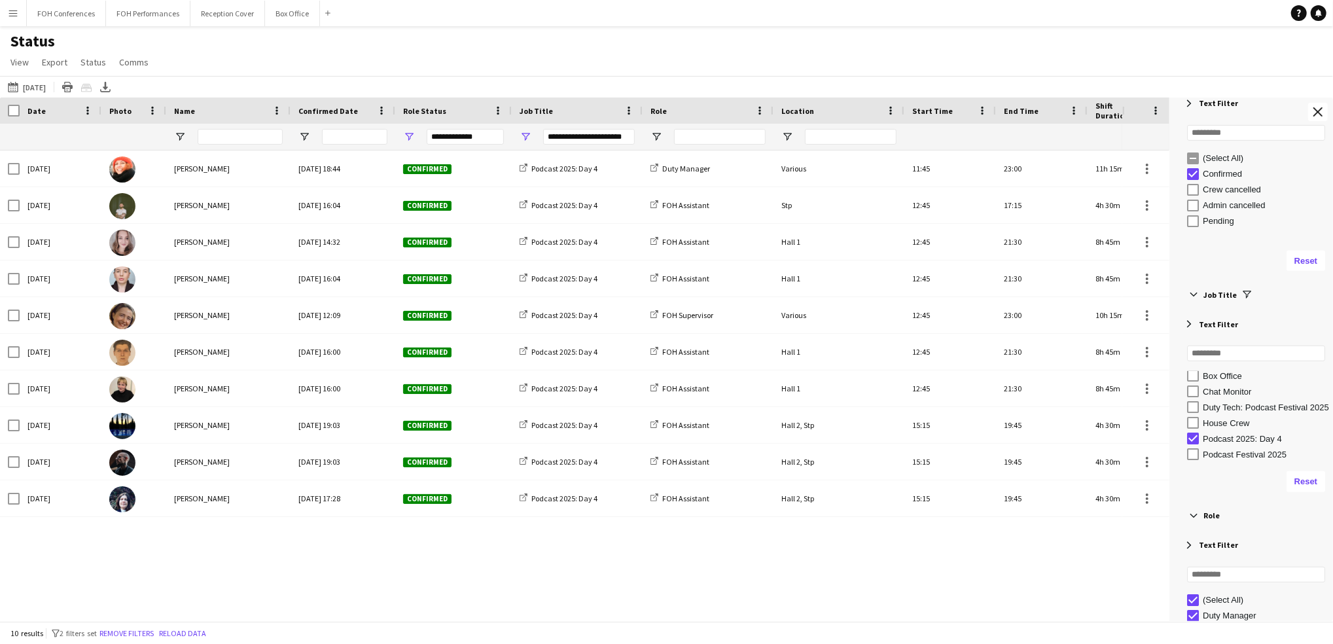
click at [489, 578] on div "Sun, 7 Sep 2025 Fay Tsorapa Wed, 16 Jul 2025 18:44 Confirmed Podcast 2025: Day …" at bounding box center [561, 378] width 1122 height 457
click at [15, 86] on app-icon "01-09-2025 to 07-09-2025" at bounding box center [15, 87] width 15 height 10
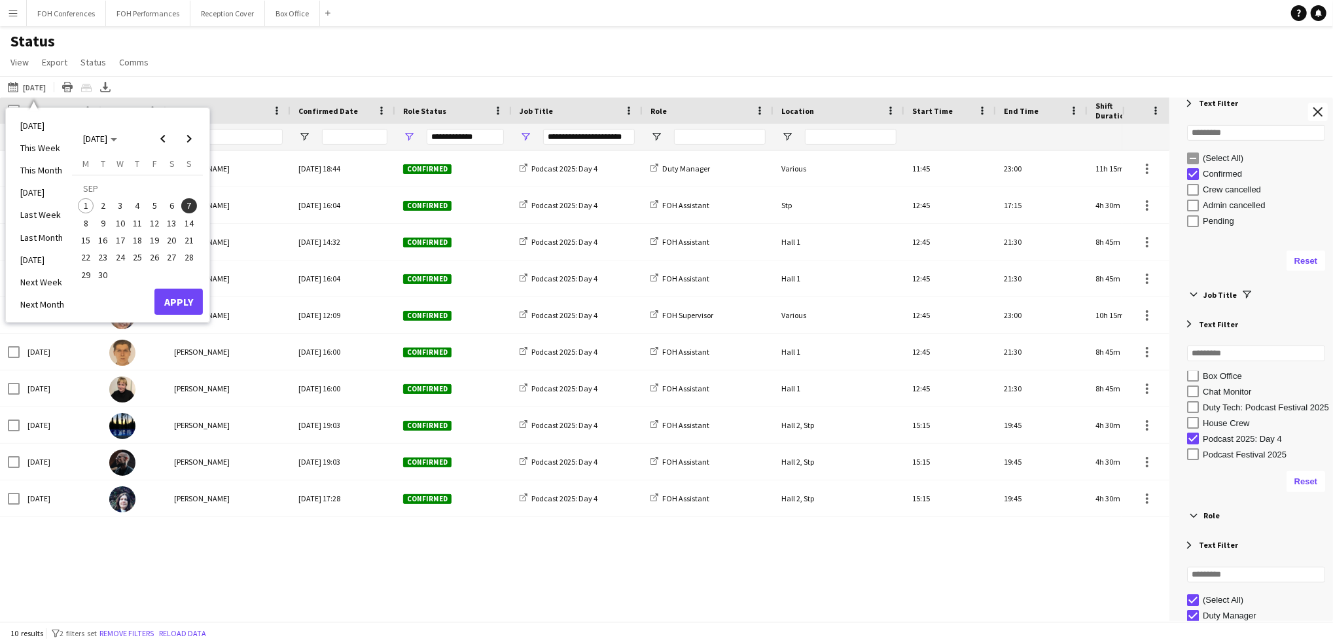
click at [81, 224] on span "8" at bounding box center [86, 223] width 16 height 16
click at [178, 309] on button "Apply" at bounding box center [178, 302] width 48 height 26
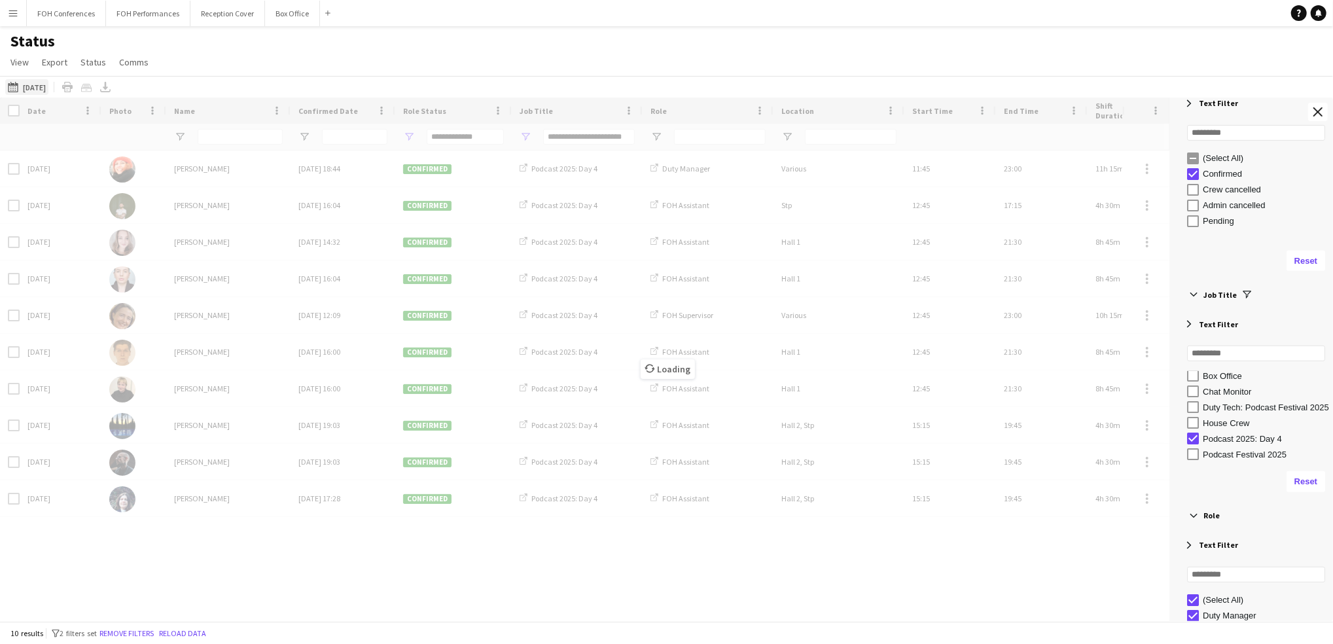
type input "***"
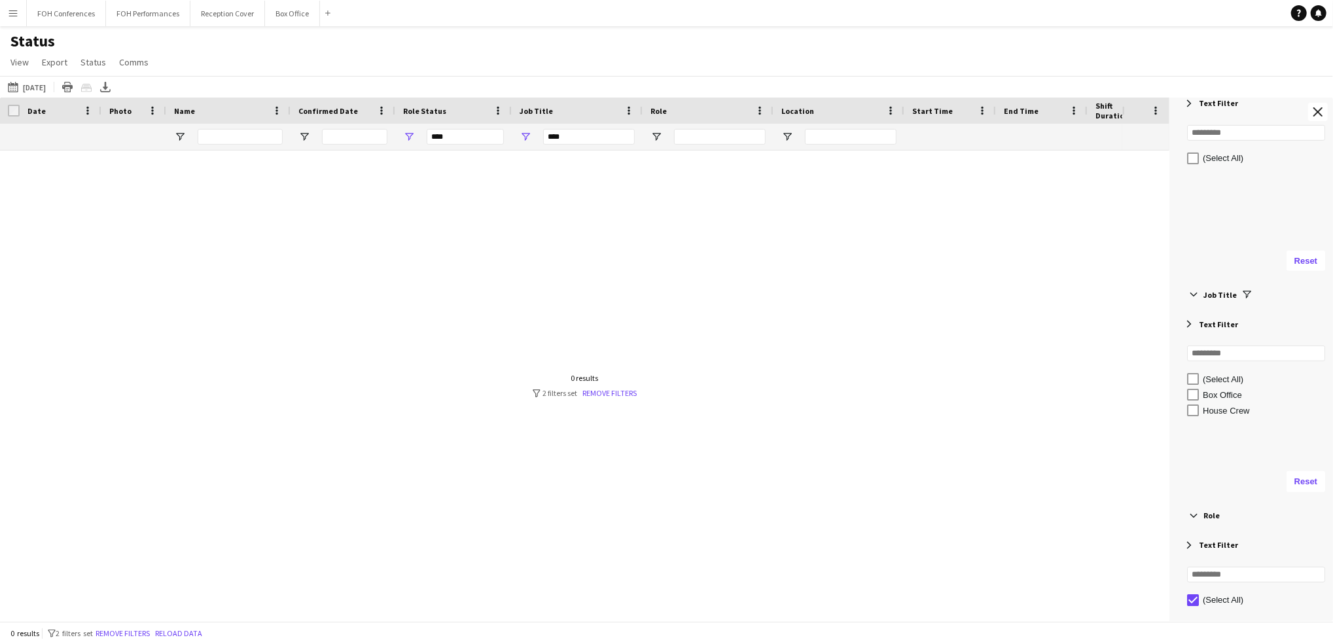
click at [33, 96] on div "01-09-2025 to 07-09-2025 08-09-2025 Today This Week This Month Yesterday Last W…" at bounding box center [666, 87] width 1333 height 22
click at [29, 92] on button "01-09-2025 to 07-09-2025 08-09-2025" at bounding box center [26, 87] width 43 height 16
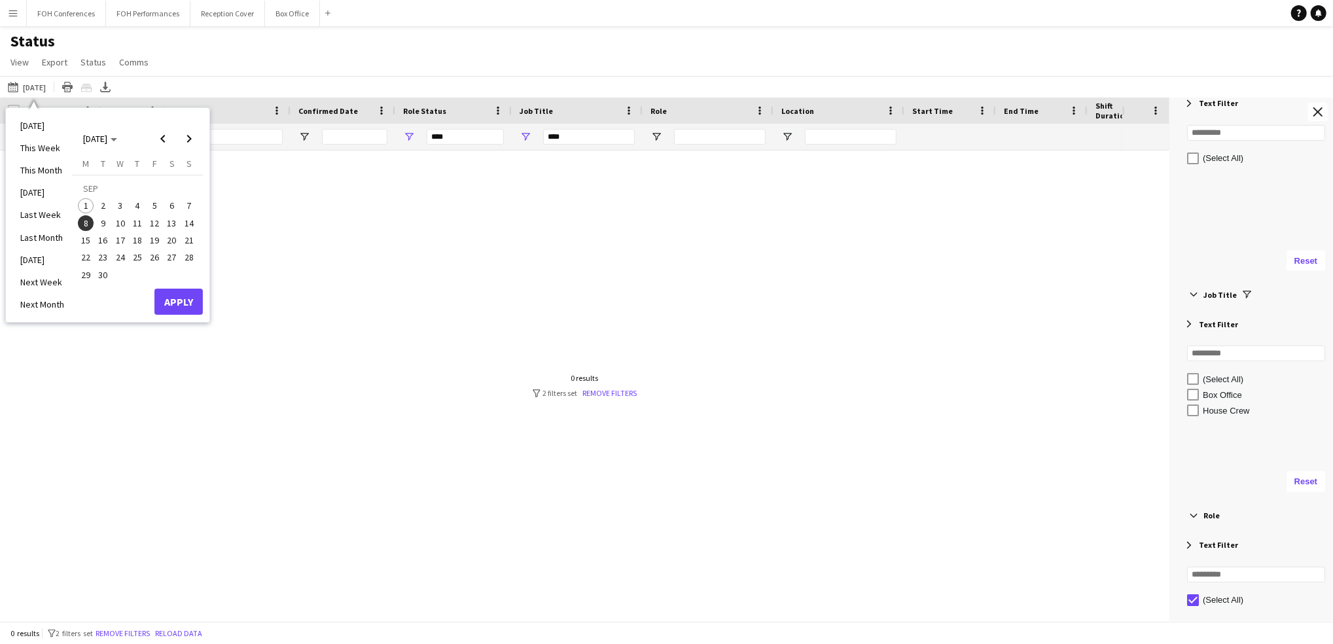
click at [103, 223] on span "9" at bounding box center [104, 223] width 16 height 16
click at [177, 306] on button "Apply" at bounding box center [178, 302] width 48 height 26
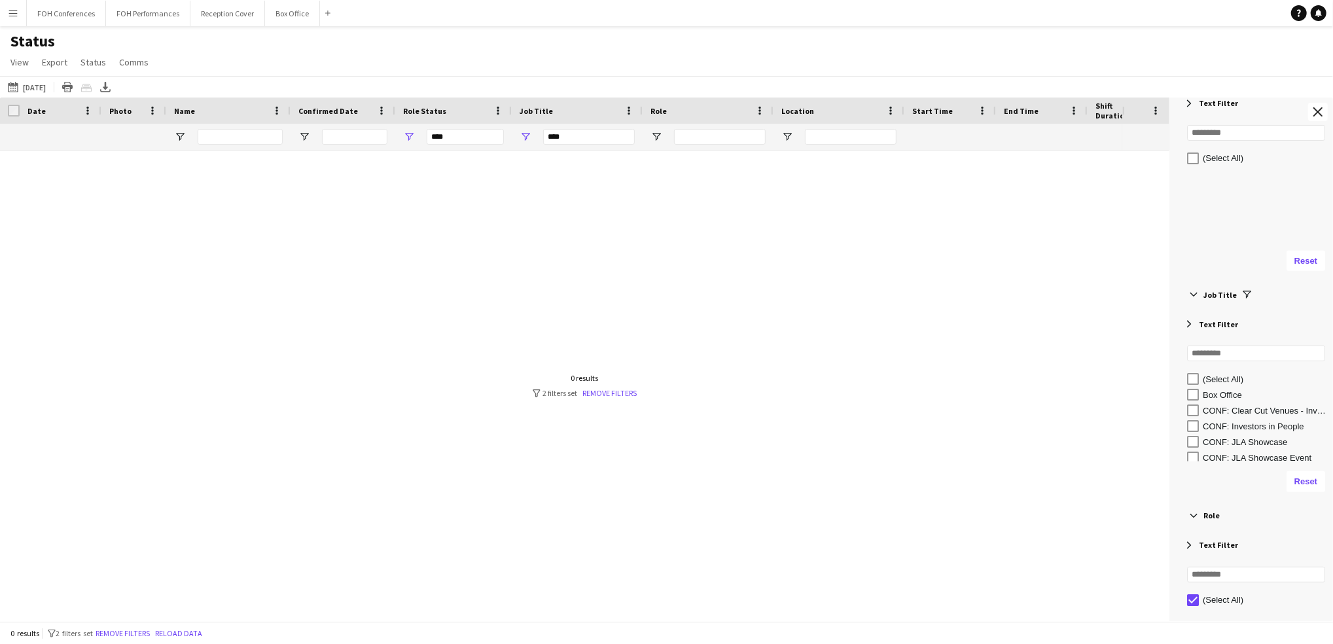
click at [479, 222] on div at bounding box center [561, 378] width 1122 height 457
click at [317, 72] on div "Status View Views Default view Call Sheets GB View Weekly Staffing Report ZD TE…" at bounding box center [666, 53] width 1333 height 44
type input "**********"
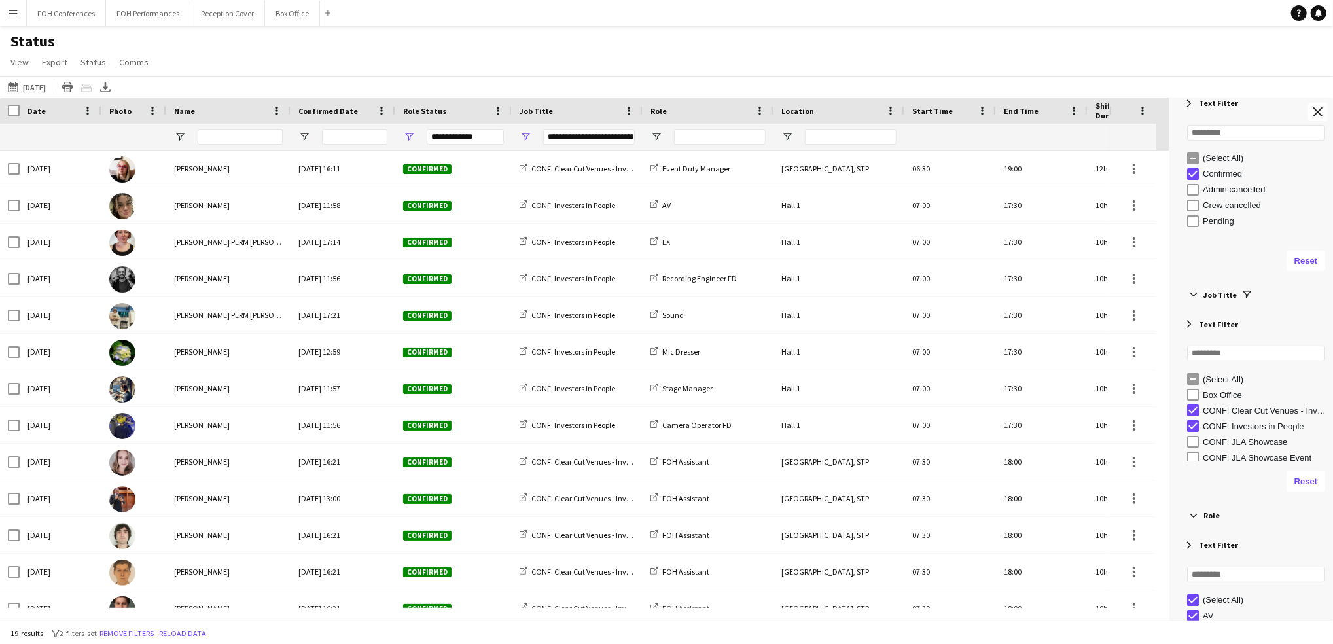
click at [1192, 448] on div "Filter List" at bounding box center [1193, 442] width 12 height 12
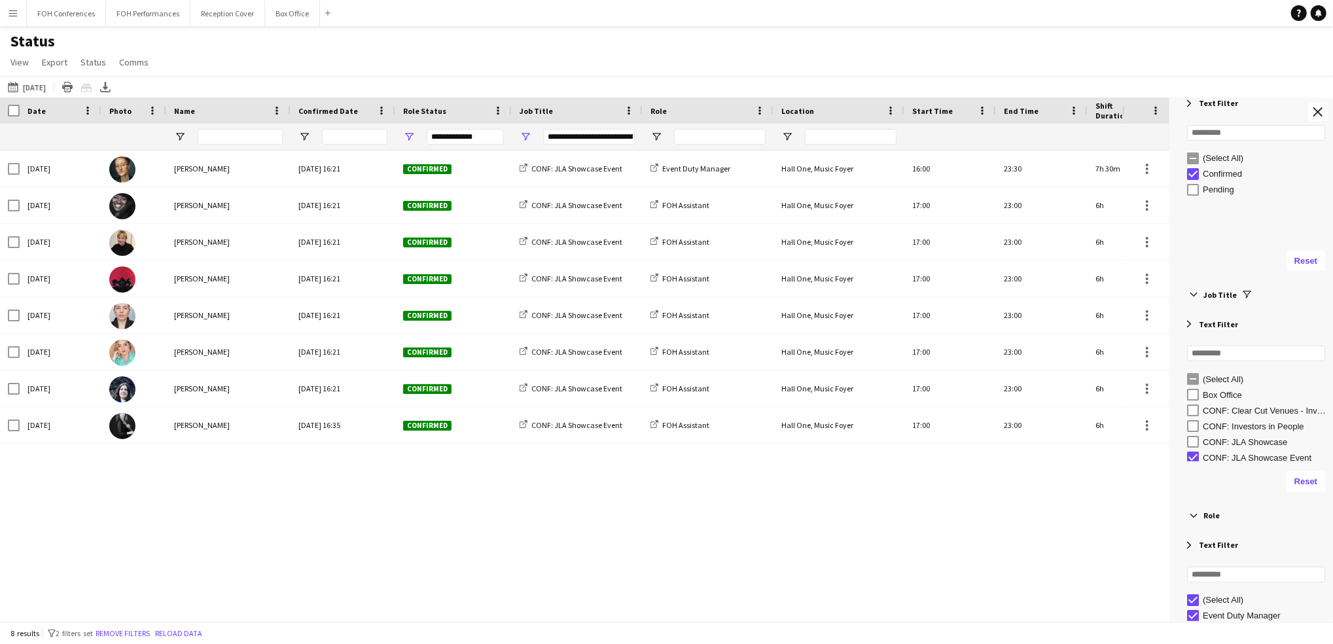
scroll to position [35, 0]
type input "***"
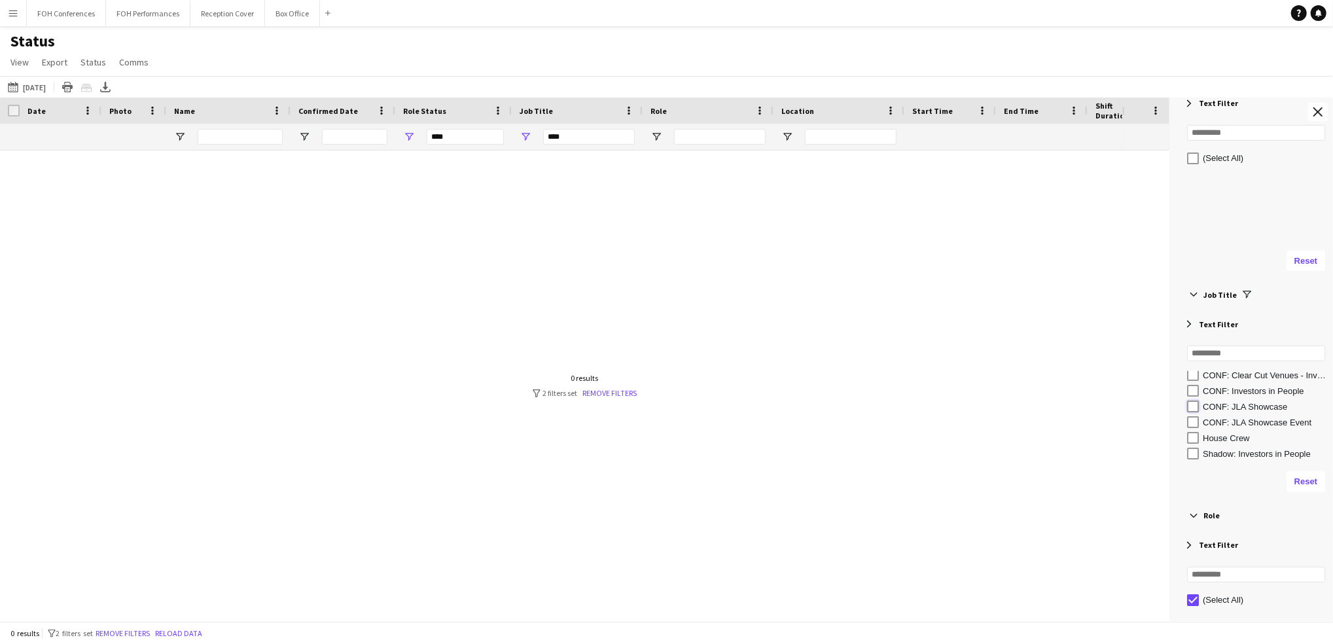
type input "**********"
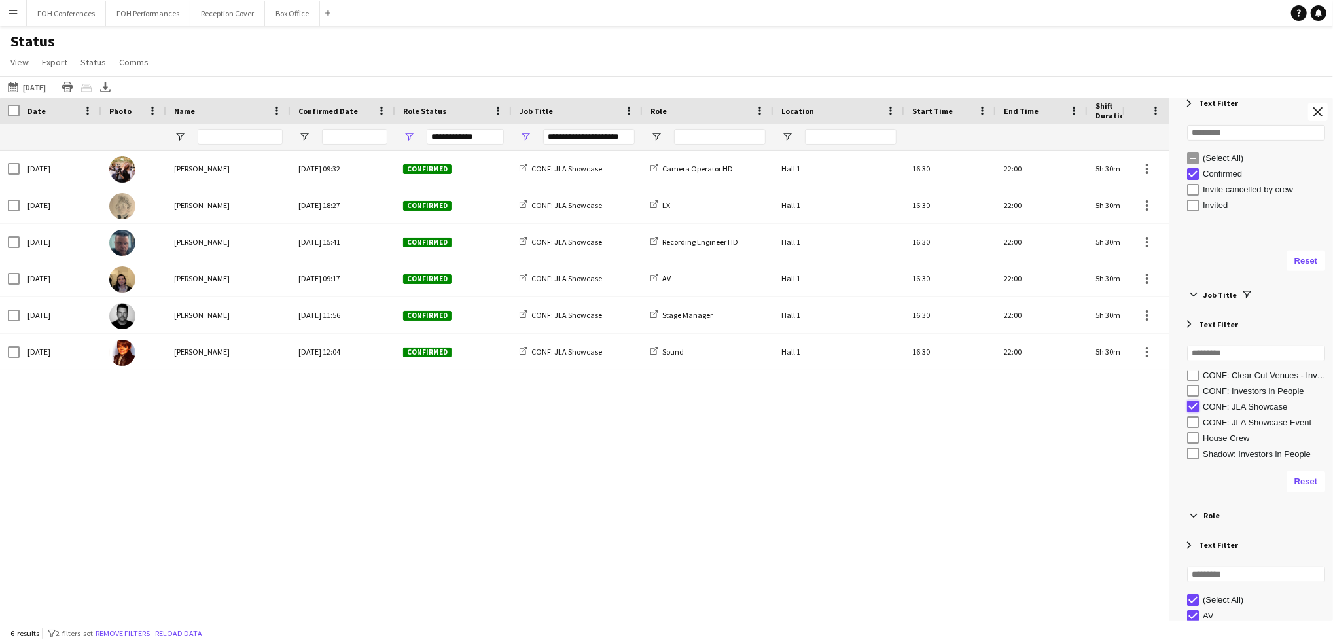
type input "***"
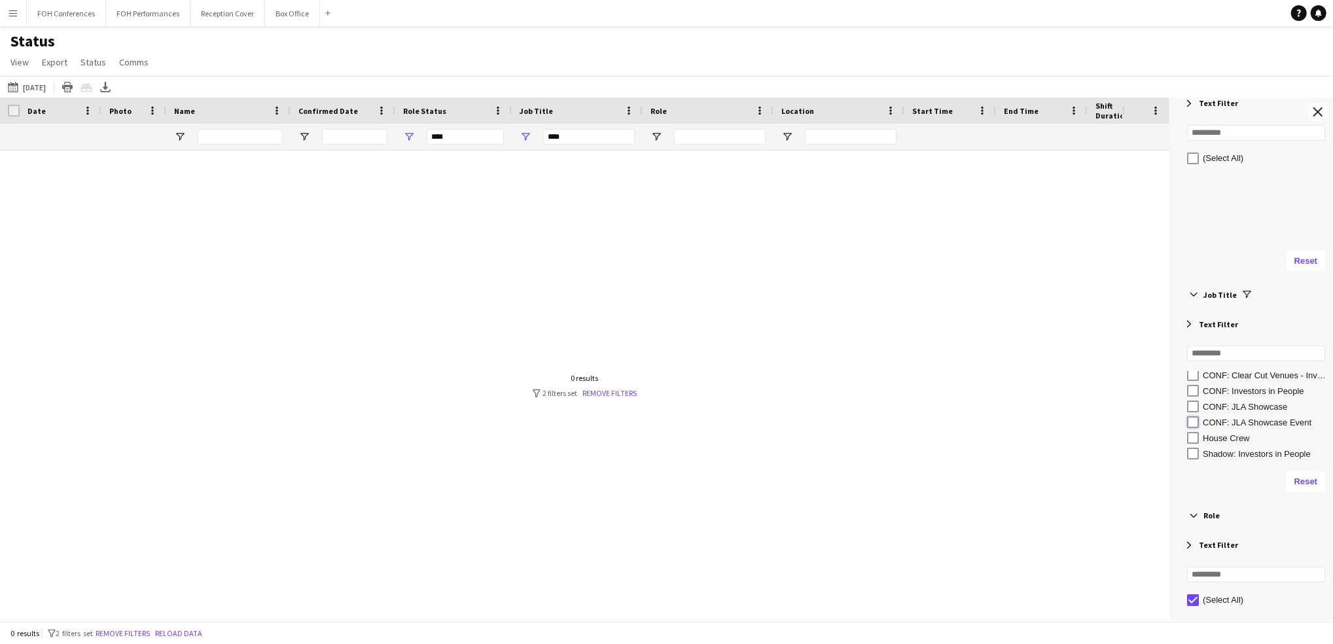
type input "**********"
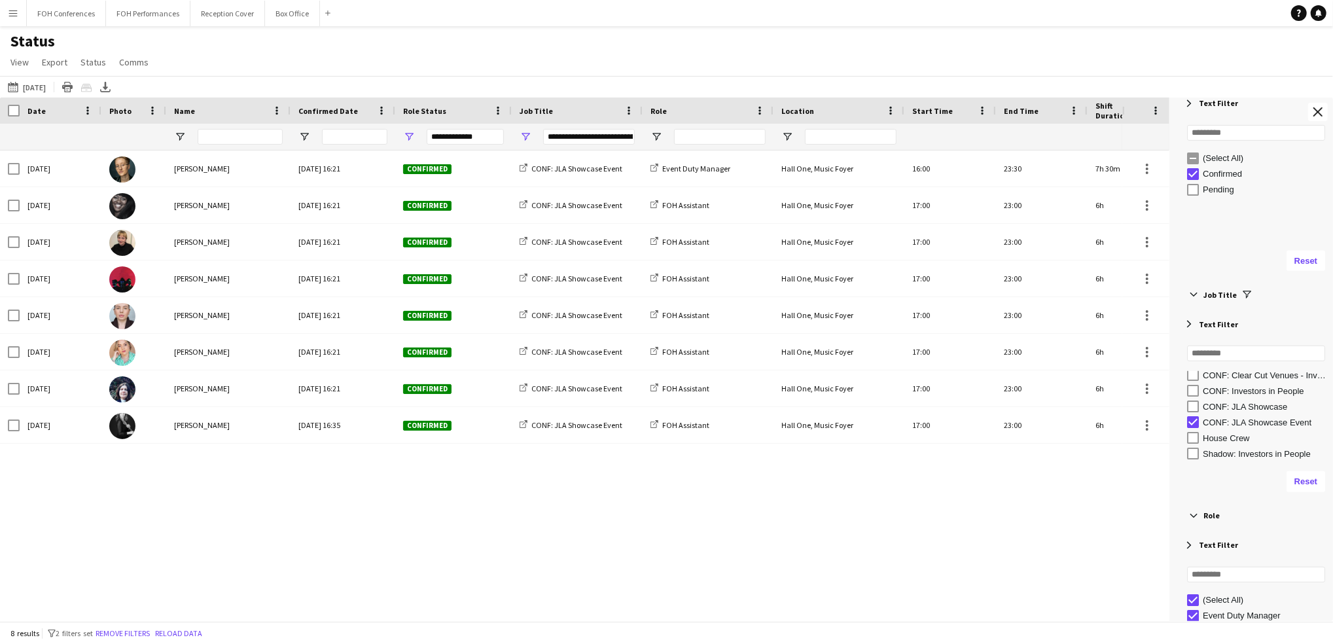
scroll to position [0, 0]
type input "**********"
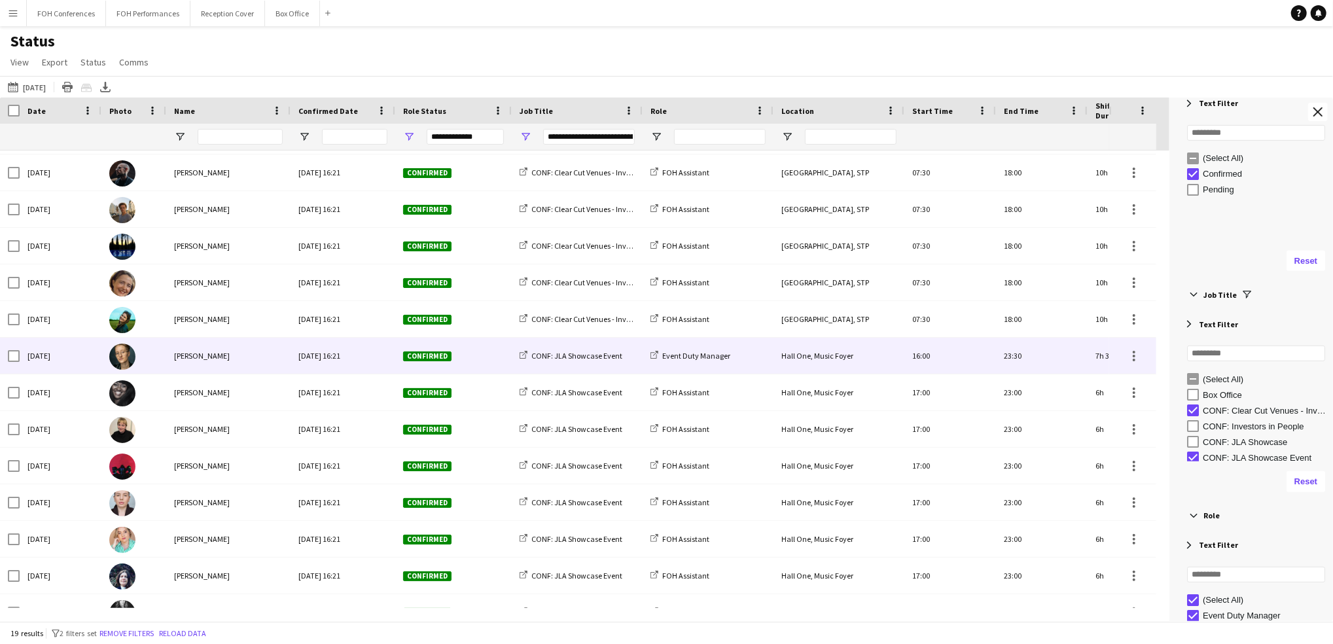
scroll to position [238, 0]
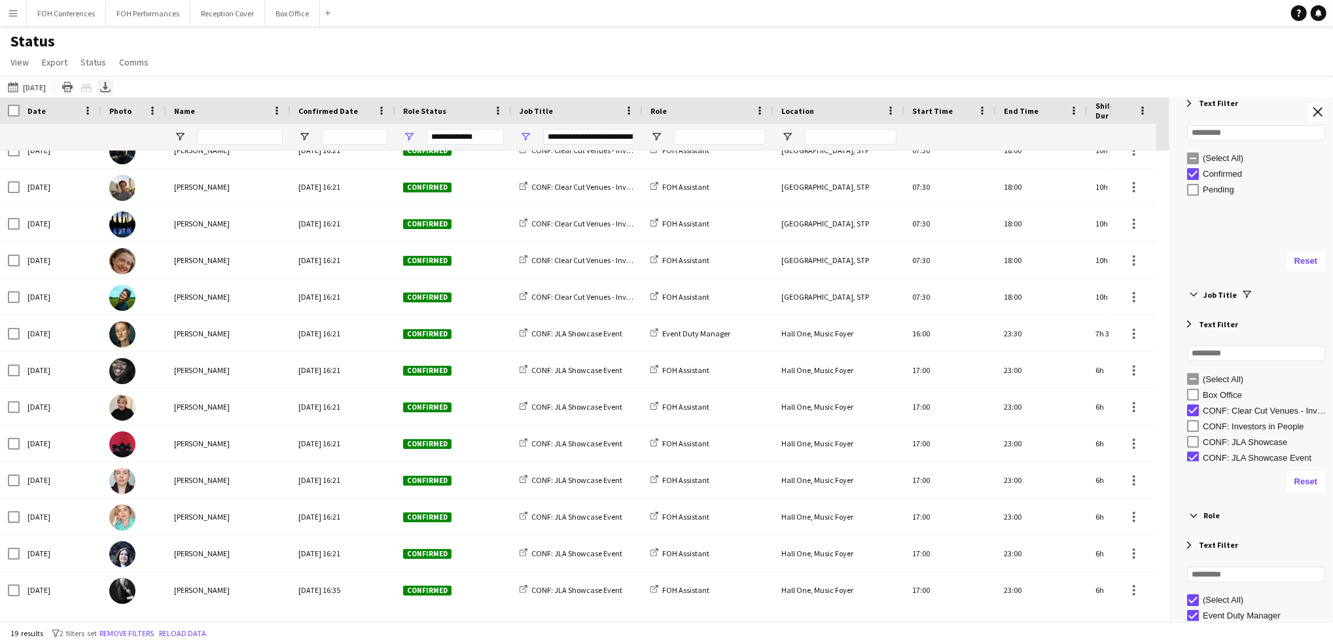
click at [111, 90] on icon "Export XLSX" at bounding box center [105, 87] width 10 height 10
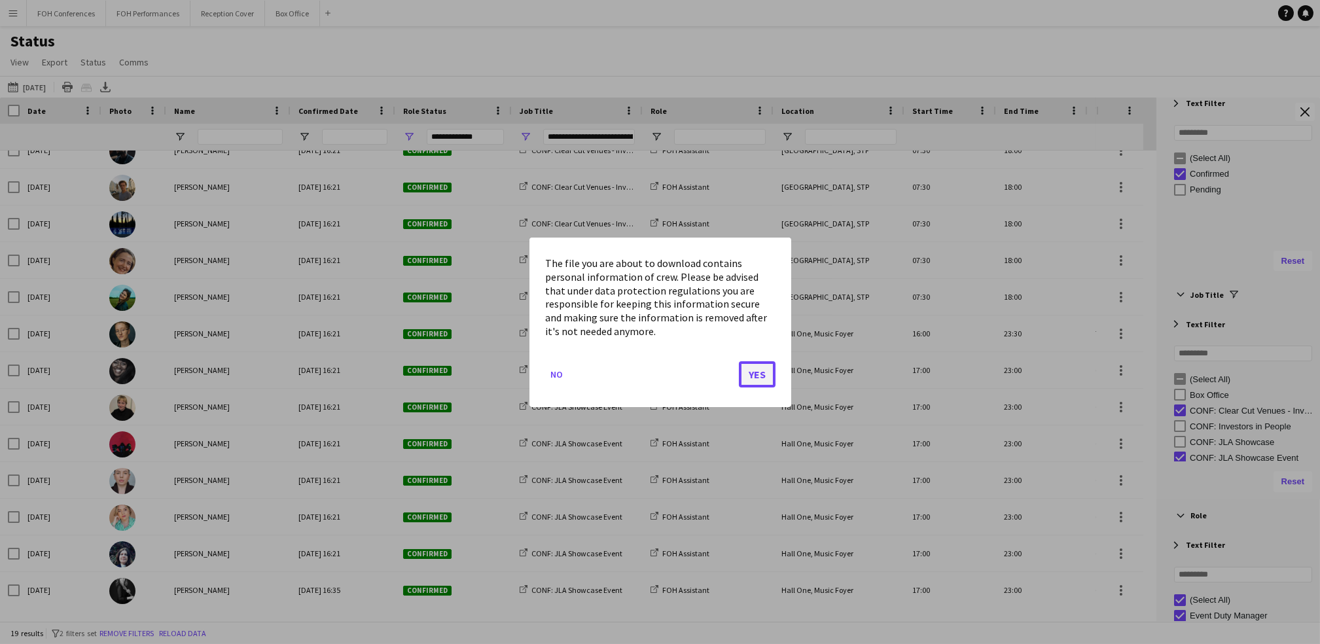
click at [748, 377] on button "Yes" at bounding box center [757, 374] width 37 height 26
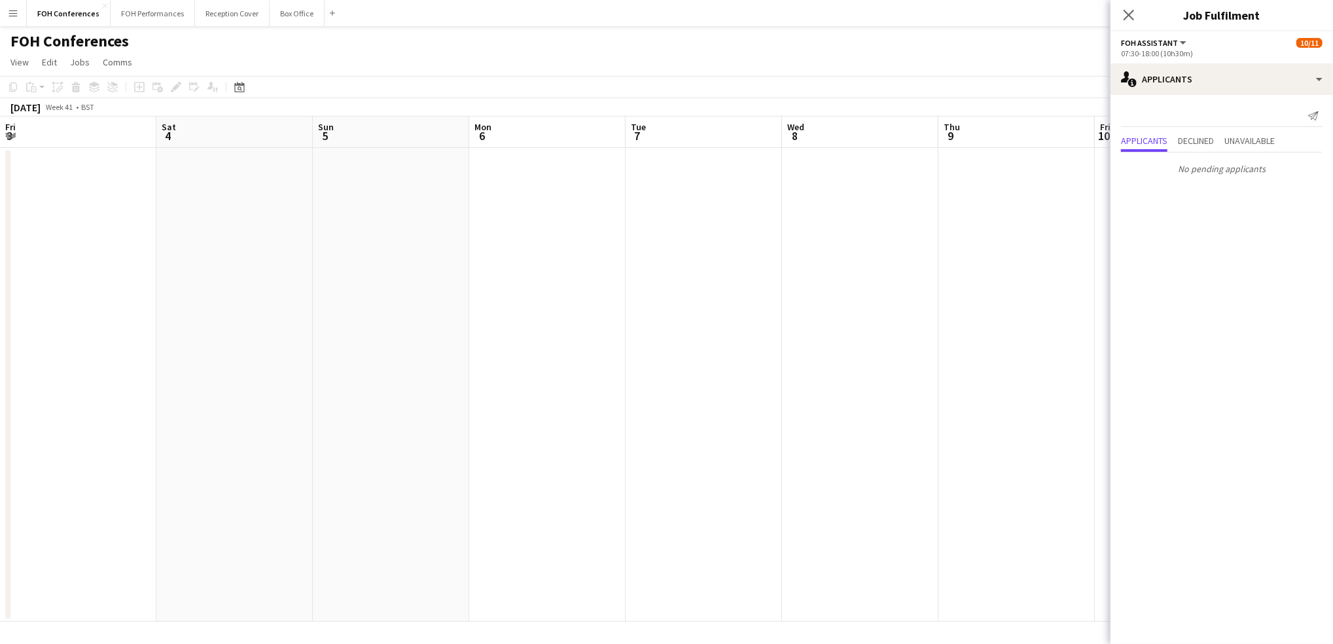
scroll to position [0, 511]
